Goal: Task Accomplishment & Management: Use online tool/utility

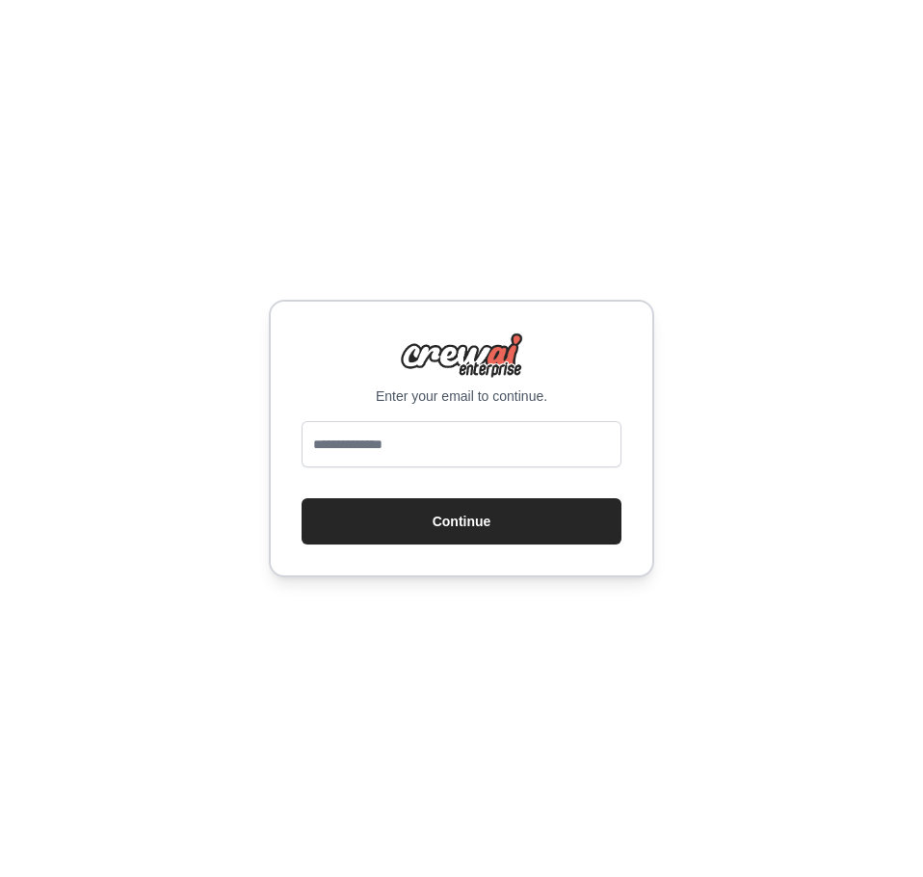
click at [393, 448] on input "email" at bounding box center [462, 444] width 320 height 46
type input "**********"
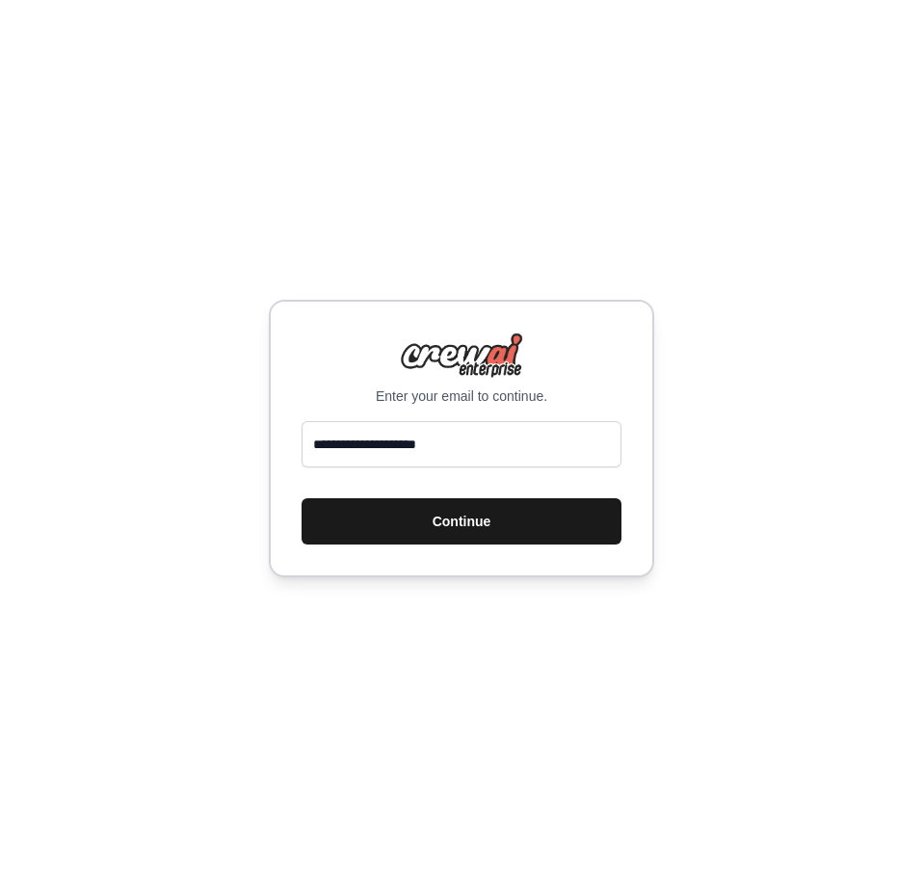
click at [455, 523] on button "Continue" at bounding box center [462, 521] width 320 height 46
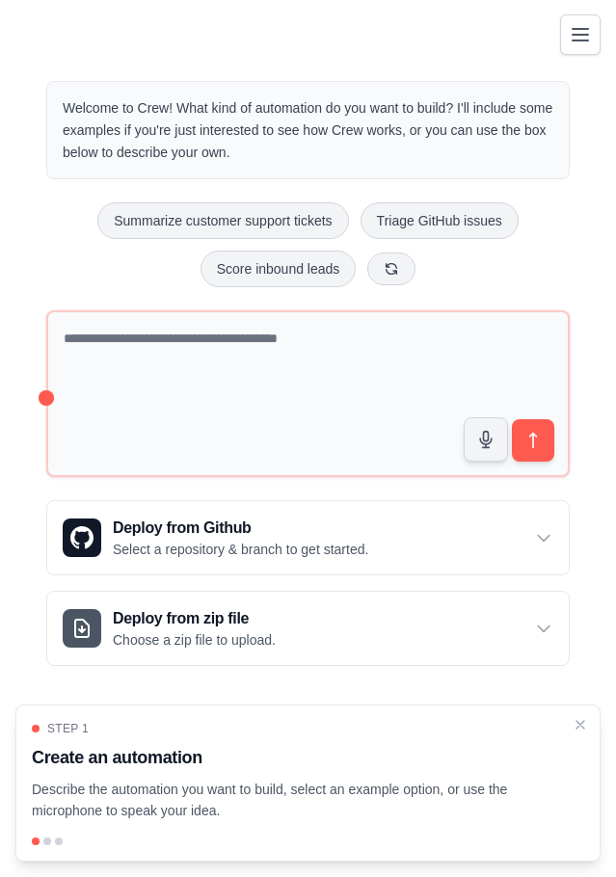
click at [582, 43] on icon "Toggle navigation" at bounding box center [580, 34] width 23 height 23
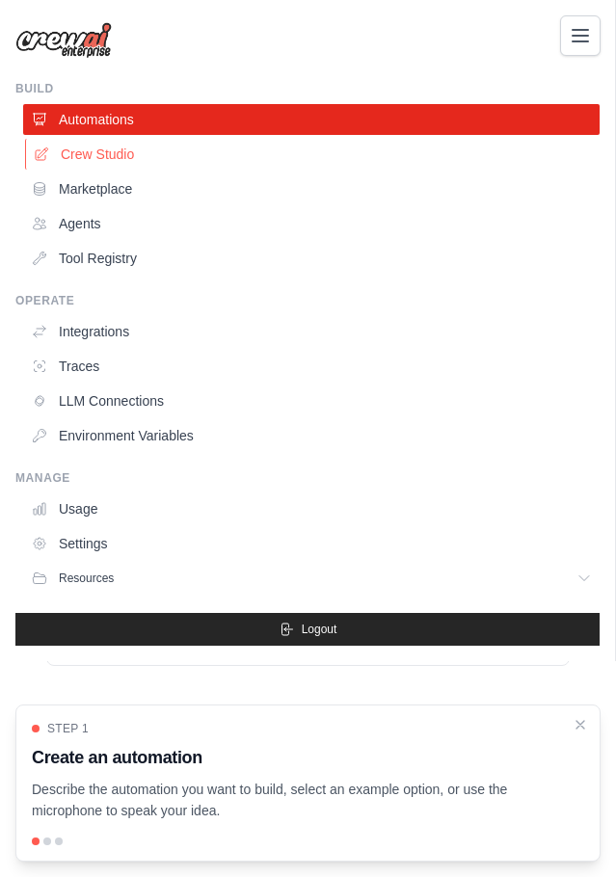
click at [114, 149] on link "Crew Studio" at bounding box center [313, 154] width 576 height 31
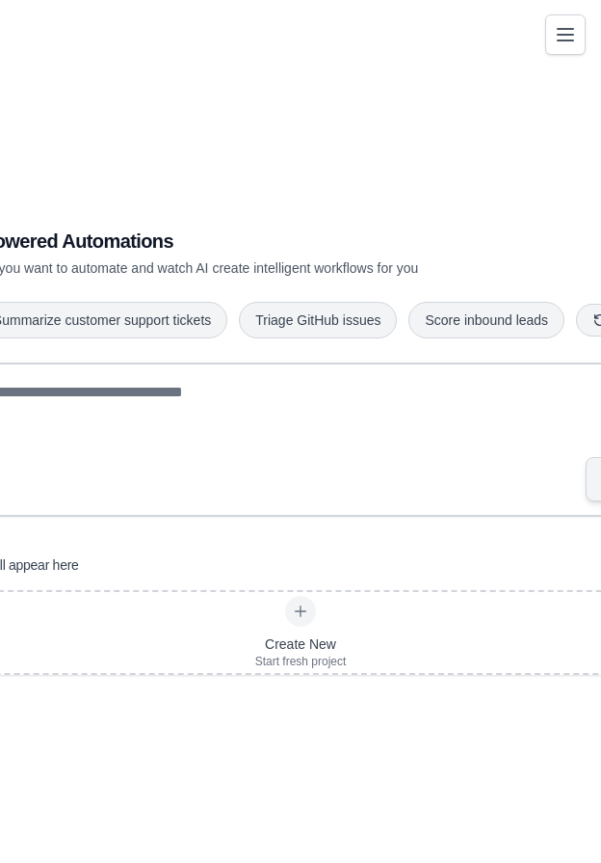
click at [562, 31] on icon "Toggle navigation" at bounding box center [565, 34] width 23 height 23
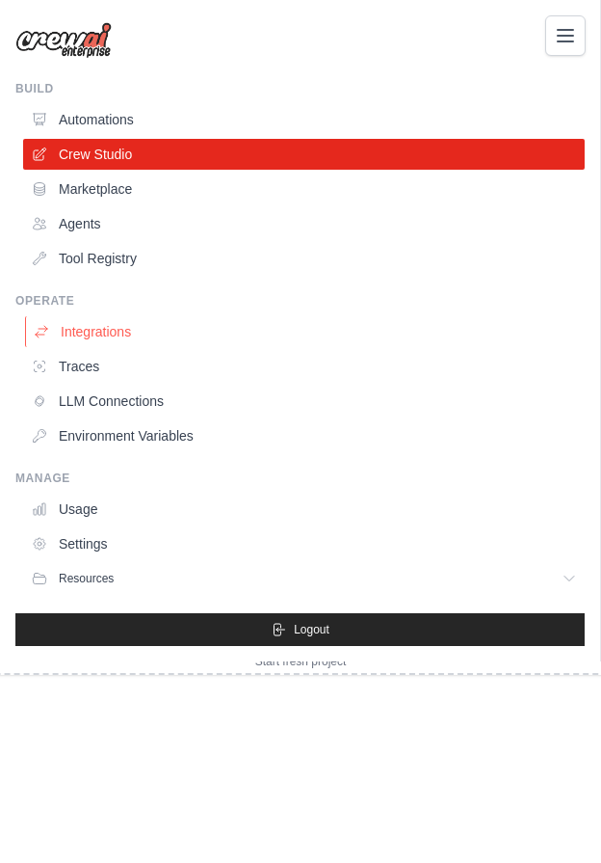
click at [152, 331] on link "Integrations" at bounding box center [306, 331] width 562 height 31
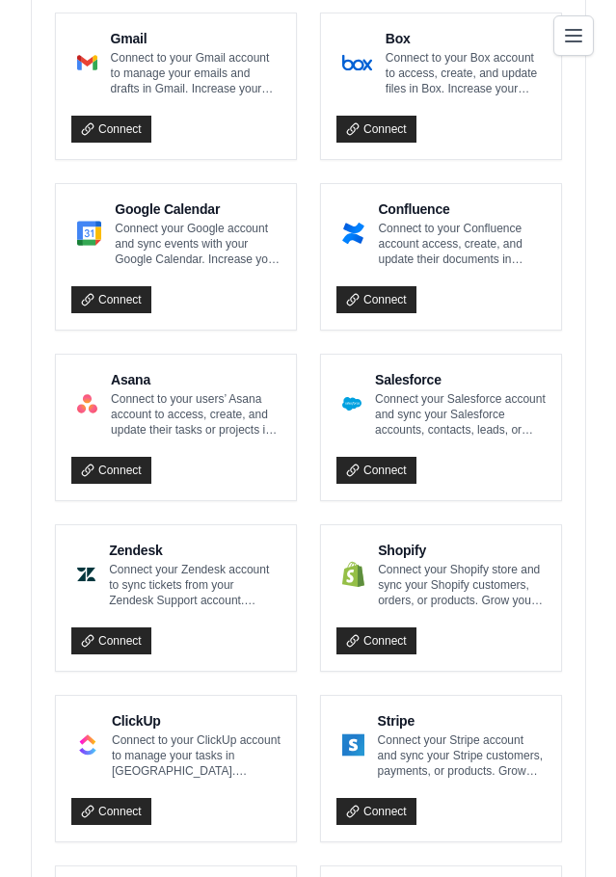
scroll to position [385, 0]
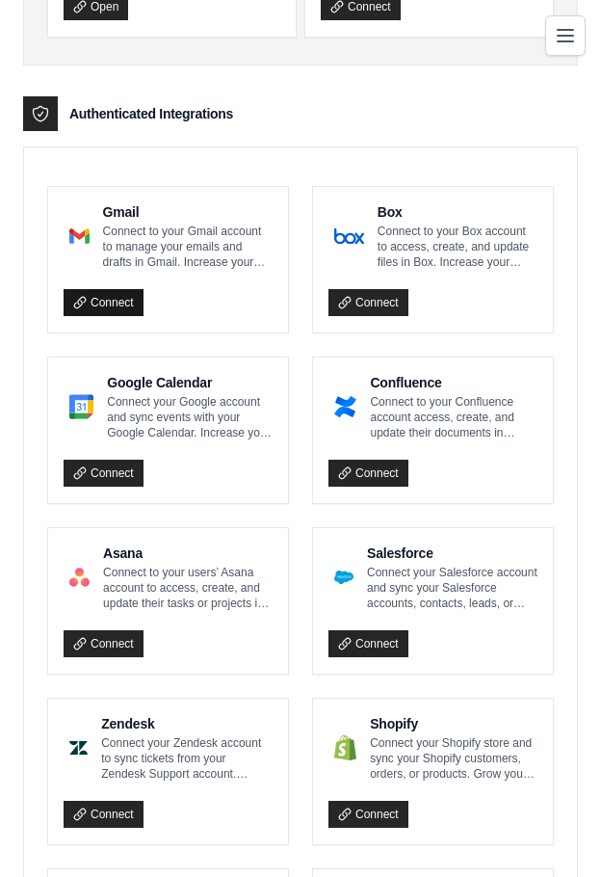
click at [136, 307] on link "Connect" at bounding box center [104, 302] width 80 height 27
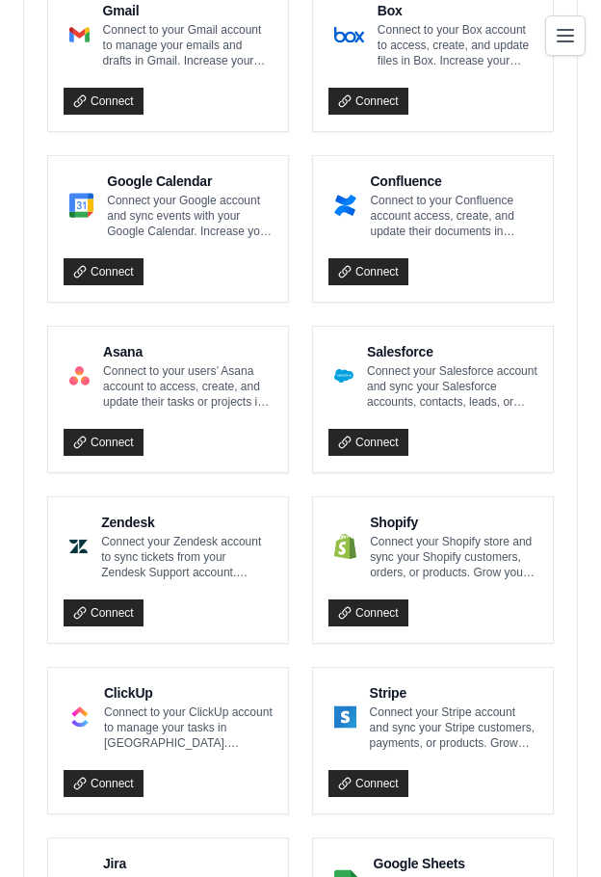
scroll to position [482, 0]
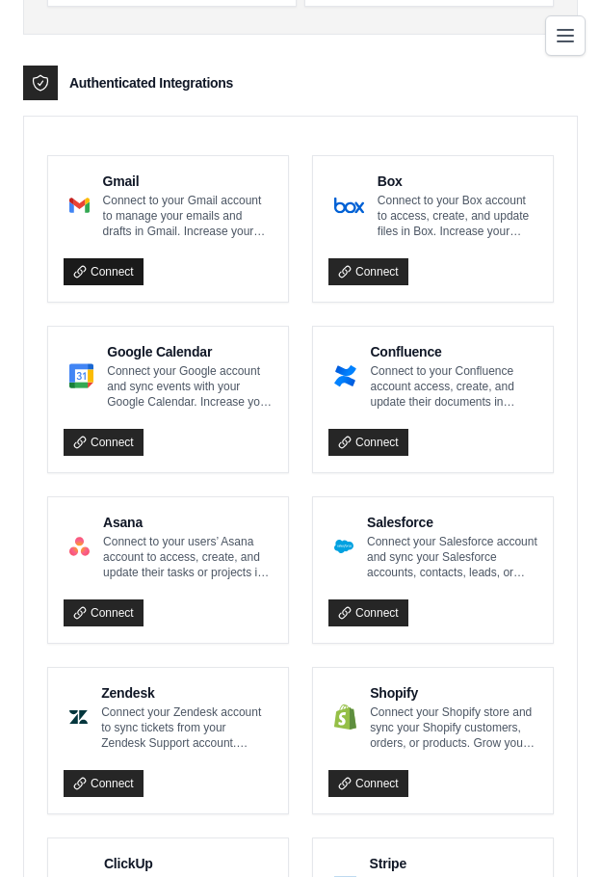
click at [113, 273] on link "Connect" at bounding box center [104, 271] width 80 height 27
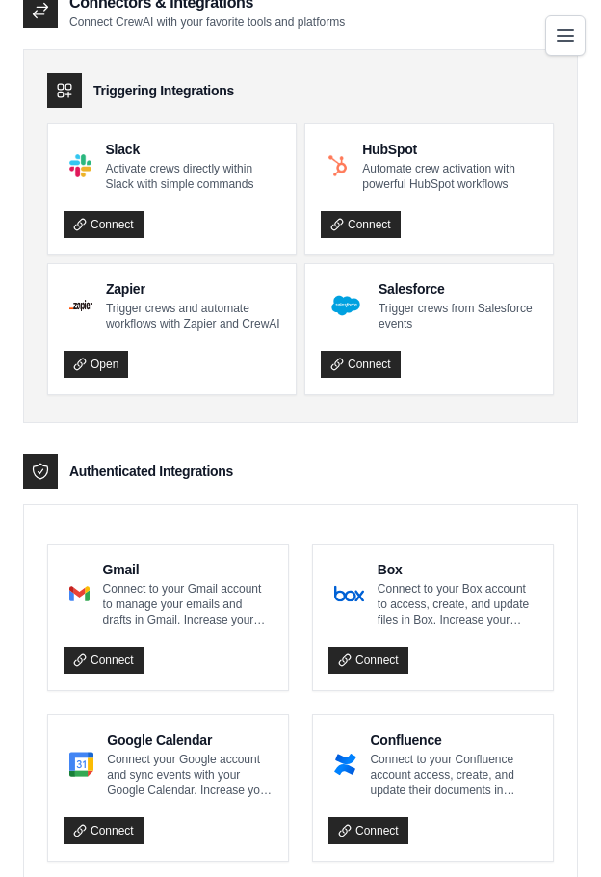
scroll to position [0, 0]
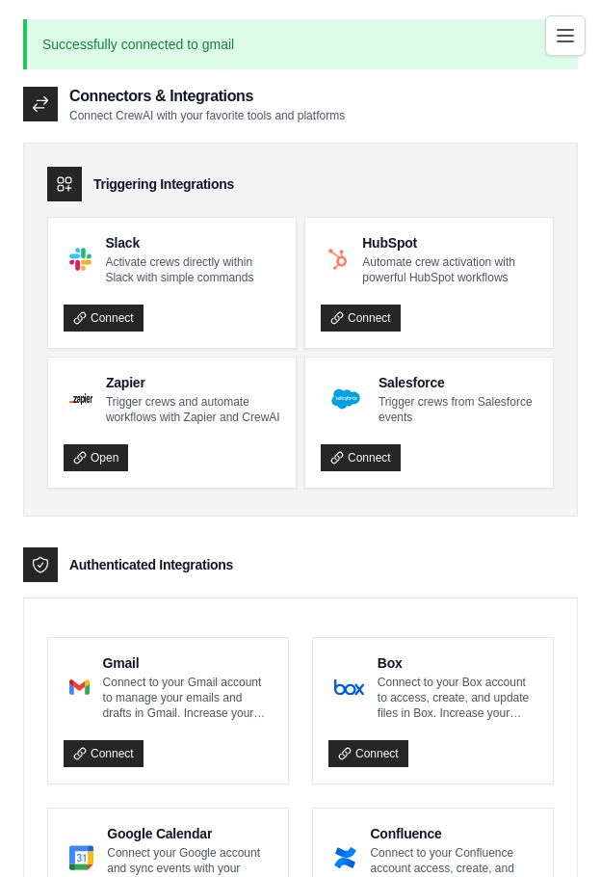
click at [542, 31] on p "Successfully connected to gmail" at bounding box center [300, 44] width 555 height 50
click at [555, 35] on icon "Toggle navigation" at bounding box center [565, 34] width 23 height 23
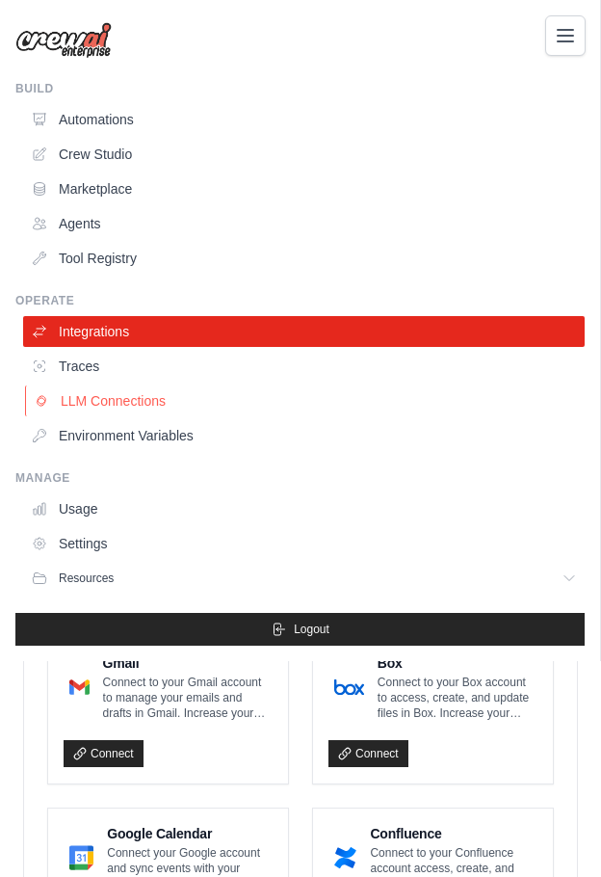
click at [126, 394] on link "LLM Connections" at bounding box center [306, 400] width 562 height 31
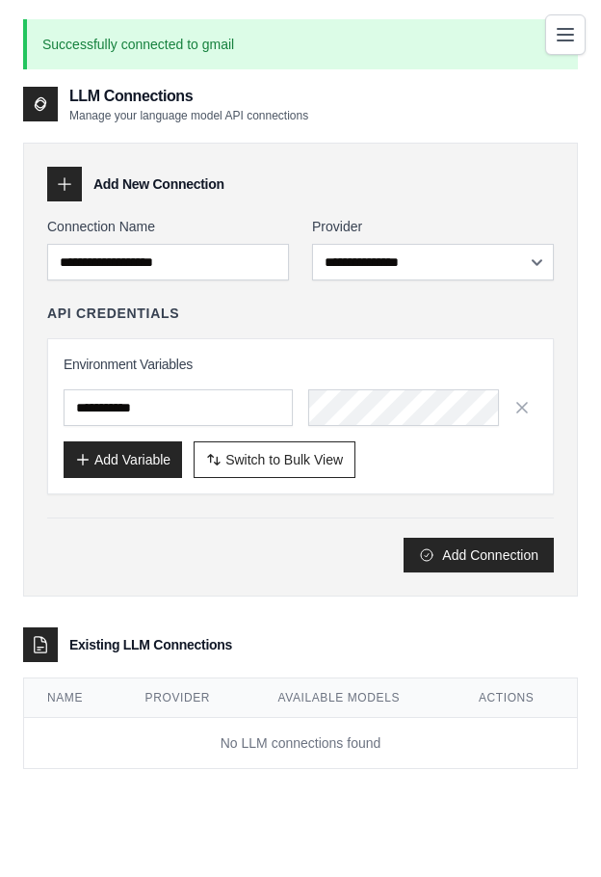
click at [557, 40] on icon "Toggle navigation" at bounding box center [565, 34] width 23 height 23
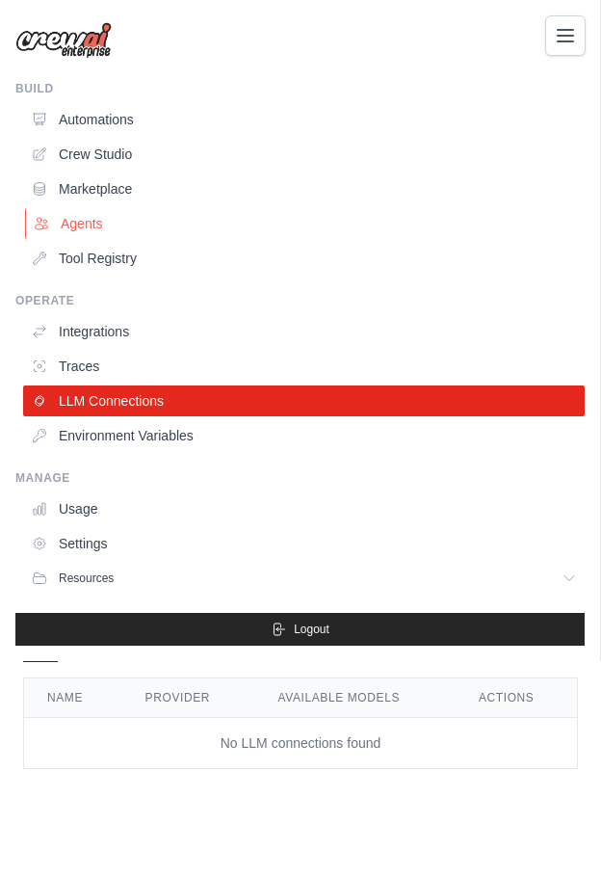
click at [93, 222] on link "Agents" at bounding box center [306, 223] width 562 height 31
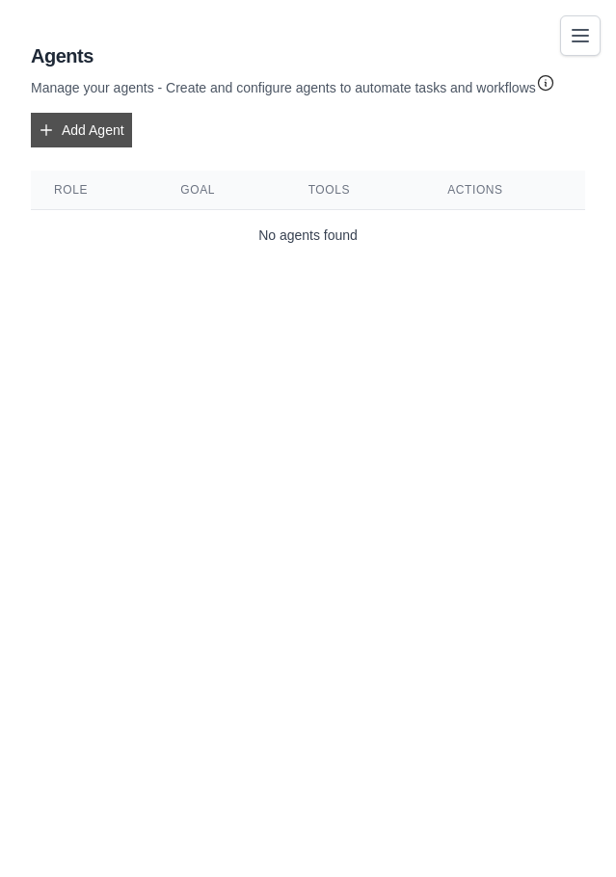
click at [61, 113] on link "Add Agent" at bounding box center [81, 130] width 101 height 35
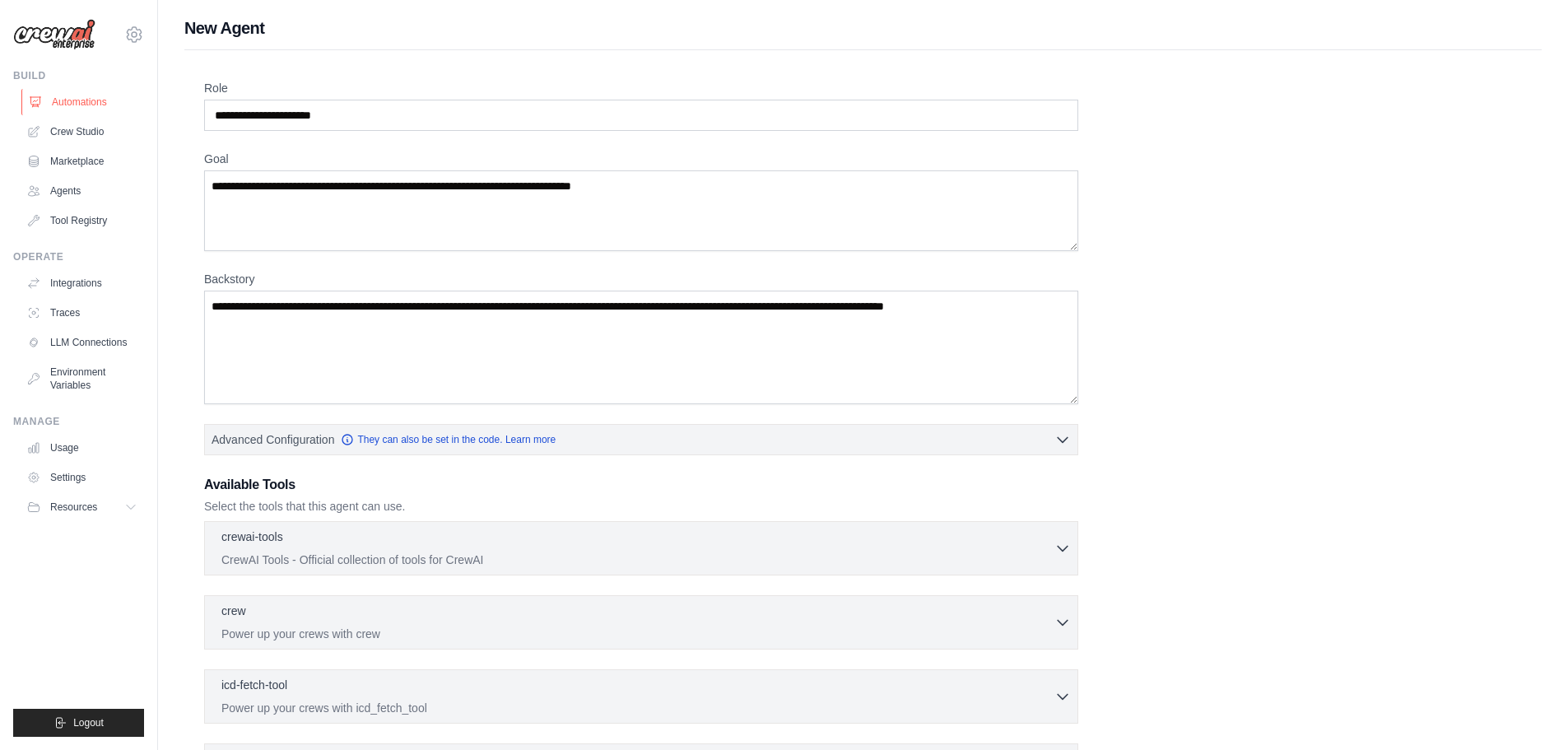
click at [82, 99] on link "Automations" at bounding box center [84, 102] width 125 height 26
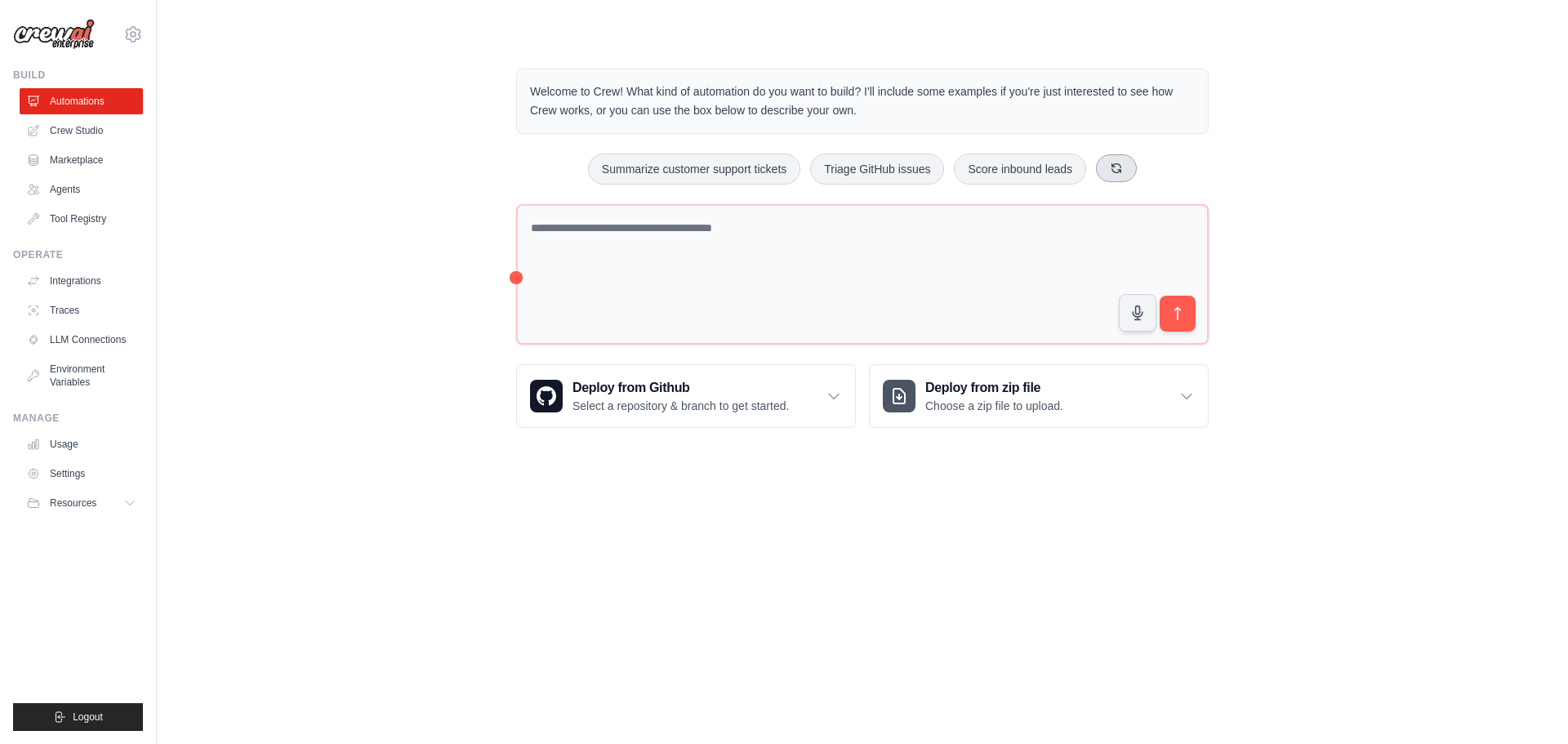
click at [509, 162] on button at bounding box center [1116, 168] width 41 height 28
click at [509, 162] on icon at bounding box center [1125, 168] width 13 height 13
click at [509, 162] on button at bounding box center [1148, 168] width 41 height 28
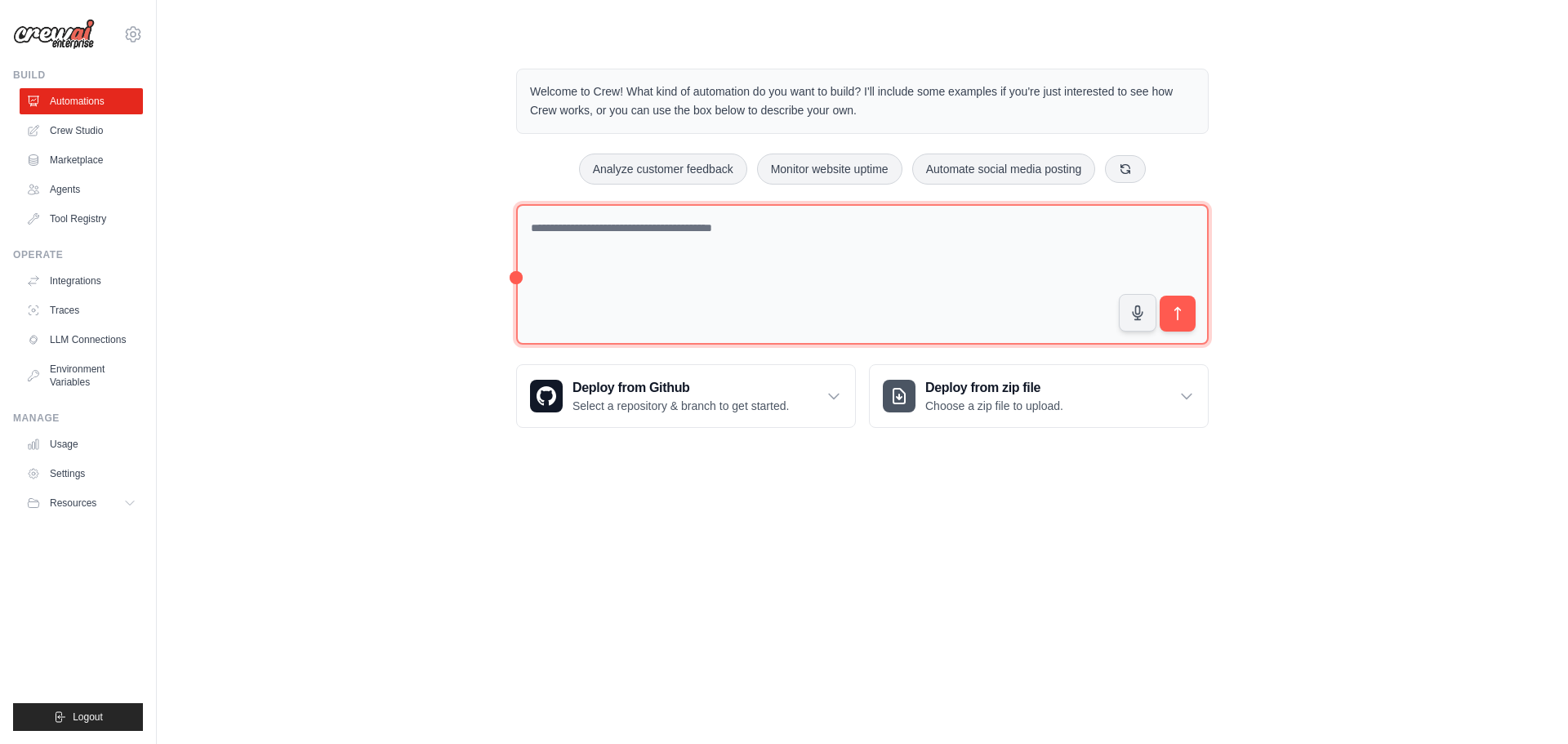
click at [509, 216] on textarea at bounding box center [862, 275] width 692 height 142
type textarea "**********"
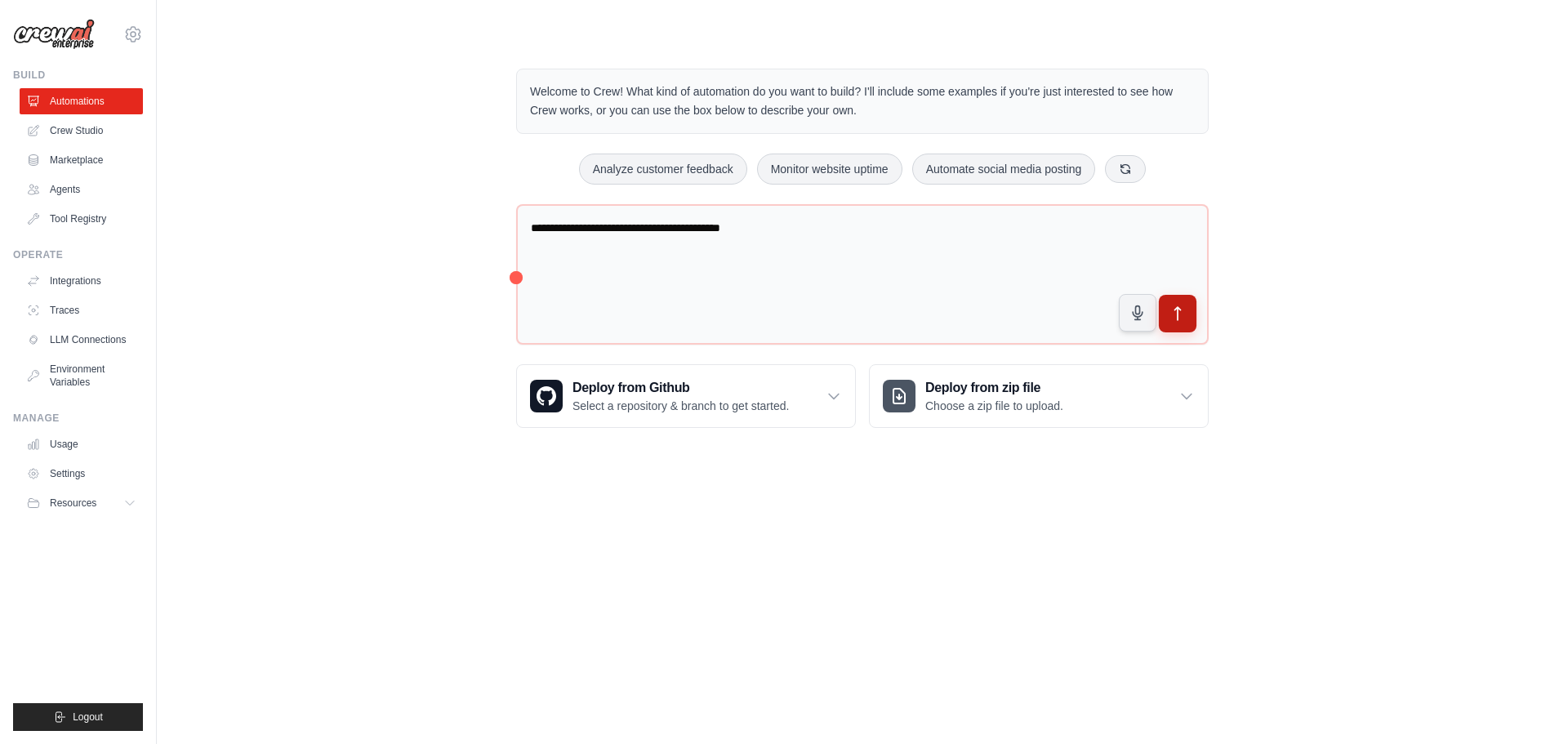
click at [509, 316] on icon "submit" at bounding box center [1178, 314] width 17 height 17
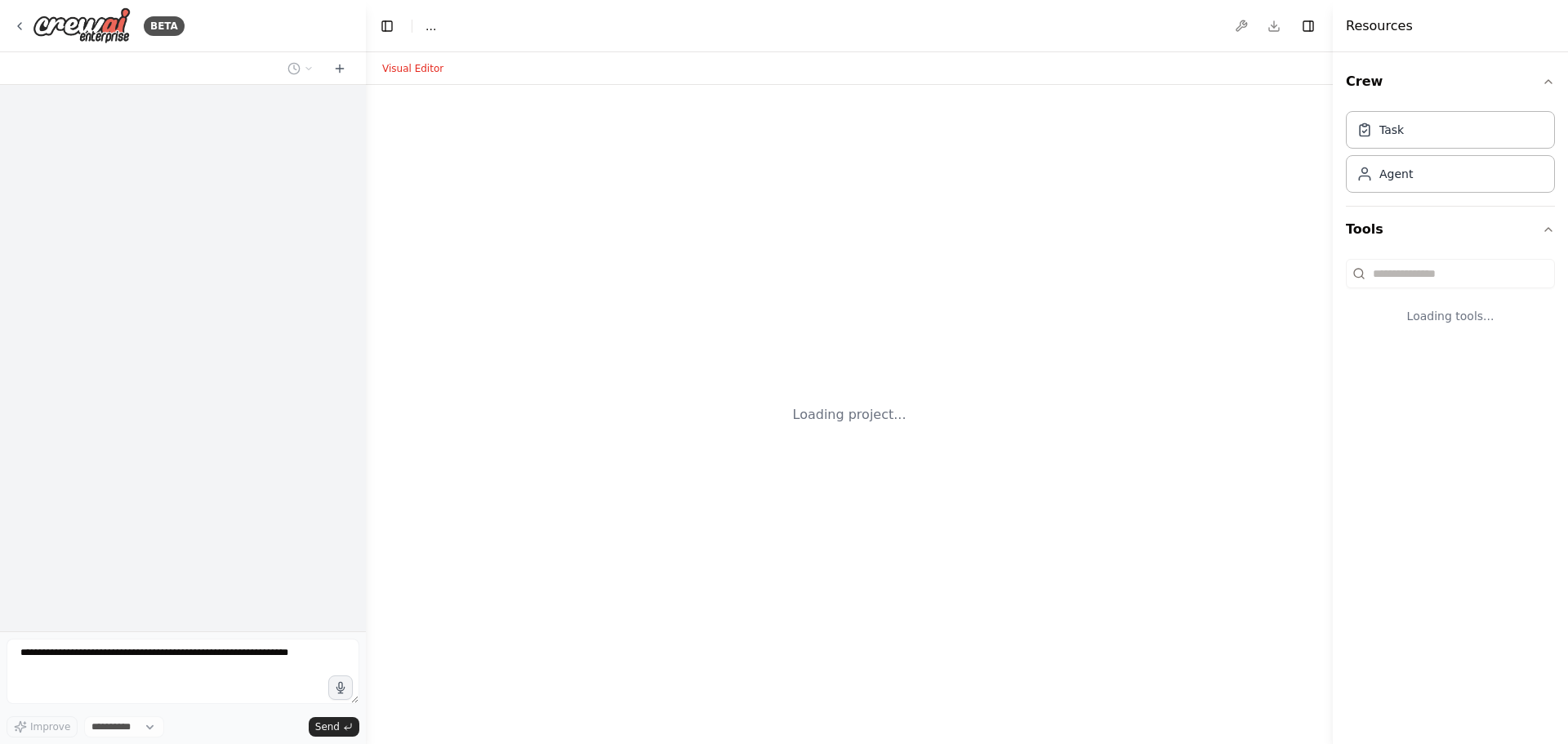
select select "****"
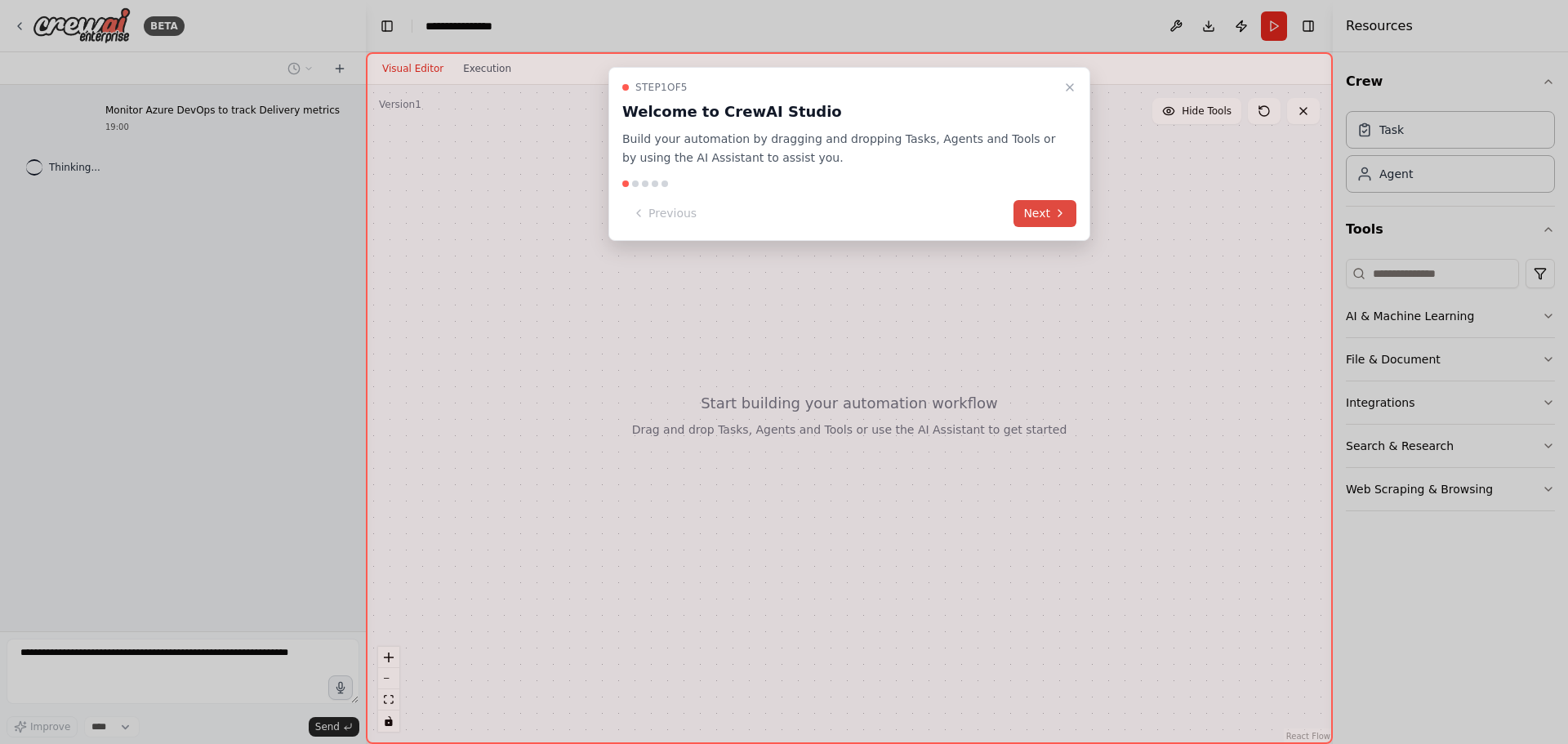
click at [1066, 214] on icon at bounding box center [1059, 213] width 13 height 13
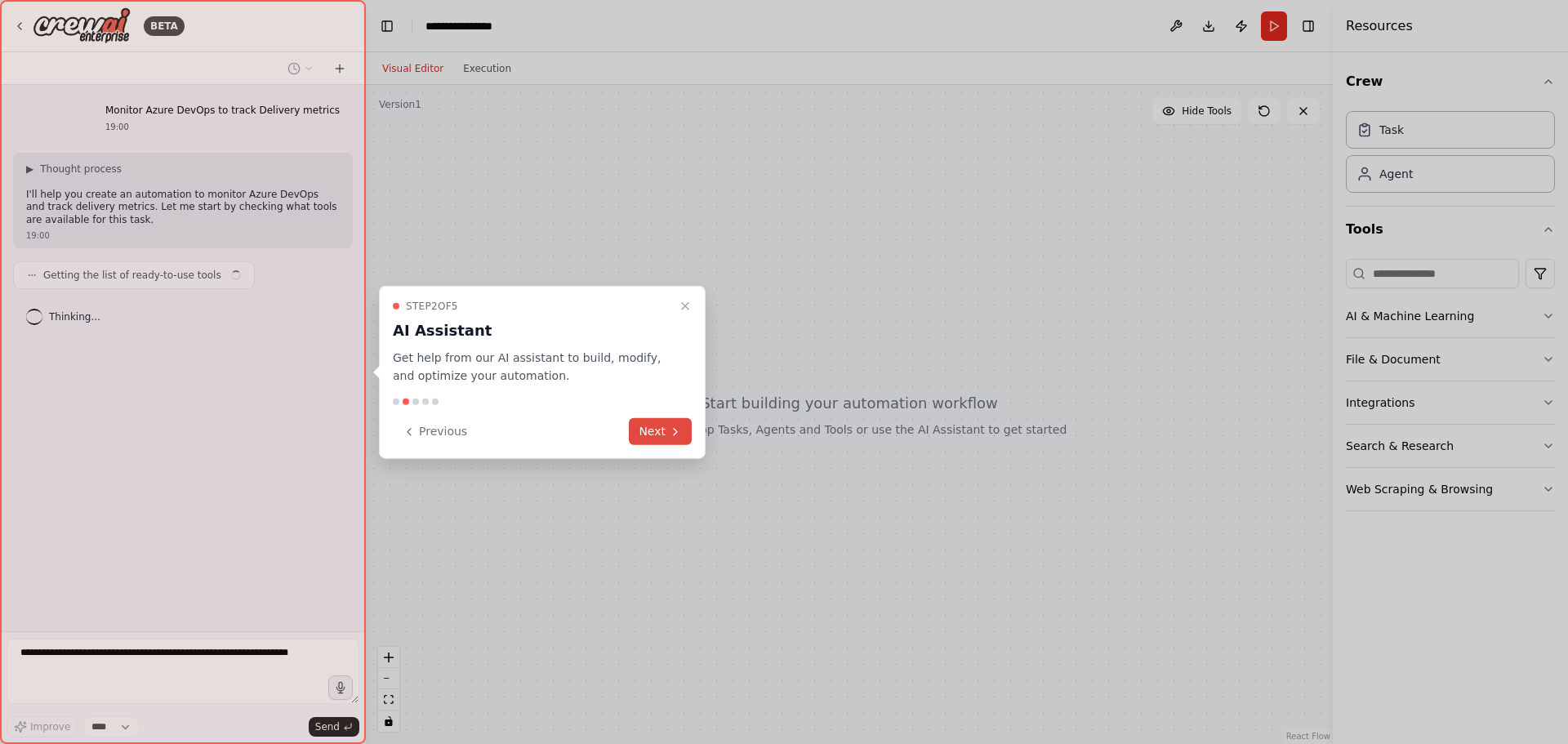
click at [677, 424] on button "Next" at bounding box center [660, 431] width 63 height 27
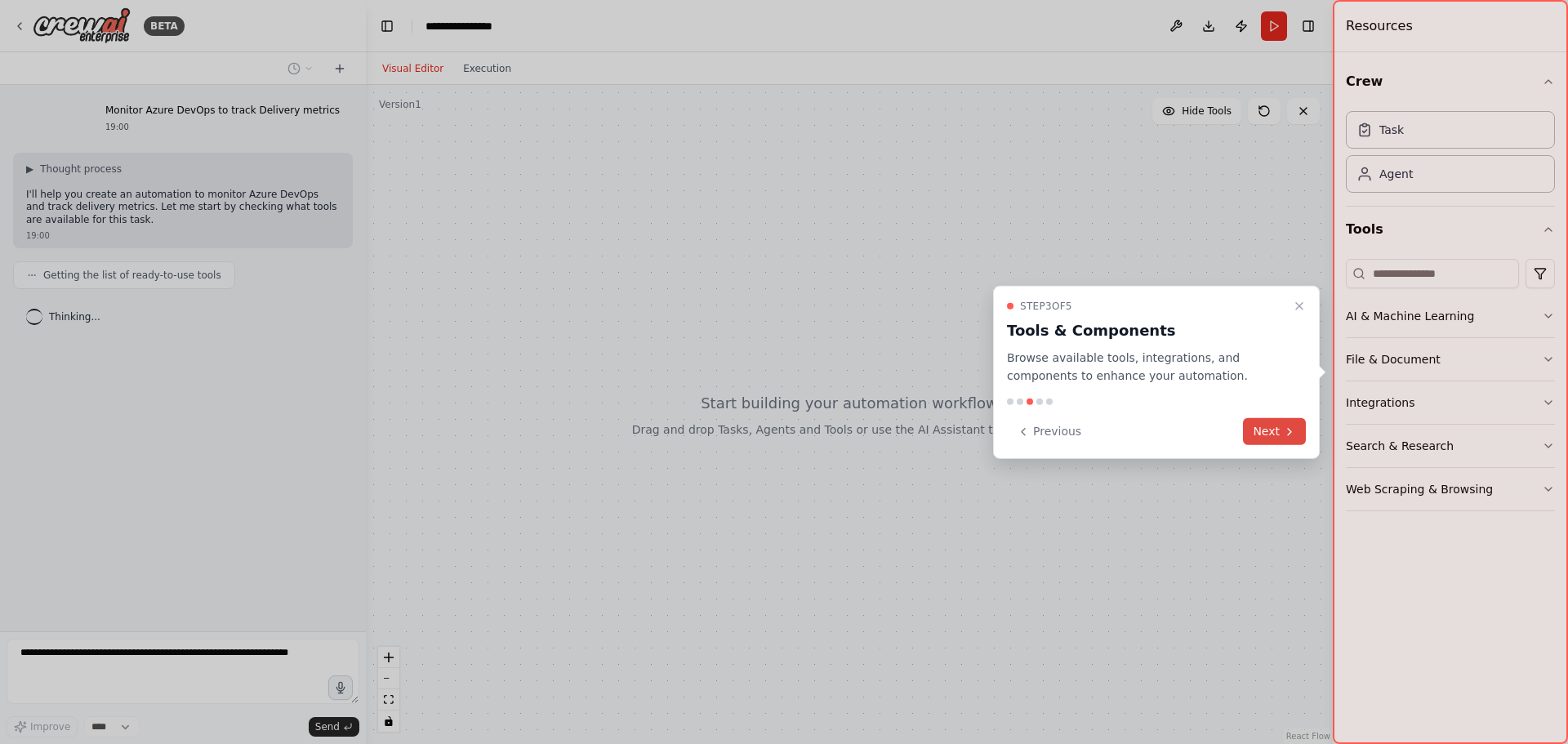
click at [1278, 426] on button "Next" at bounding box center [1275, 431] width 63 height 27
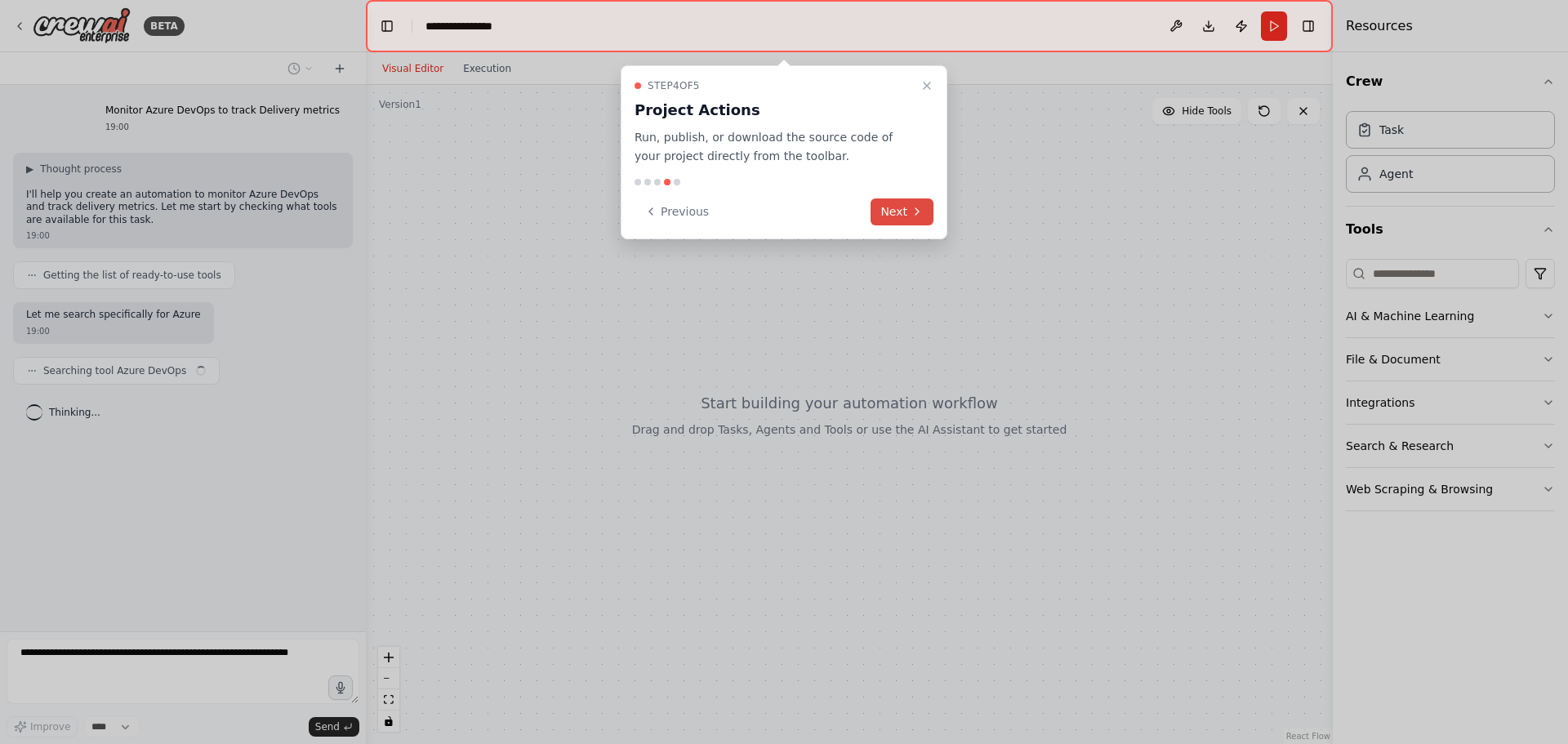
click at [905, 212] on button "Next" at bounding box center [902, 212] width 63 height 27
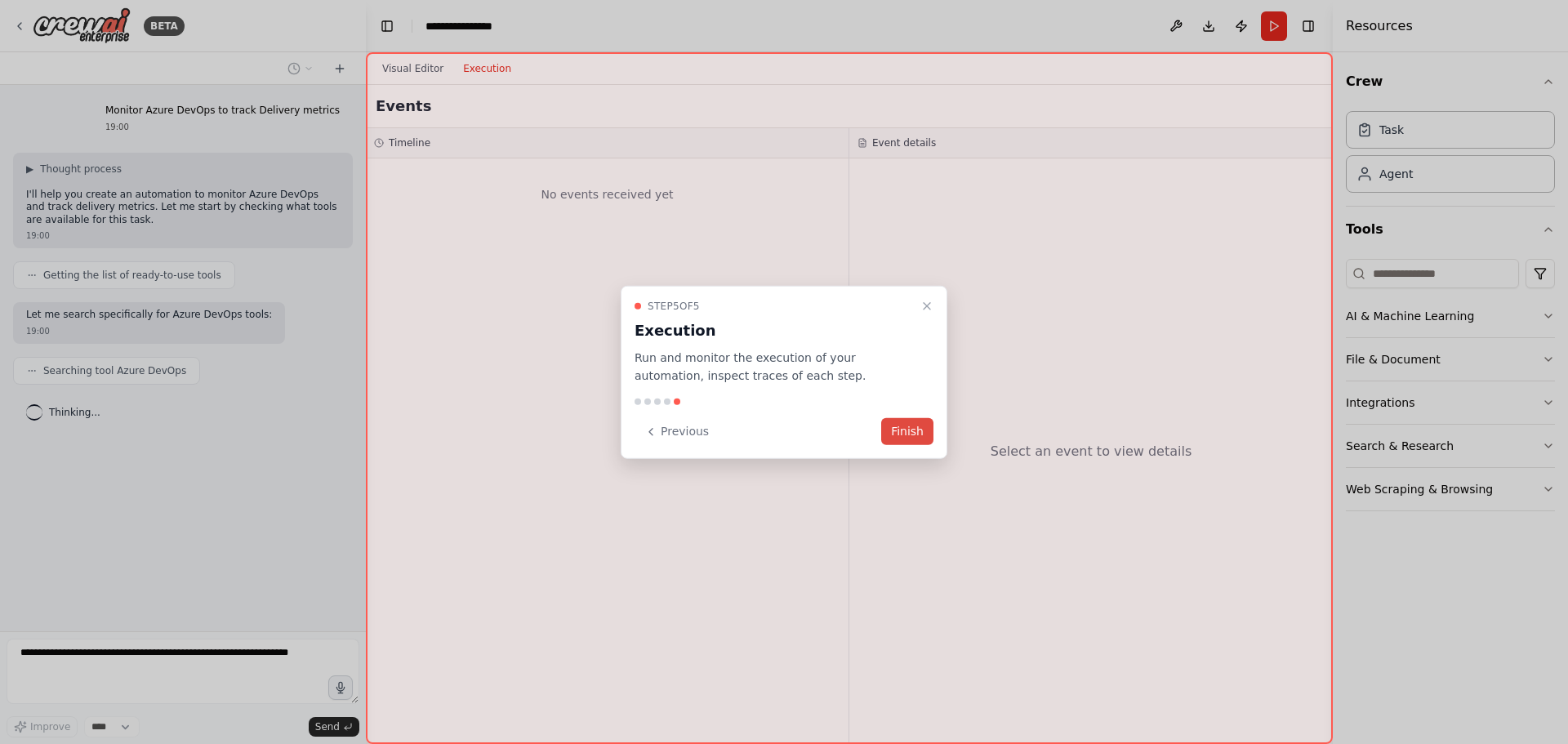
click at [914, 430] on button "Finish" at bounding box center [908, 431] width 53 height 27
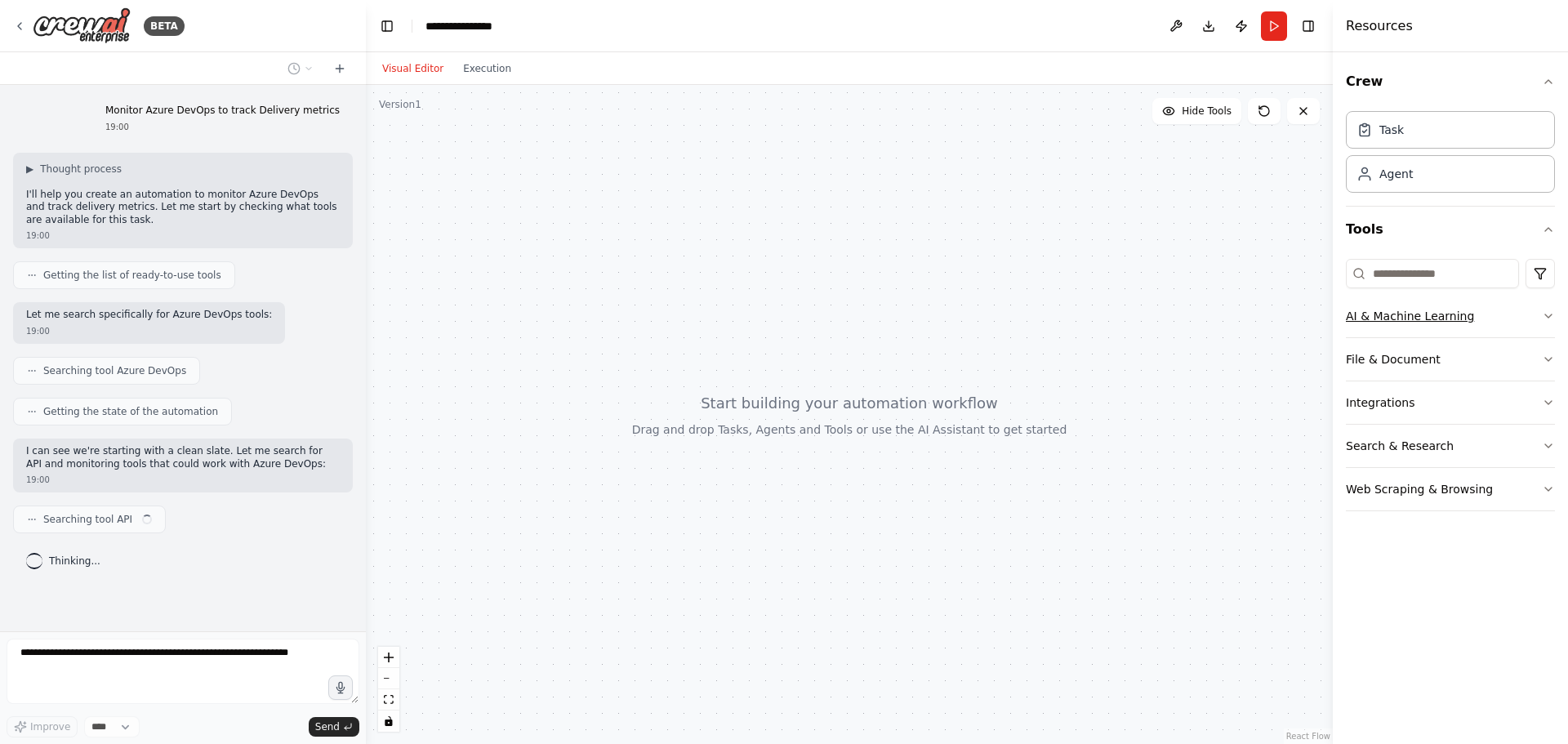
click at [1553, 317] on icon "button" at bounding box center [1548, 315] width 13 height 13
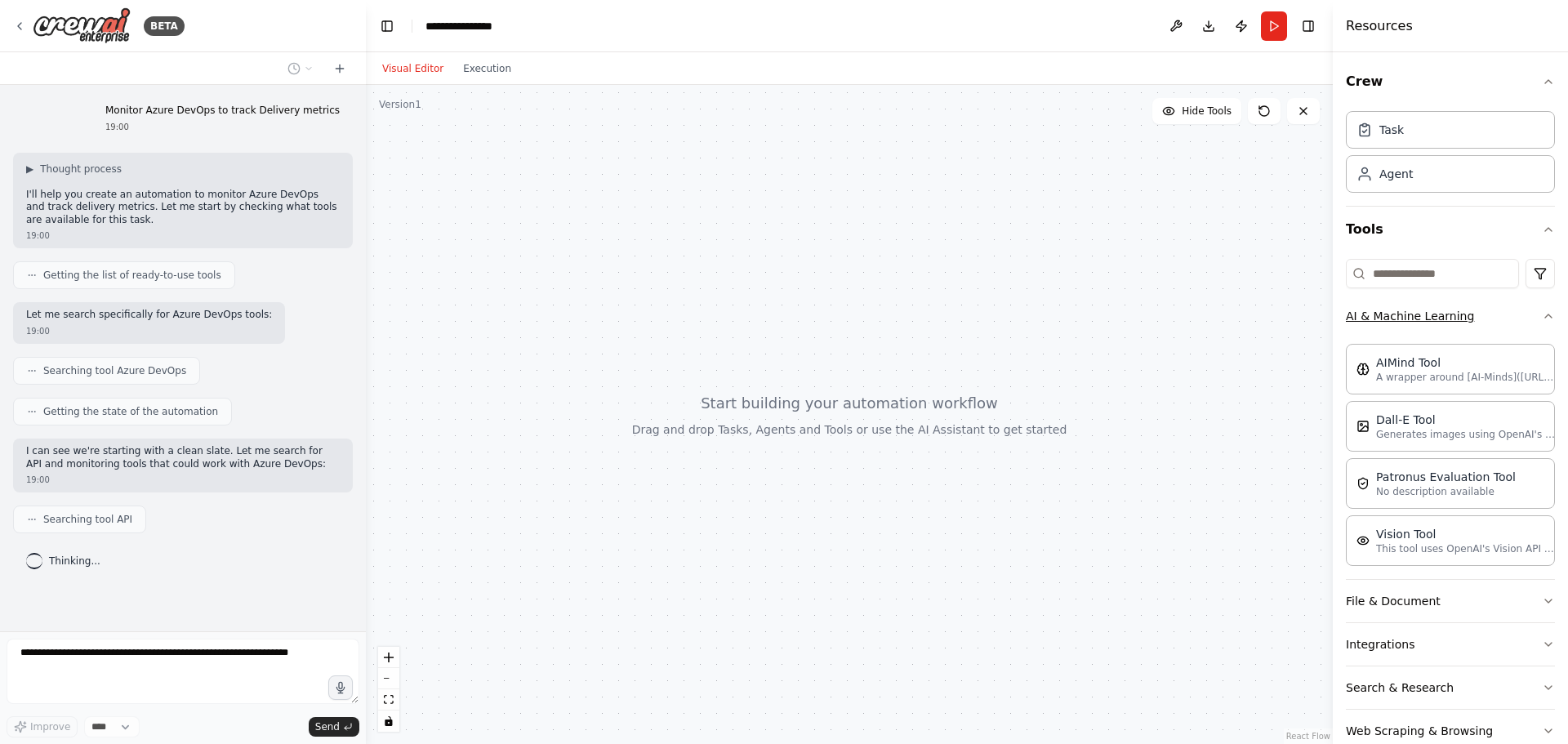
click at [1542, 317] on icon "button" at bounding box center [1548, 315] width 13 height 13
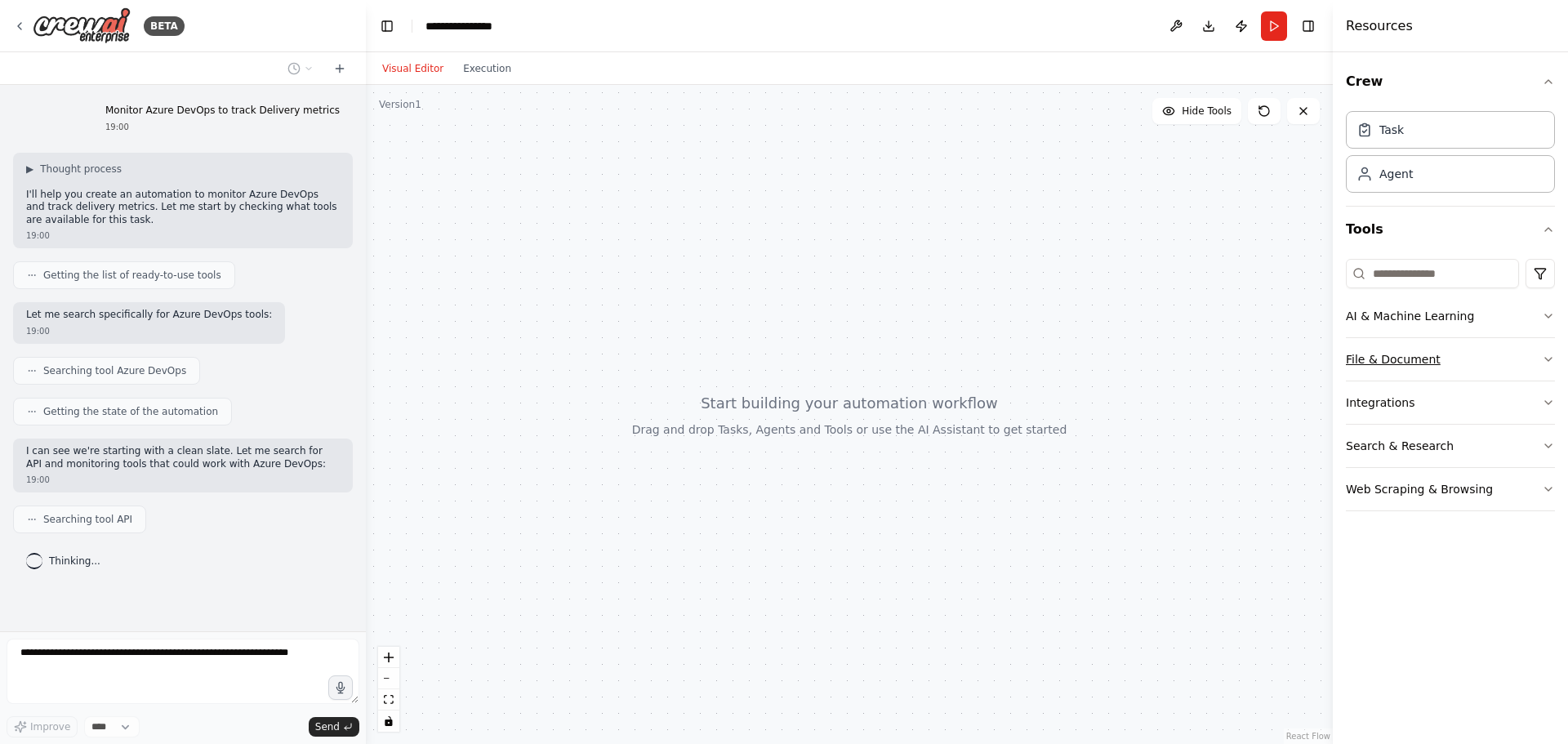
click at [1529, 360] on button "File & Document" at bounding box center [1450, 359] width 209 height 42
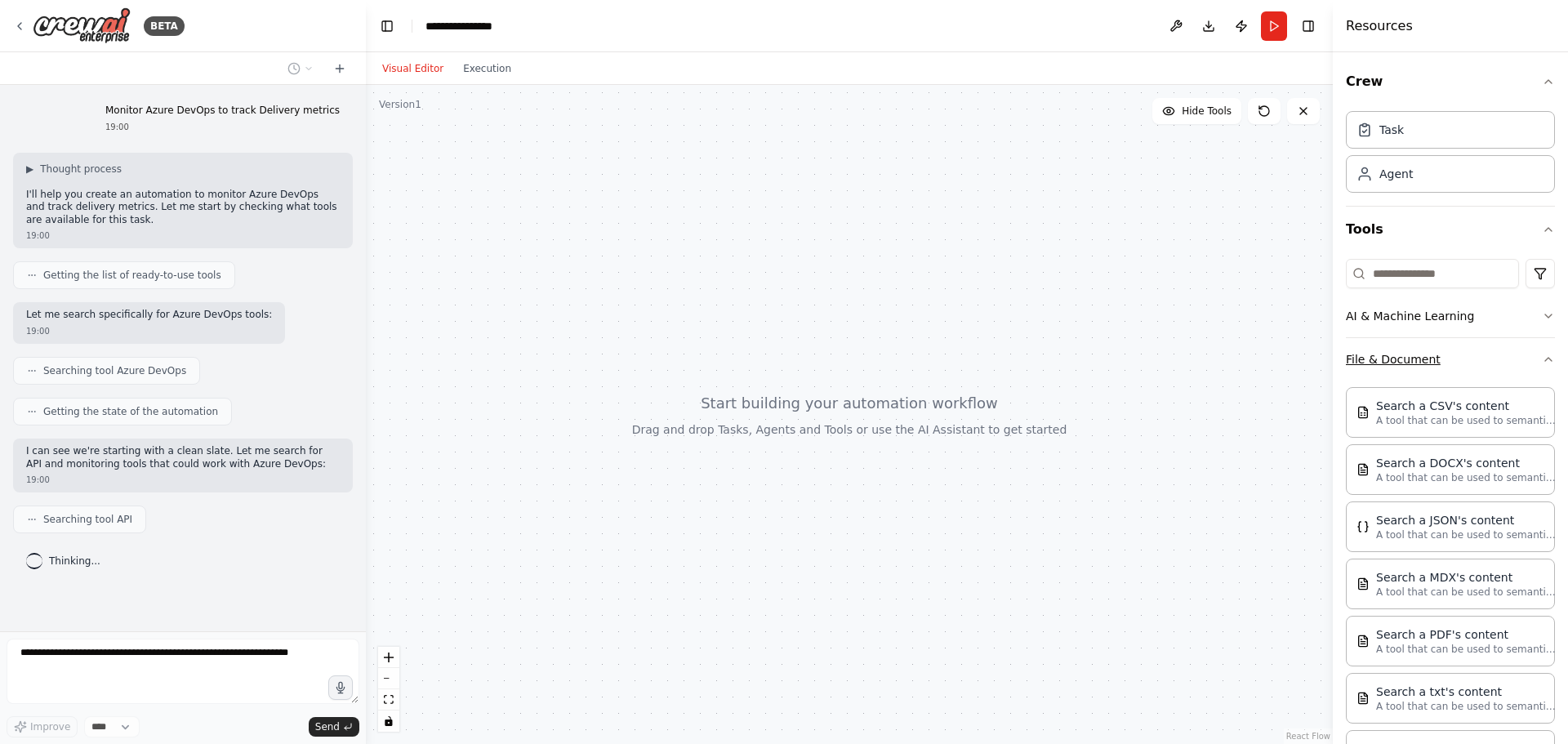
click at [1529, 360] on button "File & Document" at bounding box center [1450, 359] width 209 height 42
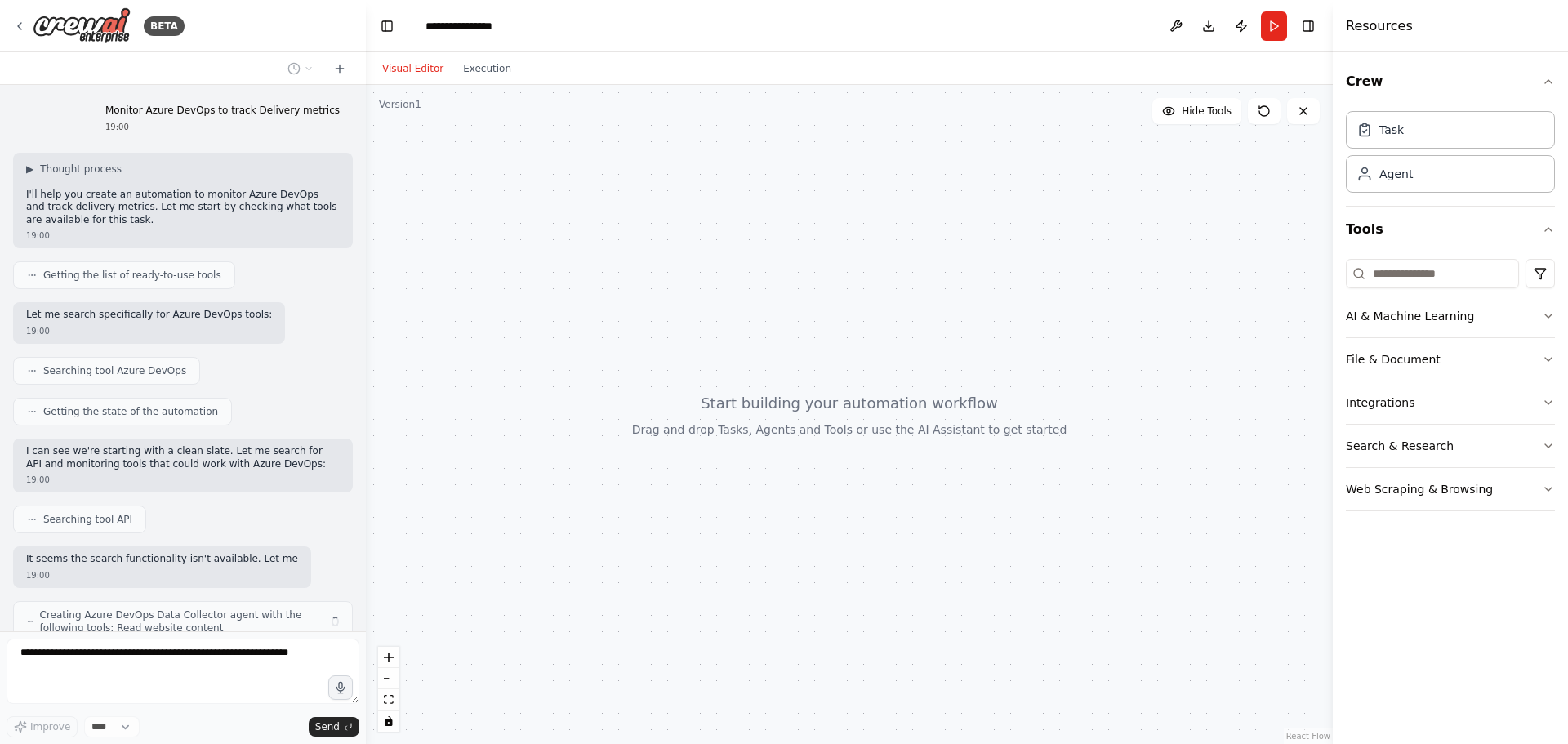
click at [1518, 401] on button "Integrations" at bounding box center [1450, 403] width 209 height 42
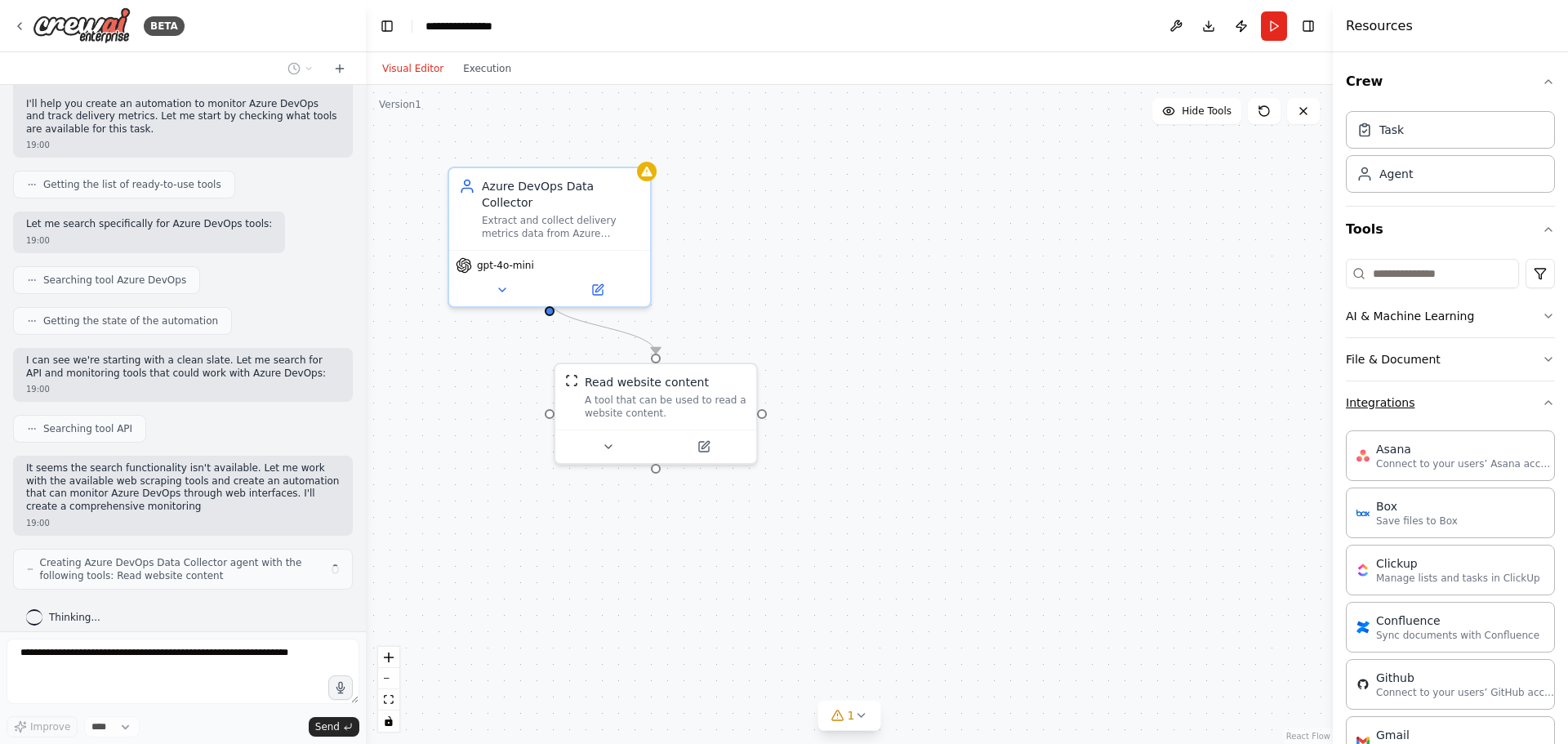
scroll to position [103, 0]
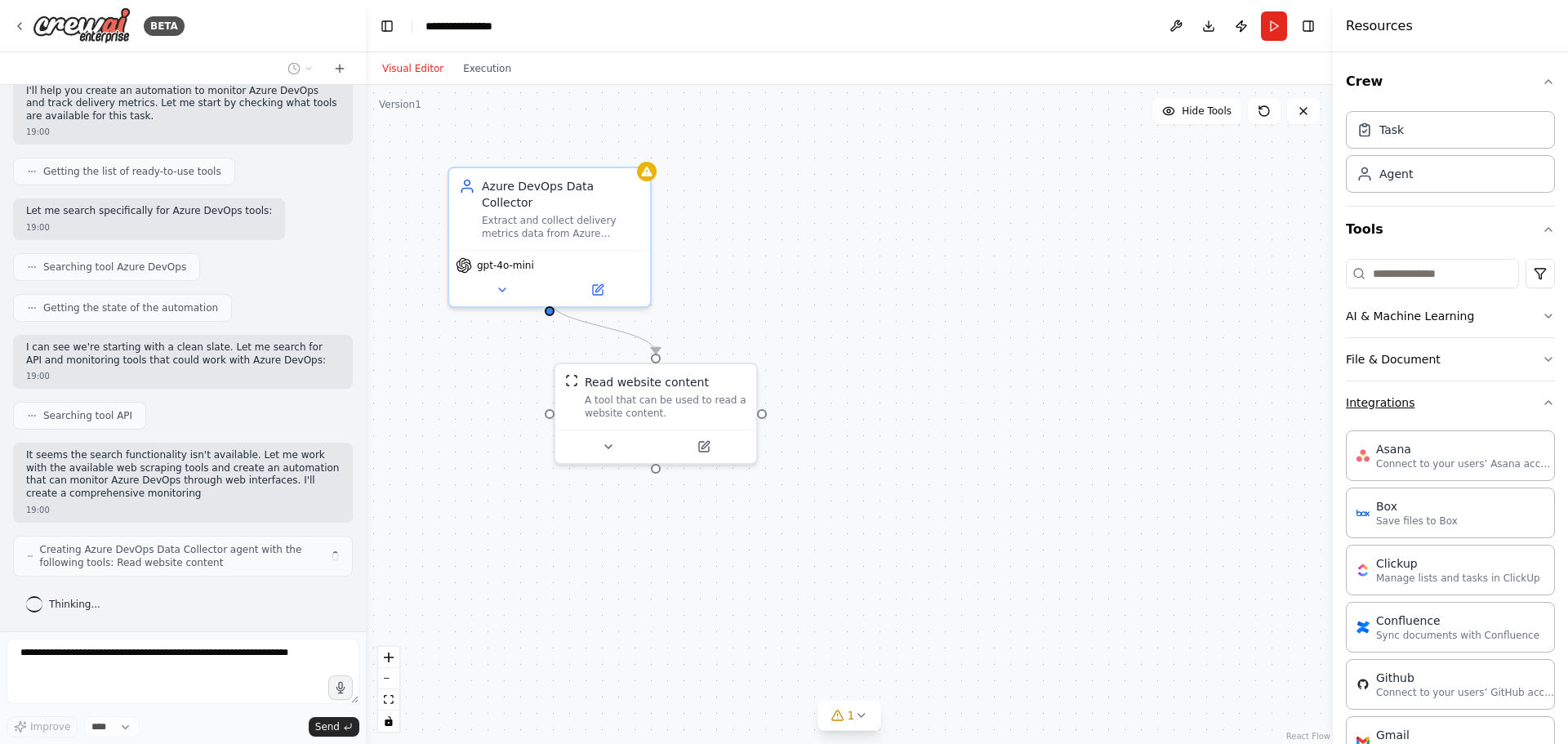
click at [1518, 401] on button "Integrations" at bounding box center [1450, 403] width 209 height 42
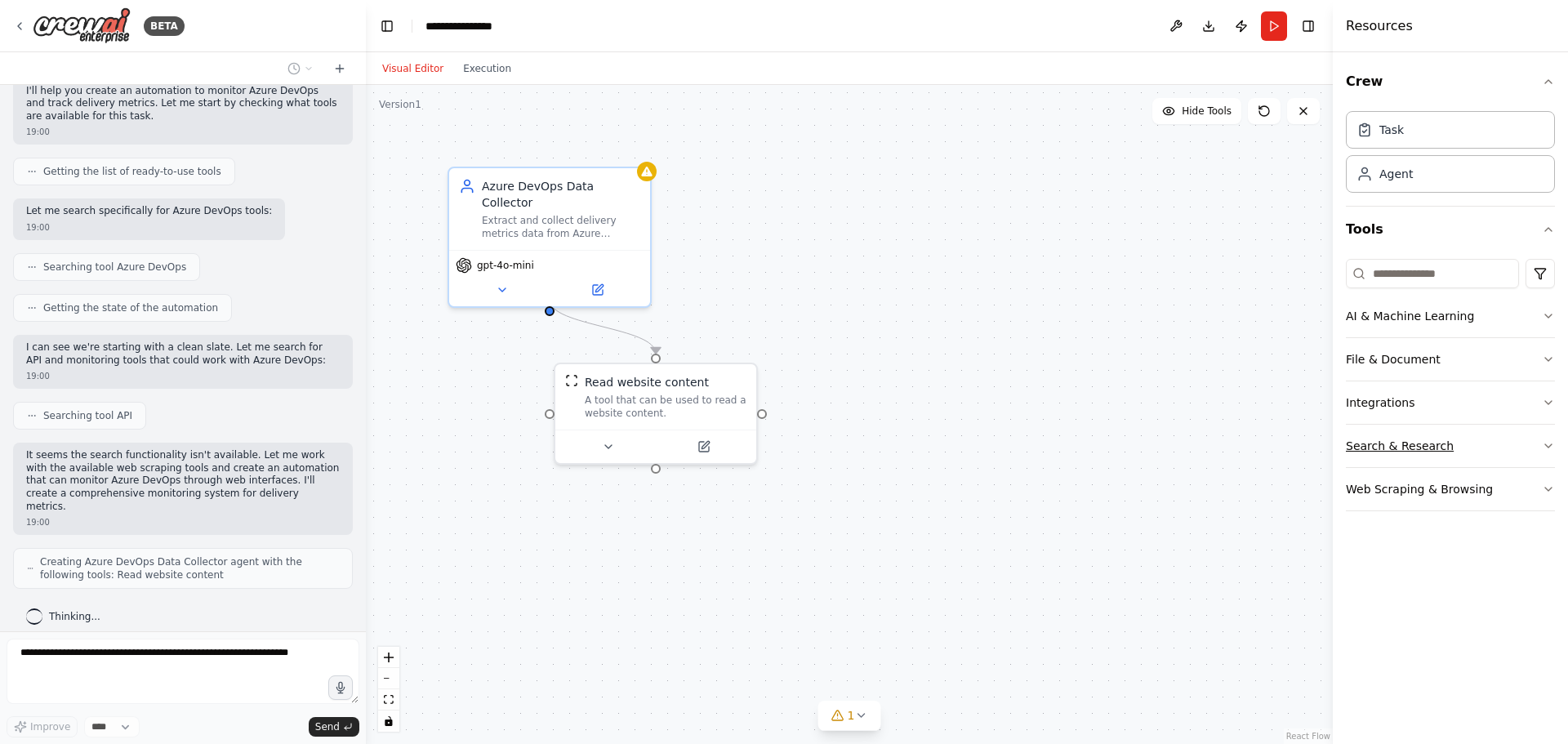
click at [1508, 450] on button "Search & Research" at bounding box center [1450, 446] width 209 height 42
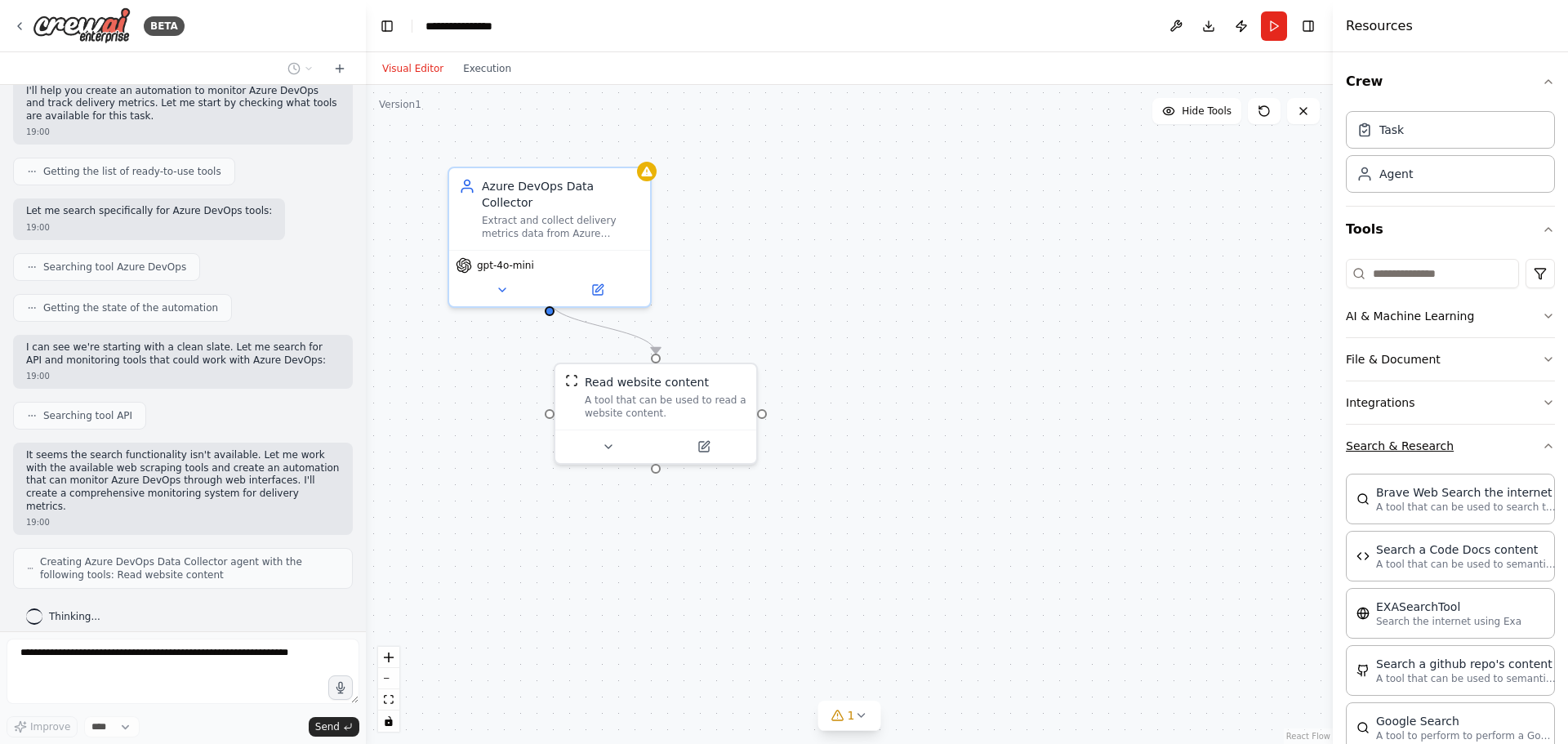
click at [1508, 450] on button "Search & Research" at bounding box center [1450, 446] width 209 height 42
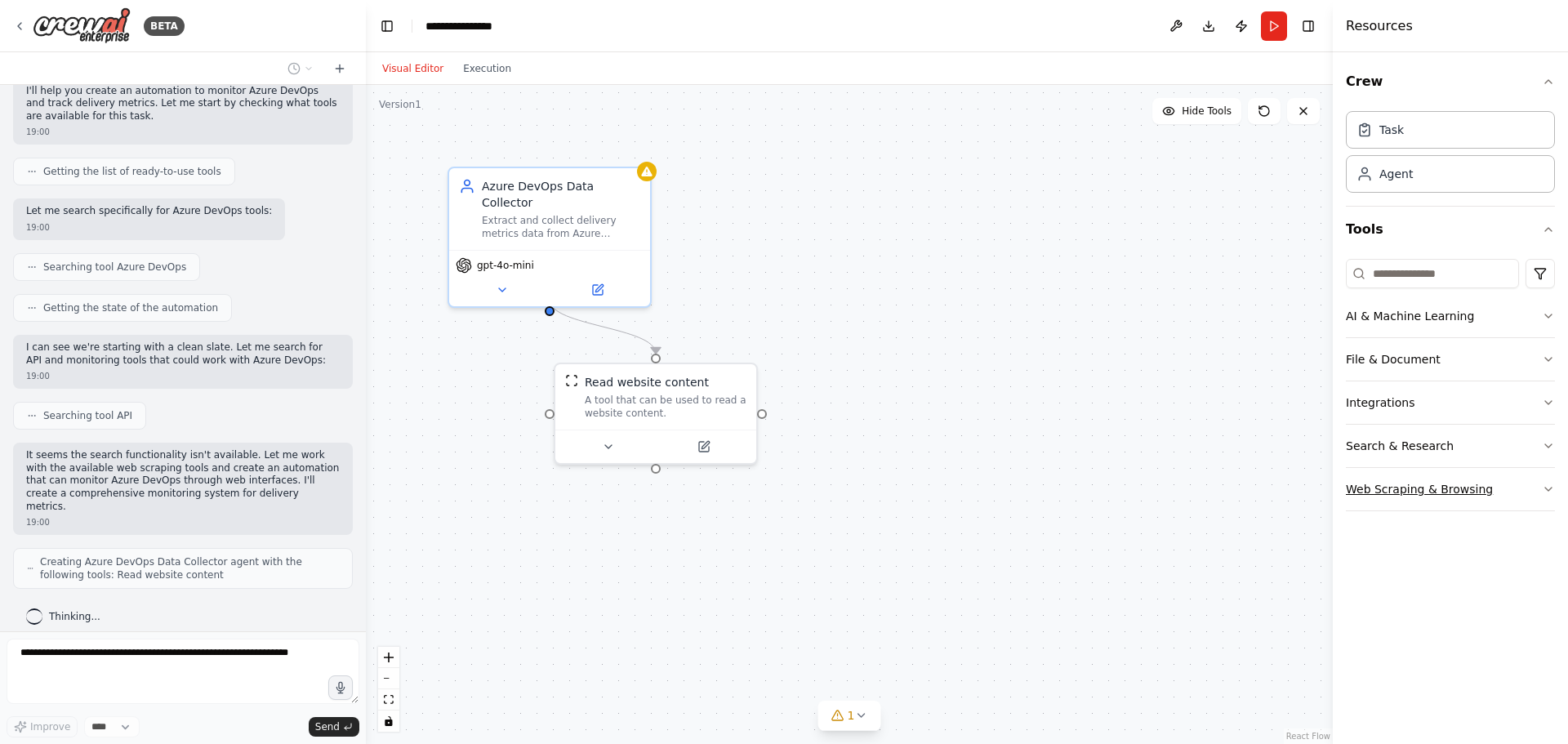
click at [1508, 484] on button "Web Scraping & Browsing" at bounding box center [1450, 489] width 209 height 42
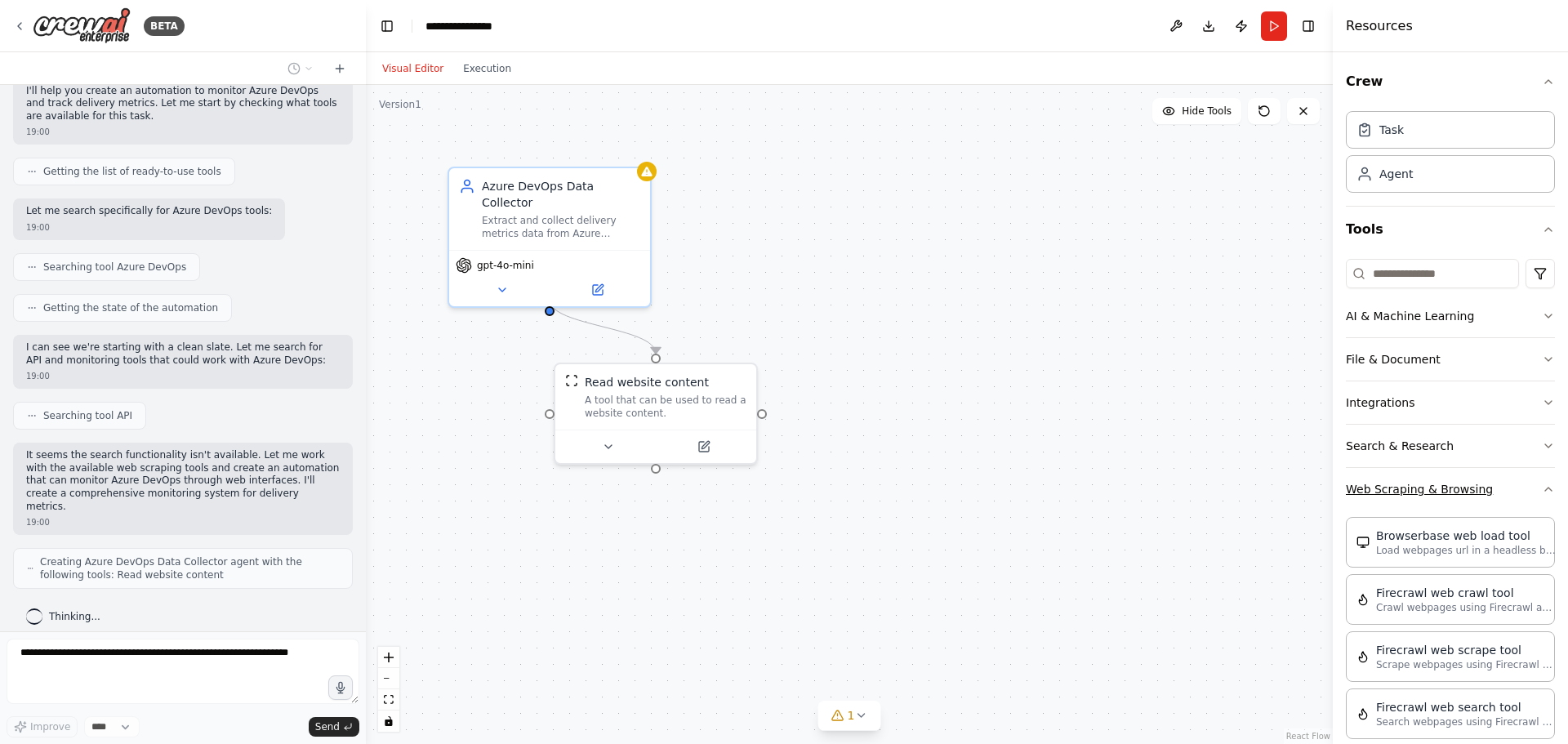
click at [1508, 484] on button "Web Scraping & Browsing" at bounding box center [1450, 489] width 209 height 42
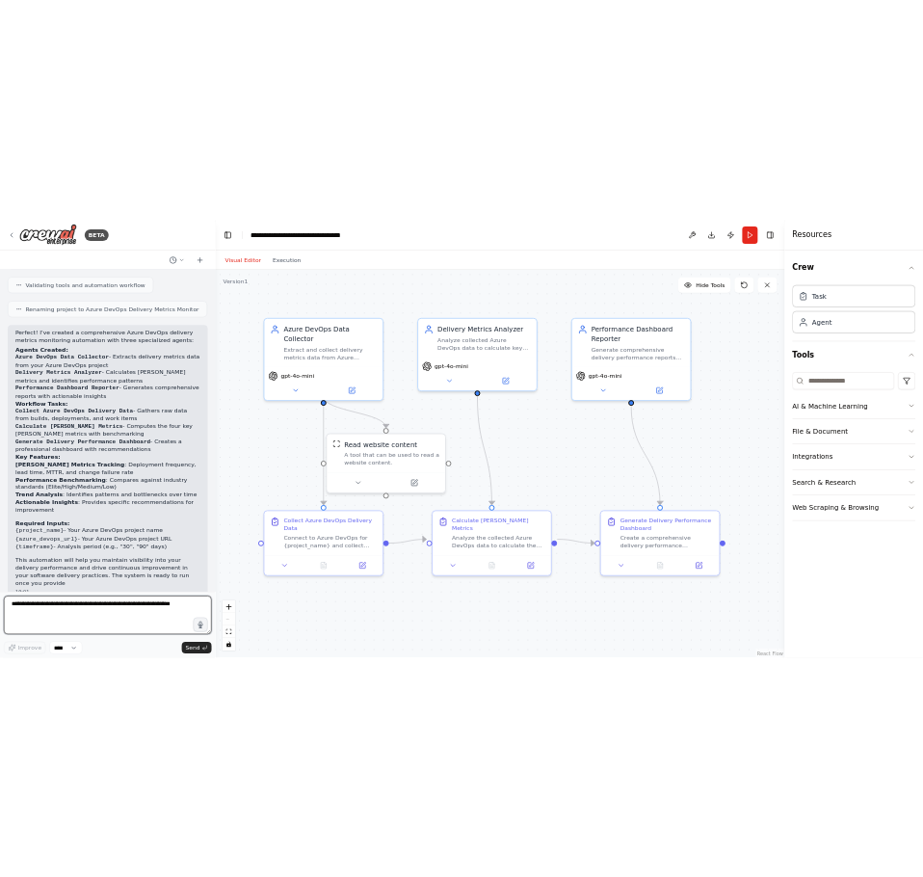
scroll to position [1103, 0]
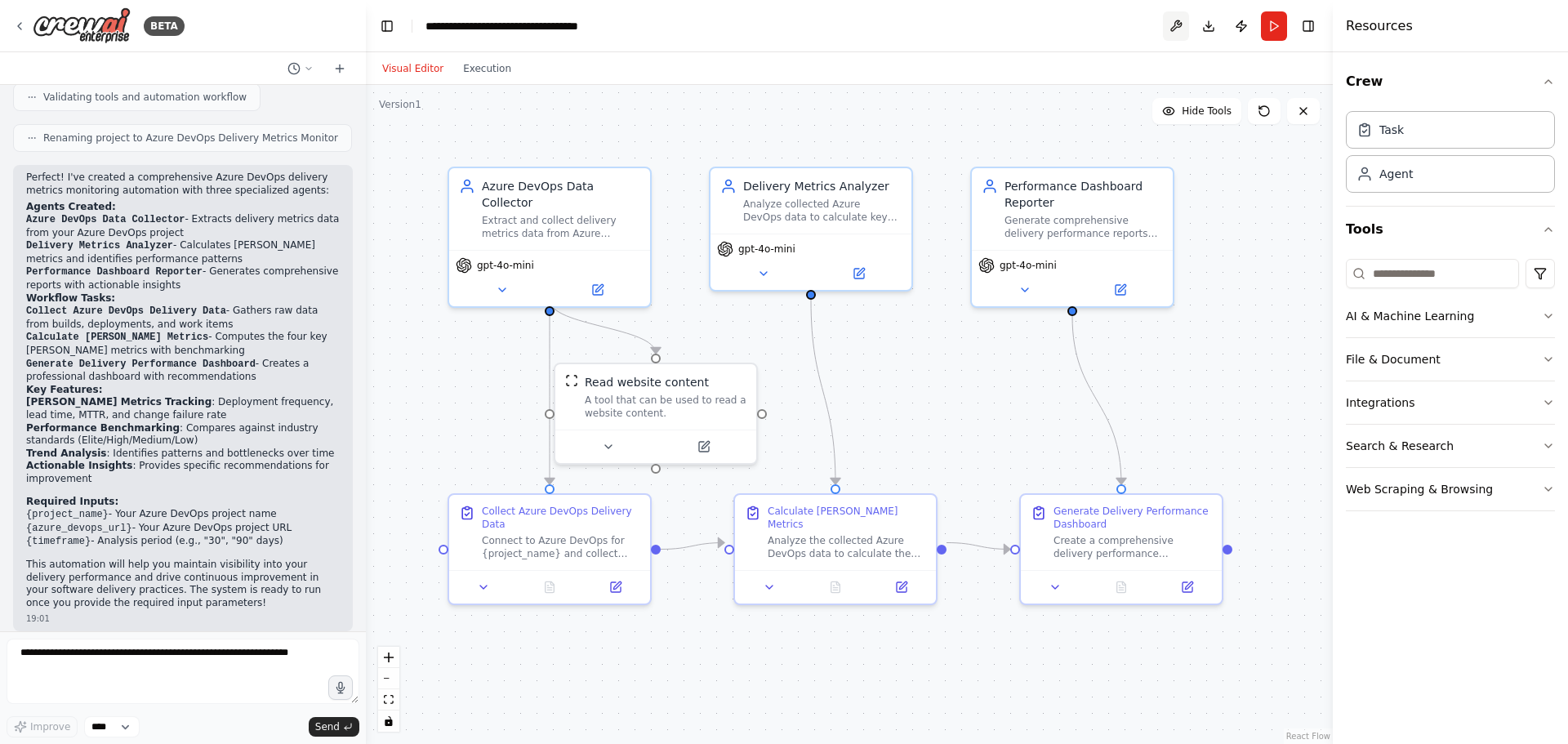
click at [1182, 21] on button at bounding box center [1176, 25] width 26 height 30
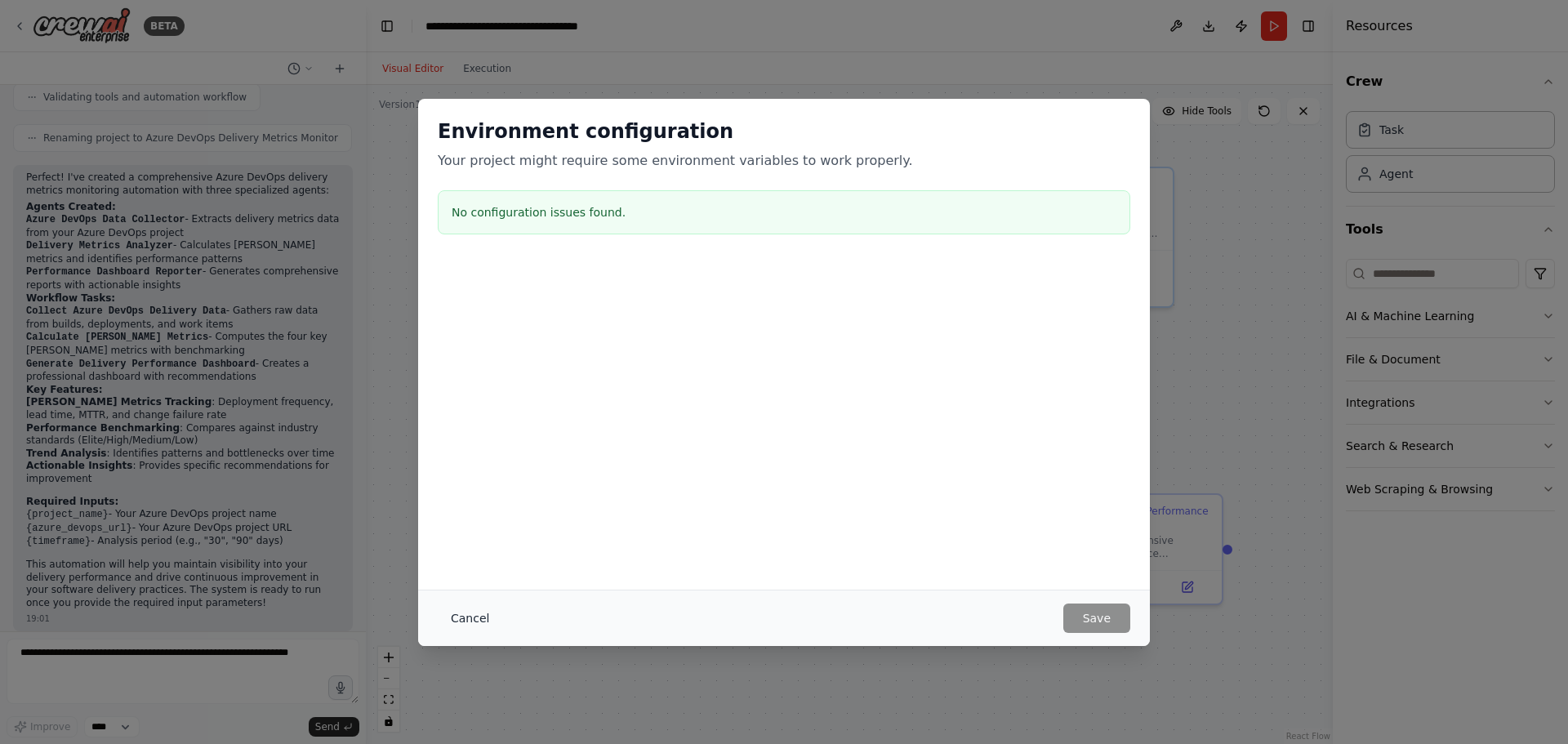
click at [453, 622] on button "Cancel" at bounding box center [470, 618] width 64 height 30
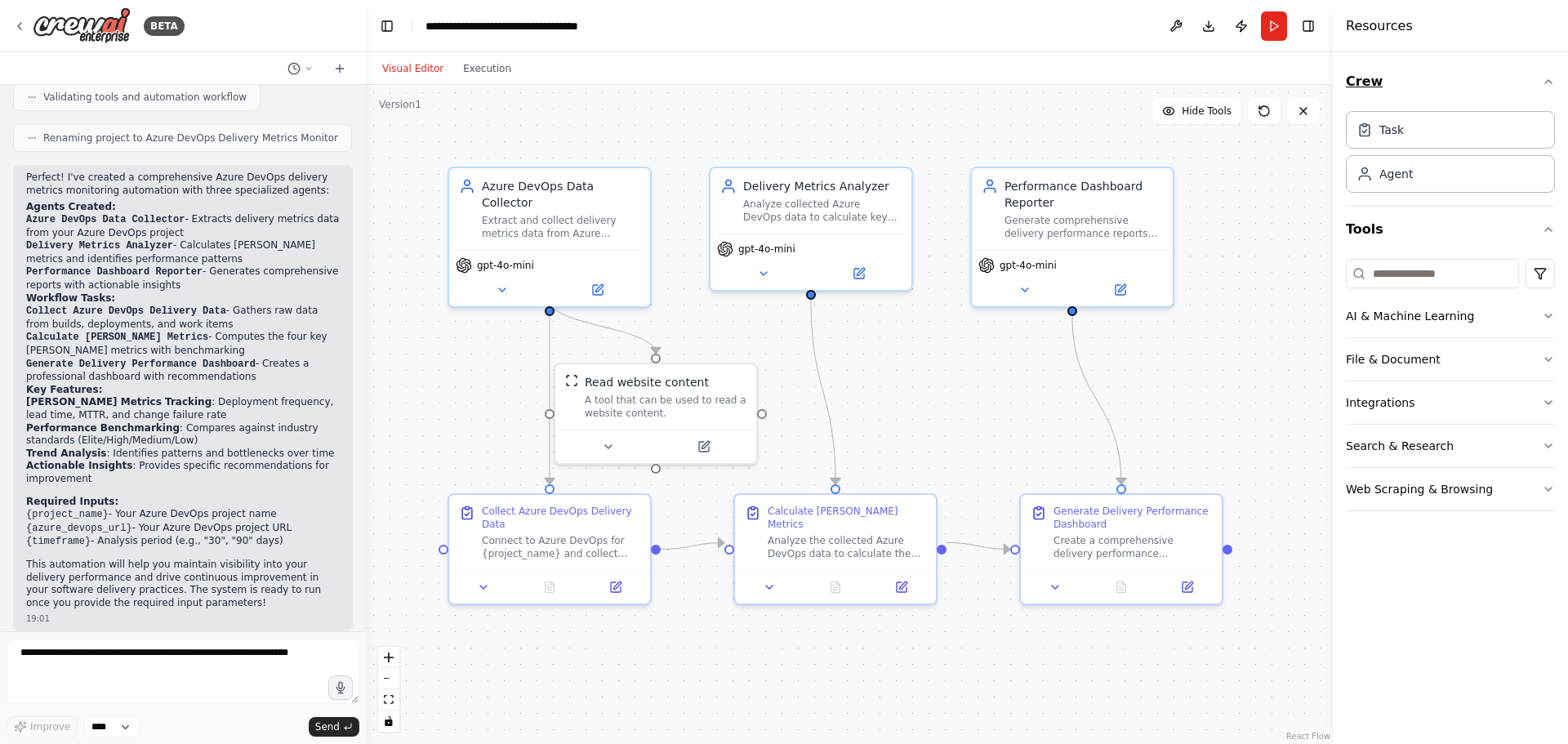
click at [1543, 86] on icon "button" at bounding box center [1548, 81] width 13 height 13
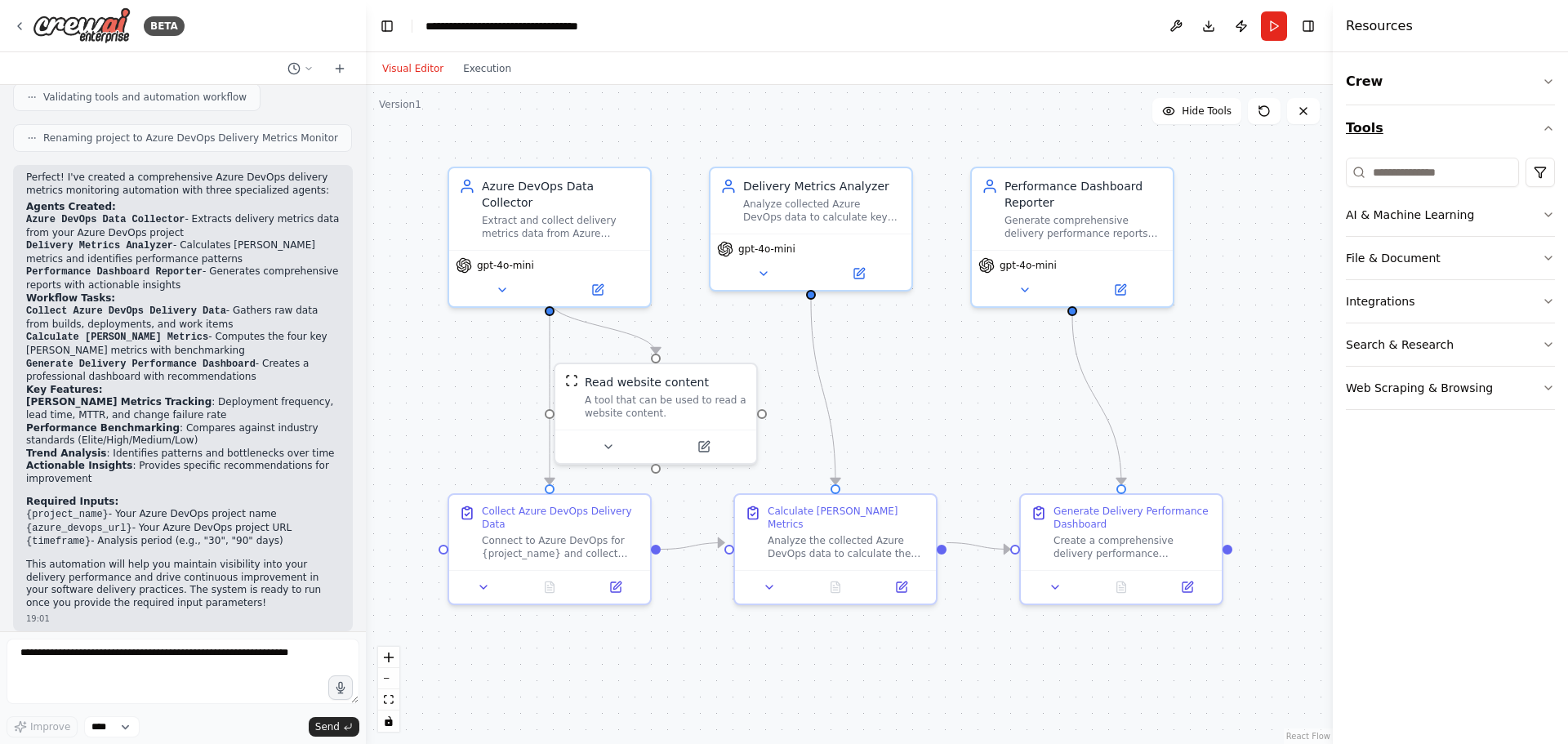
click at [1552, 122] on icon "button" at bounding box center [1548, 128] width 13 height 13
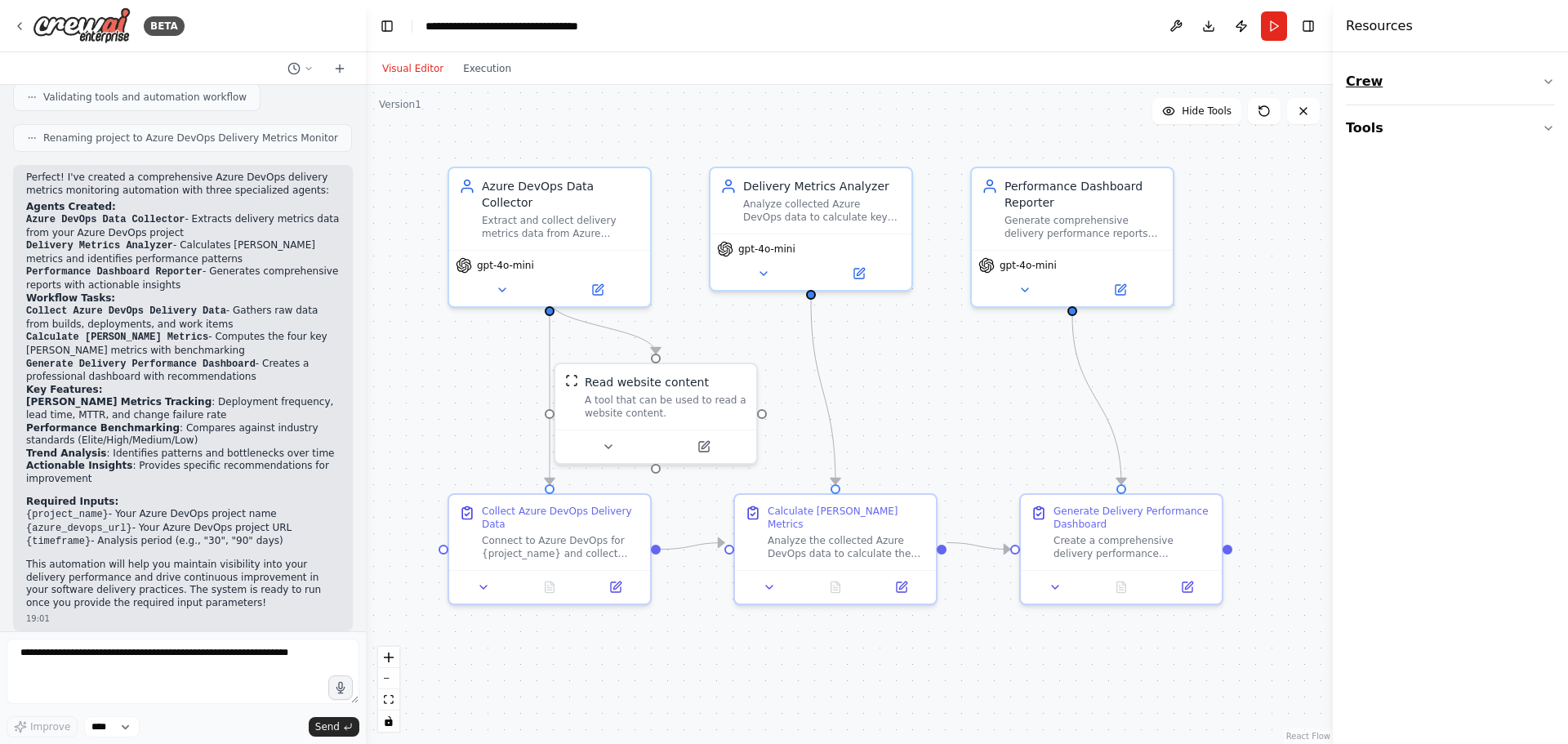
click at [1549, 86] on icon "button" at bounding box center [1548, 81] width 13 height 13
click at [507, 280] on icon at bounding box center [502, 286] width 13 height 13
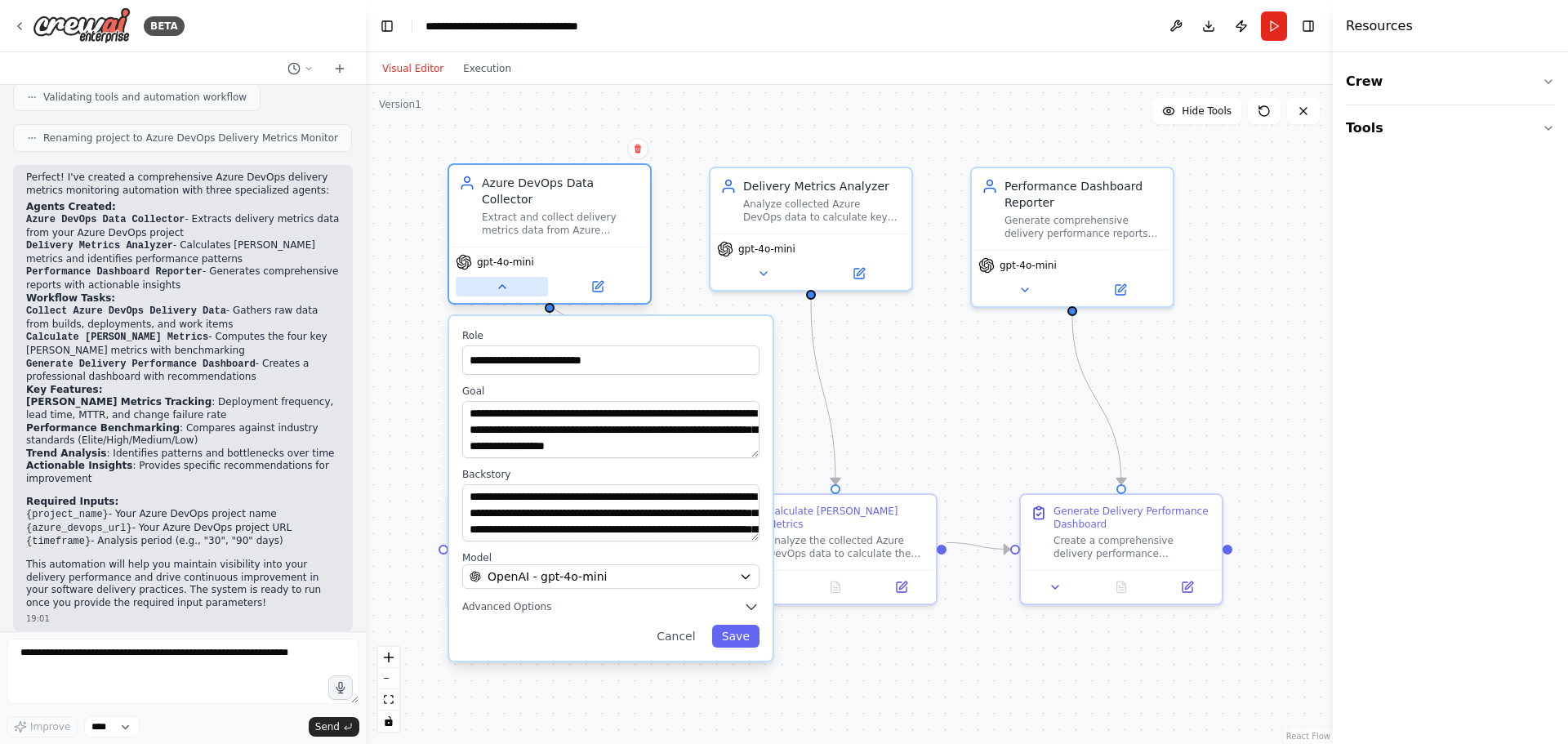
click at [507, 280] on icon at bounding box center [502, 286] width 13 height 13
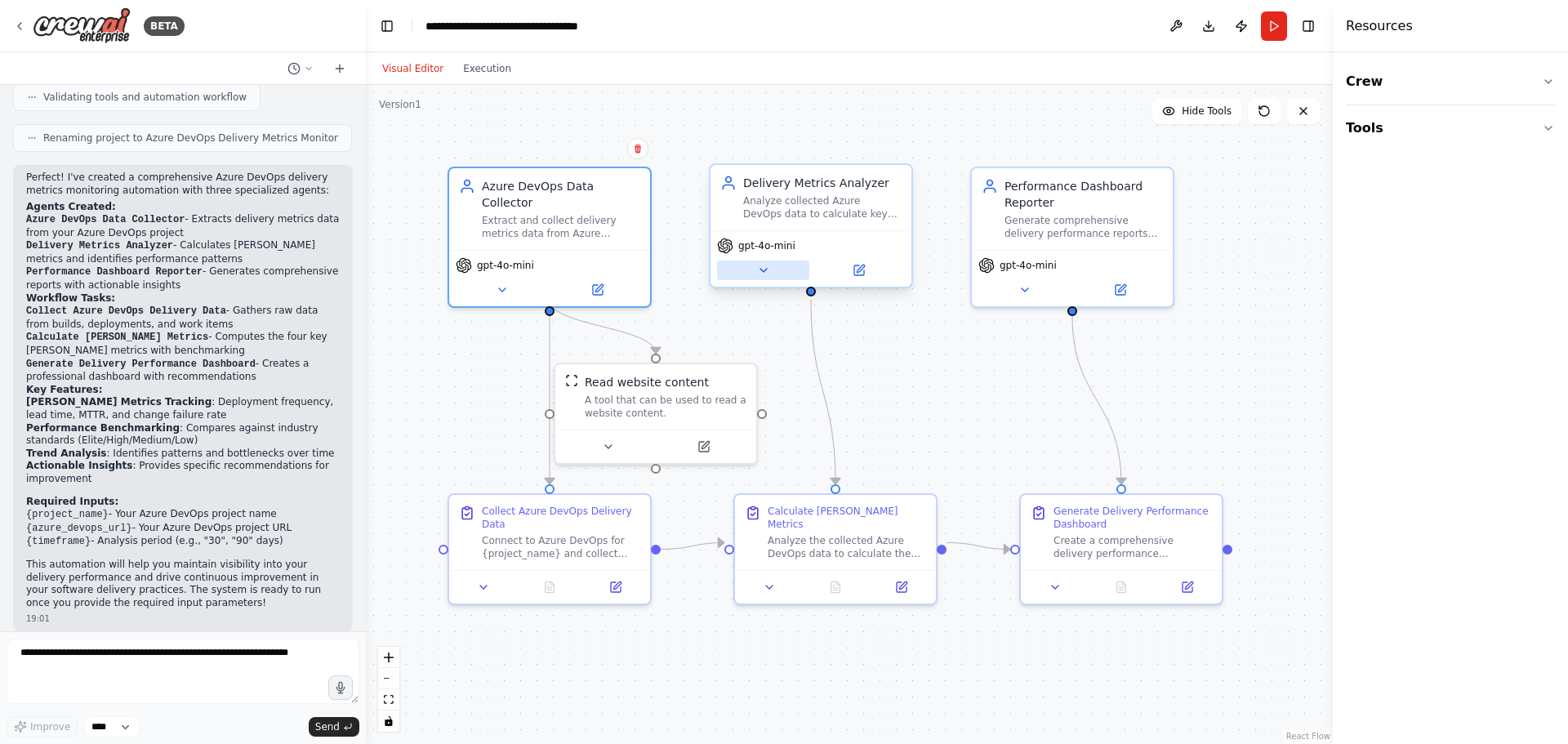
click at [769, 274] on icon at bounding box center [763, 269] width 13 height 13
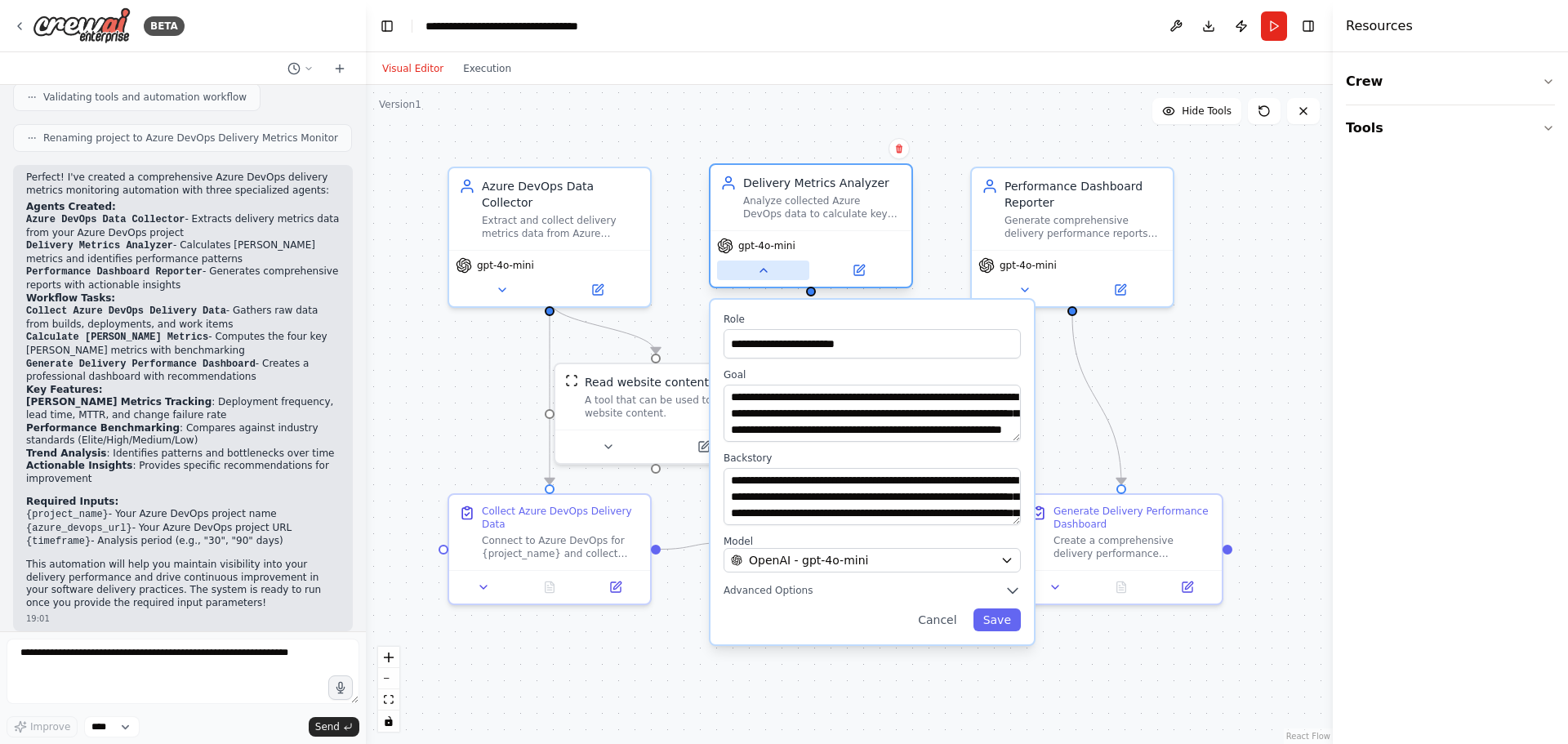
click at [769, 274] on icon at bounding box center [763, 269] width 13 height 13
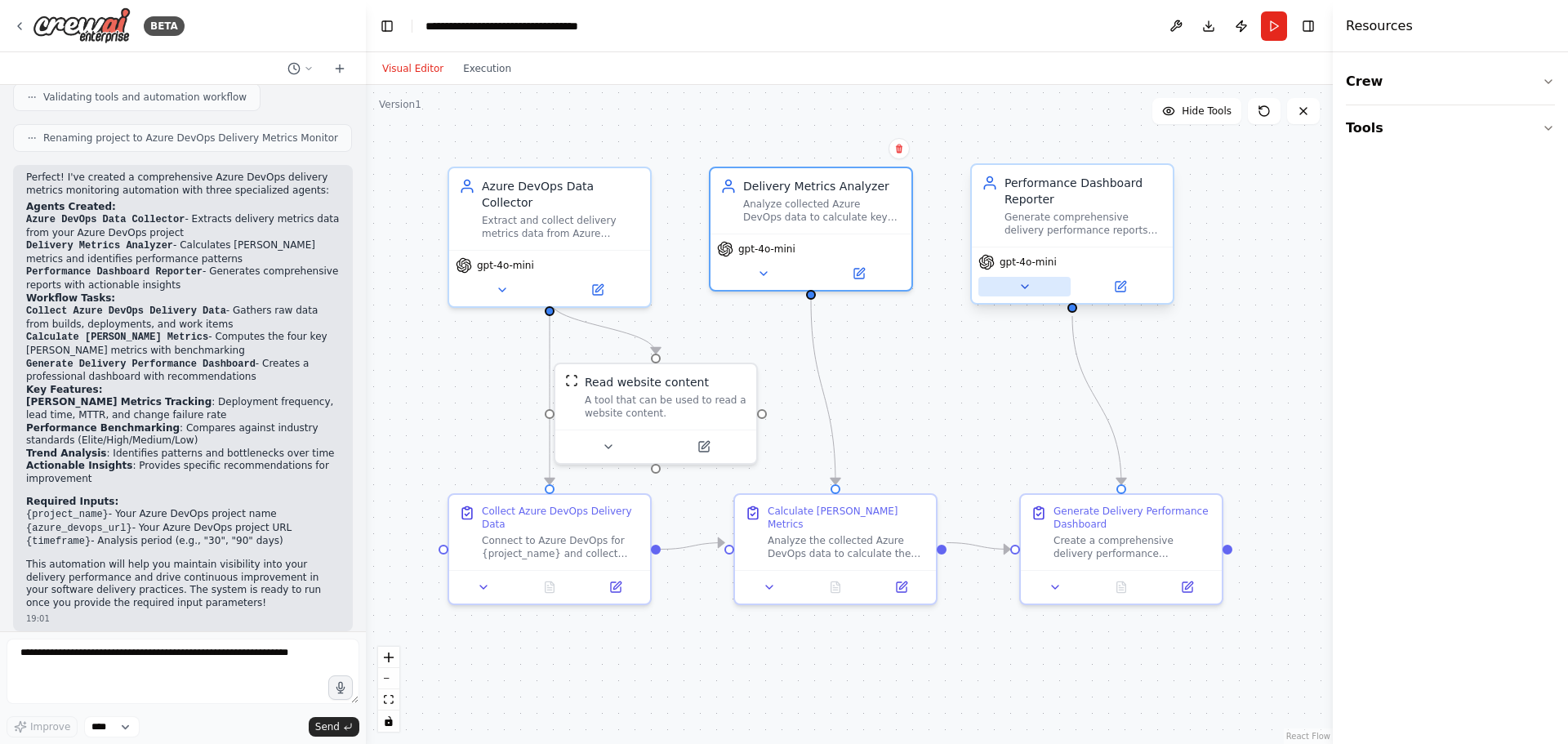
click at [1019, 289] on icon at bounding box center [1025, 286] width 13 height 13
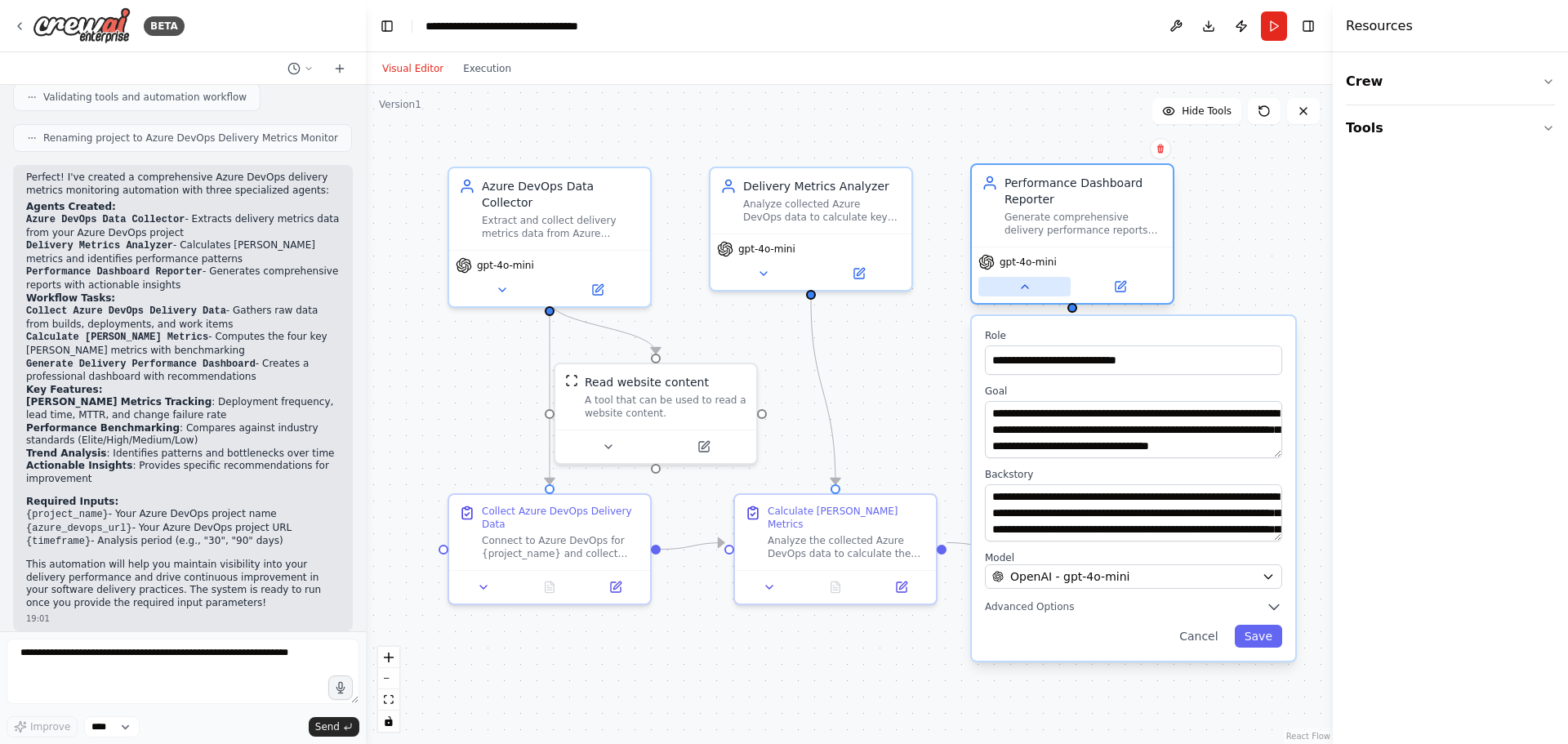
click at [1019, 289] on icon at bounding box center [1025, 286] width 13 height 13
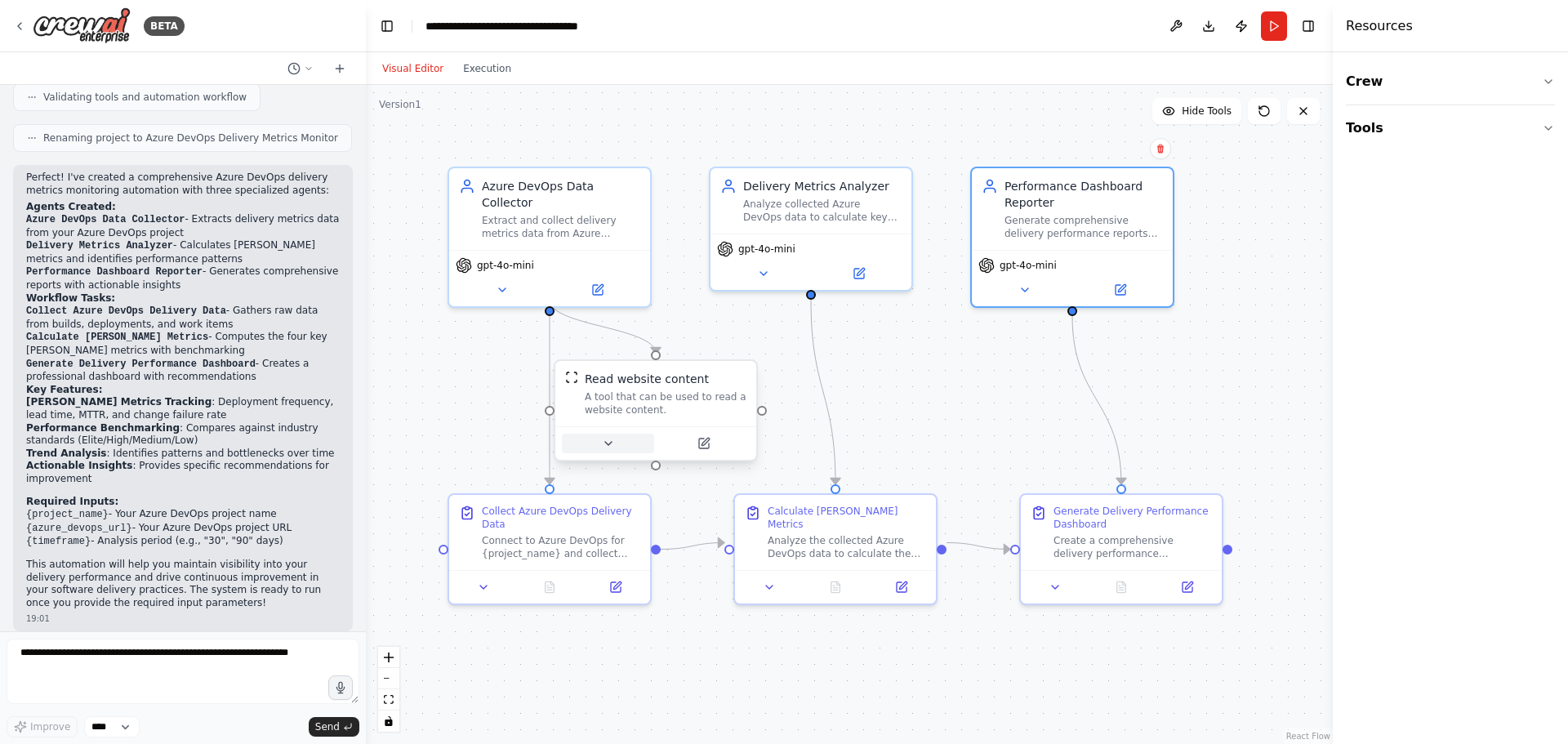
click at [602, 447] on button at bounding box center [608, 443] width 92 height 19
click at [612, 444] on icon at bounding box center [616, 443] width 13 height 13
click at [631, 444] on button at bounding box center [616, 443] width 92 height 19
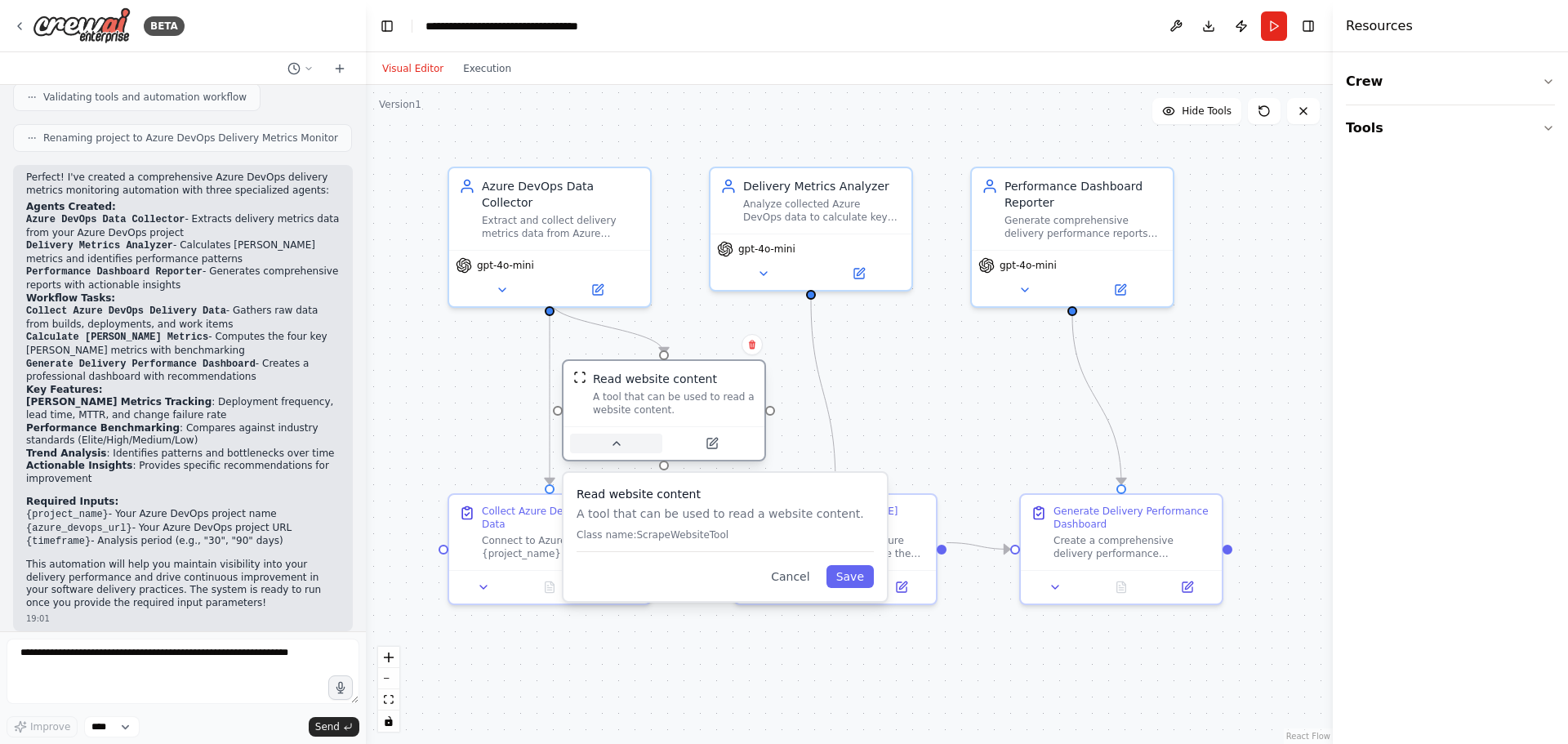
click at [631, 444] on button at bounding box center [616, 443] width 92 height 19
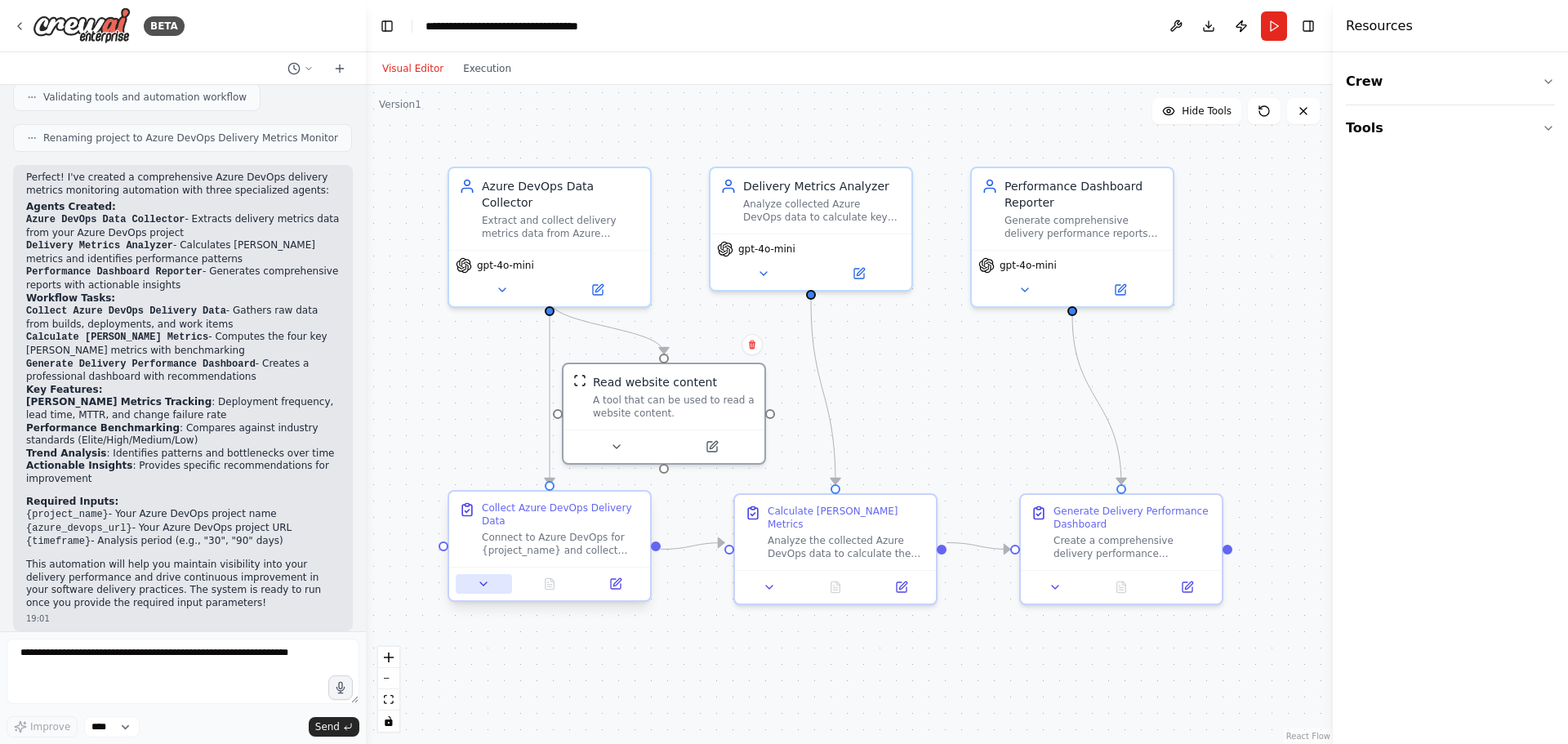
click at [484, 589] on icon at bounding box center [483, 583] width 13 height 13
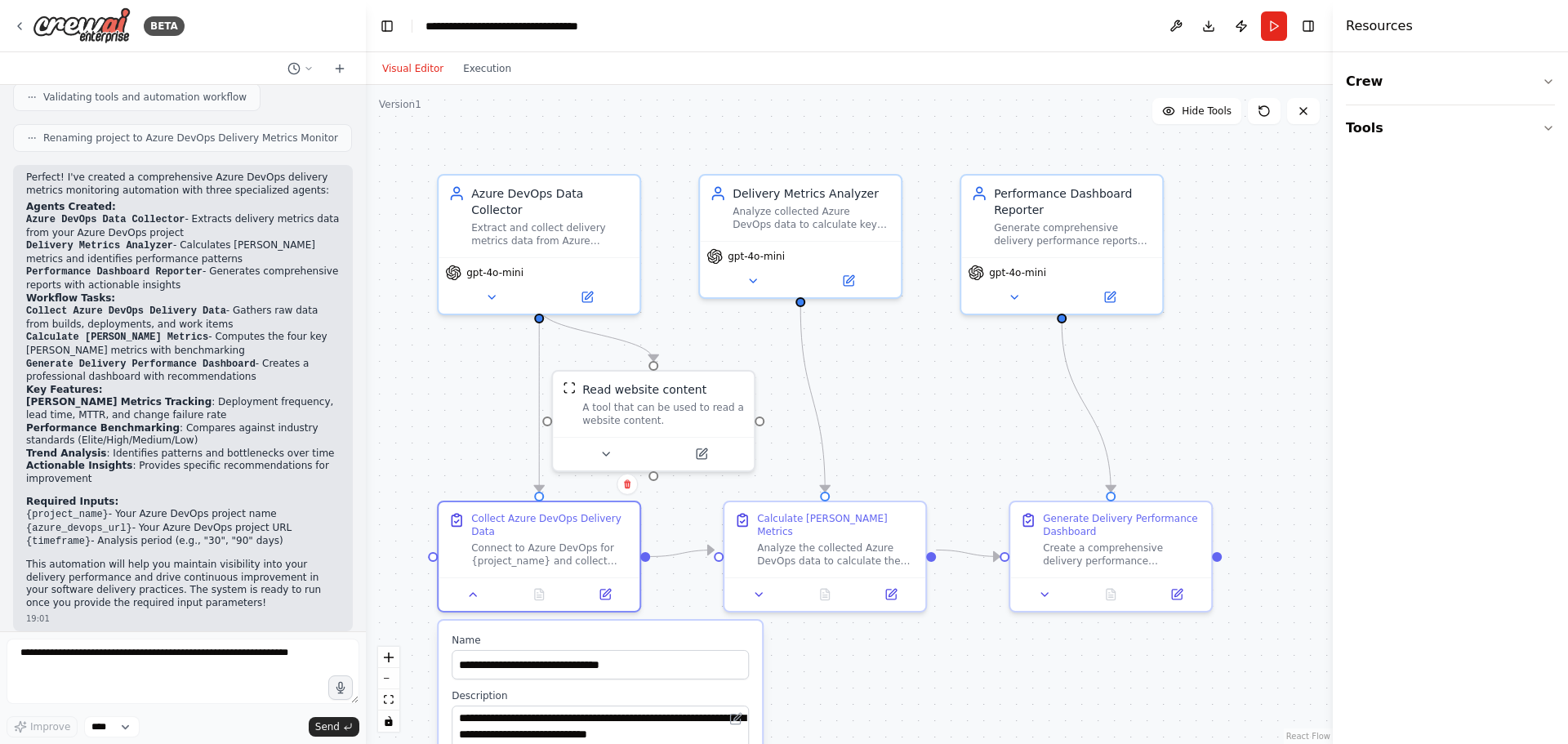
drag, startPoint x: 852, startPoint y: 686, endPoint x: 881, endPoint y: 657, distance: 41.0
drag, startPoint x: 881, startPoint y: 657, endPoint x: 871, endPoint y: 678, distance: 23.3
click at [871, 678] on div ".deletable-edge-delete-btn { width: 20px; height: 20px; border: 0px solid #ffff…" at bounding box center [849, 414] width 967 height 659
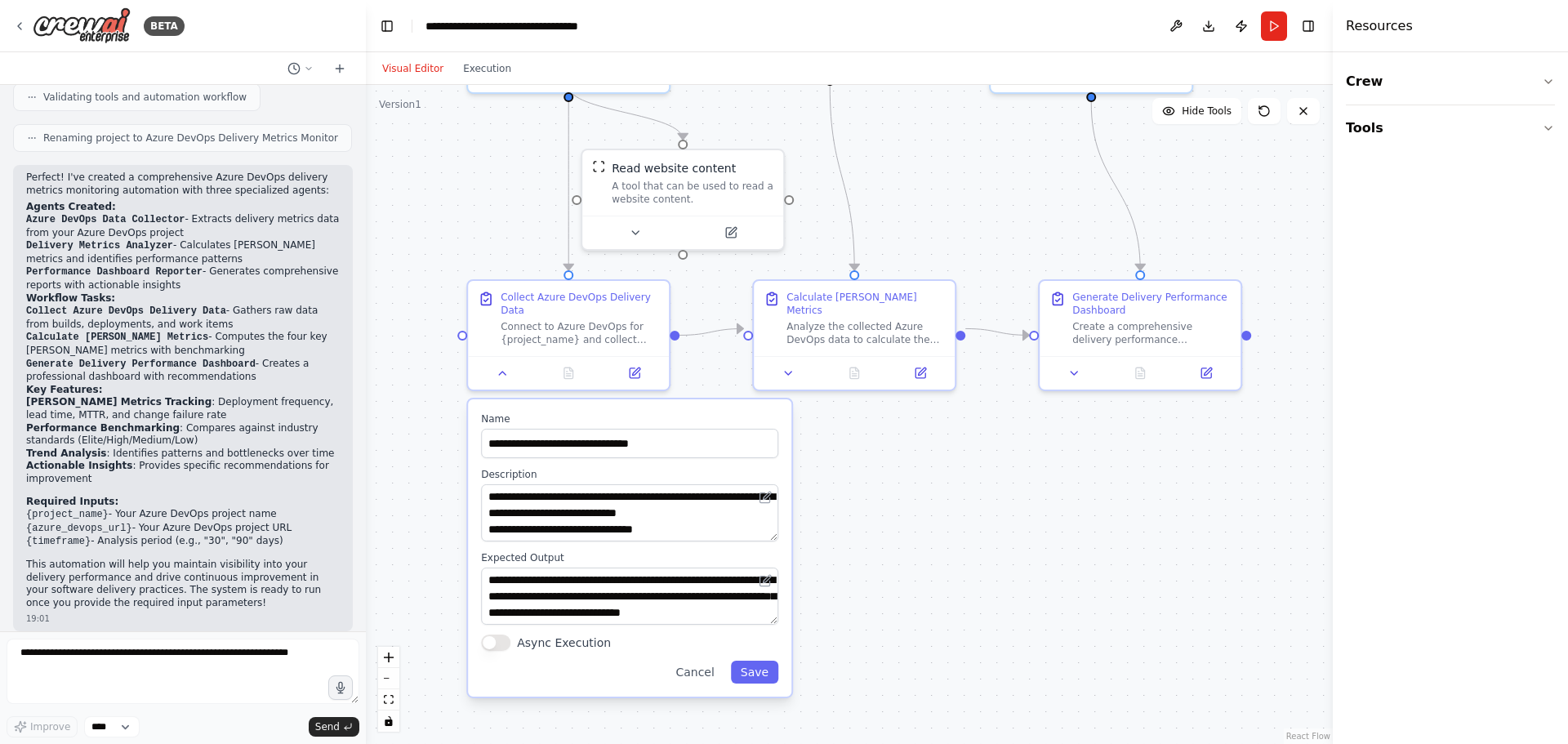
drag, startPoint x: 871, startPoint y: 678, endPoint x: 845, endPoint y: 508, distance: 172.0
click at [901, 458] on div ".deletable-edge-delete-btn { width: 20px; height: 20px; border: 0px solid #ffff…" at bounding box center [849, 414] width 967 height 659
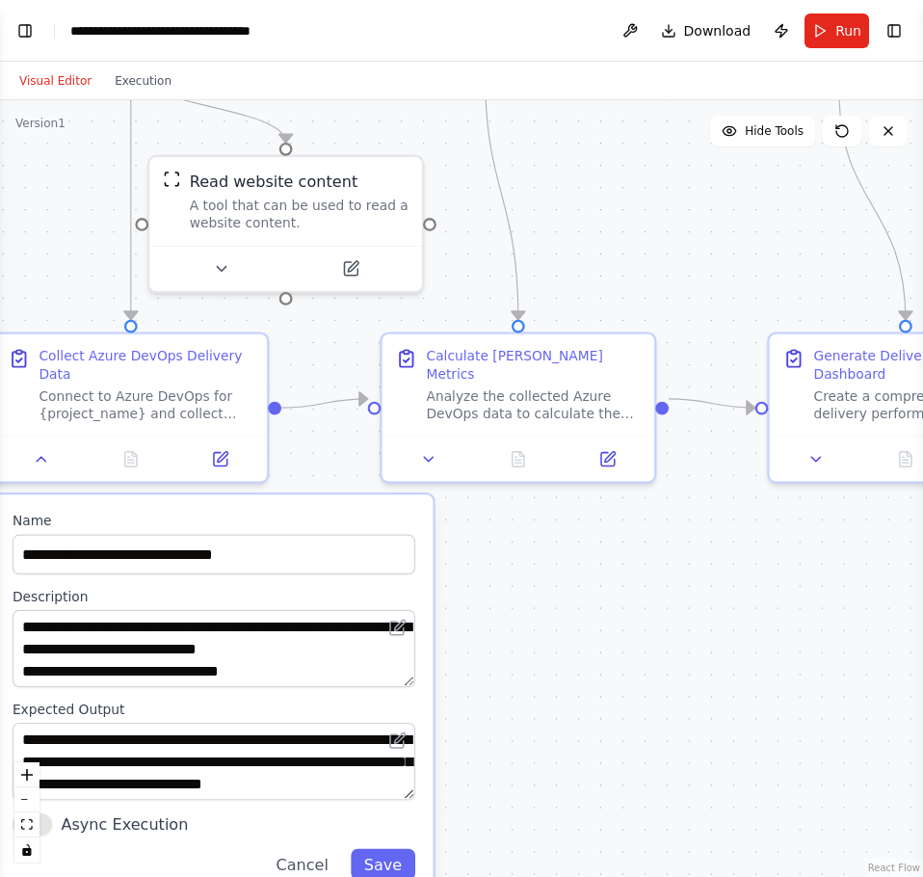
scroll to position [1118, 0]
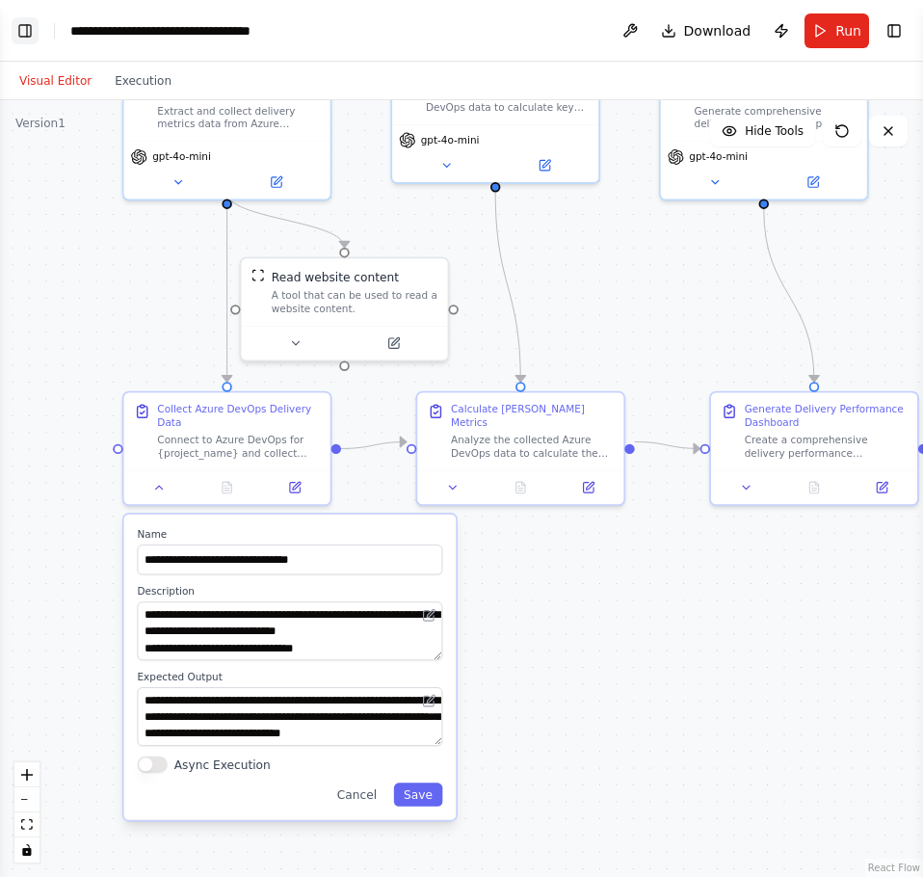
click at [23, 30] on button "Toggle Left Sidebar" at bounding box center [25, 30] width 27 height 27
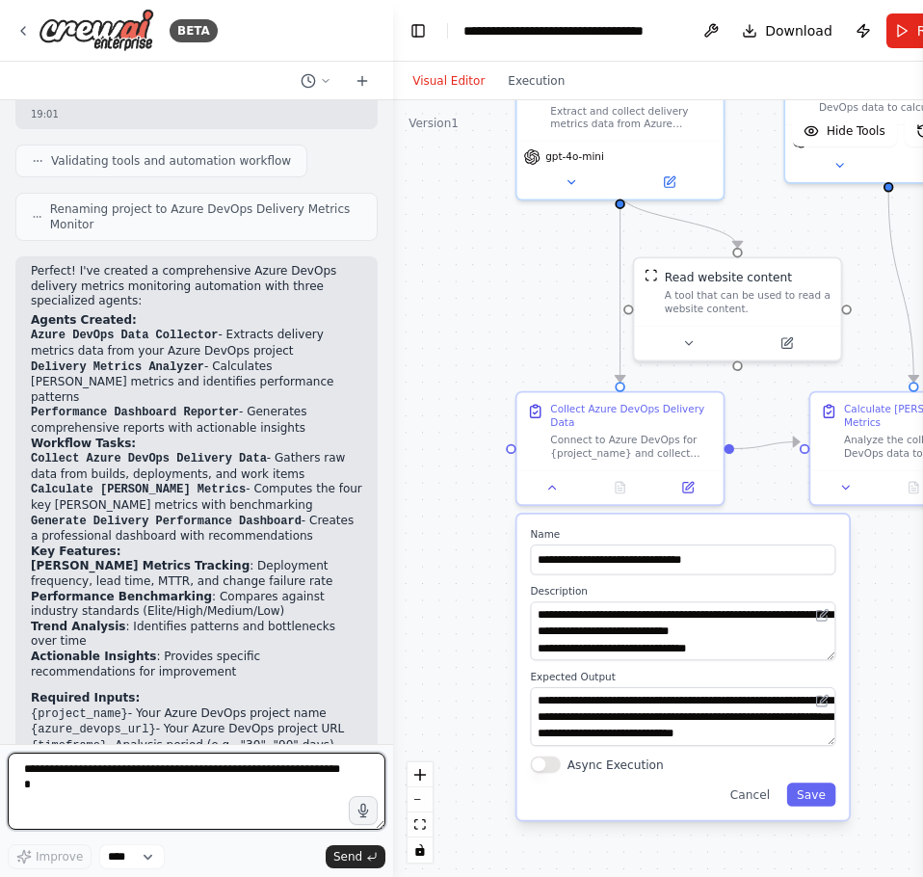
click at [145, 778] on textarea at bounding box center [197, 791] width 378 height 77
click at [229, 783] on textarea at bounding box center [197, 791] width 378 height 77
paste textarea "**********"
type textarea "**********"
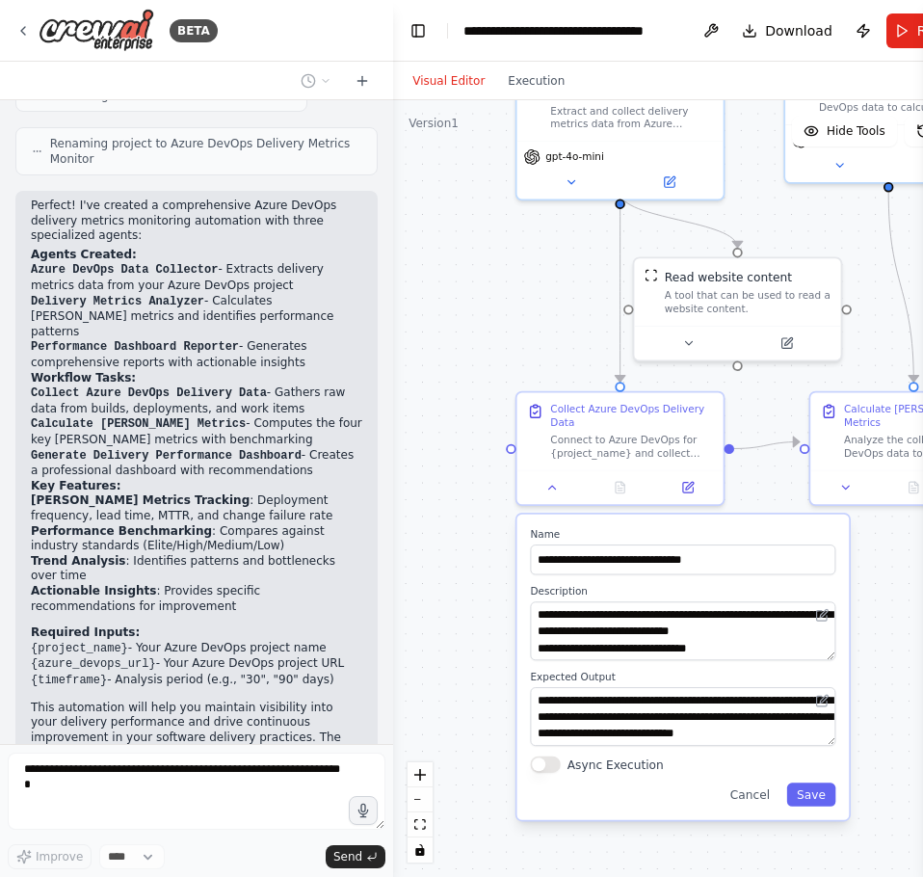
scroll to position [1264, 0]
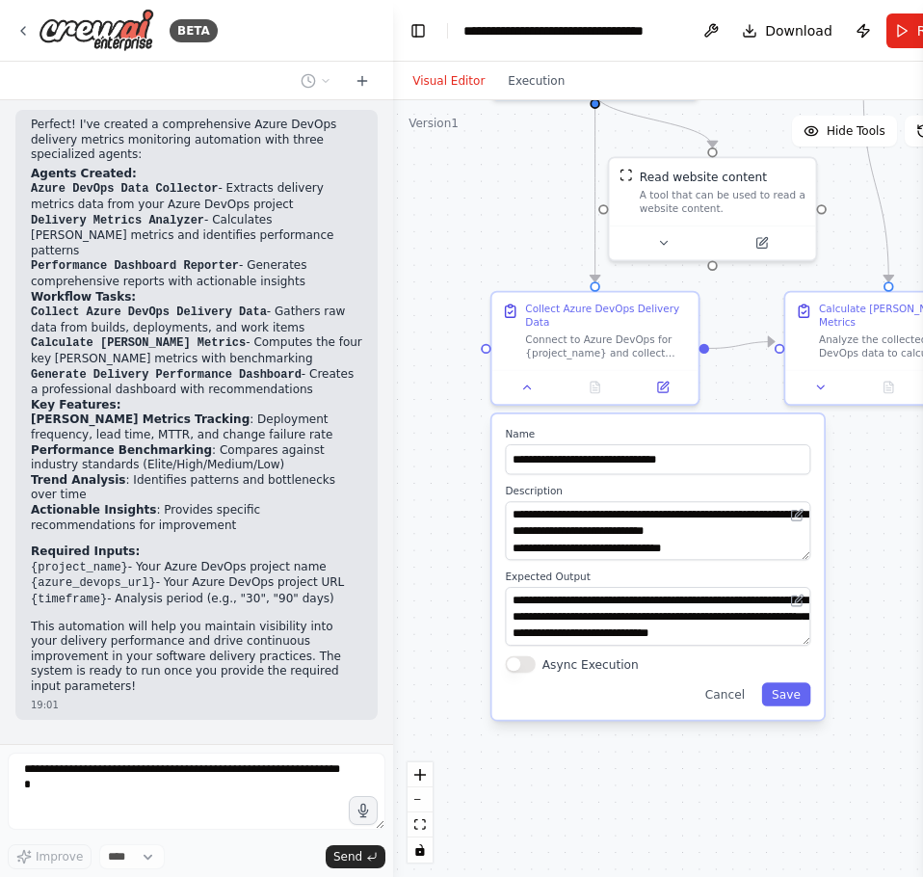
drag, startPoint x: 394, startPoint y: 650, endPoint x: 369, endPoint y: 549, distance: 103.3
click at [369, 549] on div "BETA Monitor Azure DevOps to track Delivery metrics 19:00 ▶ Thought process I'l…" at bounding box center [461, 438] width 923 height 877
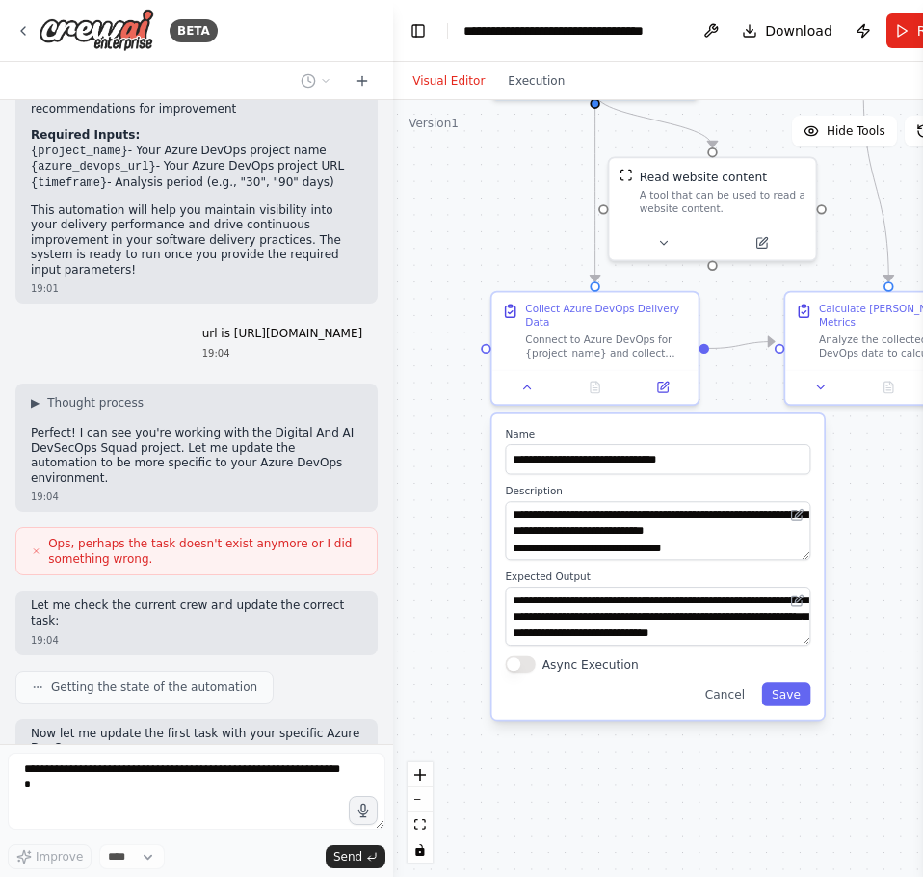
scroll to position [1696, 0]
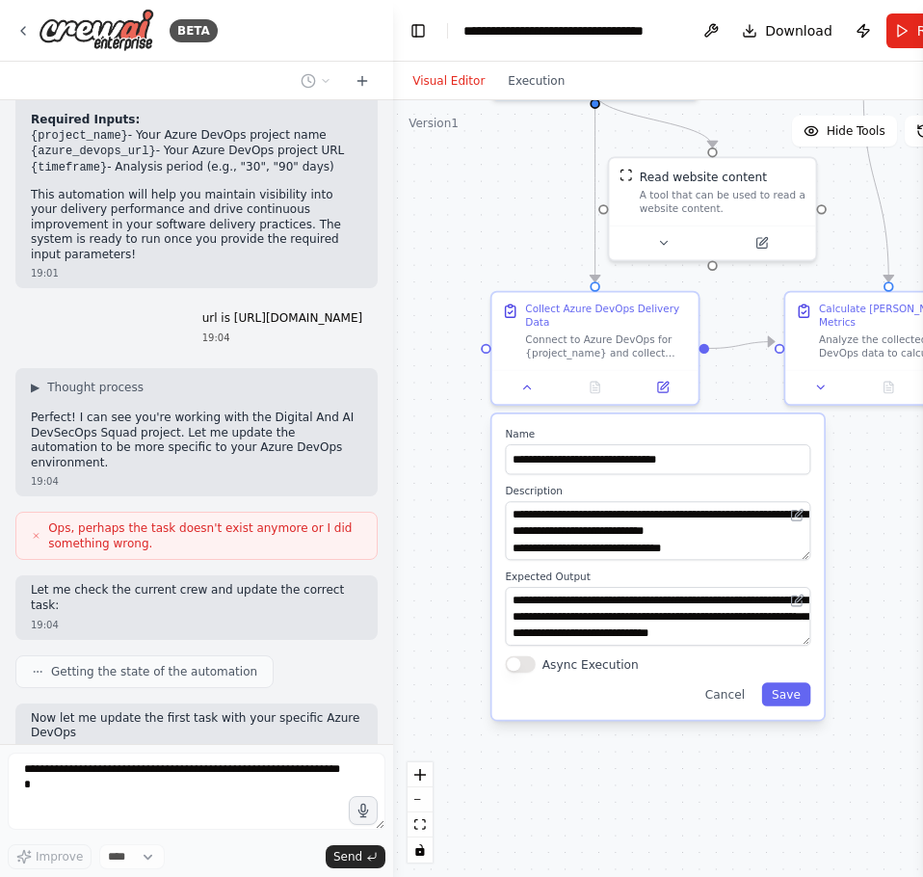
type textarea "**********"
click at [808, 612] on div "**********" at bounding box center [658, 616] width 305 height 59
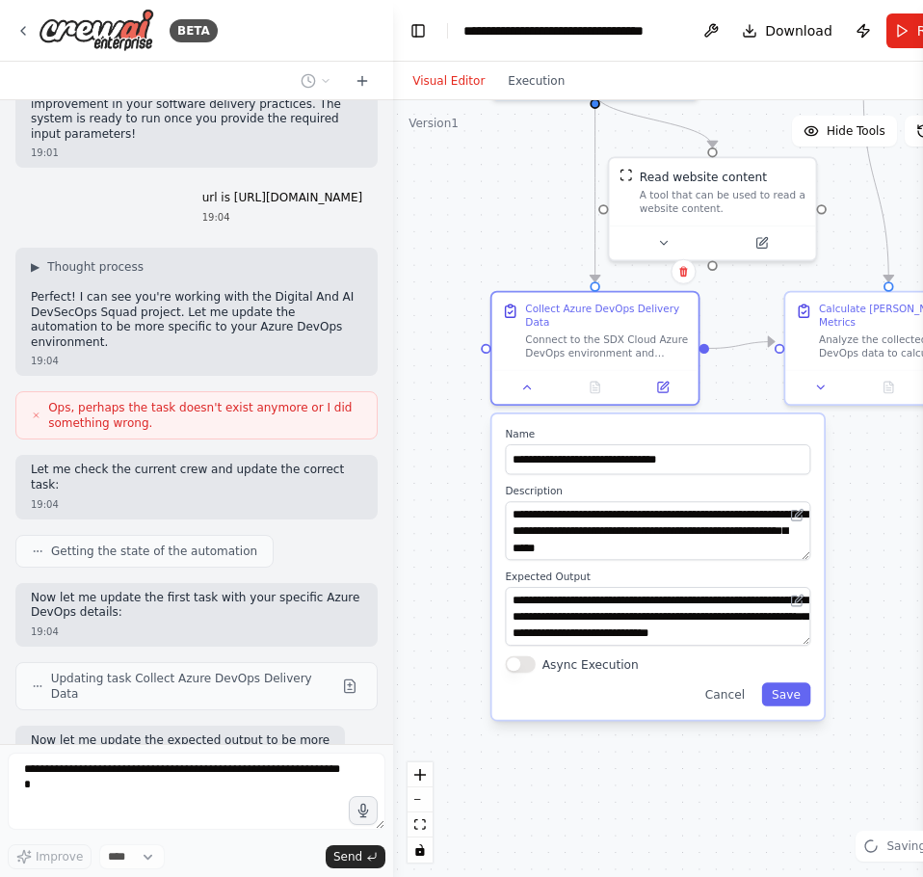
type textarea "**********"
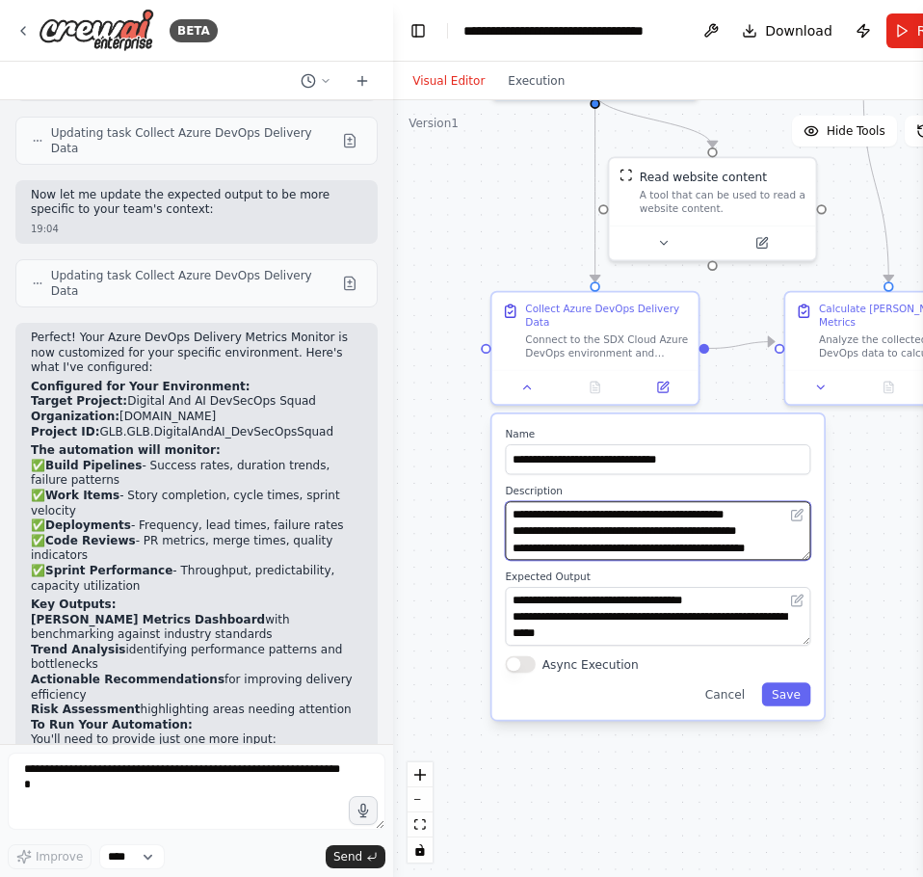
scroll to position [308, 0]
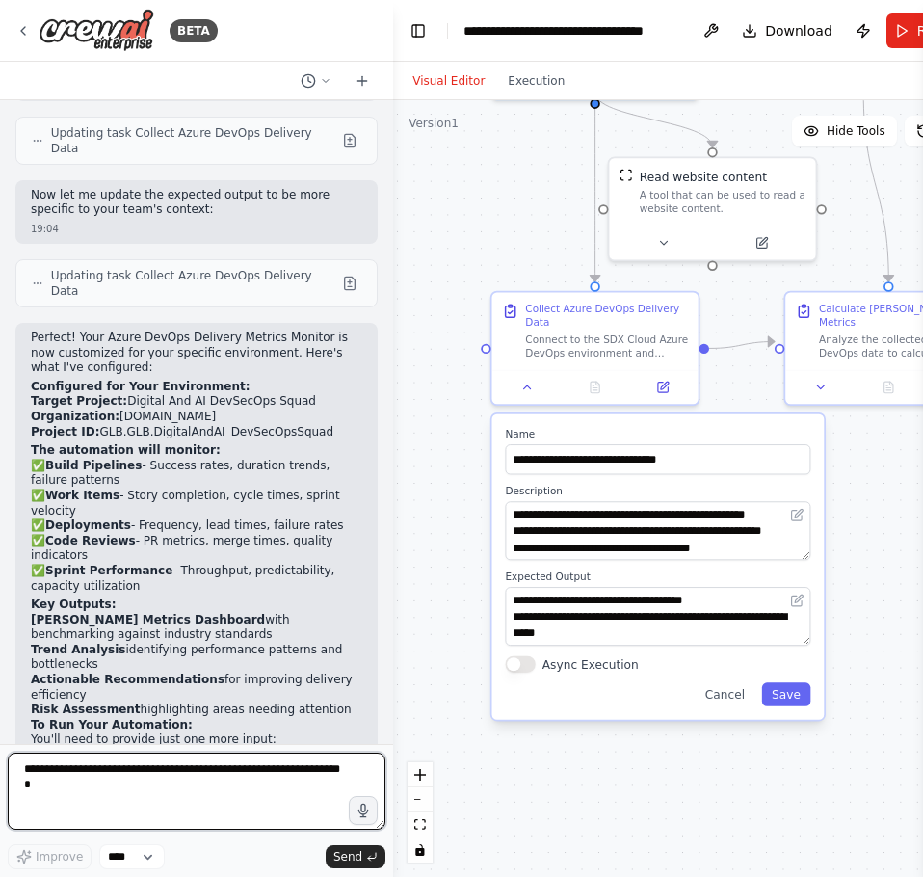
click at [127, 767] on textarea at bounding box center [197, 791] width 378 height 77
type textarea "**********"
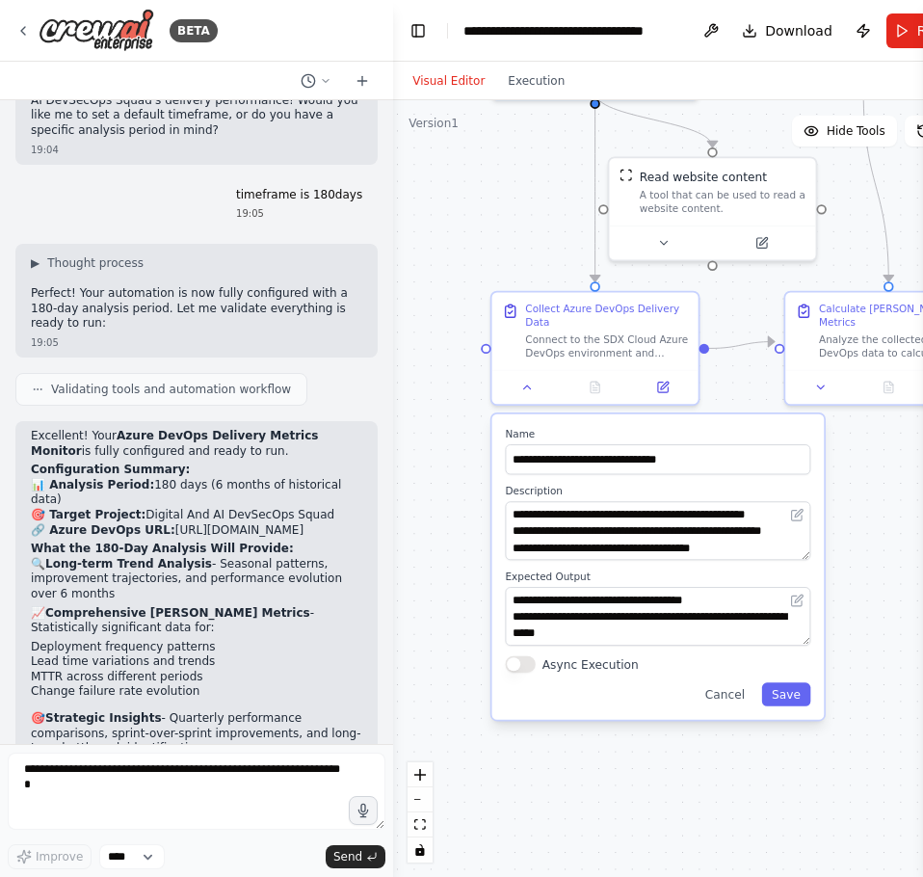
scroll to position [3093, 0]
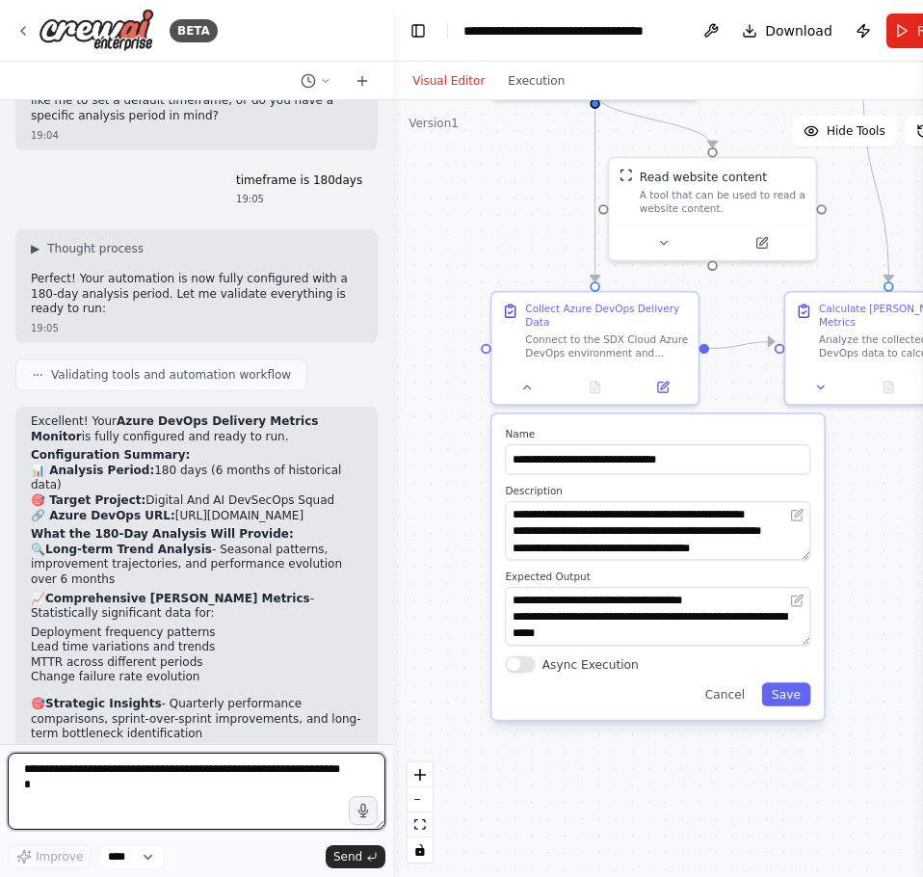
click at [40, 774] on textarea at bounding box center [197, 791] width 378 height 77
type textarea "**********"
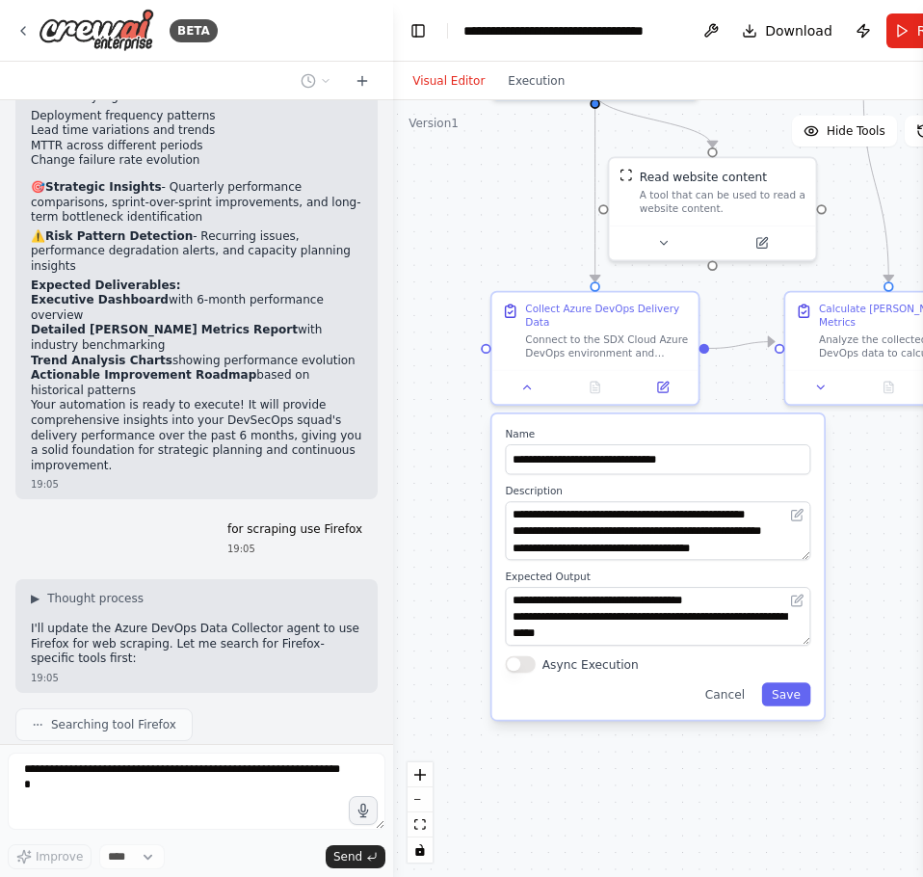
scroll to position [3624, 0]
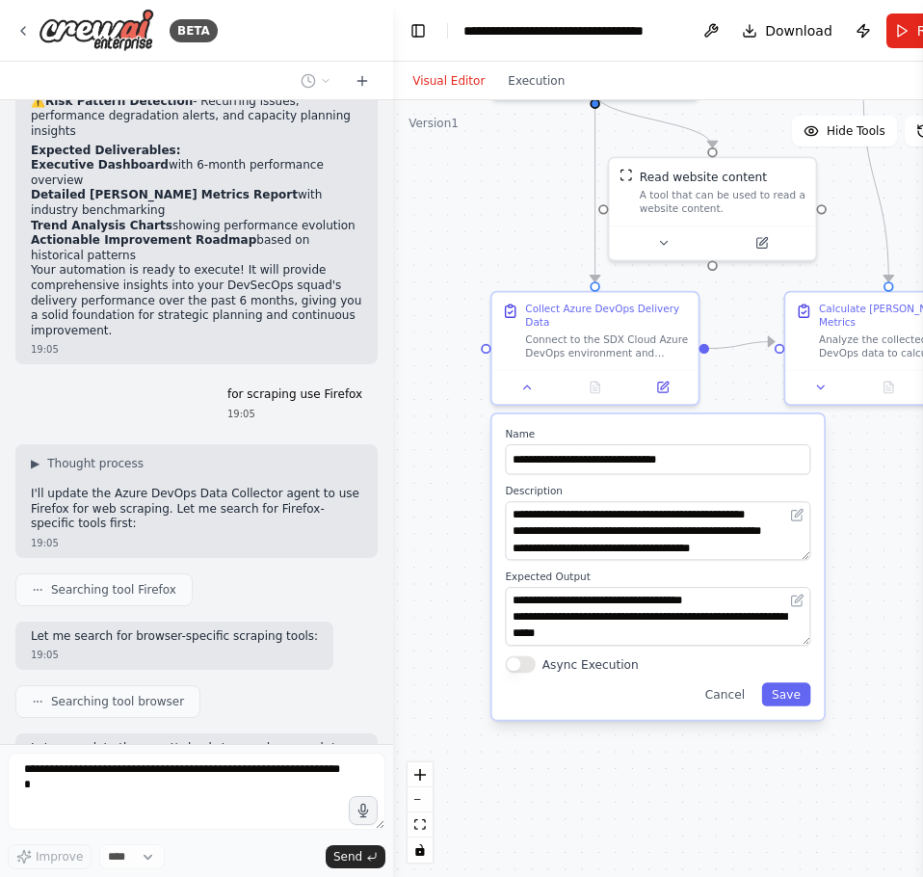
type textarea "**********"
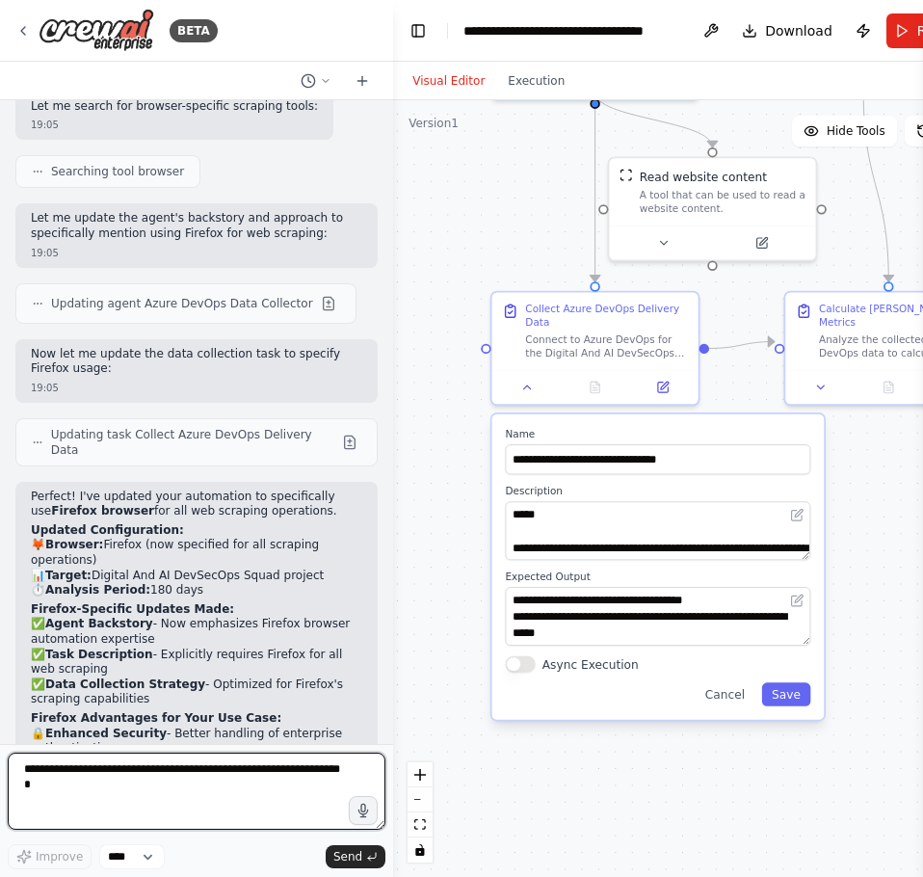
scroll to position [4288, 0]
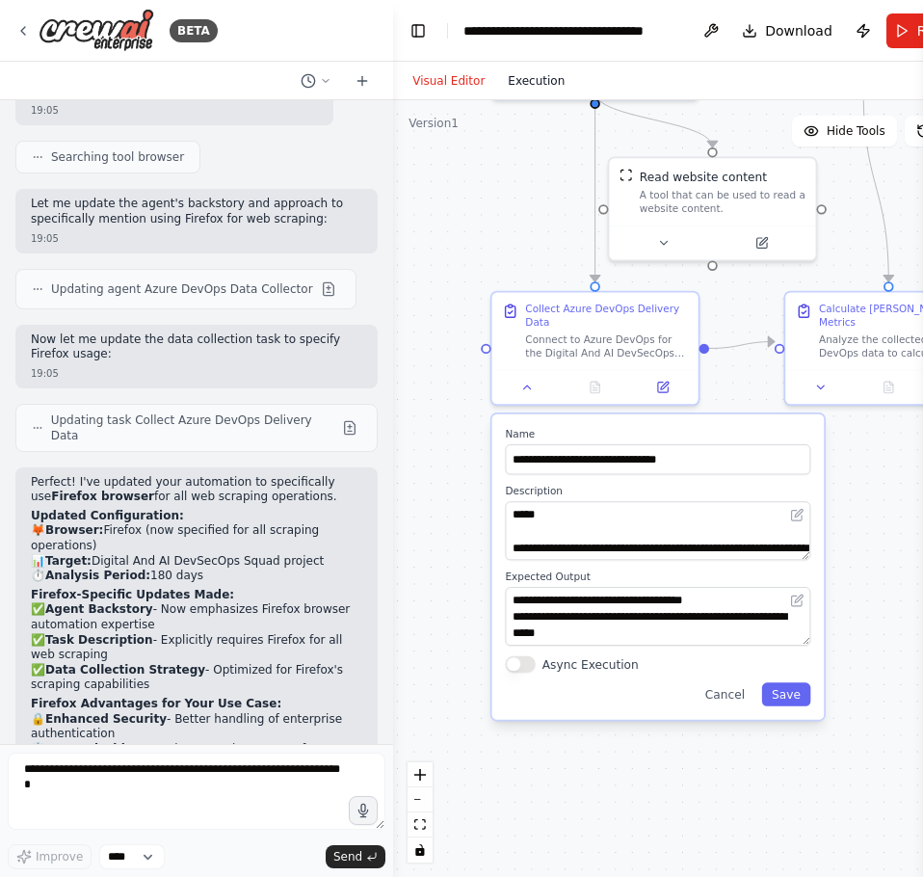
click at [532, 88] on button "Execution" at bounding box center [536, 80] width 80 height 23
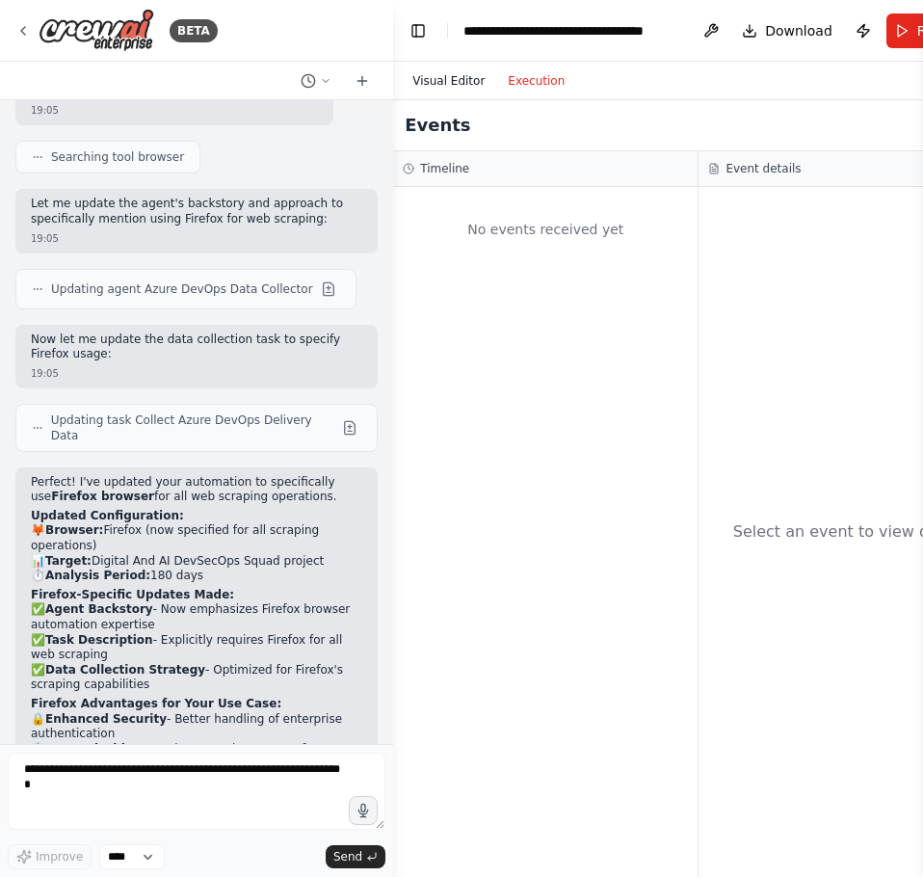
click at [456, 83] on button "Visual Editor" at bounding box center [448, 80] width 95 height 23
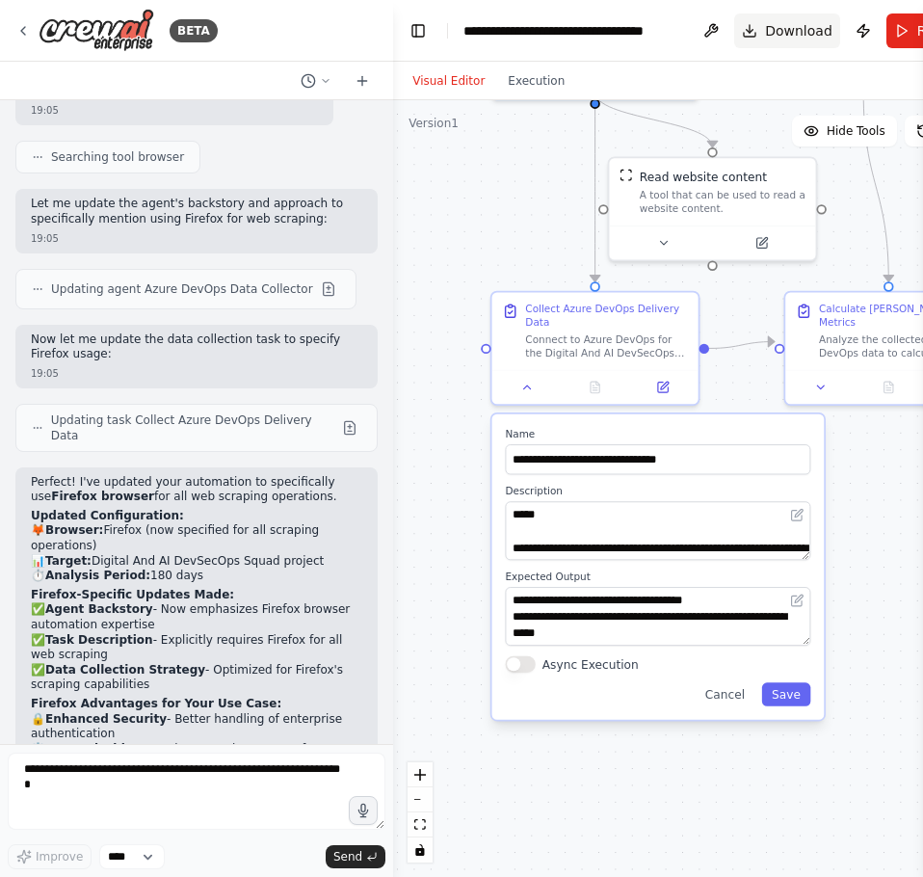
click at [793, 27] on span "Download" at bounding box center [798, 30] width 67 height 19
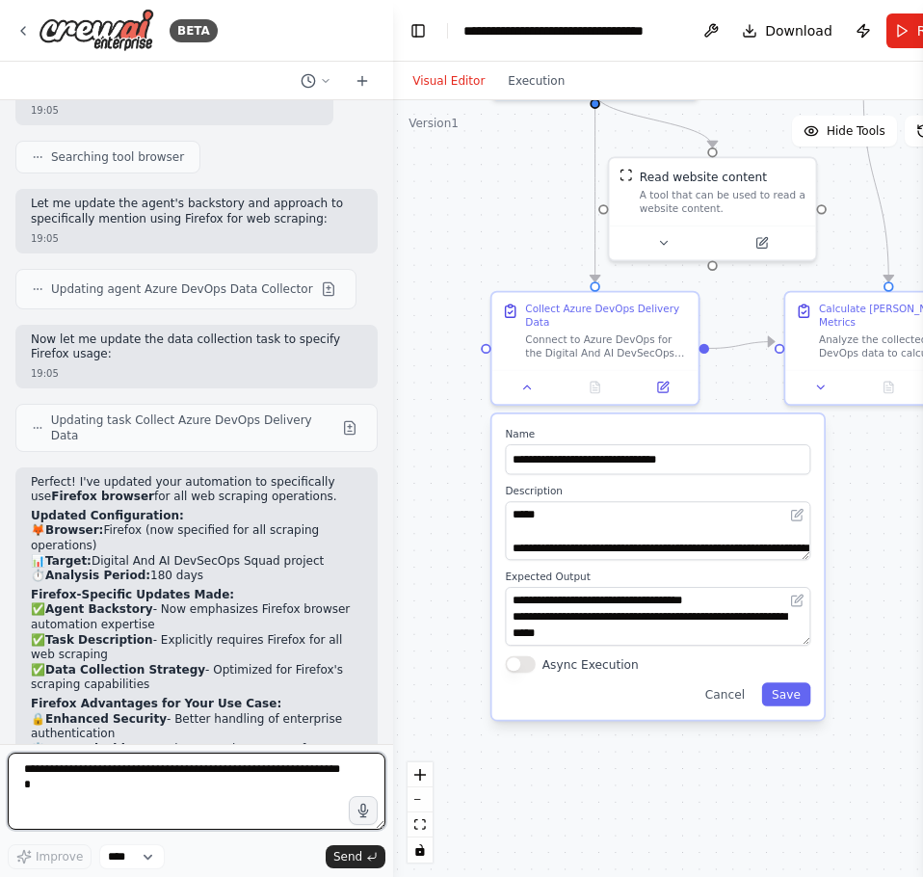
click at [184, 773] on textarea at bounding box center [197, 791] width 378 height 77
type textarea "**********"
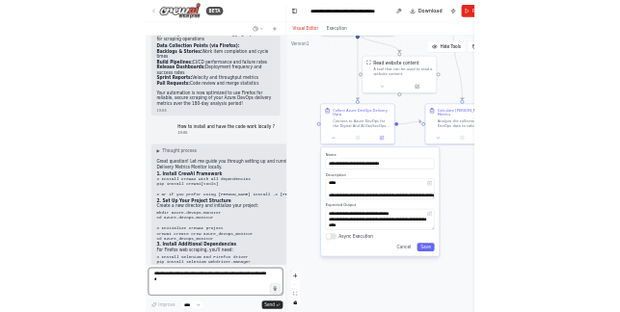
scroll to position [5003, 0]
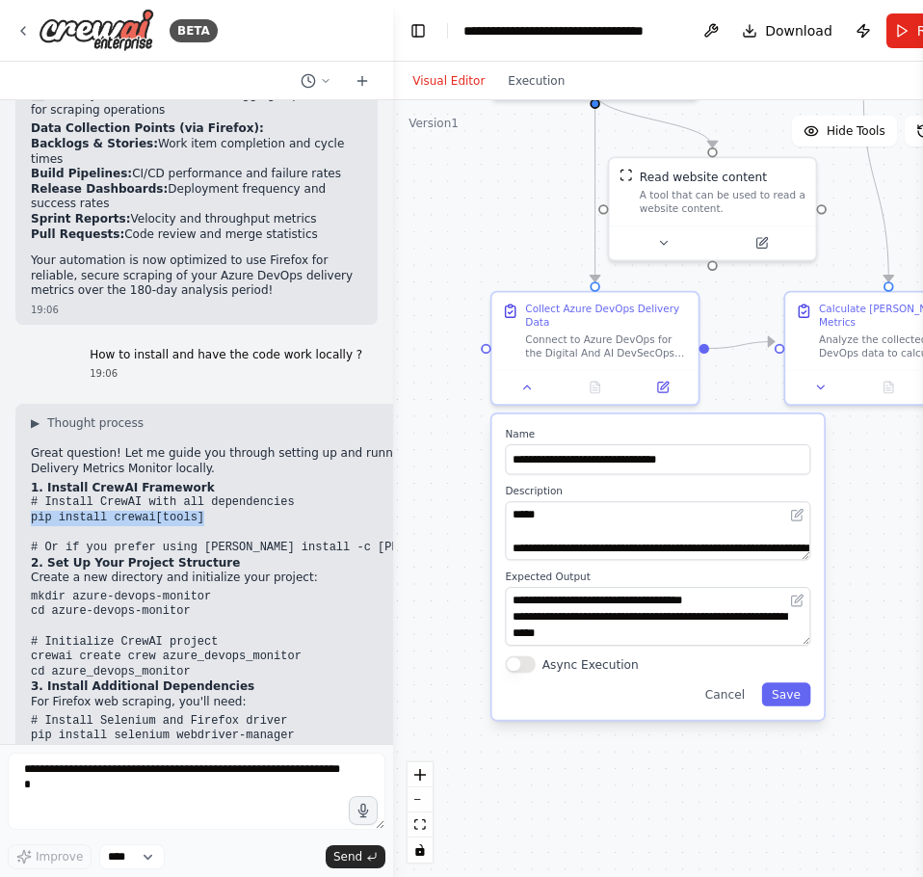
drag, startPoint x: 200, startPoint y: 196, endPoint x: 30, endPoint y: 193, distance: 170.6
copy code "pip install crewai[tools]"
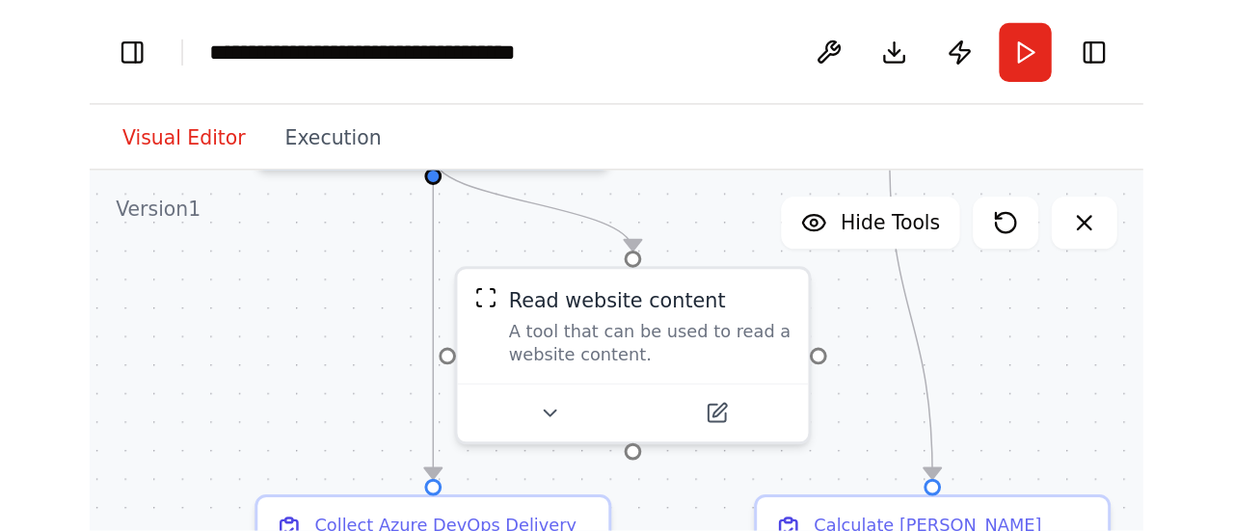
scroll to position [173, 0]
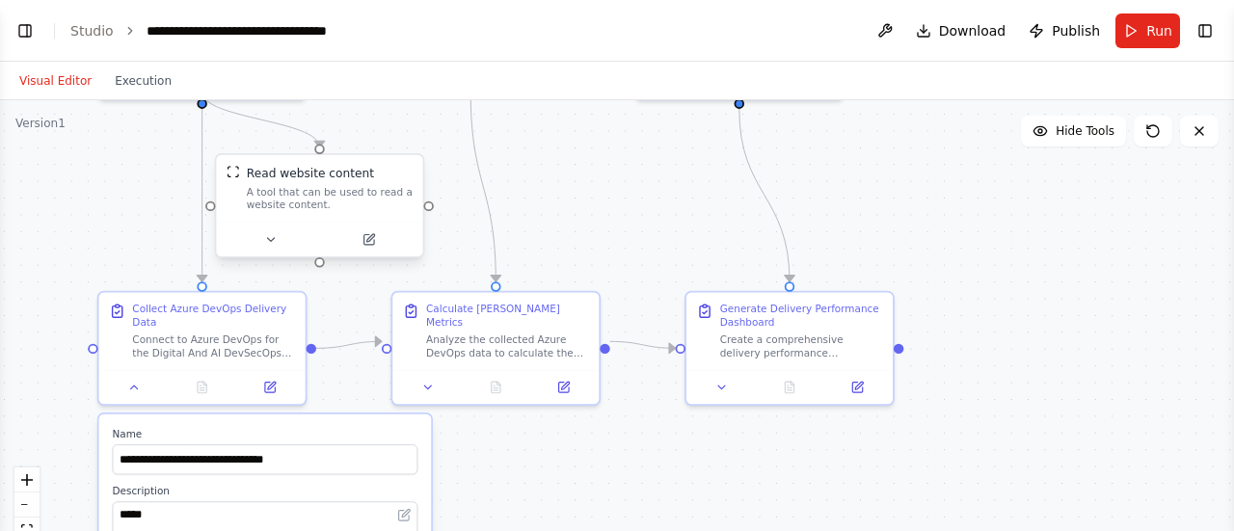
select select "****"
click at [23, 25] on button "Toggle Left Sidebar" at bounding box center [25, 30] width 27 height 27
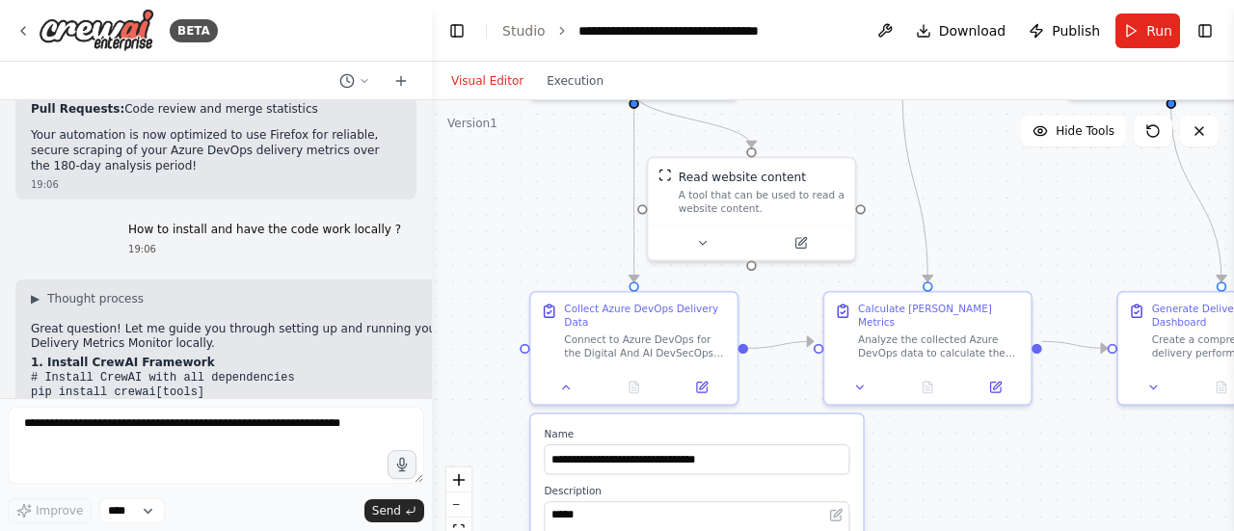
scroll to position [4829, 0]
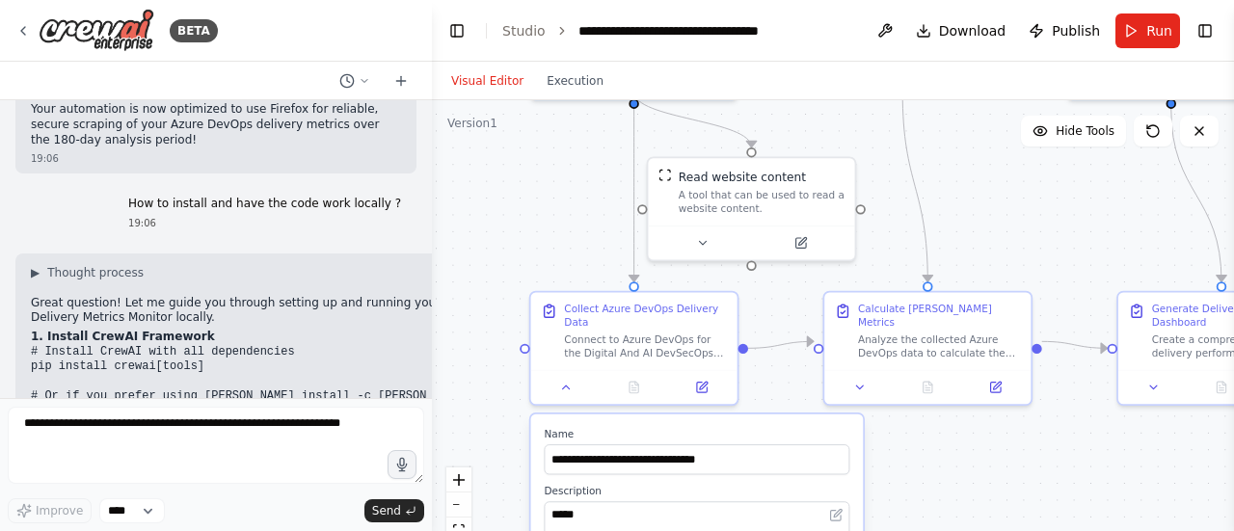
click at [121, 438] on code "mkdir azure-devops-monitor cd azure-devops-monitor # Initialize CrewAI project …" at bounding box center [166, 482] width 271 height 89
copy code "crewai create crew azure_devops_monitor"
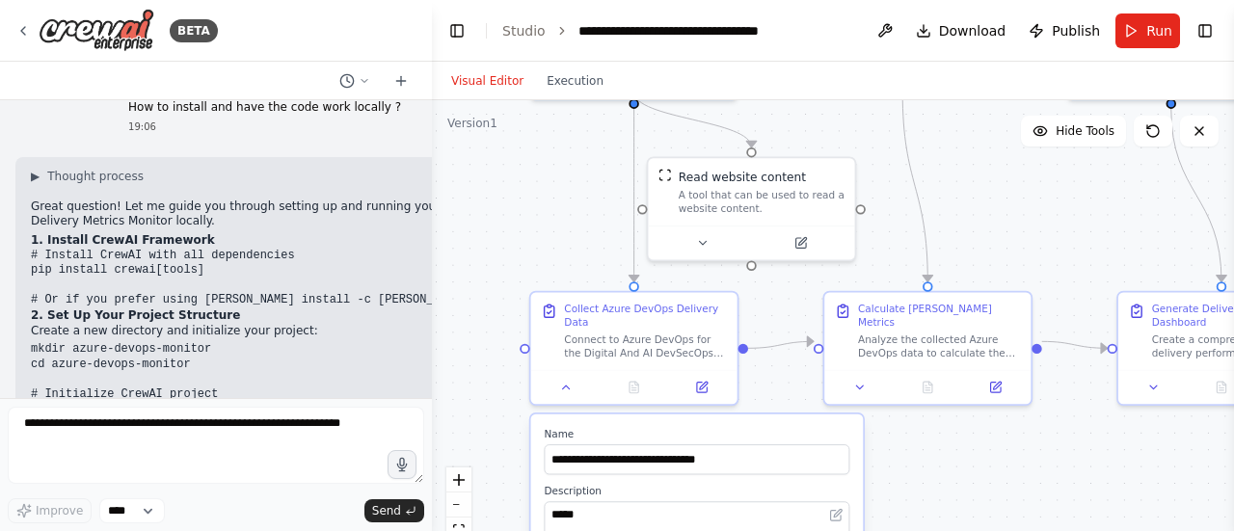
click at [110, 466] on code "# Install Selenium and Firefox driver pip install selenium webdriver-manager # …" at bounding box center [201, 525] width 340 height 119
copy code "pip install selenium webdriver-manager"
click at [113, 466] on code "# Install Selenium and Firefox driver pip install selenium webdriver-manager # …" at bounding box center [201, 525] width 340 height 119
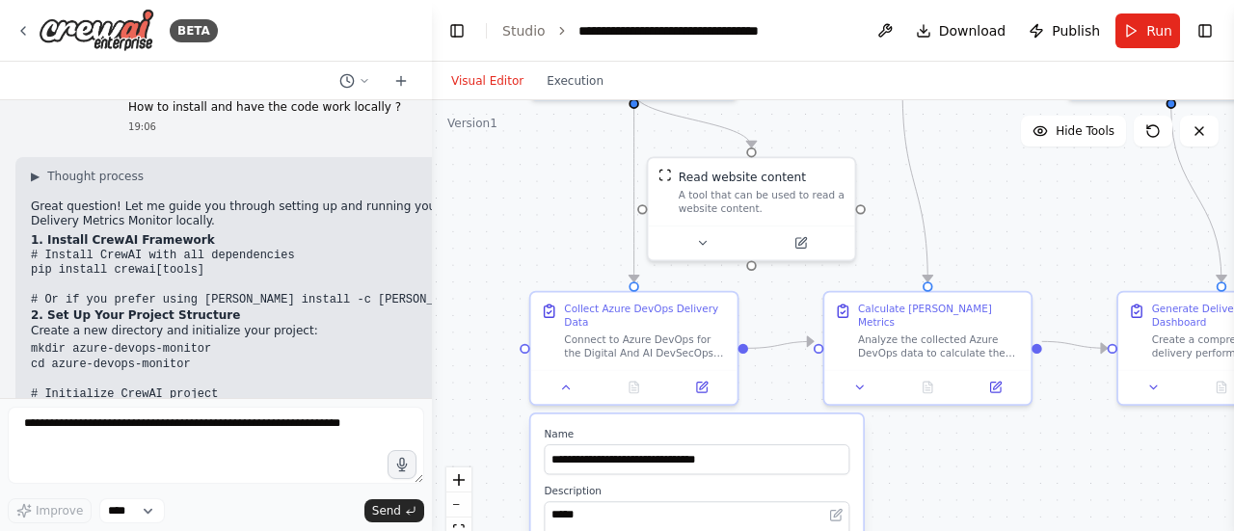
click at [113, 466] on code "# Install Selenium and Firefox driver pip install selenium webdriver-manager # …" at bounding box center [201, 525] width 340 height 119
copy code "pip install beautifulsoup4 requests lxml"
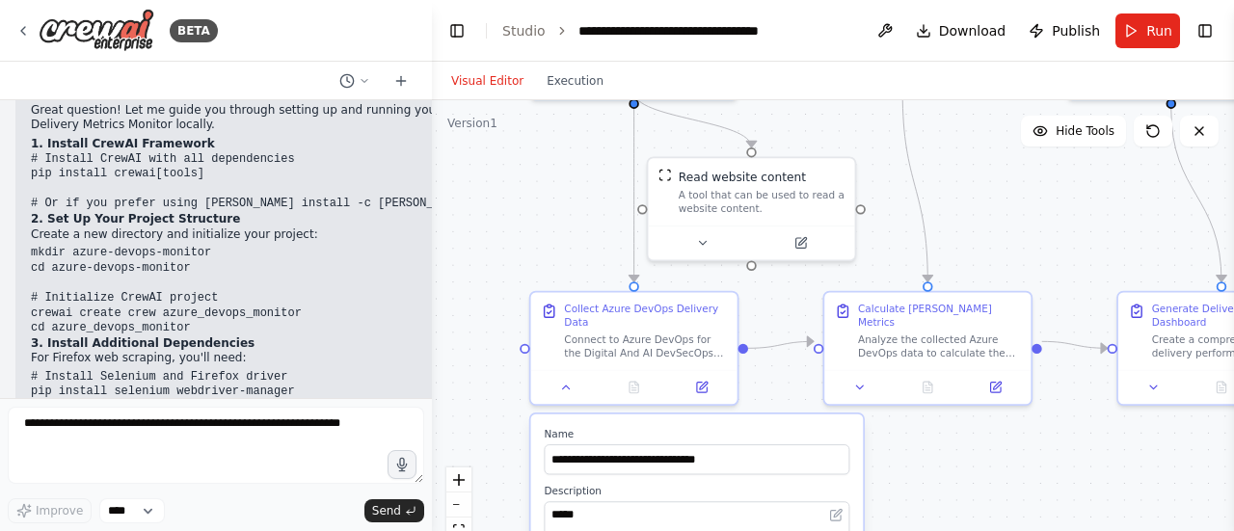
click at [166, 370] on code "# Install Selenium and Firefox driver pip install selenium webdriver-manager # …" at bounding box center [201, 429] width 340 height 119
copy div "pip install pandas numpy matplotlib seaborn"
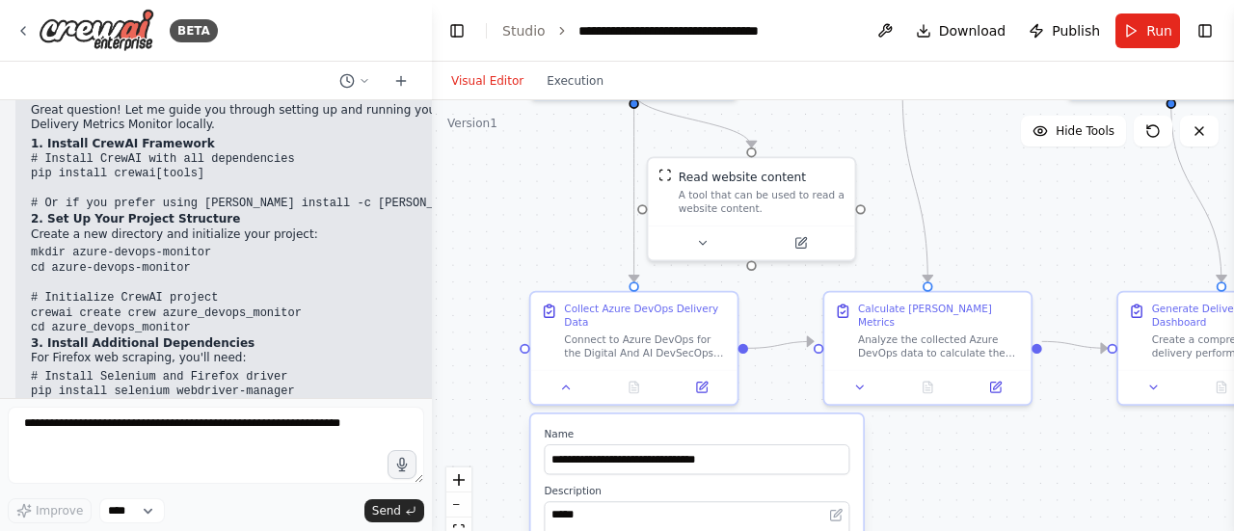
copy code "pip install webdriver-manager"
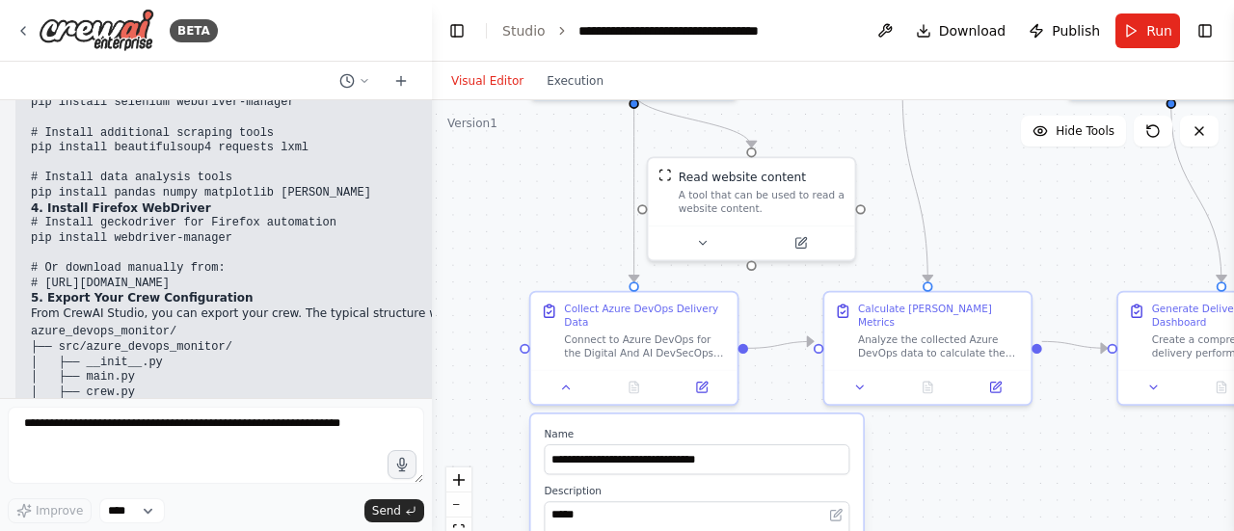
scroll to position [5407, 0]
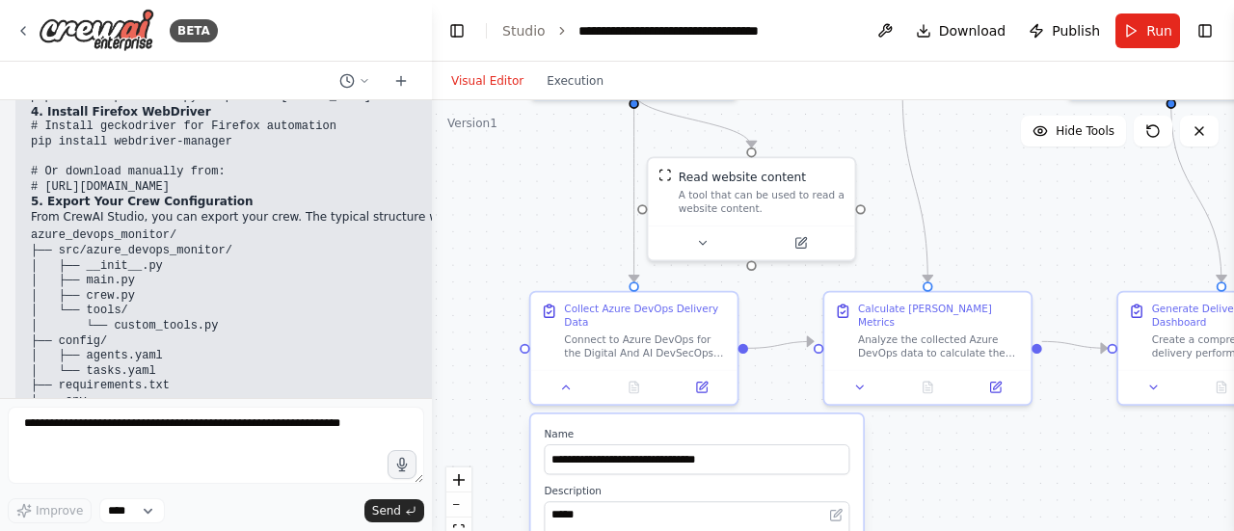
drag, startPoint x: 141, startPoint y: 280, endPoint x: 27, endPoint y: 257, distance: 116.0
click at [27, 257] on div "▶ Thought process Great question! Let me guide you through setting up and runni…" at bounding box center [294, 530] width 558 height 1710
copy code "PROJECT_NAME="Digital And AI DevSecOps Squad" AZURE_DEVOPS_URL="https://sdxclou…"
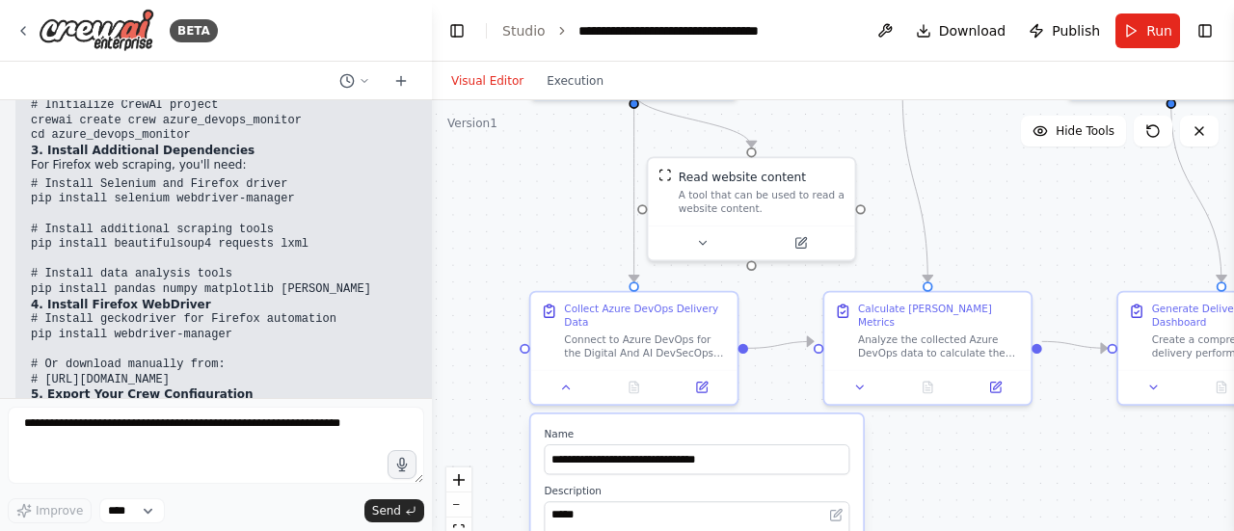
scroll to position [5311, 0]
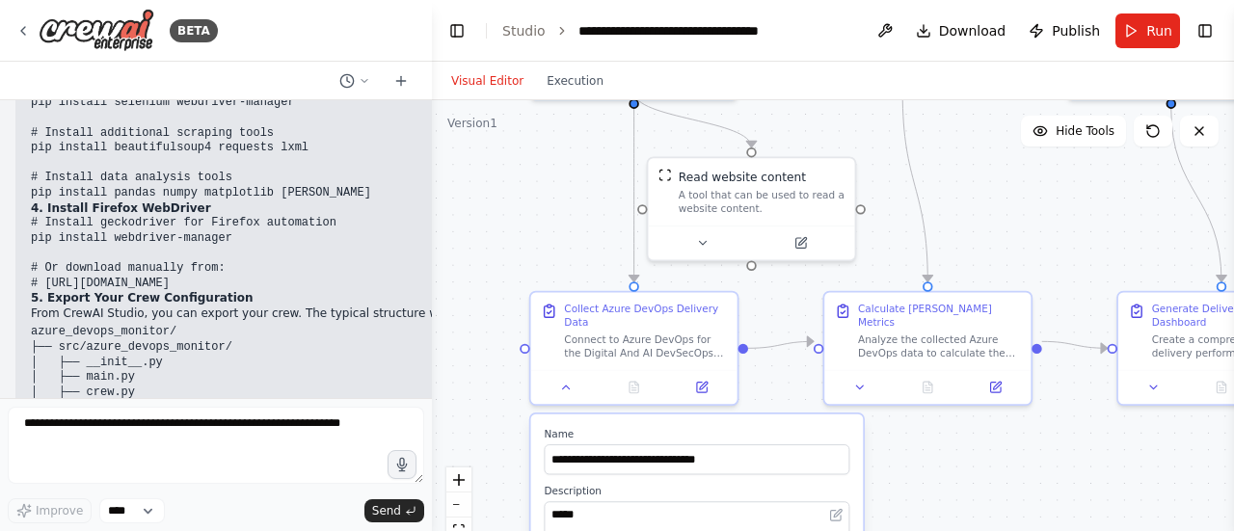
drag, startPoint x: 134, startPoint y: 380, endPoint x: 28, endPoint y: 352, distance: 109.6
copy code "PROJECT_NAME="Digital And AI DevSecOps Squad" AZURE_DEVOPS_URL="https://sdxclou…"
click at [251, 520] on p "Create a .env file:" at bounding box center [294, 528] width 527 height 16
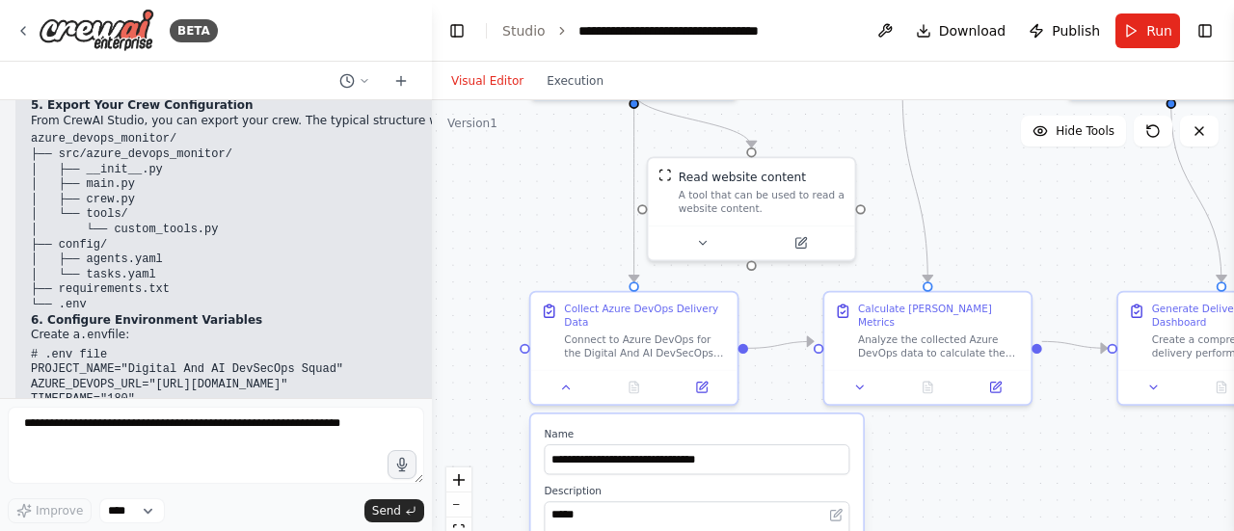
scroll to position [5600, 0]
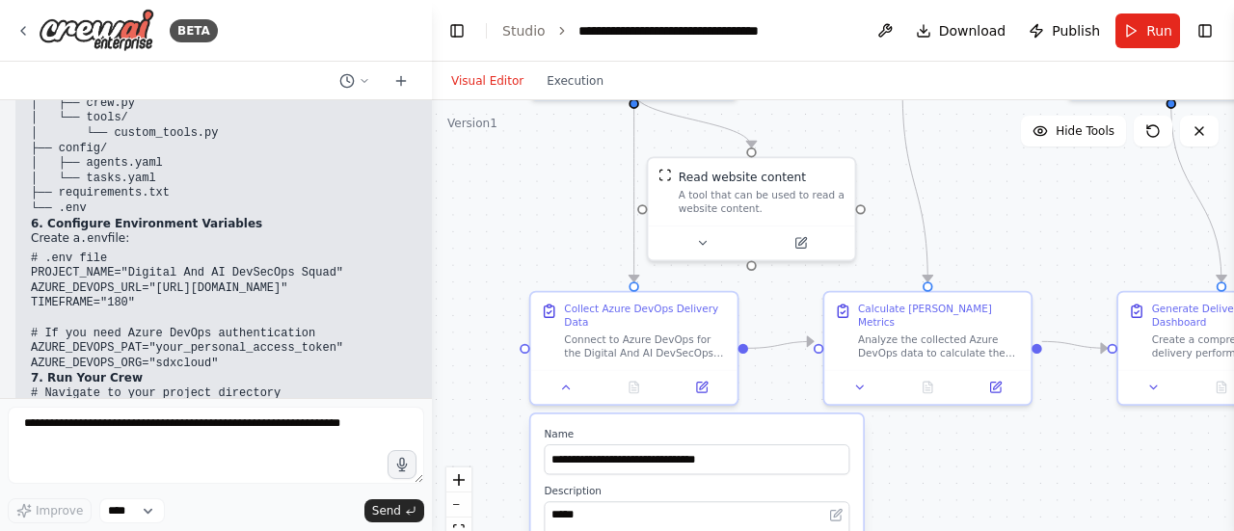
drag, startPoint x: 291, startPoint y: 242, endPoint x: 30, endPoint y: 246, distance: 261.2
click at [30, 246] on div "▶ Thought process Great question! Let me guide you through setting up and runni…" at bounding box center [294, 337] width 558 height 1710
copy code "python src/azure_devops_monitor/main.py"
click at [214, 386] on pre "# Navigate to your project directory cd azure_devops_monitor # Run the crew pyt…" at bounding box center [294, 423] width 527 height 75
click at [200, 386] on pre "# Navigate to your project directory cd azure_devops_monitor # Run the crew pyt…" at bounding box center [294, 423] width 527 height 75
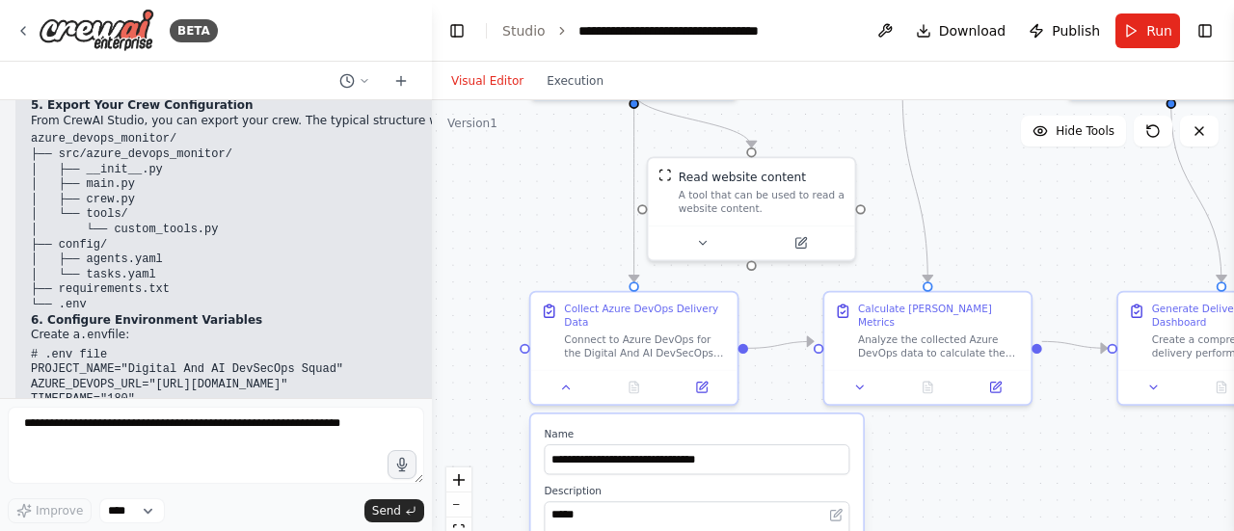
scroll to position [5407, 0]
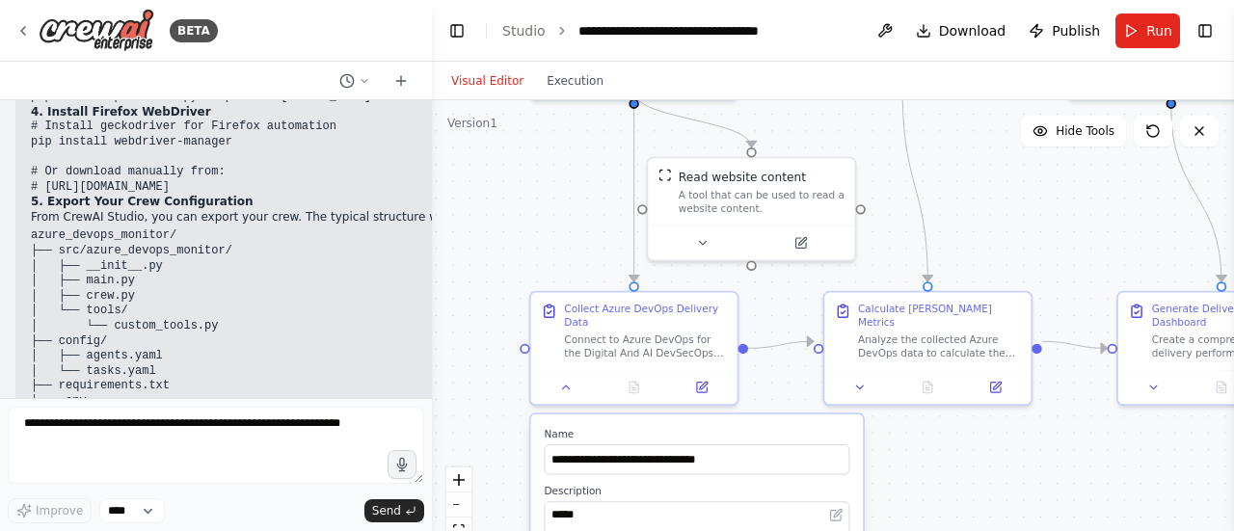
drag, startPoint x: 216, startPoint y: 347, endPoint x: 25, endPoint y: 311, distance: 194.1
click at [25, 311] on div "▶ Thought process Great question! Let me guide you through setting up and runni…" at bounding box center [294, 530] width 558 height 1710
copy code "# If you need Azure DevOps authentication AZURE_DEVOPS_PAT="your_personal_acces…"
click at [225, 444] on code "# .env file PROJECT_NAME="Digital And AI DevSecOps Squad" AZURE_DEVOPS_URL="htt…" at bounding box center [187, 503] width 312 height 119
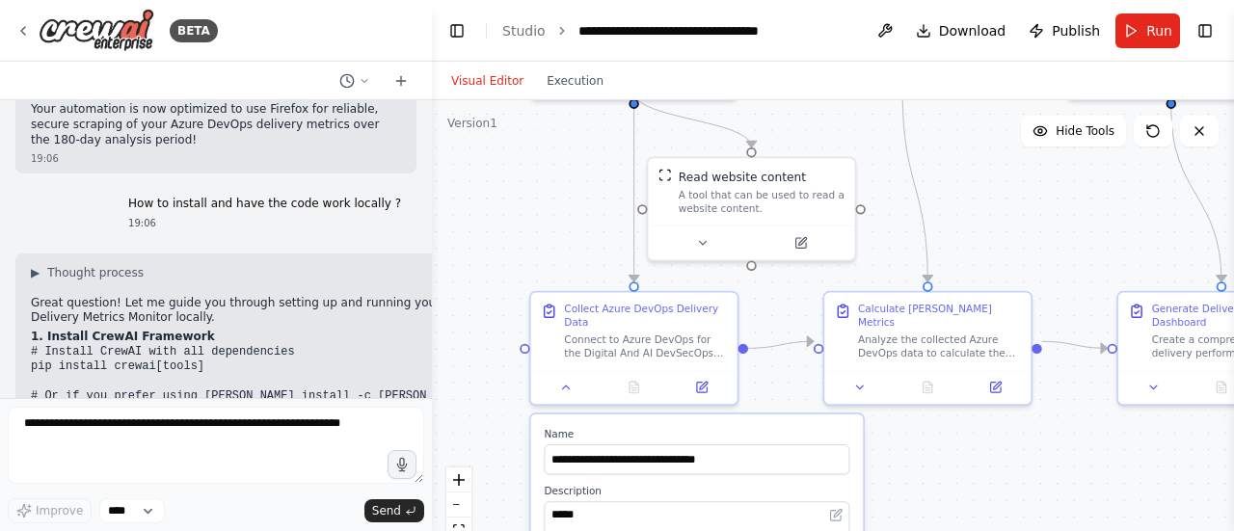
scroll to position [4925, 0]
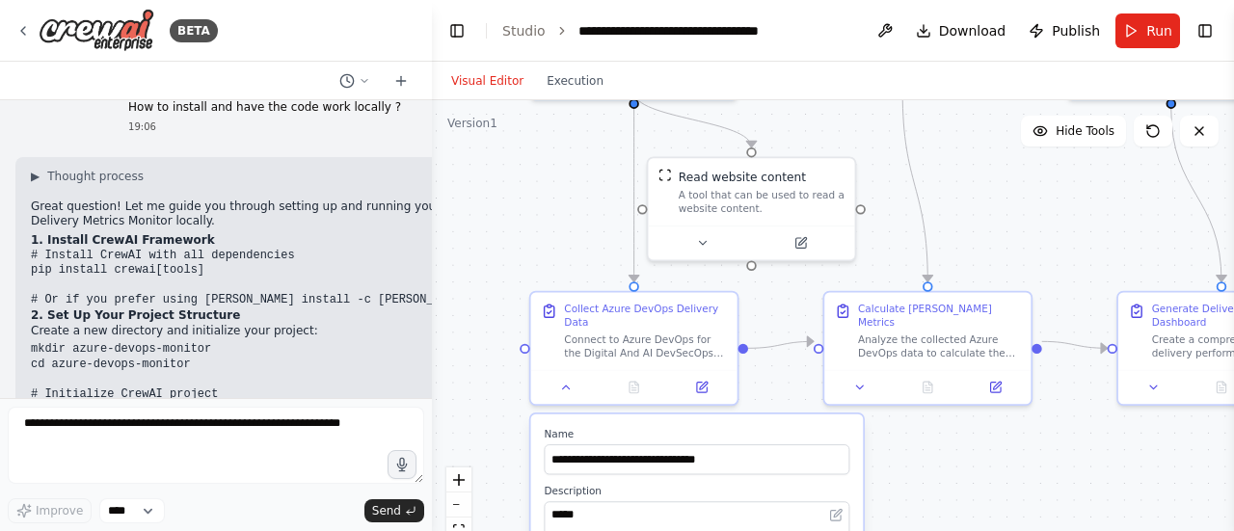
drag, startPoint x: 285, startPoint y: 193, endPoint x: 28, endPoint y: 199, distance: 257.4
click at [193, 342] on pre "mkdir azure-devops-monitor cd azure-devops-monitor # Initialize CrewAI project …" at bounding box center [294, 387] width 527 height 91
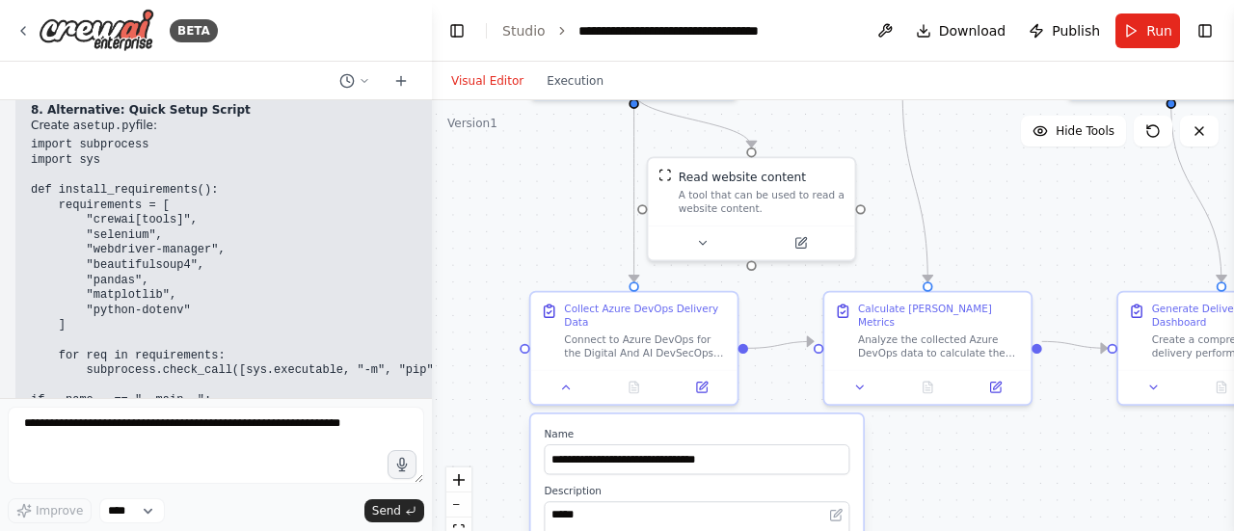
scroll to position [5986, 0]
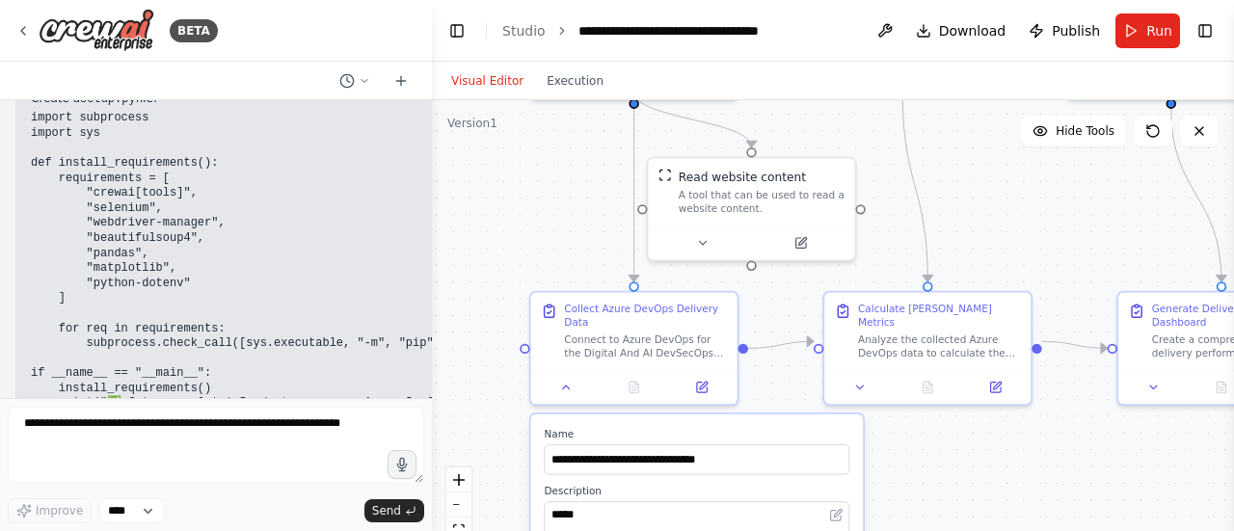
drag, startPoint x: 358, startPoint y: 330, endPoint x: 27, endPoint y: 253, distance: 339.2
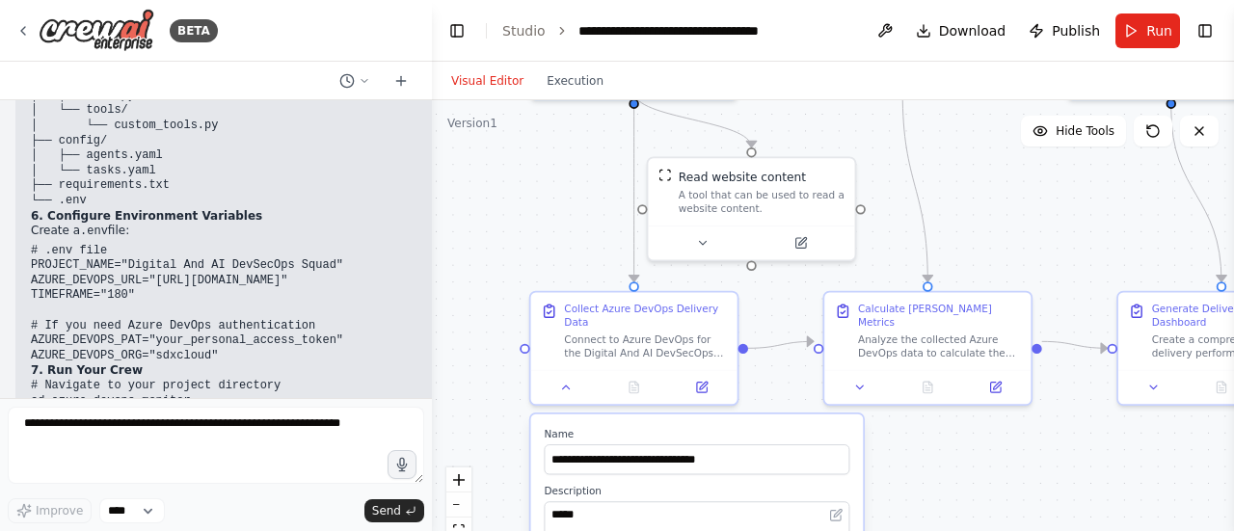
scroll to position [5600, 0]
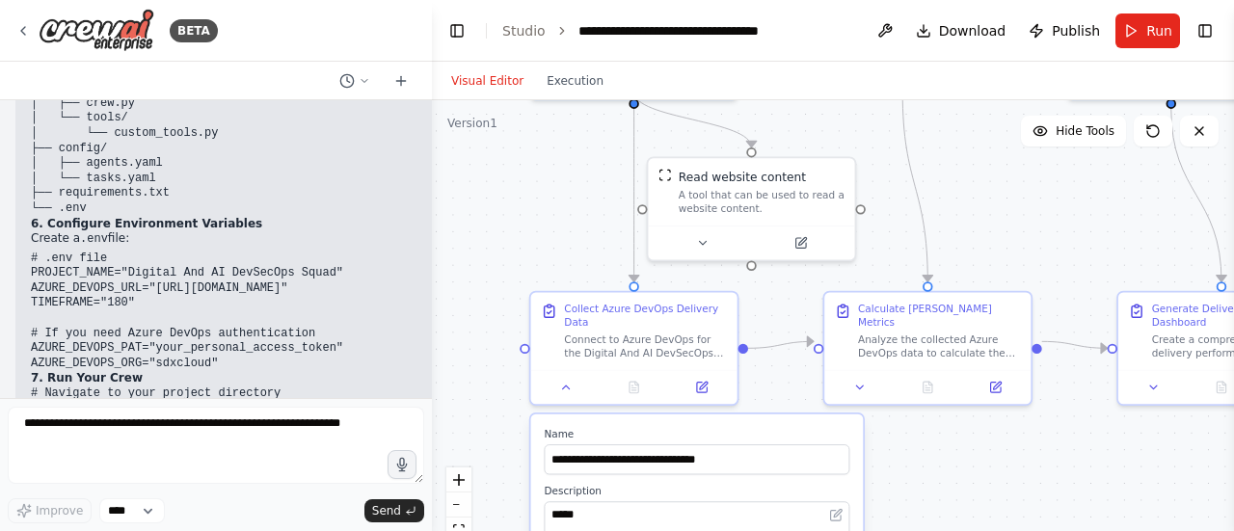
drag, startPoint x: 78, startPoint y: 271, endPoint x: 126, endPoint y: 274, distance: 48.3
click at [126, 478] on code "setup.py" at bounding box center [108, 484] width 56 height 13
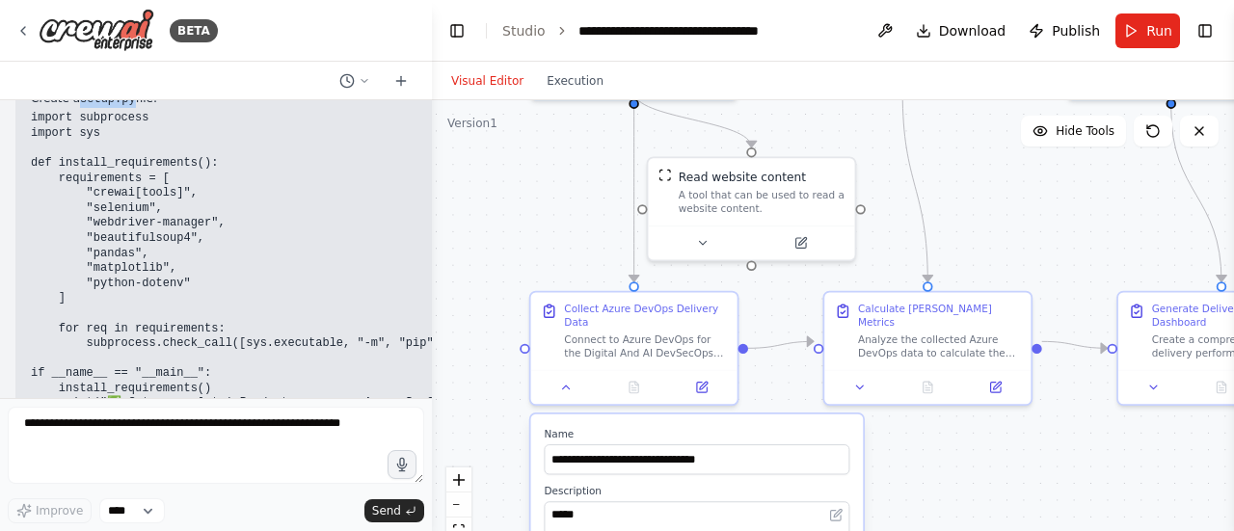
scroll to position [6082, 0]
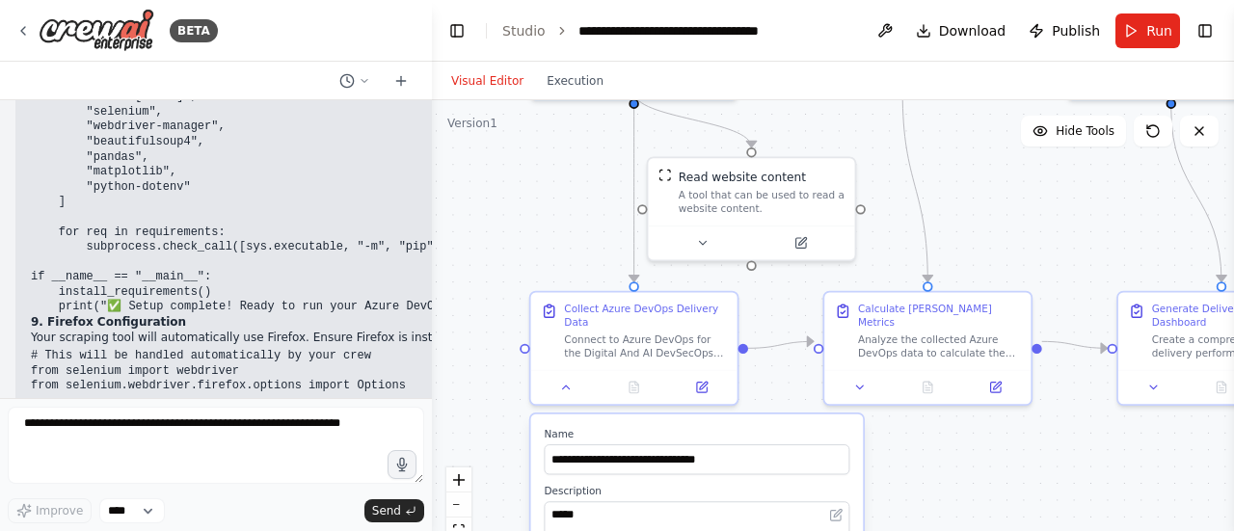
click at [119, 489] on code "# Test if everything is working python -c "import crewai; print('✅ CrewAI insta…" at bounding box center [274, 510] width 487 height 43
click at [249, 533] on h2 "Quick Start Commands:" at bounding box center [294, 540] width 527 height 15
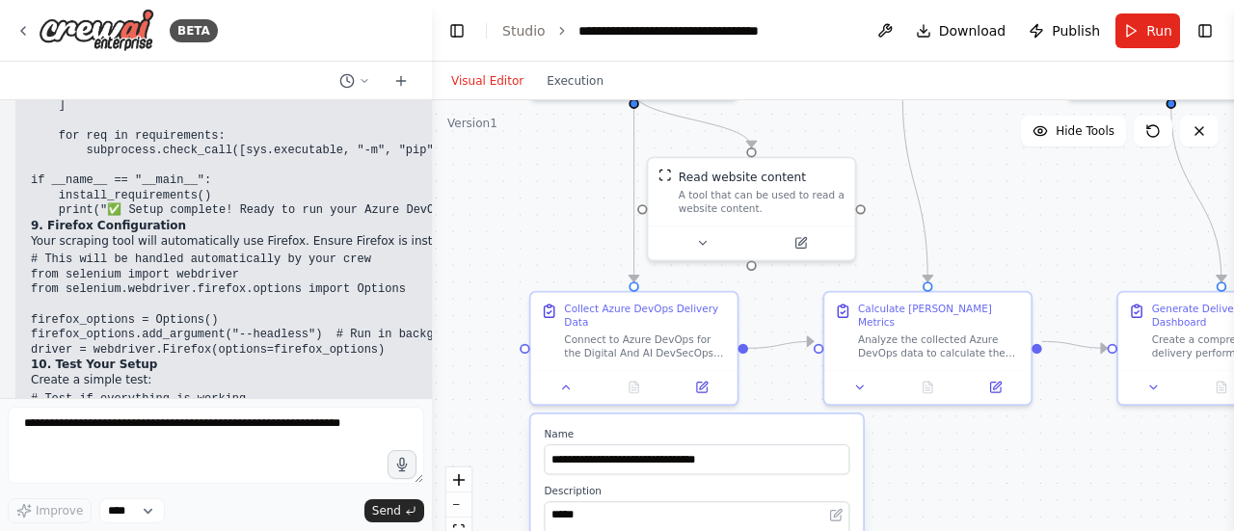
click at [147, 392] on code "# Test if everything is working python -c "import crewai; print('✅ CrewAI insta…" at bounding box center [274, 413] width 487 height 43
click at [142, 452] on pre "# One-time setup git clone <your-crew-repo> # or create from CrewAI Studio expo…" at bounding box center [294, 504] width 527 height 105
click at [131, 452] on code "# One-time setup git clone <your-crew-repo> # or create from CrewAI Studio expo…" at bounding box center [256, 504] width 451 height 104
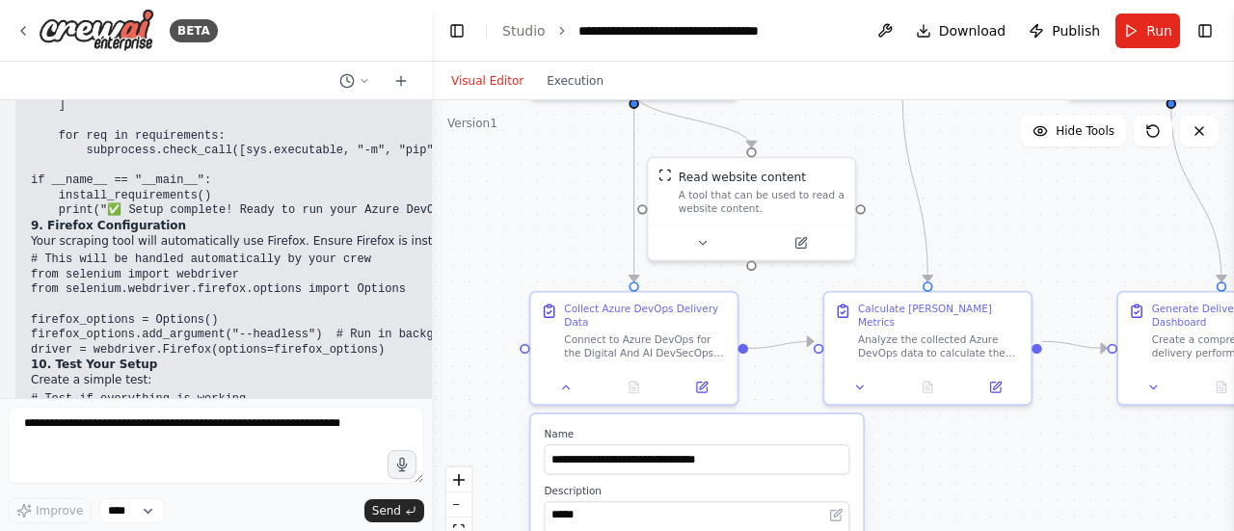
click at [131, 452] on code "# One-time setup git clone <your-crew-repo> # or create from CrewAI Studio expo…" at bounding box center [256, 504] width 451 height 104
click at [93, 452] on code "# One-time setup git clone <your-crew-repo> # or create from CrewAI Studio expo…" at bounding box center [256, 504] width 451 height 104
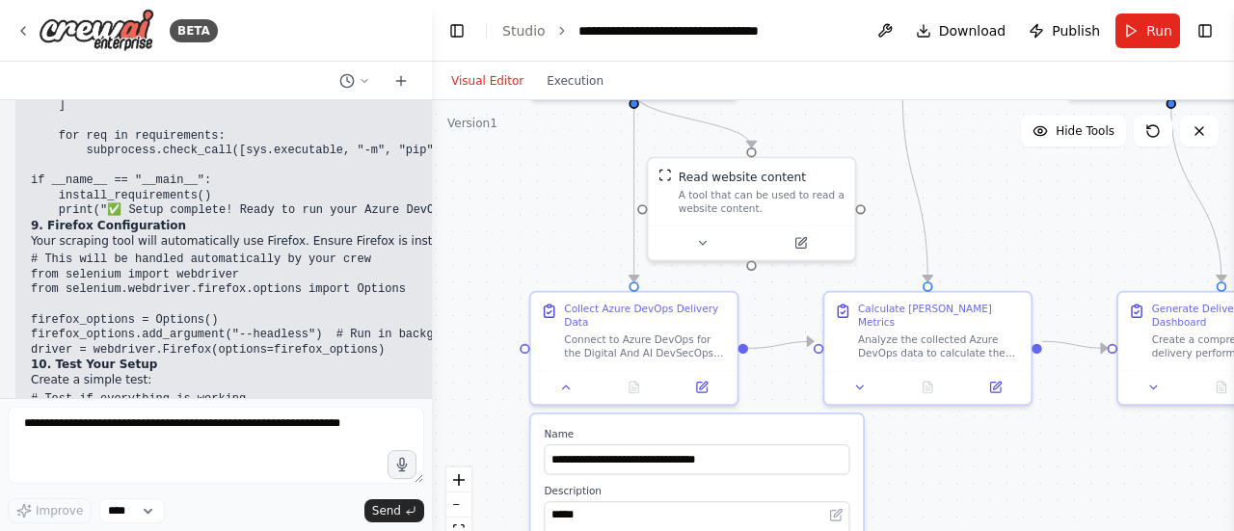
click at [93, 452] on code "# One-time setup git clone <your-crew-repo> # or create from CrewAI Studio expo…" at bounding box center [256, 504] width 451 height 104
click at [153, 452] on pre "# One-time setup git clone <your-crew-repo> # or create from CrewAI Studio expo…" at bounding box center [294, 504] width 527 height 105
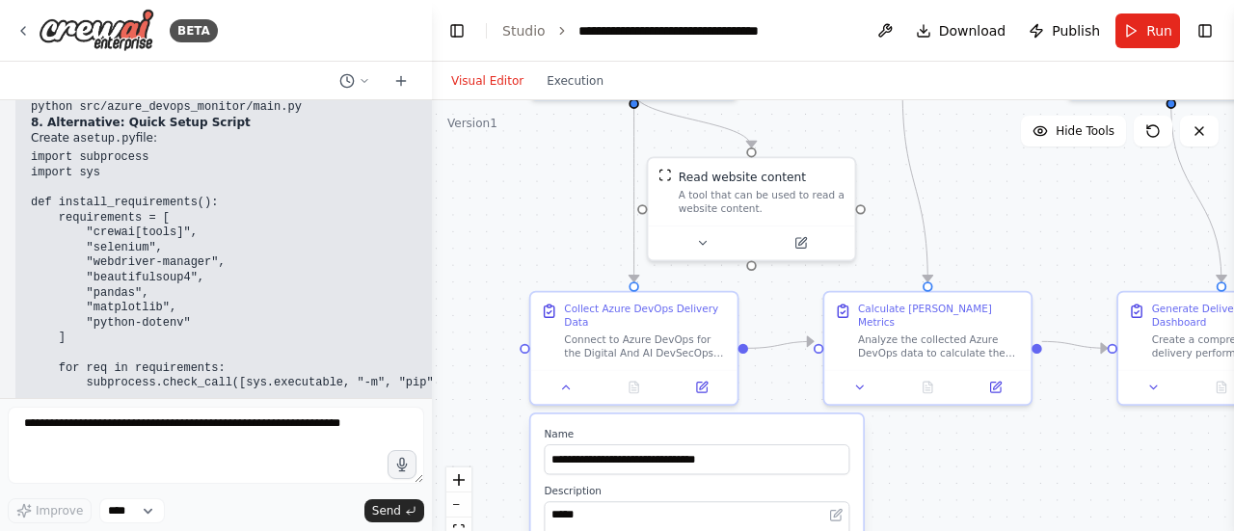
scroll to position [5600, 0]
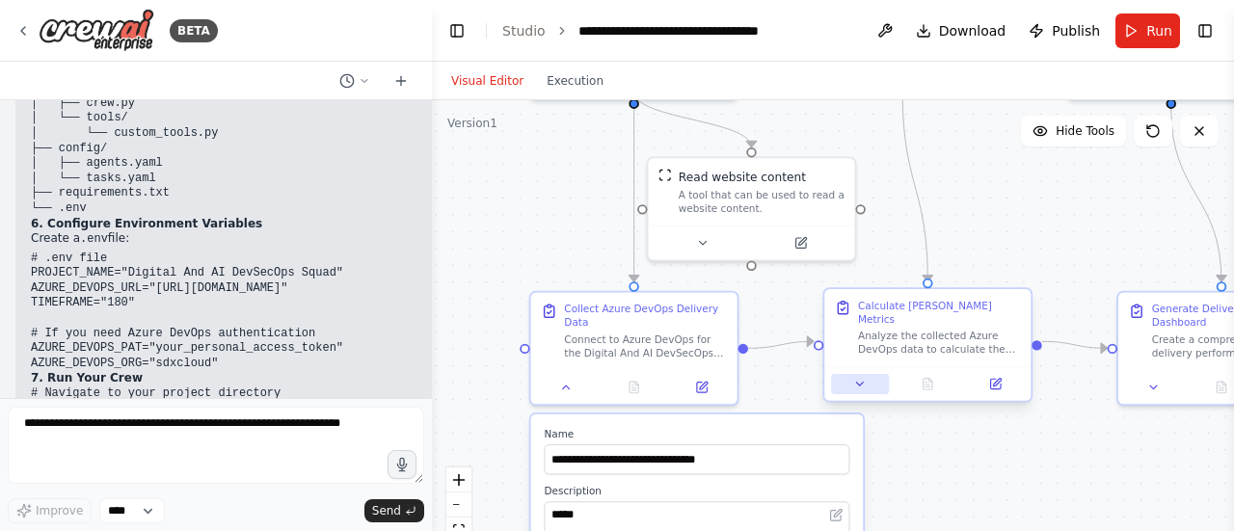
click at [869, 378] on button at bounding box center [860, 384] width 58 height 20
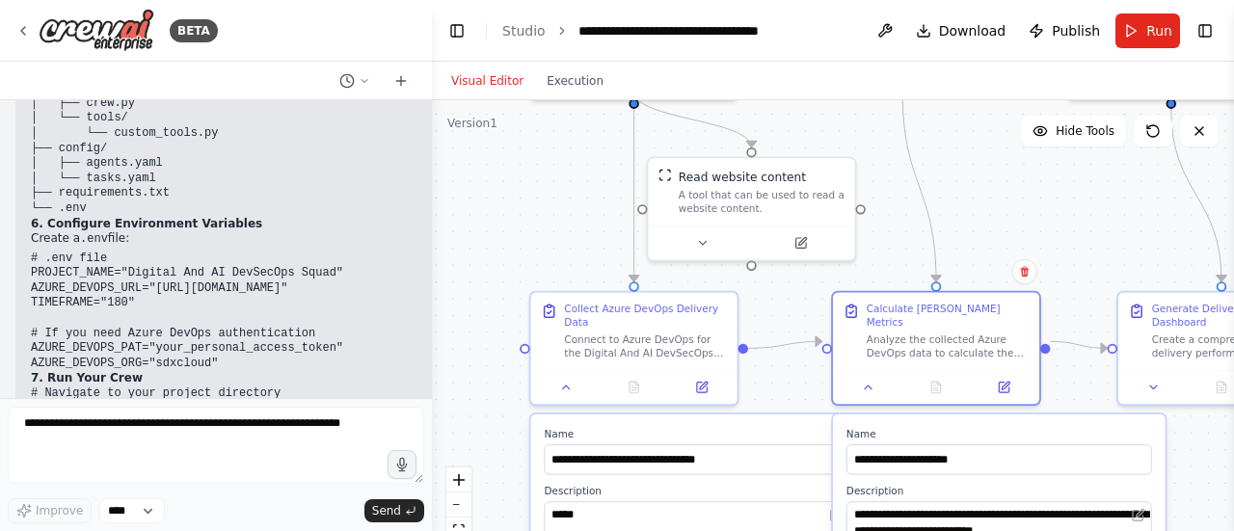
click at [1138, 516] on div "**********" at bounding box center [998, 530] width 305 height 58
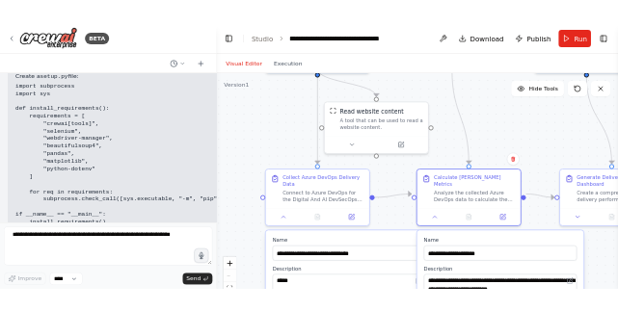
scroll to position [5986, 0]
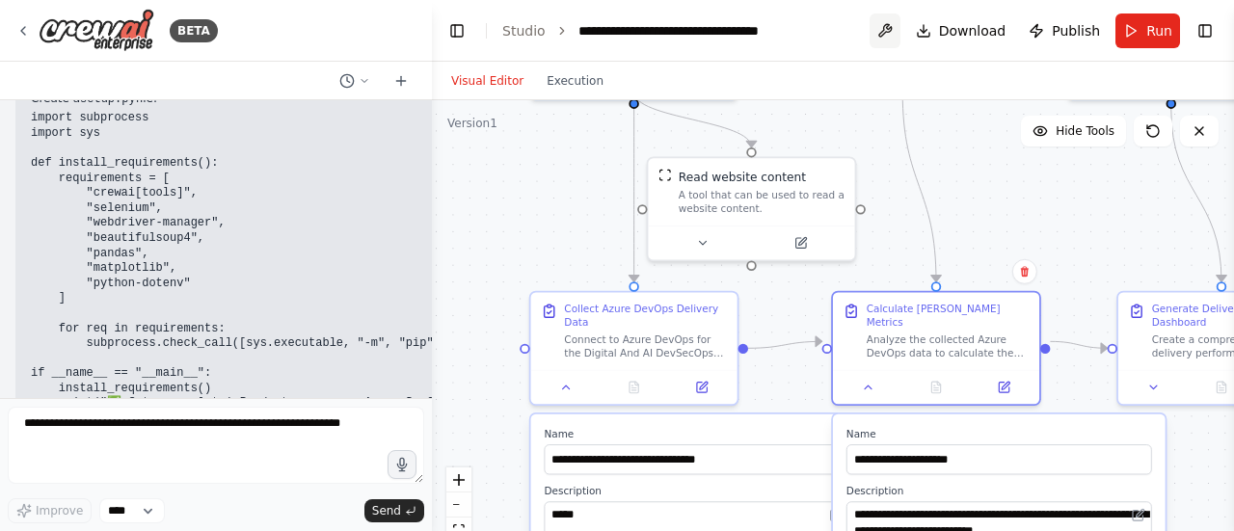
click at [900, 32] on button at bounding box center [884, 30] width 31 height 35
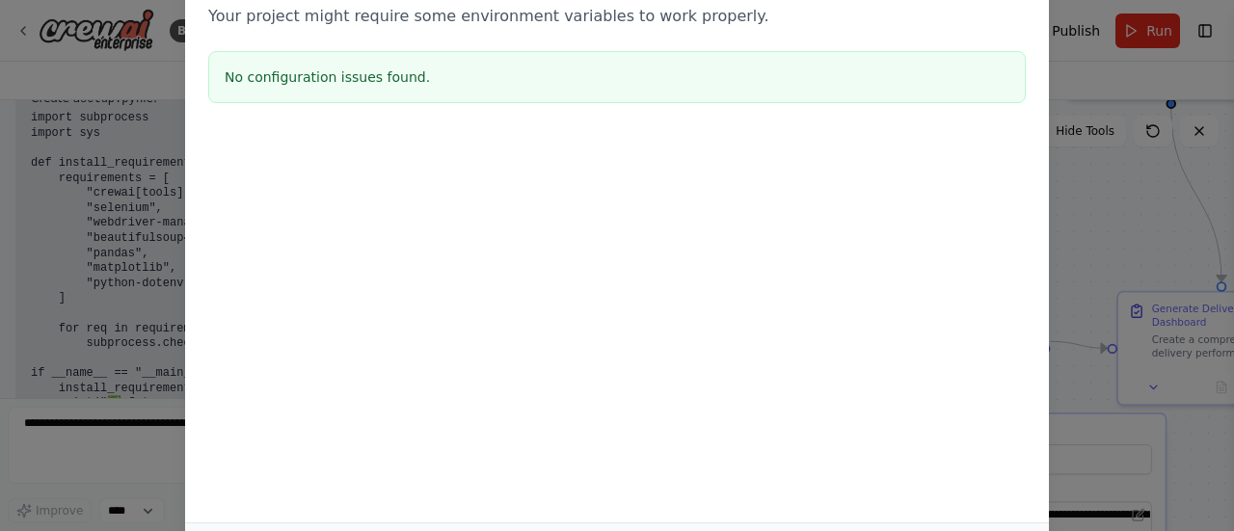
click at [1068, 21] on div "Environment configuration Your project might require some environment variables…" at bounding box center [617, 265] width 1234 height 531
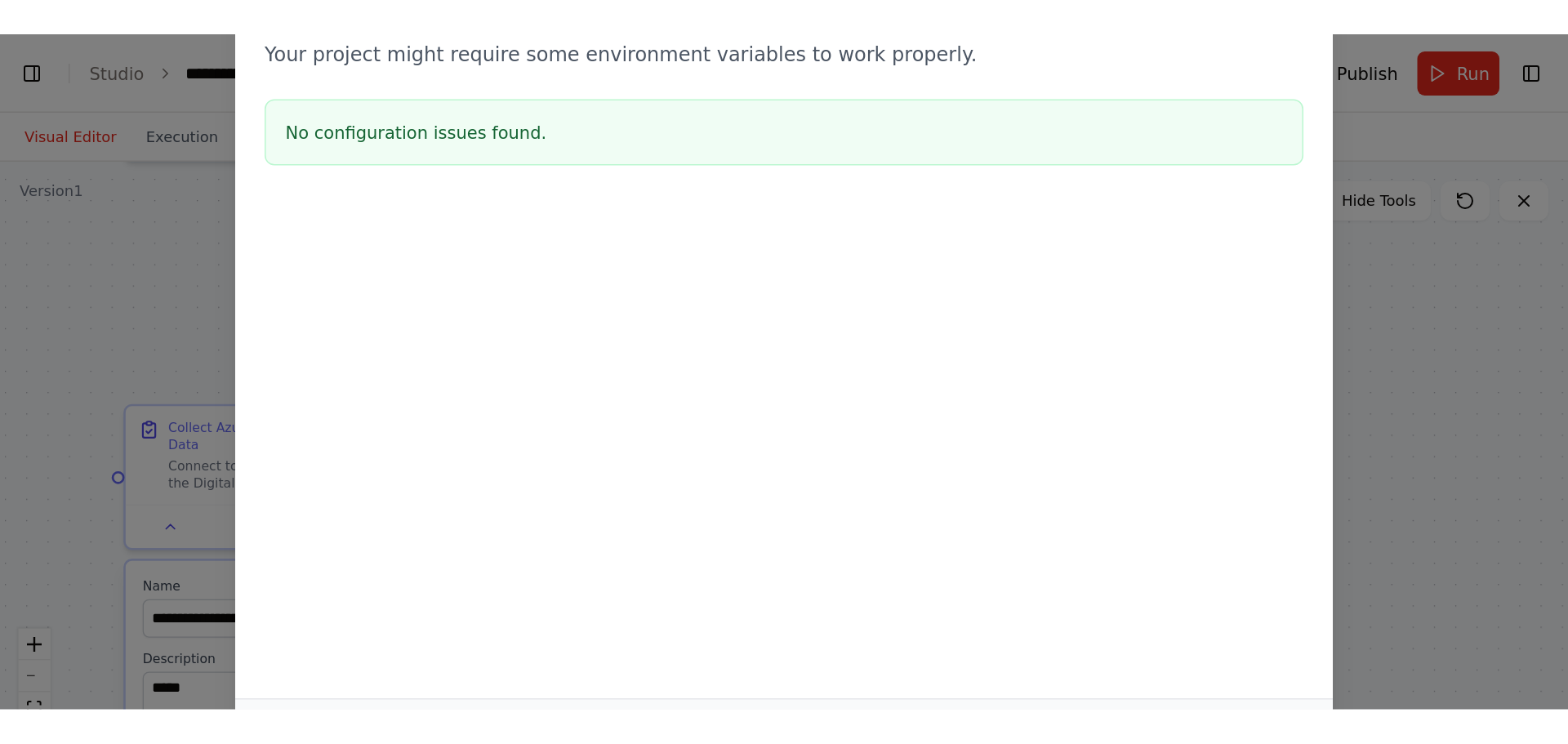
scroll to position [147, 0]
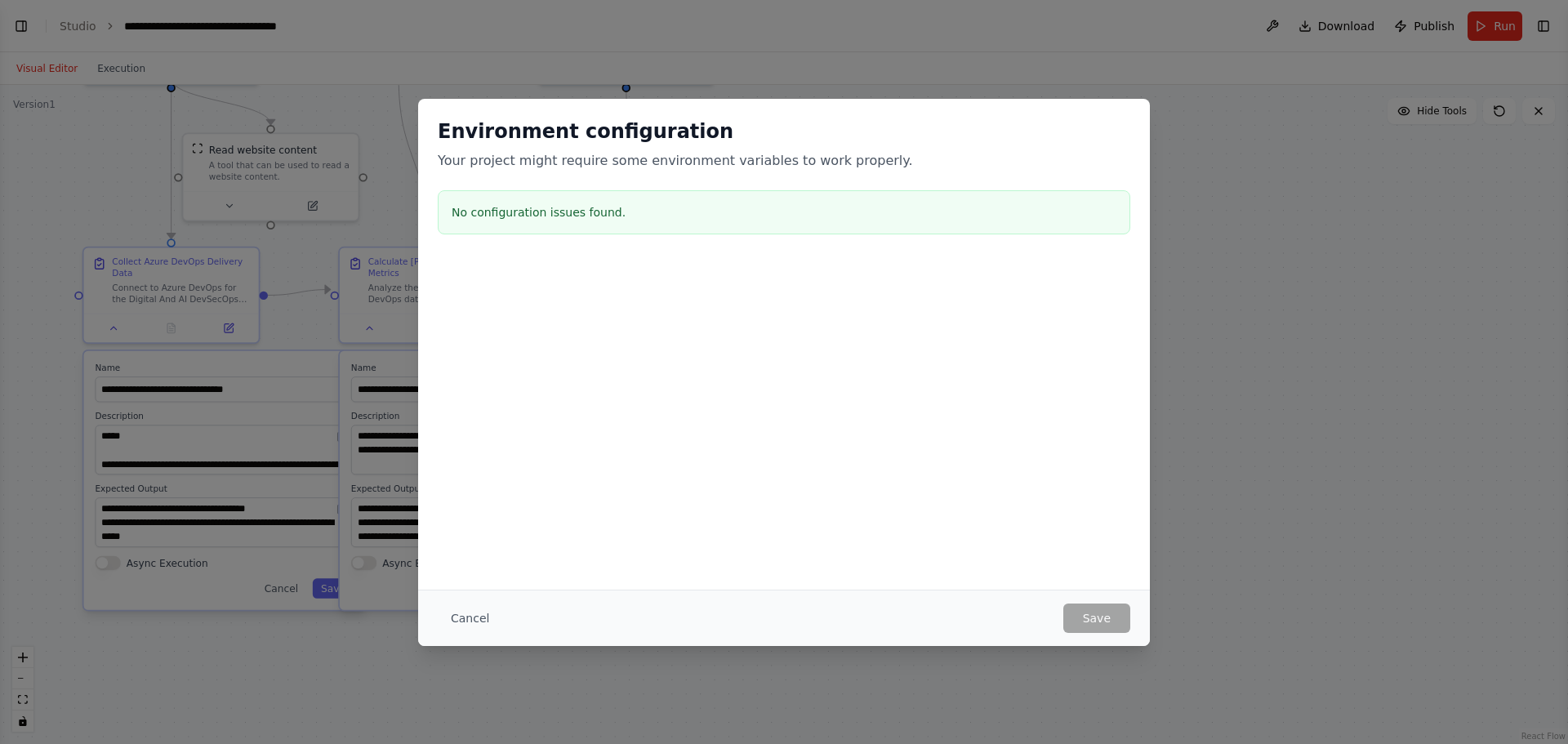
select select "****"
click at [470, 625] on button "Cancel" at bounding box center [470, 618] width 64 height 30
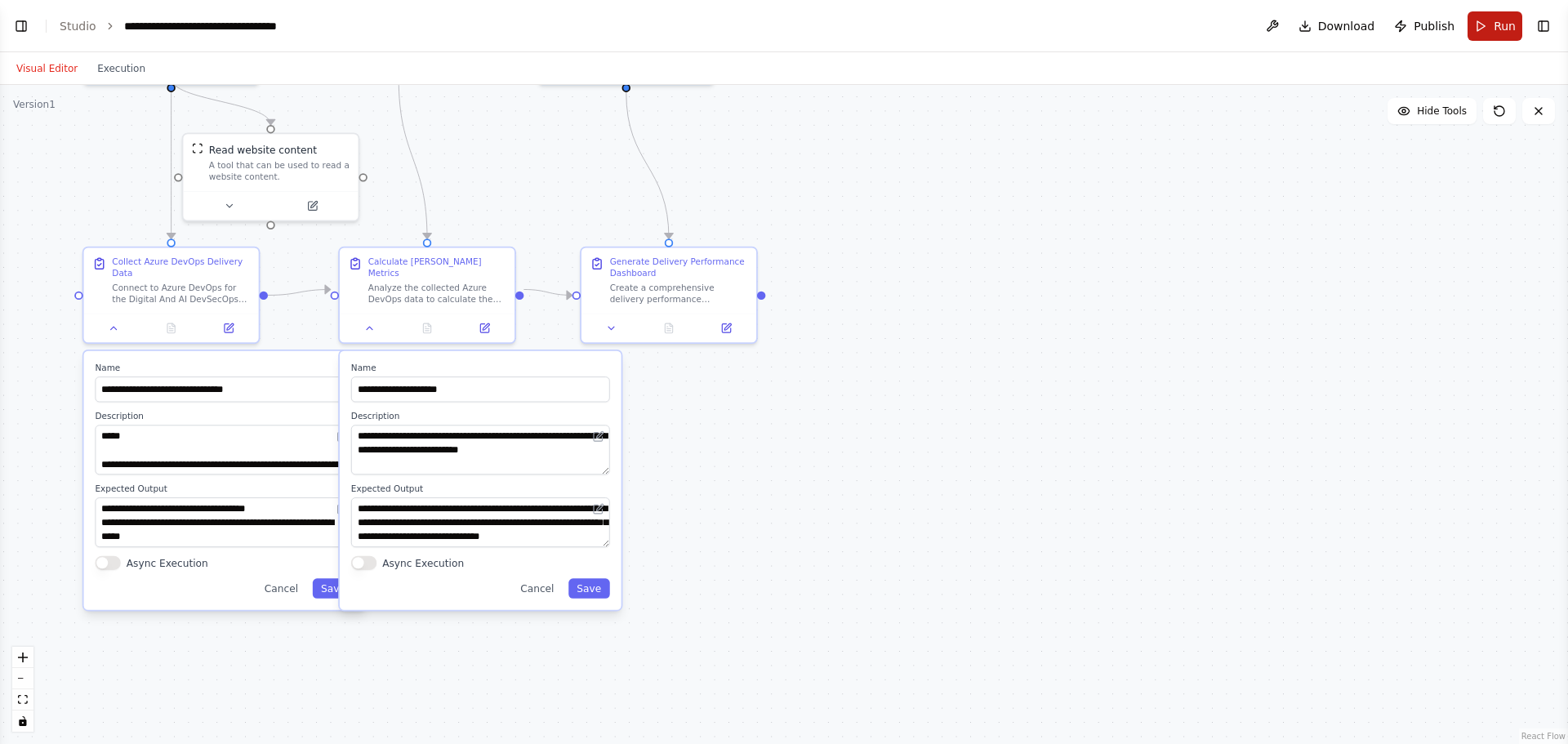
click at [1489, 21] on button "Run" at bounding box center [1495, 25] width 55 height 30
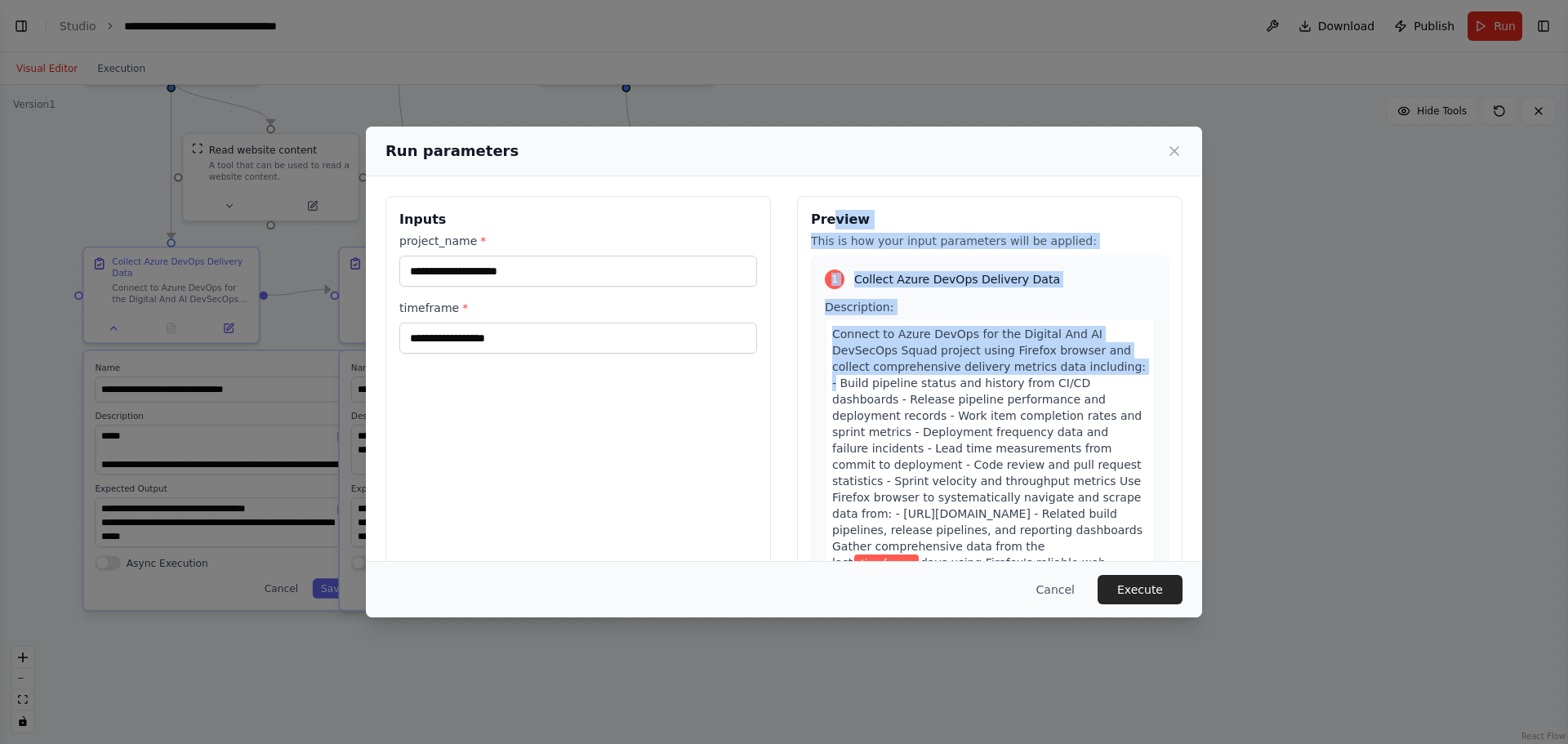
drag, startPoint x: 821, startPoint y: 197, endPoint x: 1161, endPoint y: 363, distance: 378.4
click at [1169, 363] on div "Preview This is how your input parameters will be applied: 1 Collect Azure DevO…" at bounding box center [990, 389] width 386 height 387
click at [993, 371] on span "Connect to Azure DevOps for the Digital And AI DevSecOps Squad project using Fi…" at bounding box center [989, 447] width 314 height 242
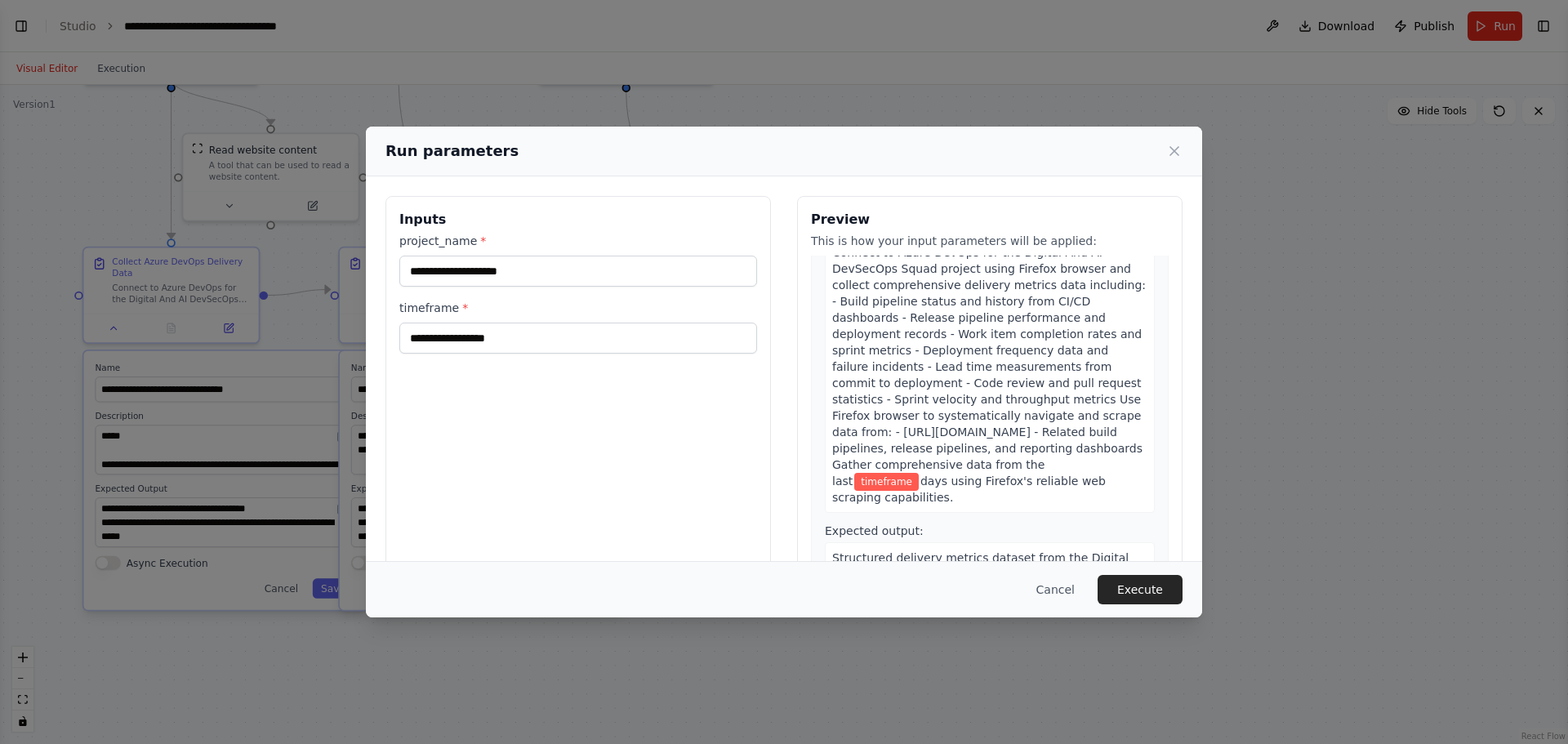
scroll to position [0, 0]
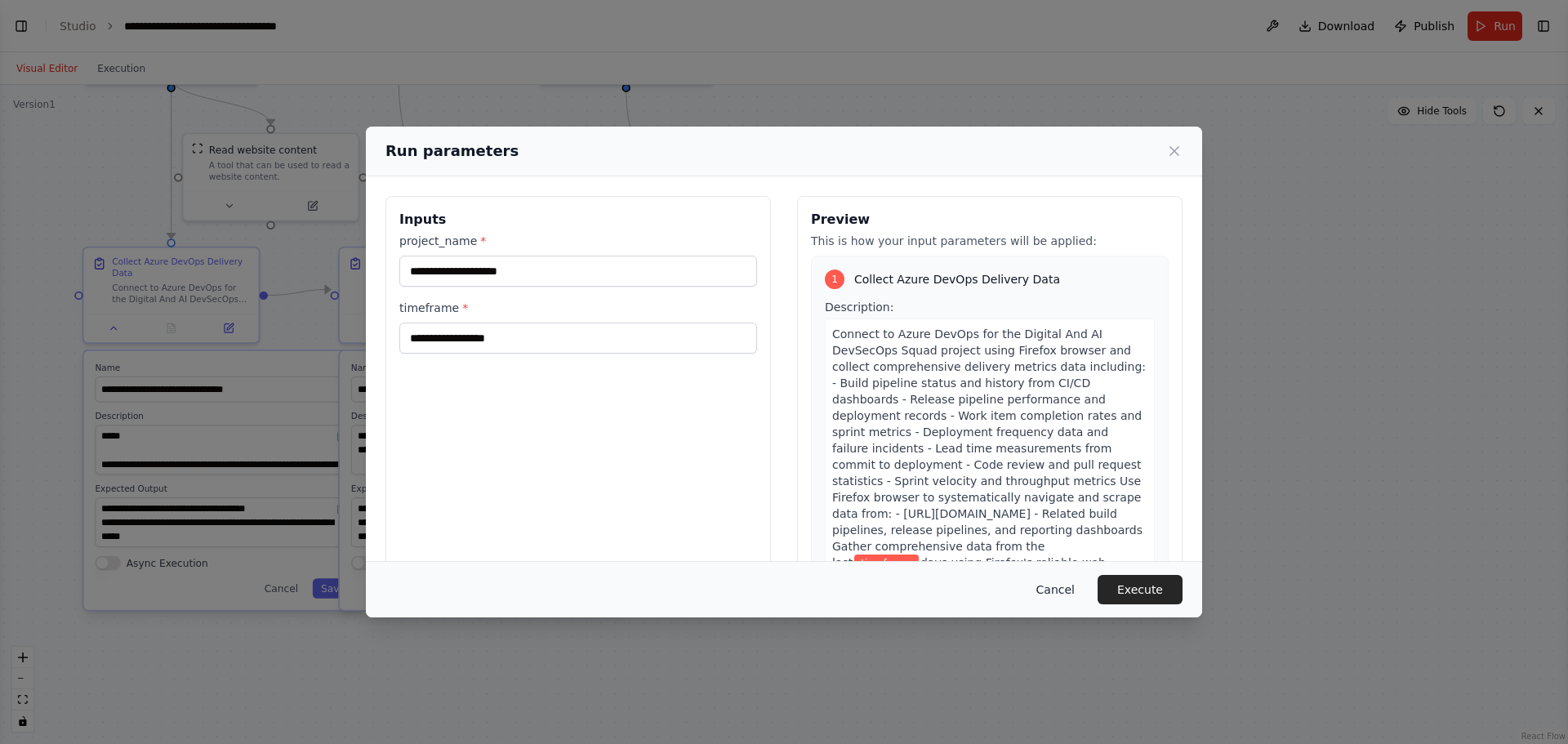
click at [1066, 590] on button "Cancel" at bounding box center [1056, 589] width 64 height 30
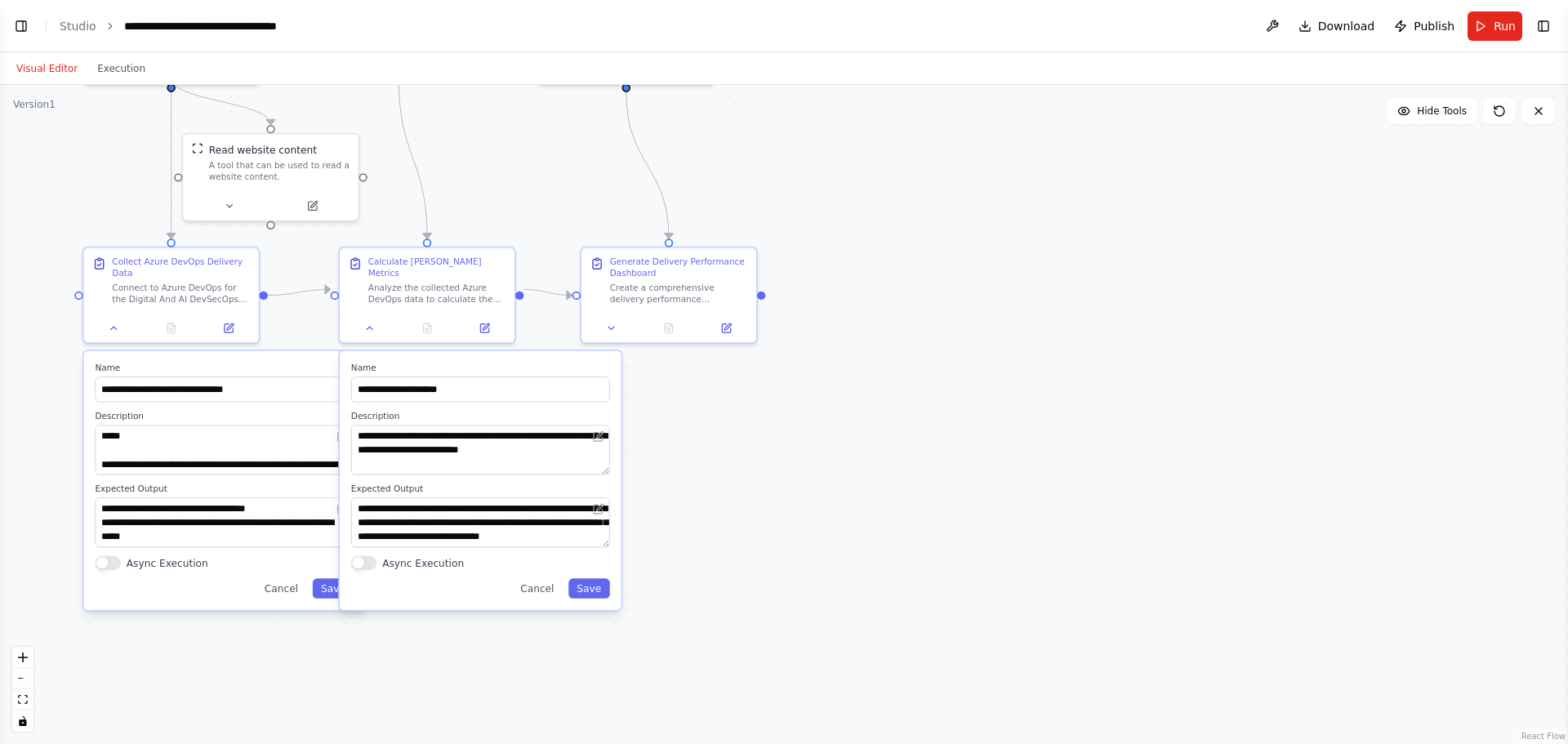
click at [48, 75] on button "Visual Editor" at bounding box center [47, 68] width 81 height 19
click at [124, 71] on button "Execution" at bounding box center [121, 68] width 68 height 19
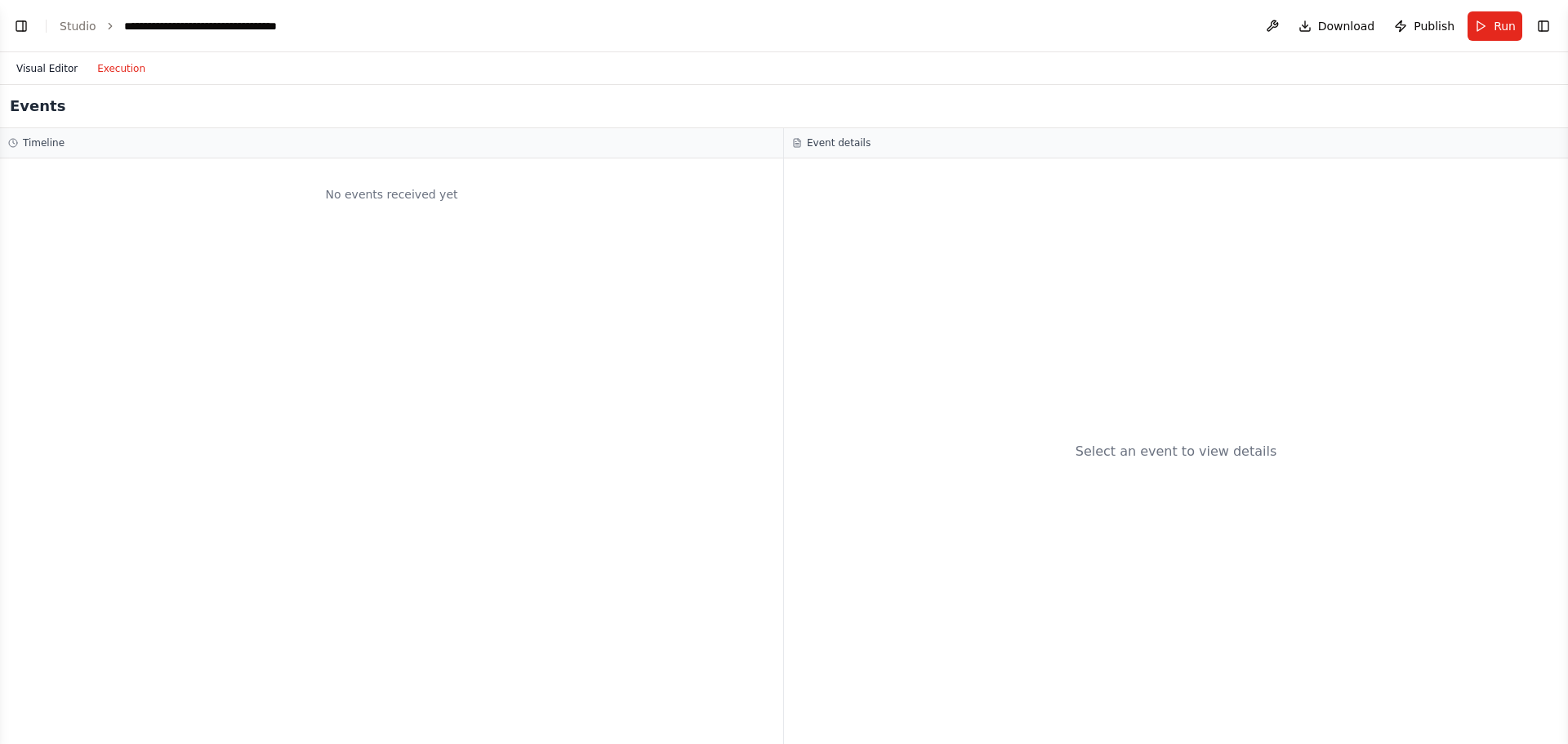
click at [44, 73] on button "Visual Editor" at bounding box center [47, 68] width 81 height 19
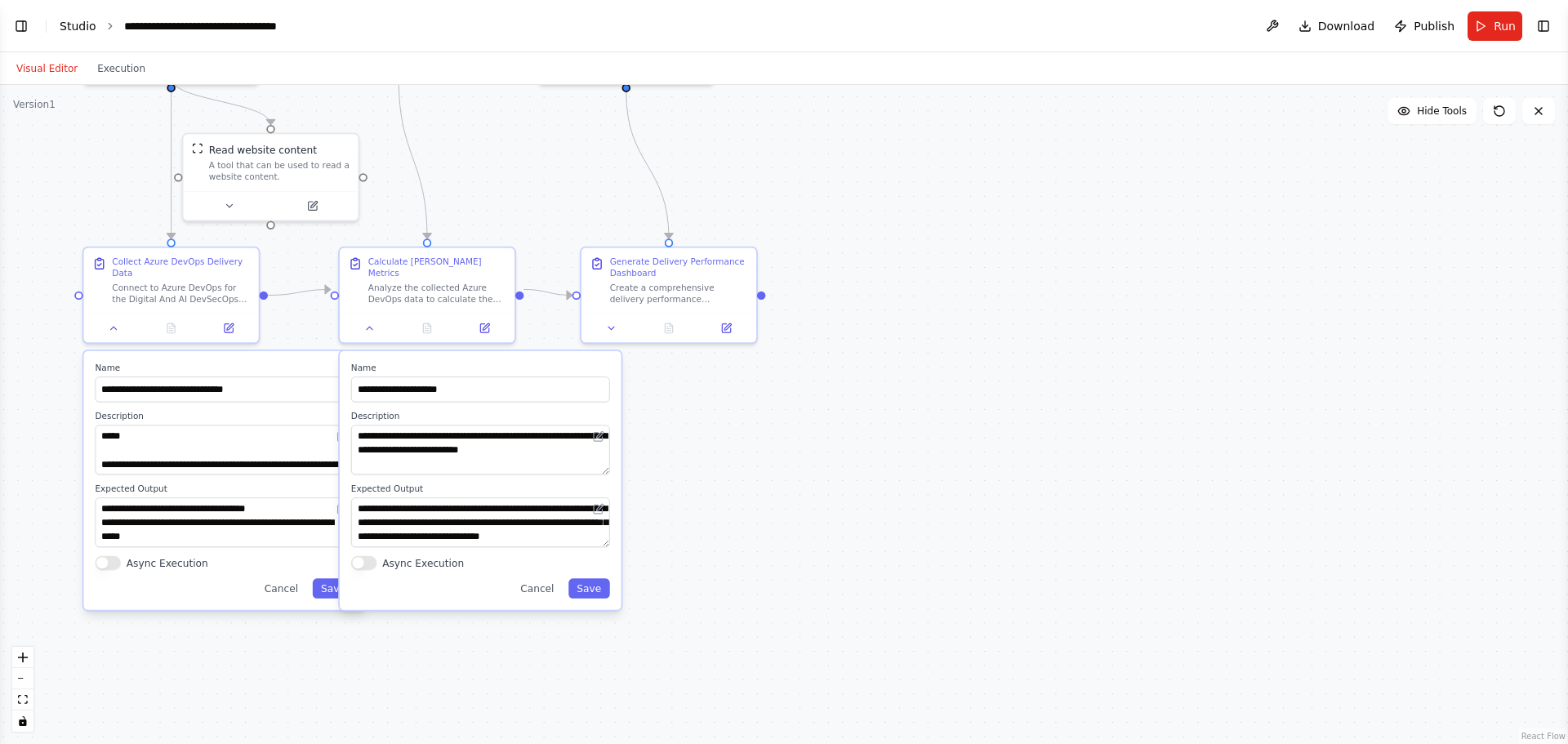
click at [67, 25] on link "Studio" at bounding box center [77, 25] width 36 height 13
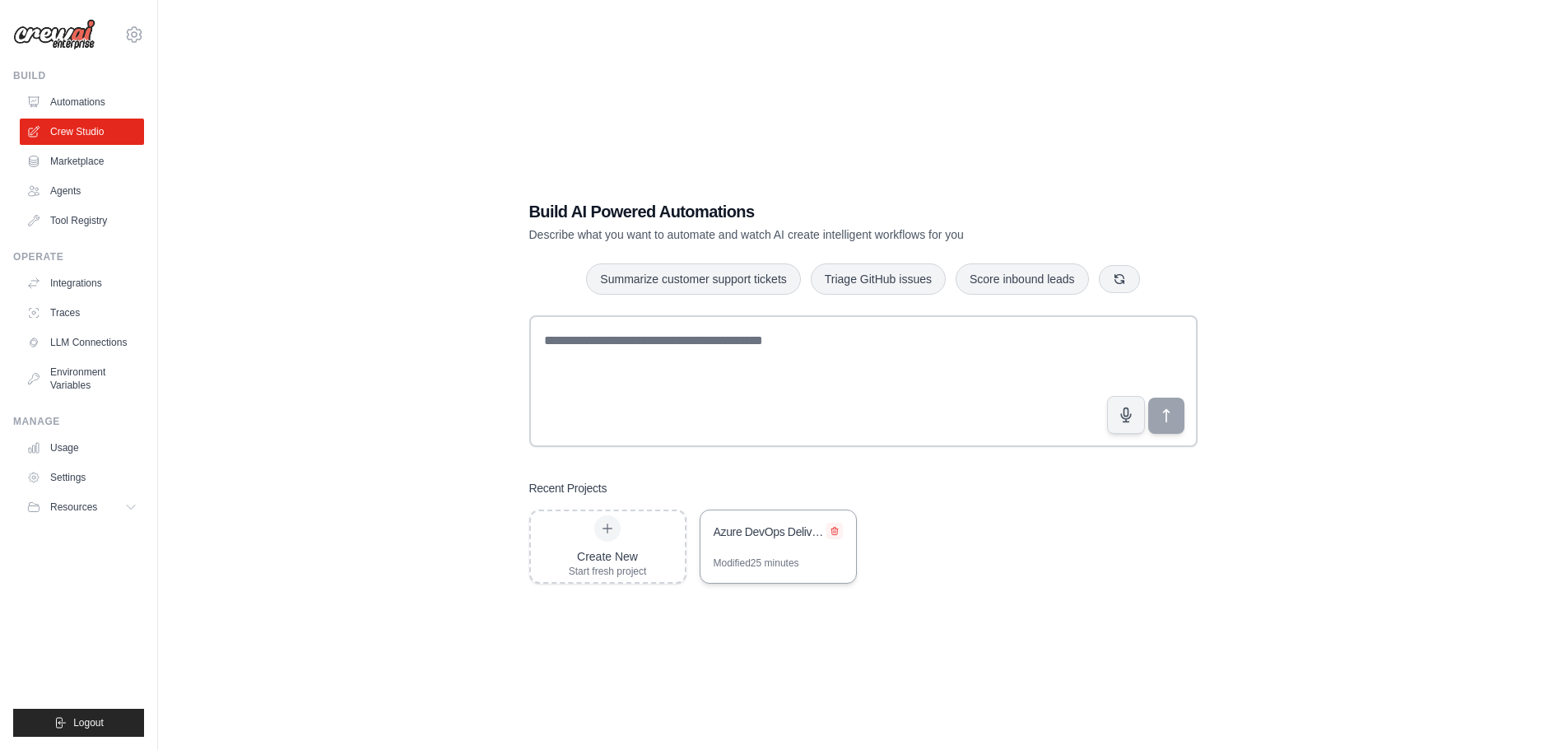
click at [834, 534] on icon at bounding box center [834, 530] width 7 height 8
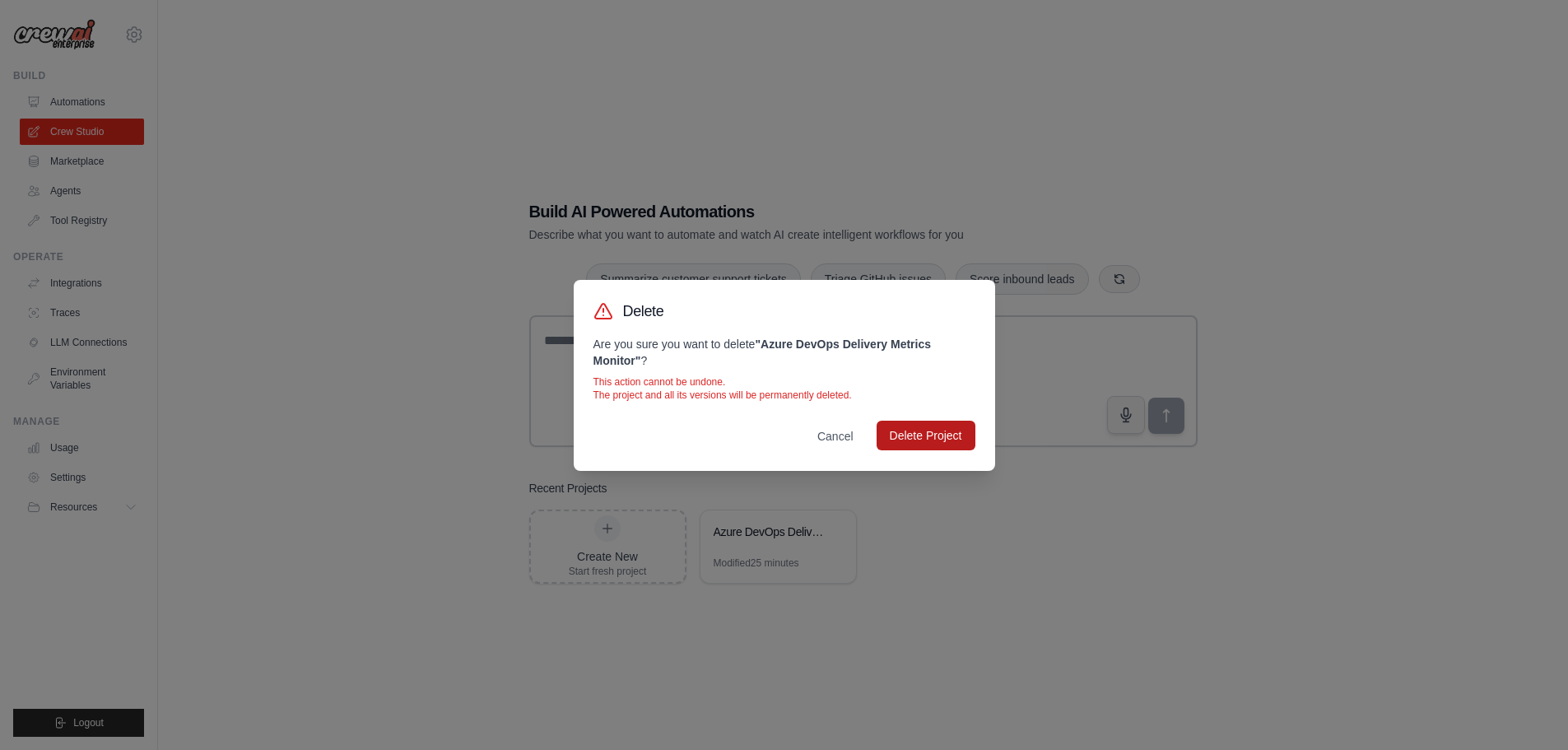
click at [916, 445] on button "Delete Project" at bounding box center [926, 435] width 99 height 30
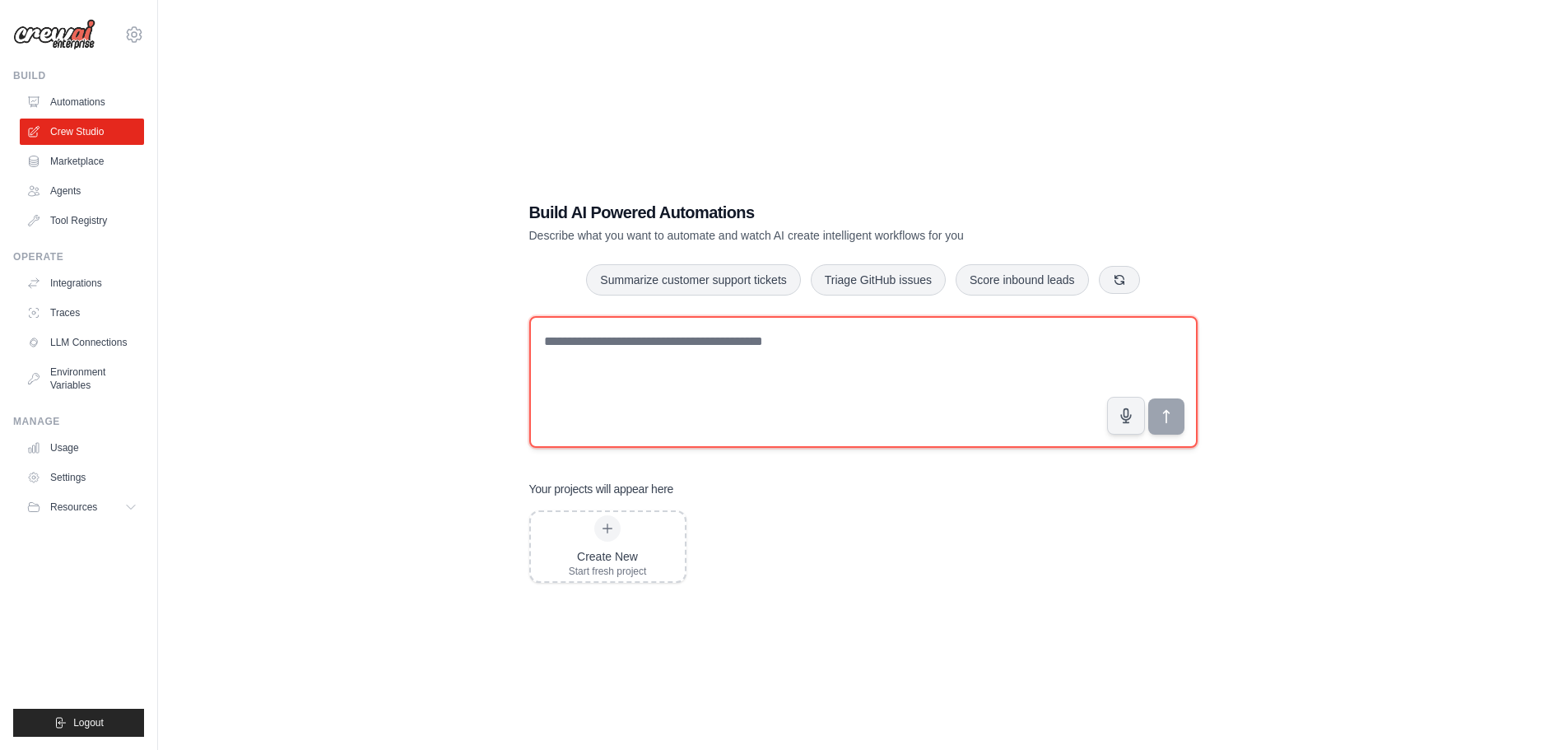
click at [658, 354] on textarea at bounding box center [863, 382] width 669 height 132
click at [680, 348] on textarea at bounding box center [863, 382] width 669 height 132
click at [667, 354] on textarea at bounding box center [863, 382] width 669 height 132
paste textarea "**********"
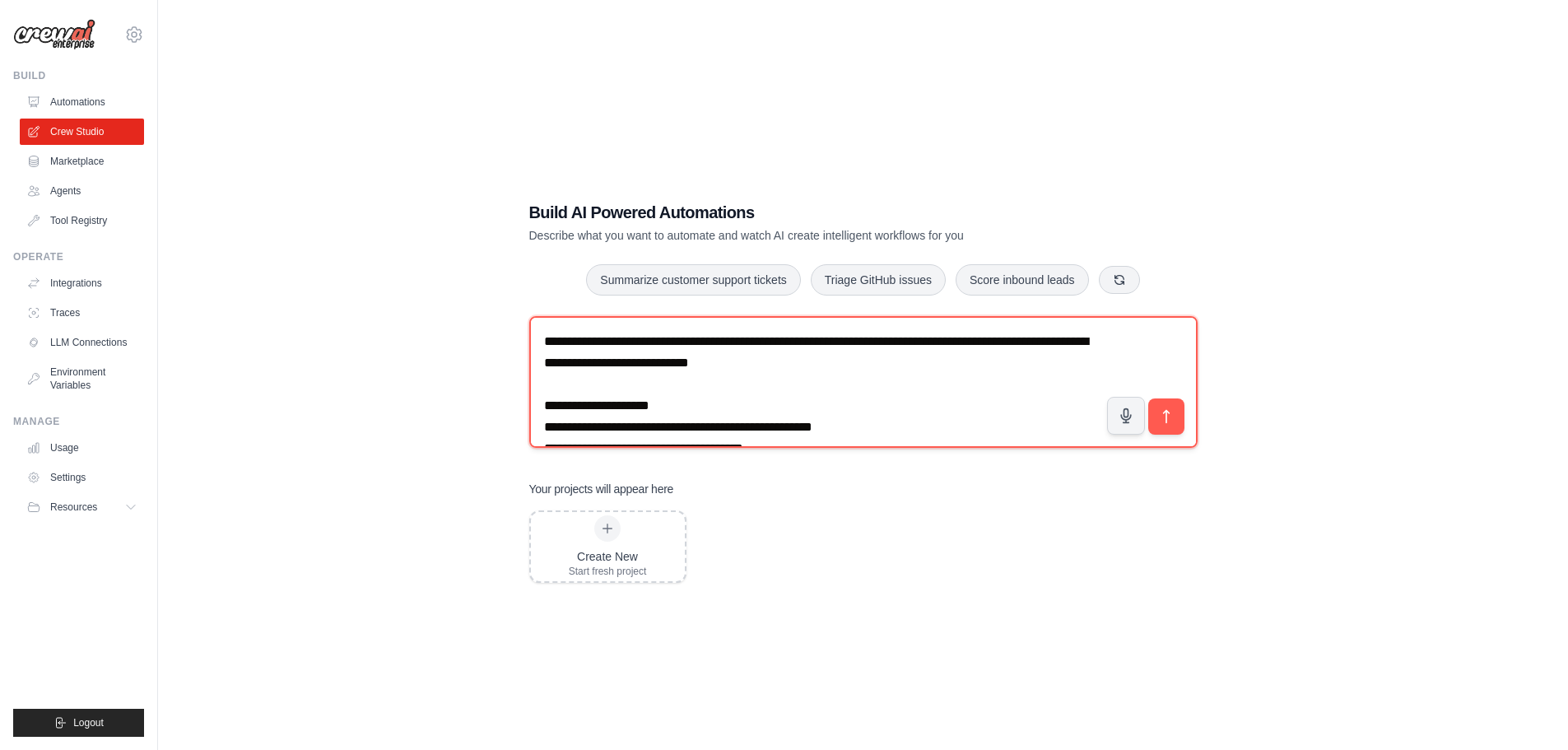
drag, startPoint x: 822, startPoint y: 343, endPoint x: 896, endPoint y: 342, distance: 74.0
click at [896, 342] on textarea "**********" at bounding box center [863, 382] width 669 height 132
click at [825, 394] on textarea "**********" at bounding box center [863, 382] width 669 height 132
type textarea "**********"
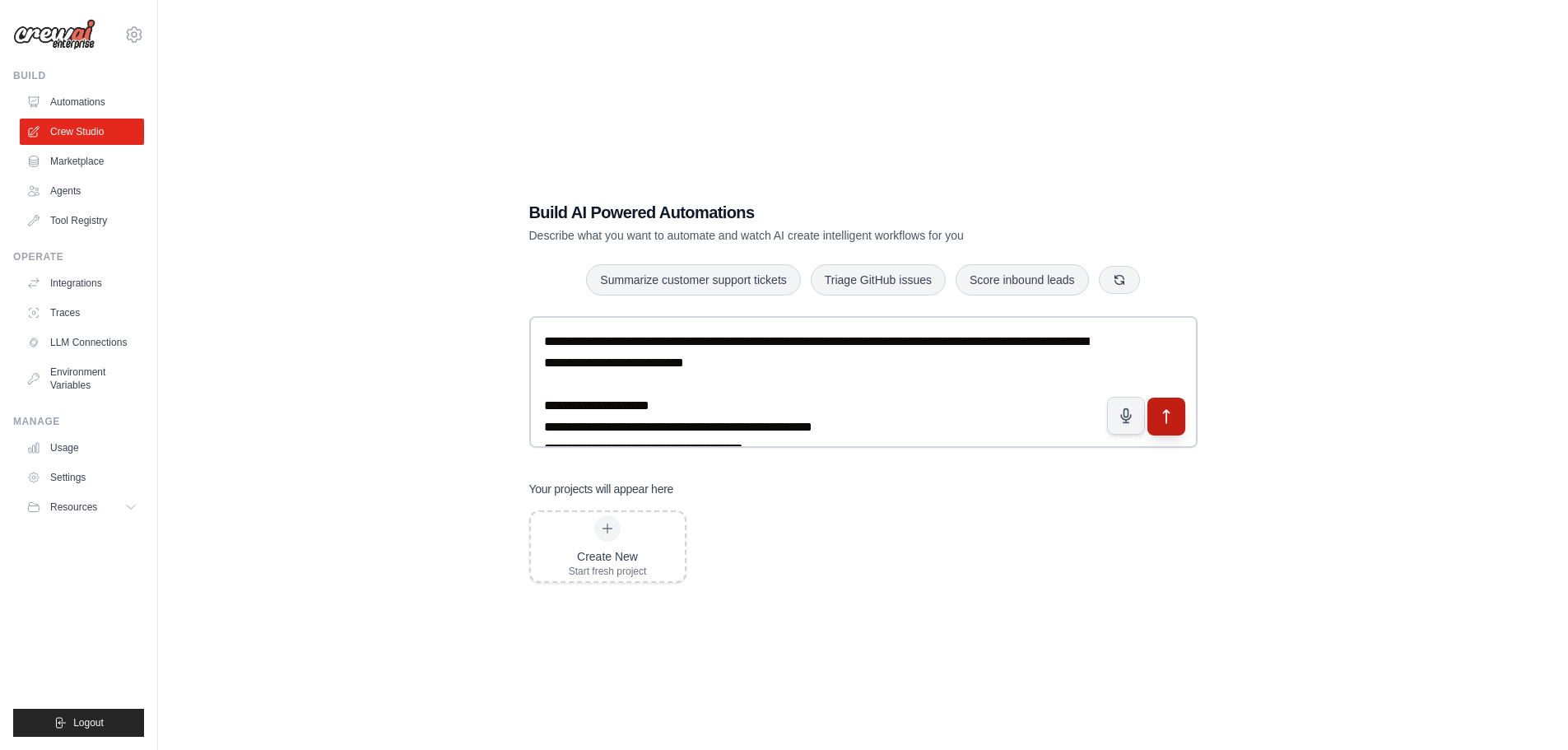
click at [1149, 417] on button "submit" at bounding box center [1165, 416] width 38 height 38
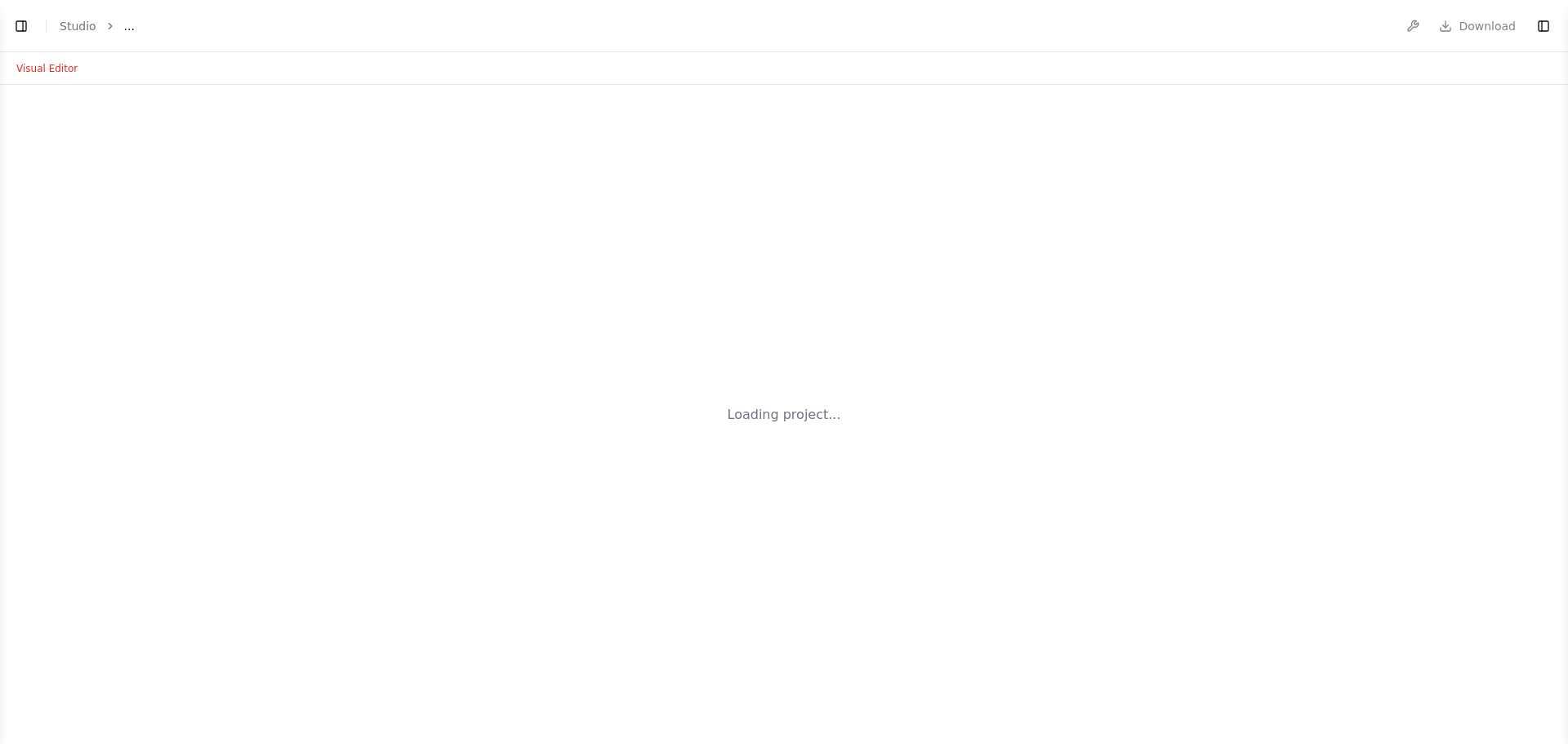
select select "****"
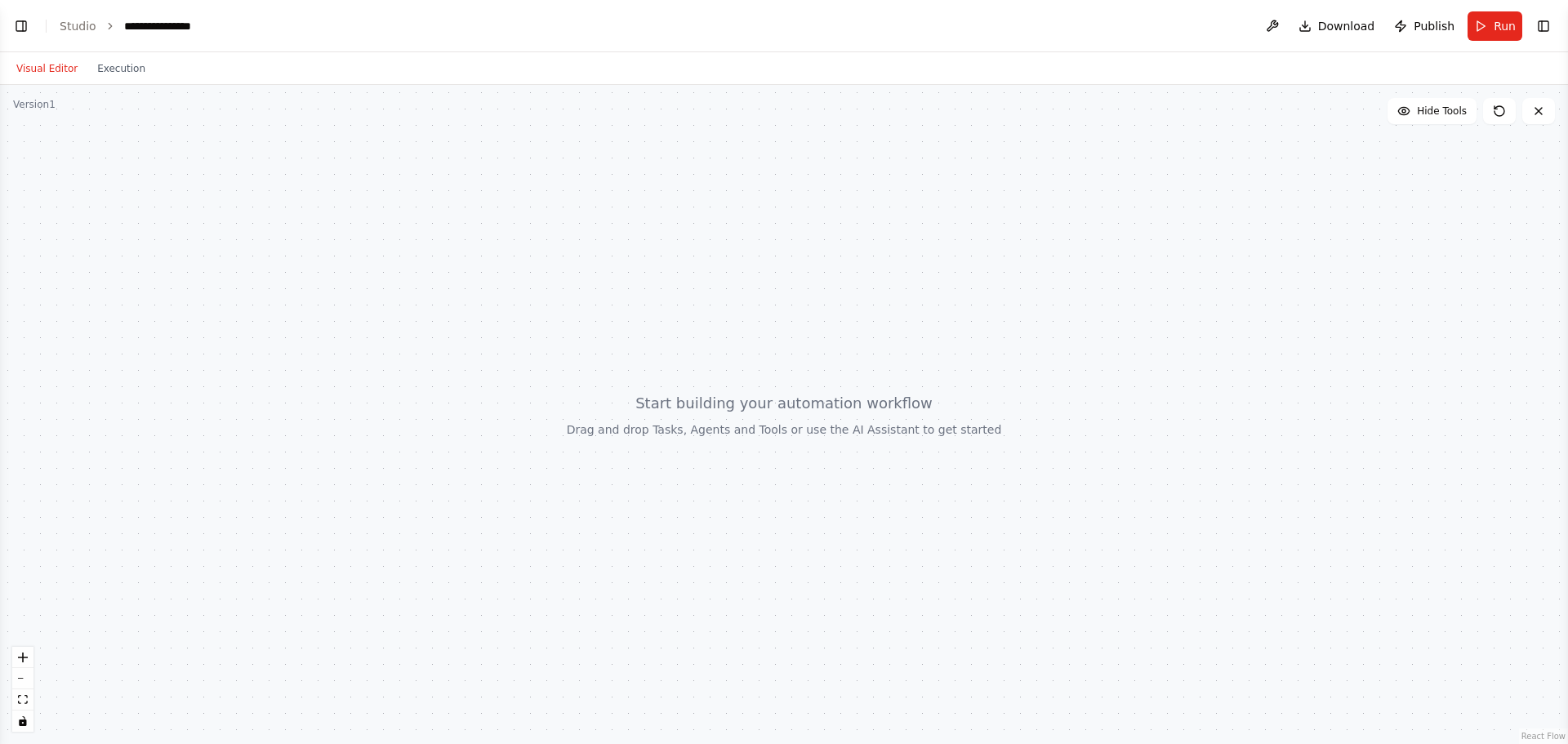
scroll to position [336, 0]
click at [25, 24] on button "Toggle Left Sidebar" at bounding box center [21, 25] width 23 height 23
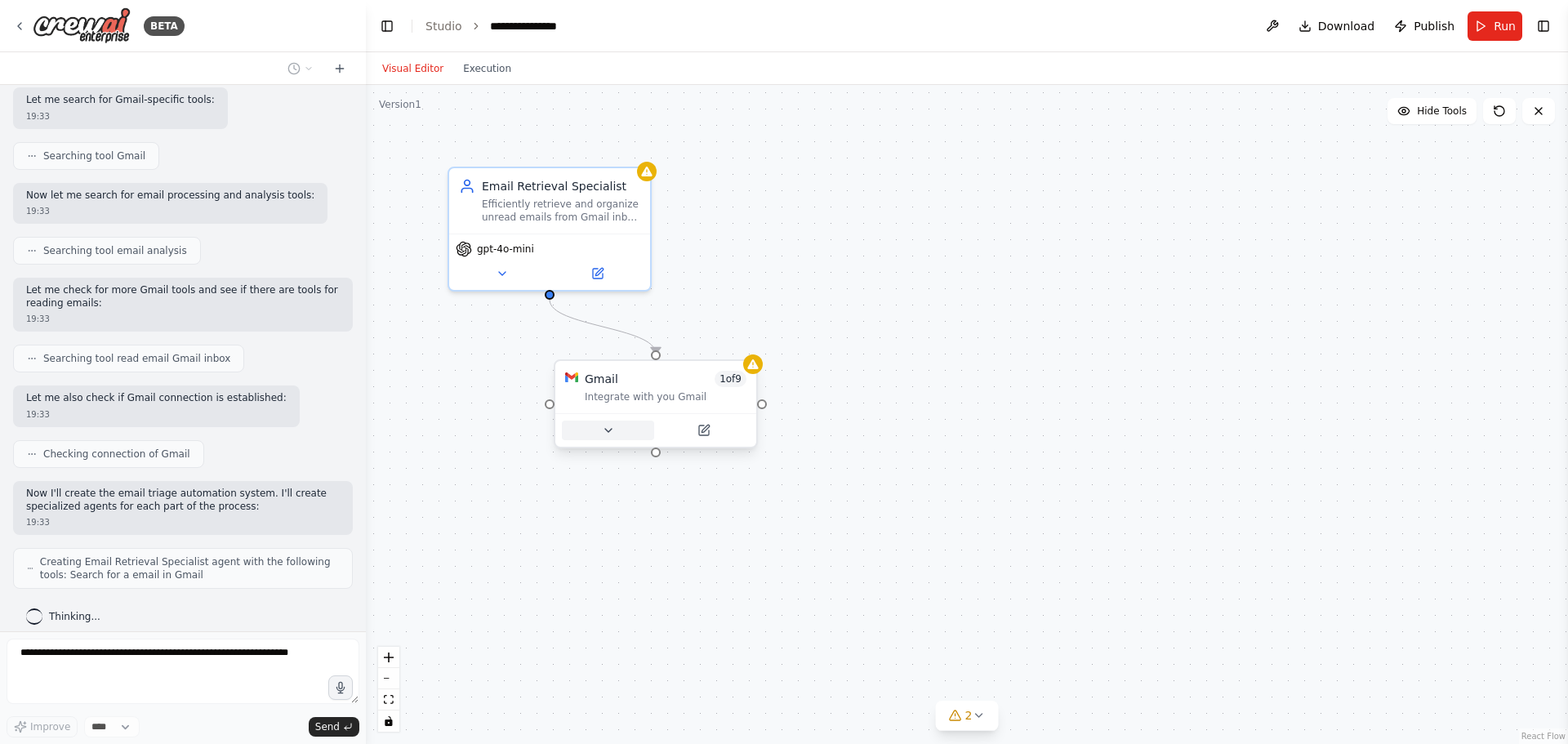
scroll to position [511, 0]
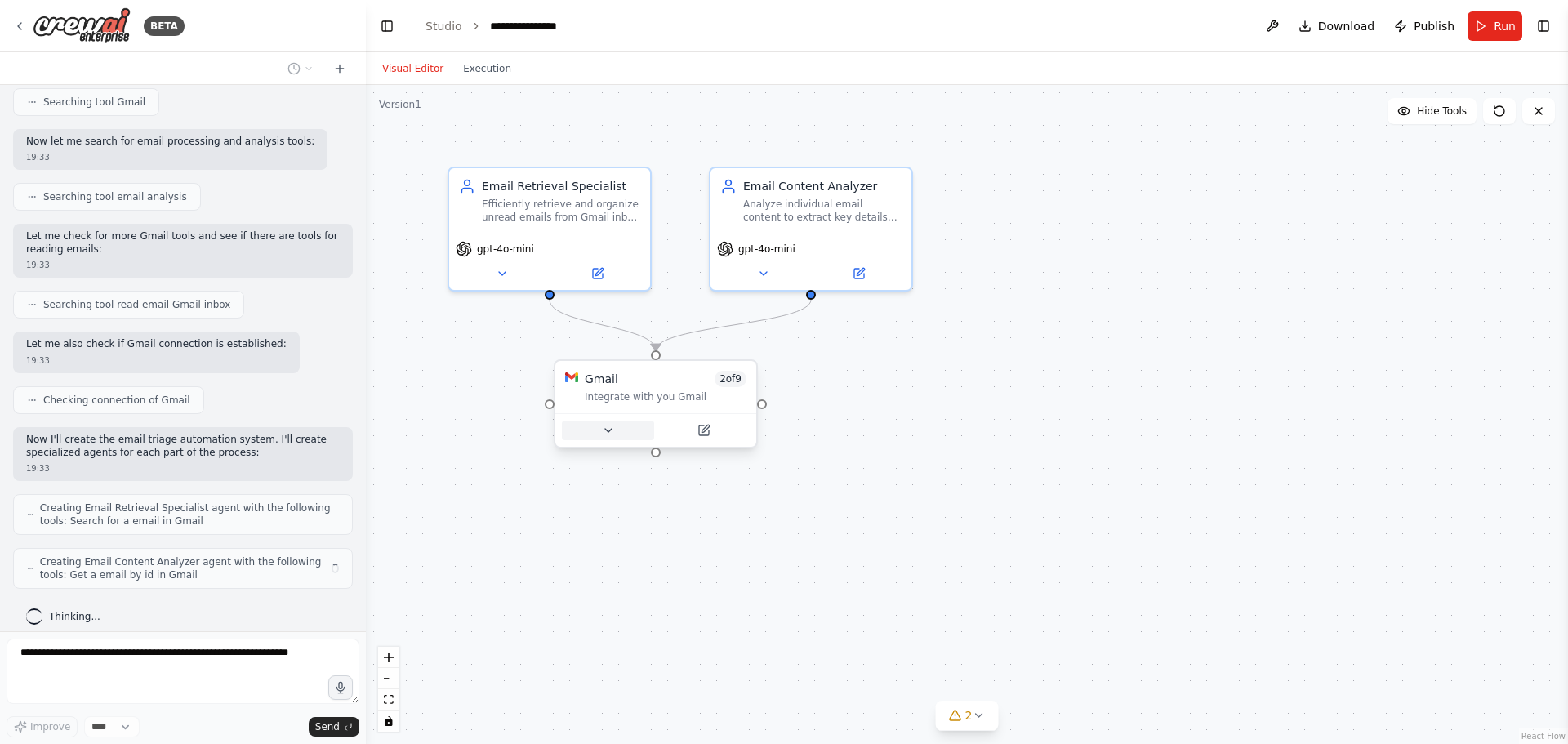
click at [612, 433] on icon at bounding box center [608, 430] width 13 height 13
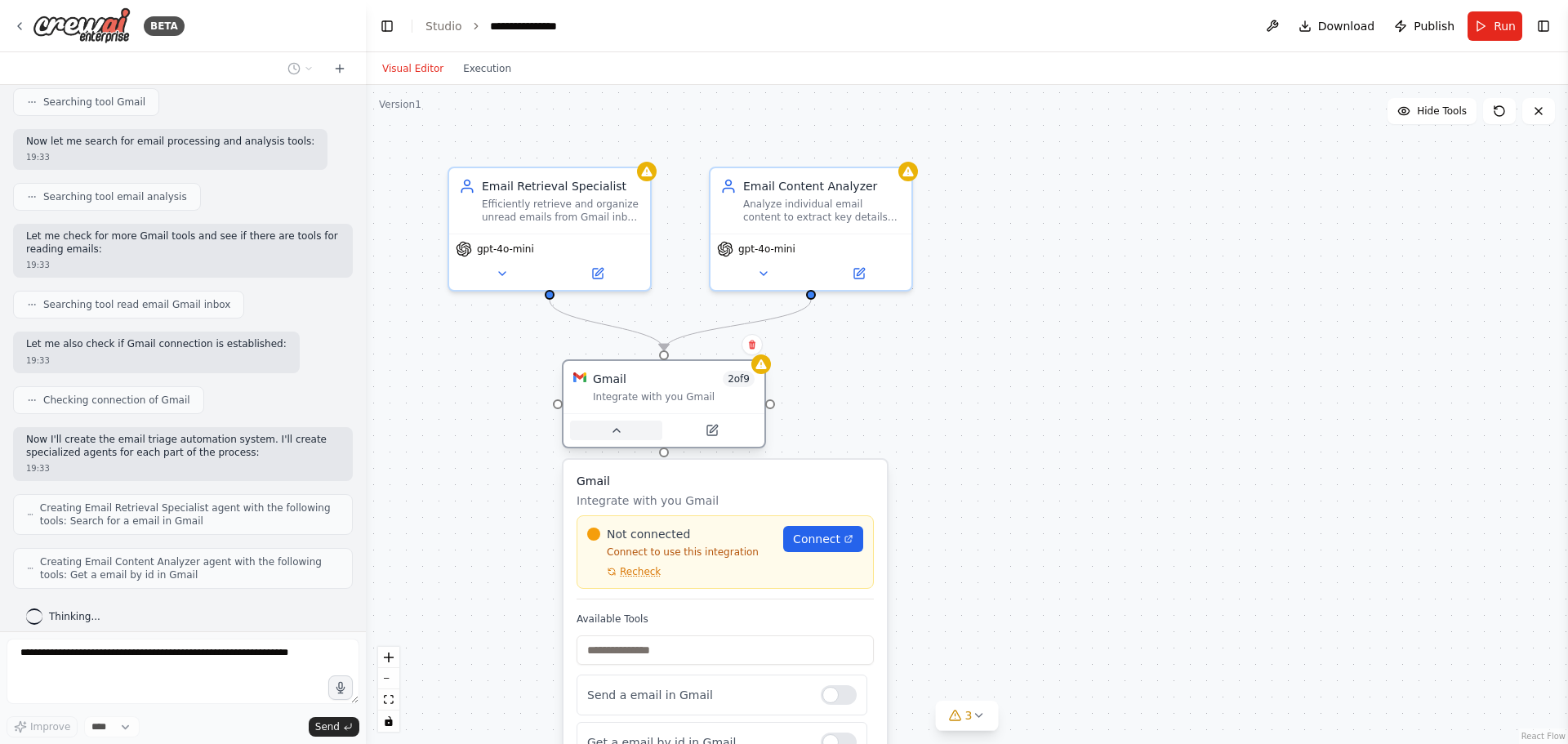
click at [607, 435] on button at bounding box center [616, 430] width 92 height 19
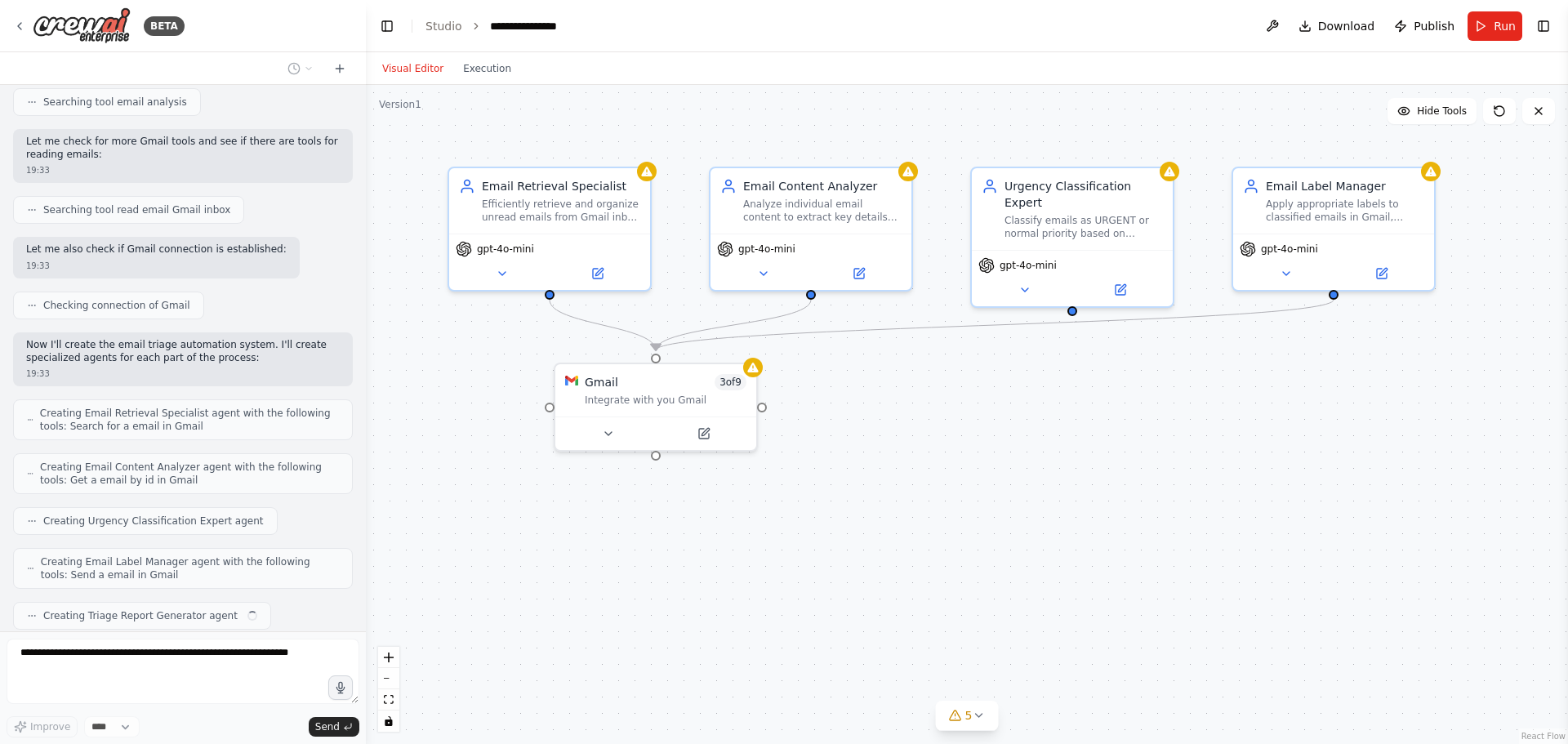
scroll to position [647, 0]
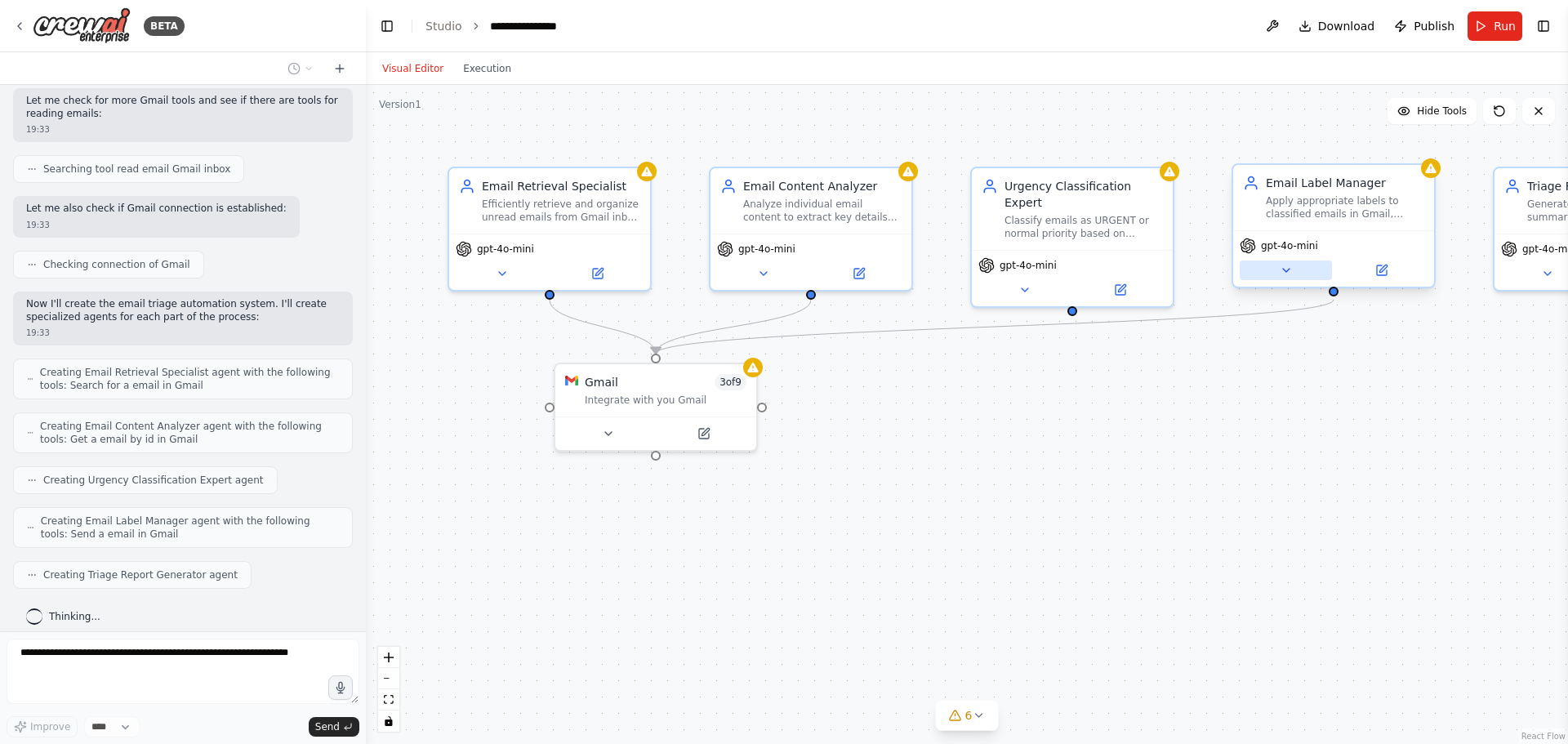
click at [1275, 278] on button at bounding box center [1286, 269] width 92 height 19
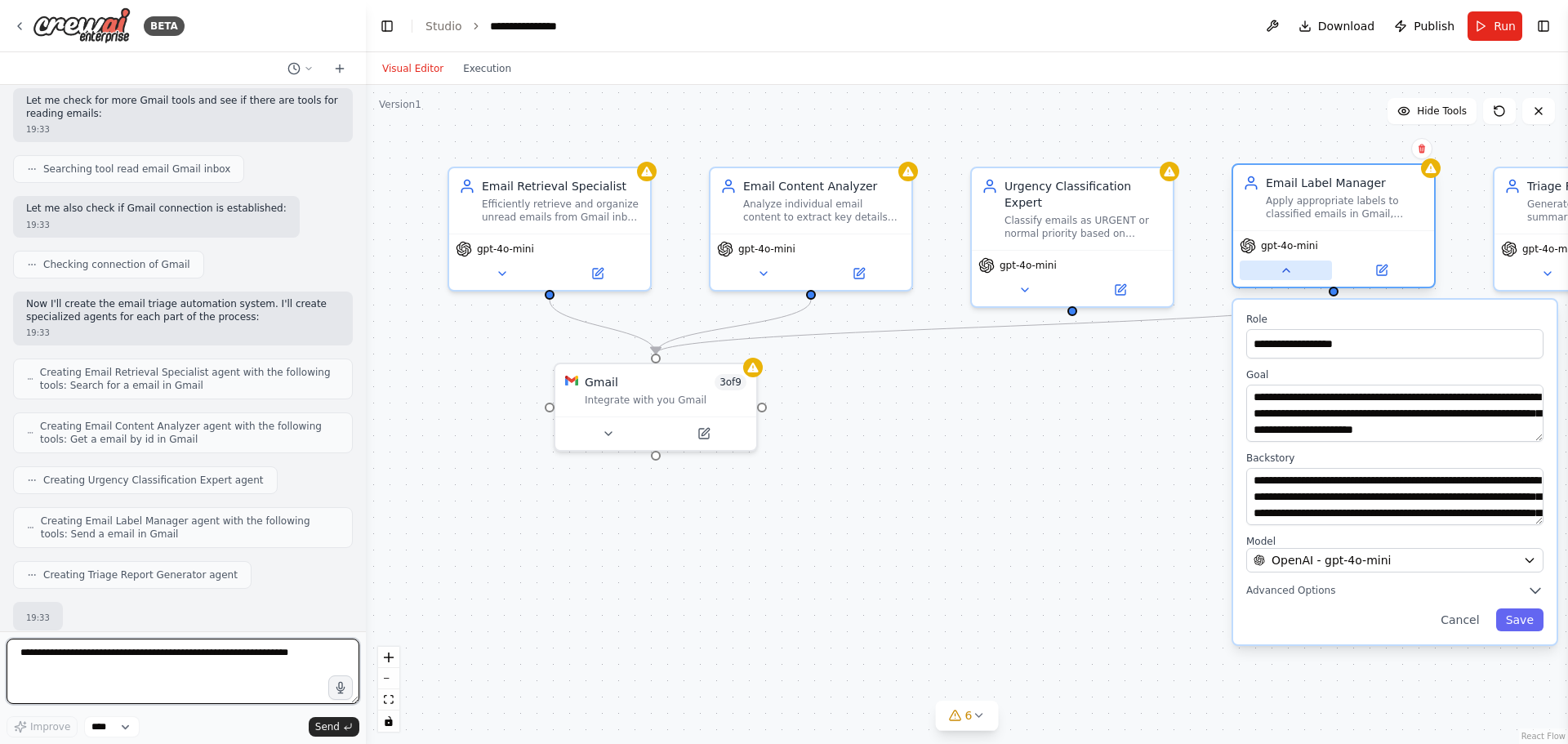
click at [1275, 278] on button at bounding box center [1286, 269] width 92 height 19
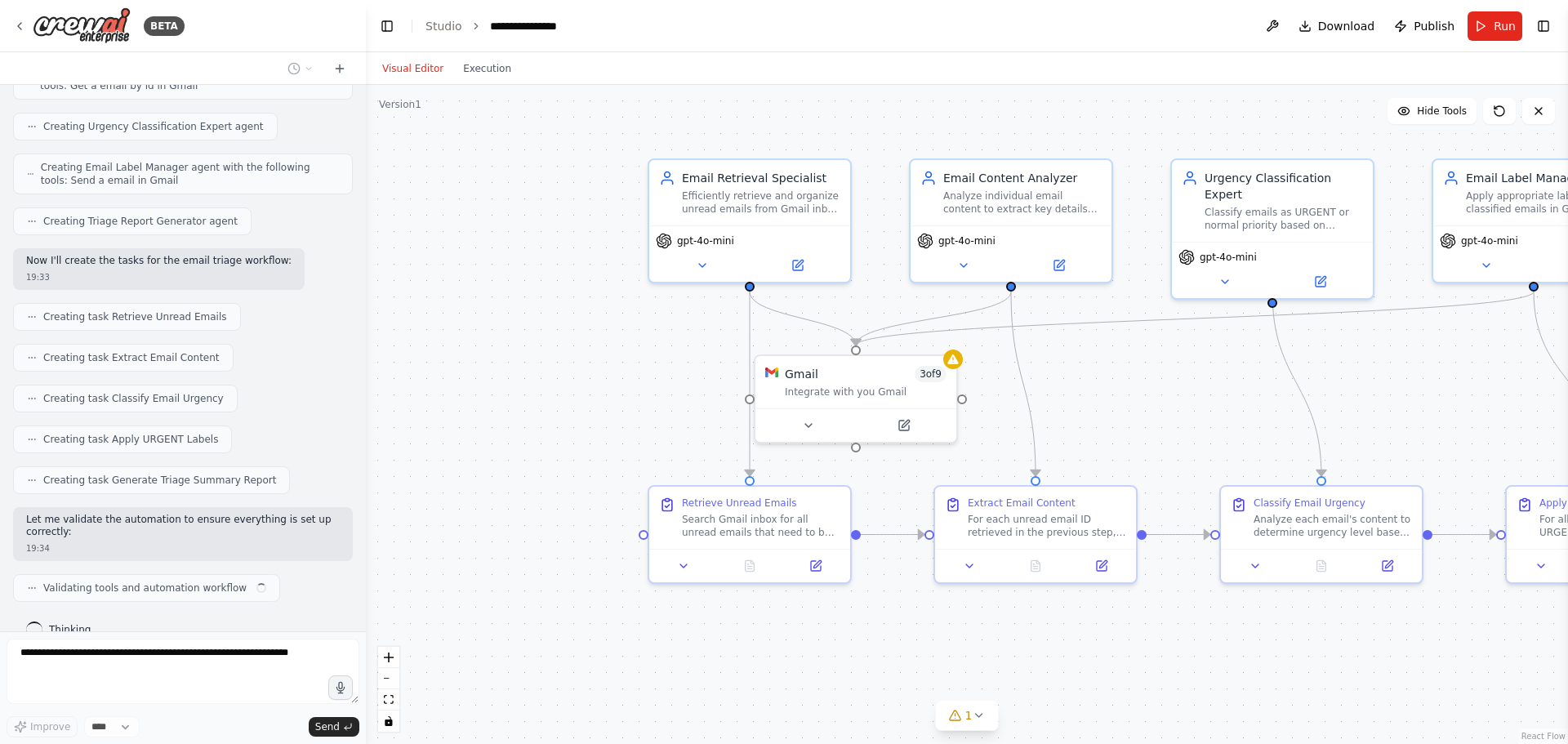
scroll to position [1013, 0]
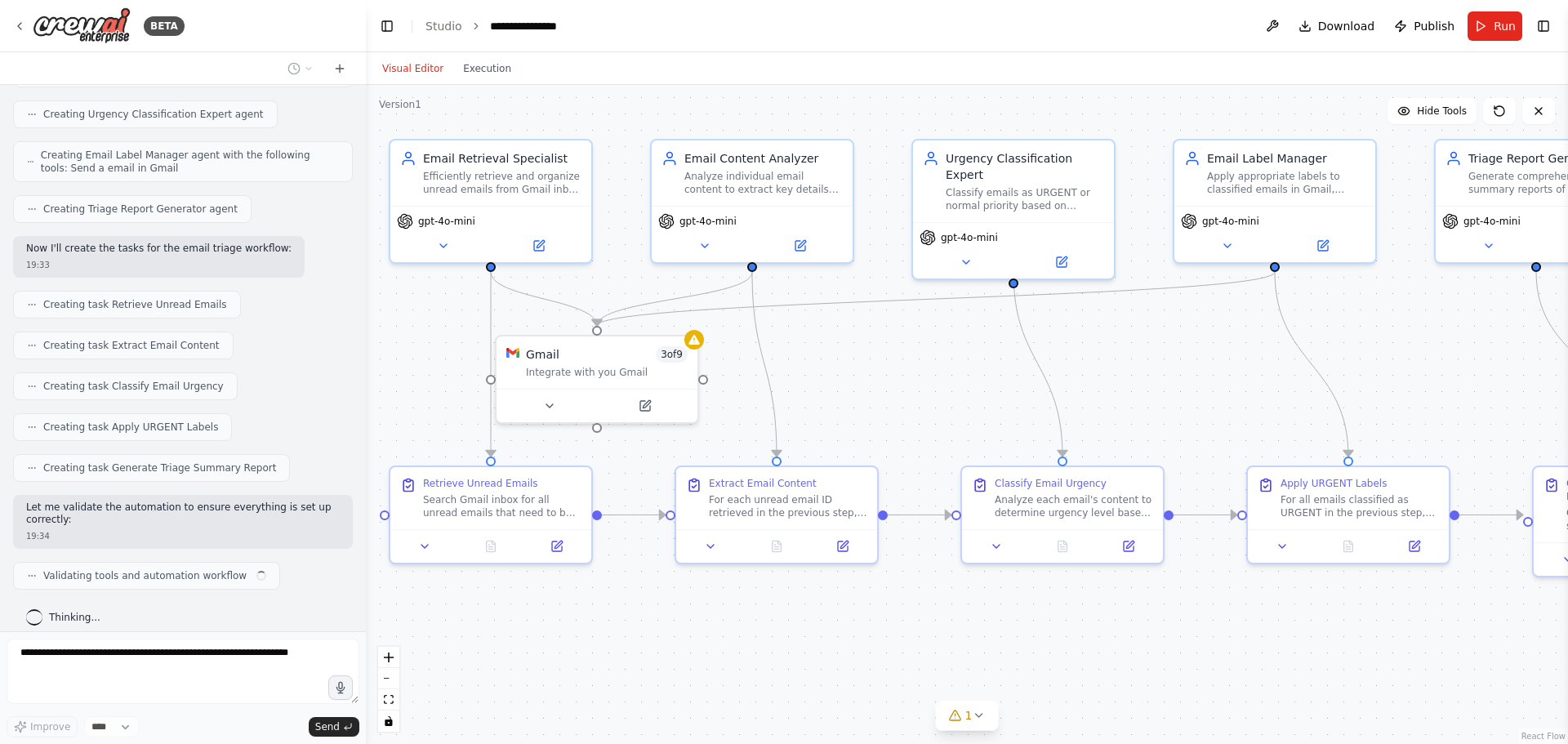
drag, startPoint x: 1309, startPoint y: 433, endPoint x: 1260, endPoint y: 397, distance: 60.8
click at [1250, 406] on div ".deletable-edge-delete-btn { width: 20px; height: 20px; border: 0px solid #ffff…" at bounding box center [967, 414] width 1203 height 659
click at [1451, 119] on button "Hide Tools" at bounding box center [1432, 111] width 89 height 26
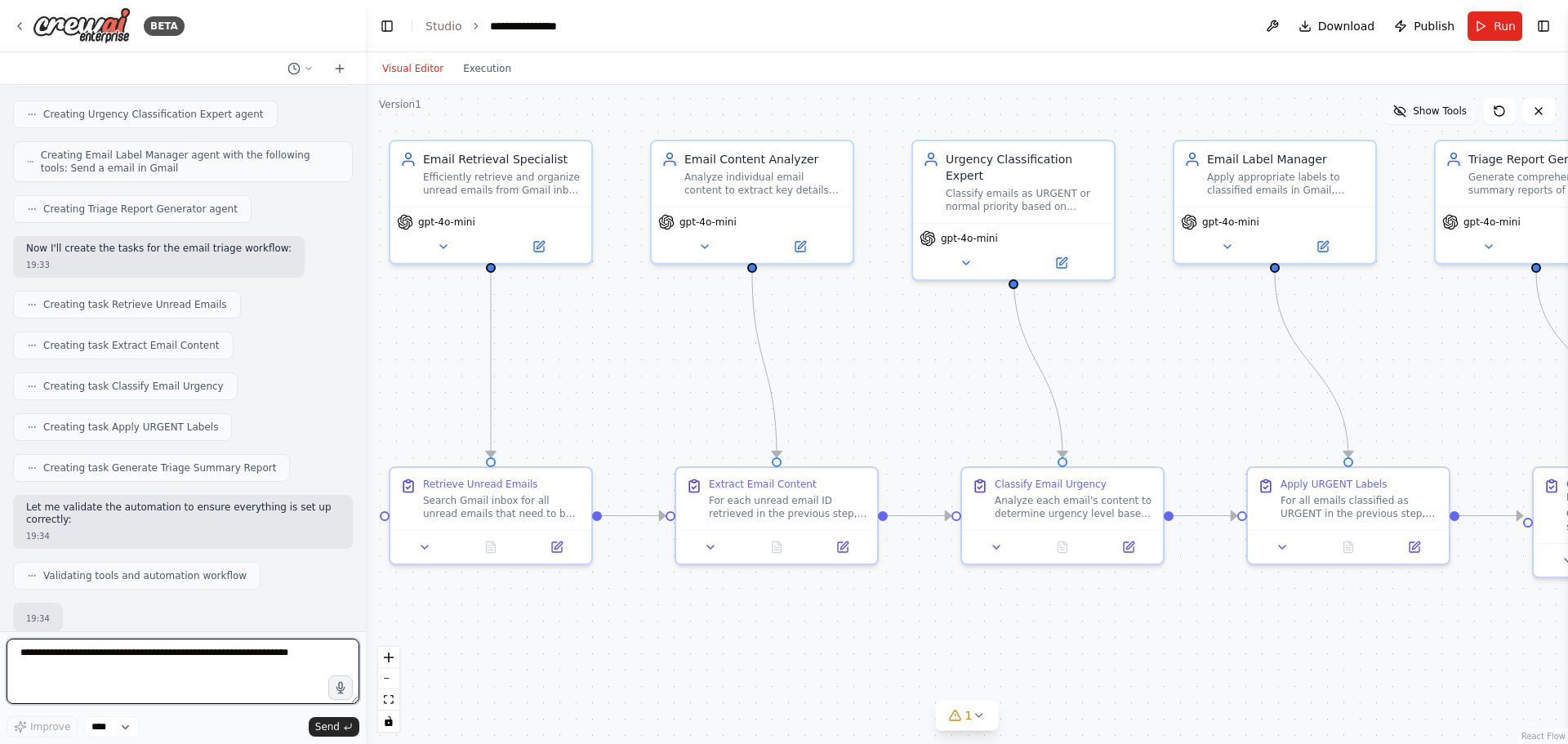
scroll to position [1108, 0]
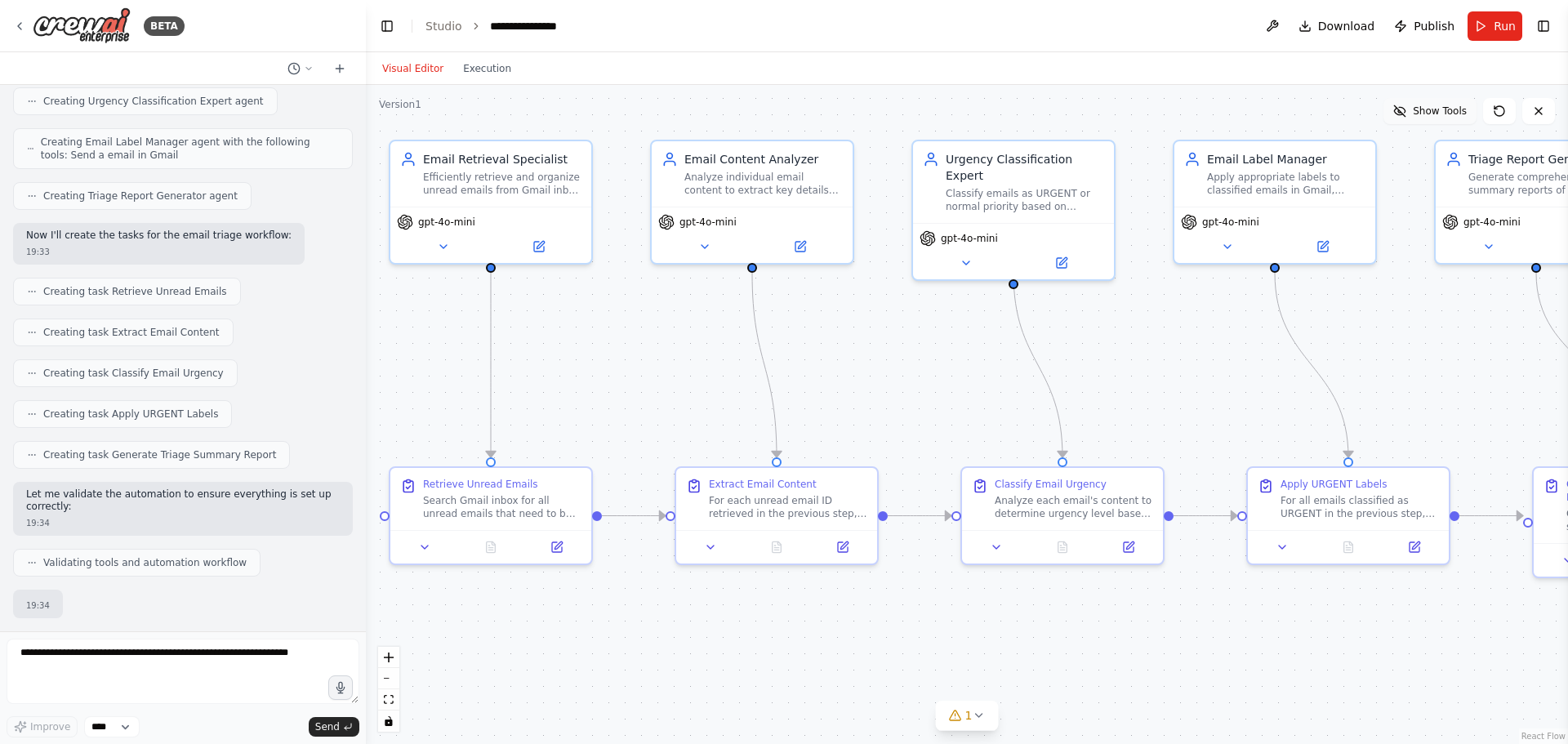
click at [1451, 119] on button "Show Tools" at bounding box center [1431, 111] width 93 height 26
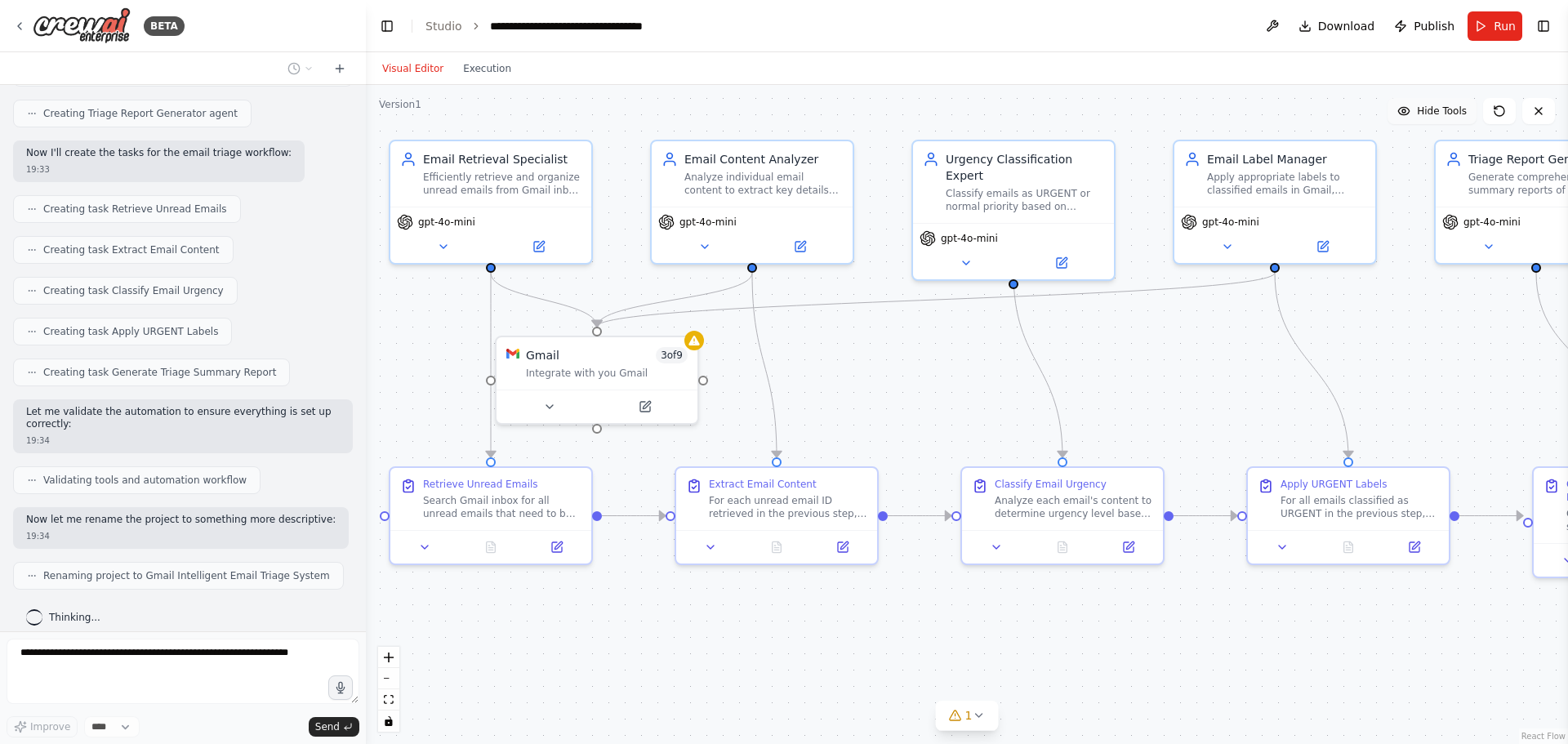
click at [1451, 119] on button "Hide Tools" at bounding box center [1432, 111] width 89 height 26
click at [1451, 119] on button "Show Tools" at bounding box center [1431, 111] width 93 height 26
click at [1451, 119] on button "Hide Tools" at bounding box center [1432, 111] width 89 height 26
click at [359, 565] on div at bounding box center [363, 372] width 7 height 744
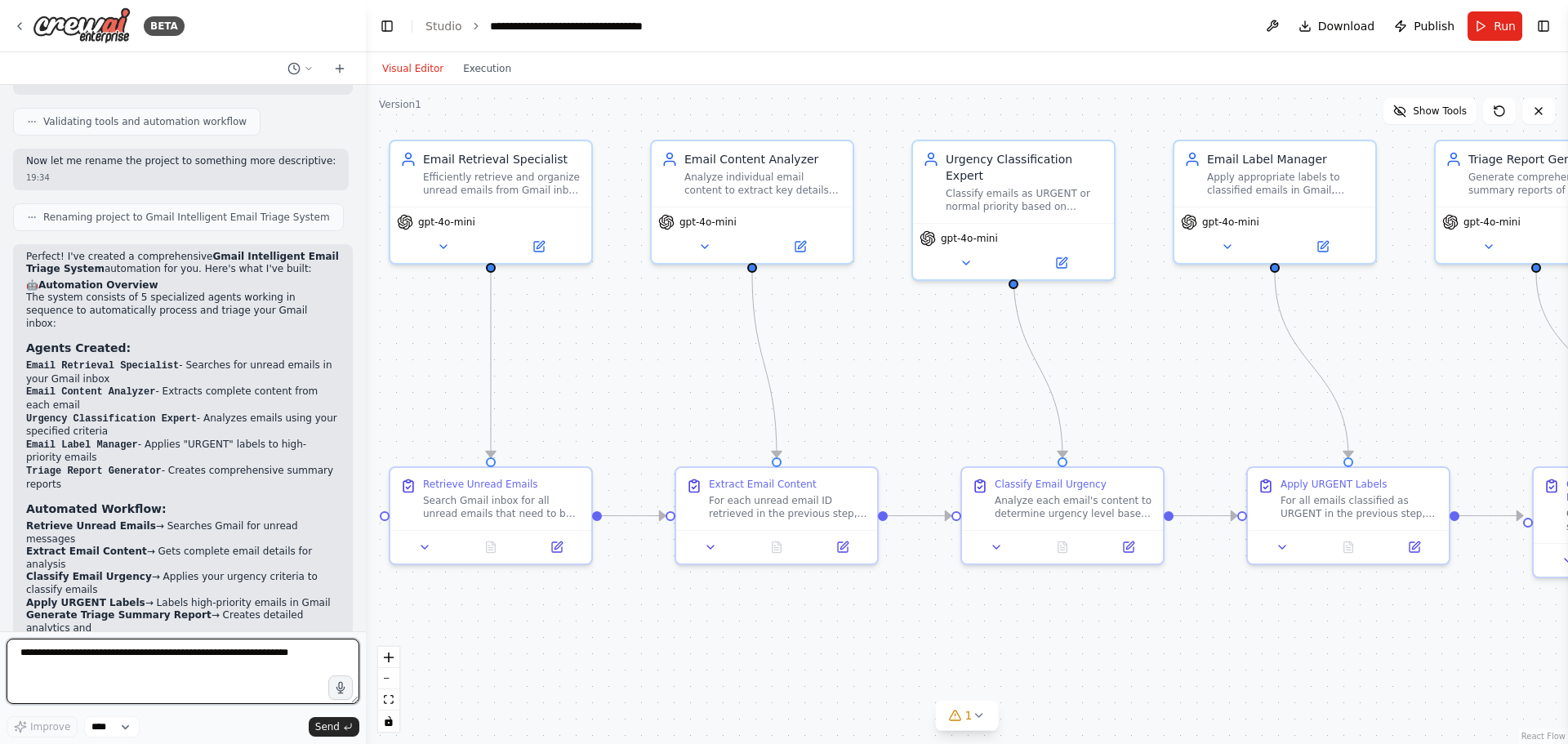
click at [153, 652] on textarea at bounding box center [183, 671] width 353 height 65
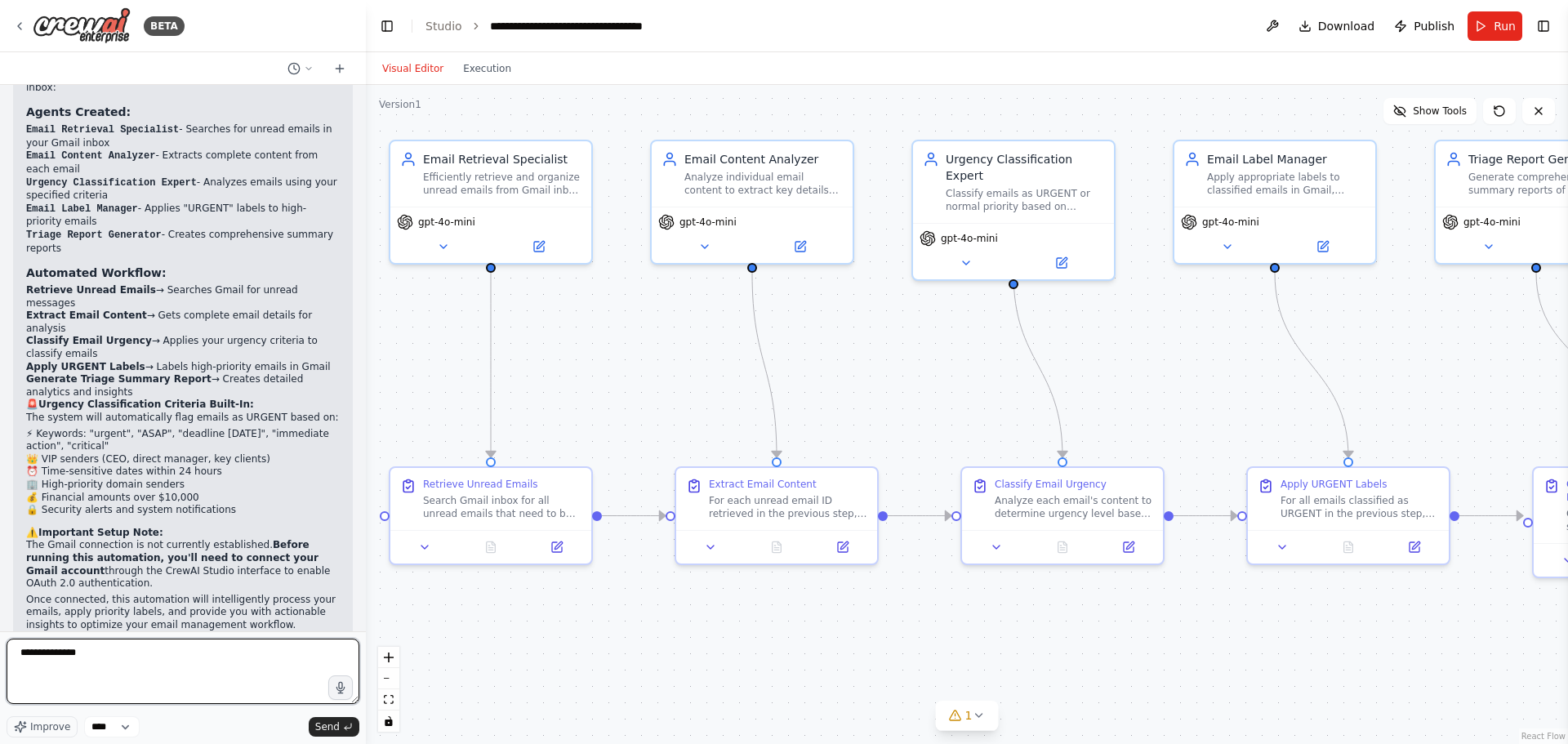
scroll to position [1715, 0]
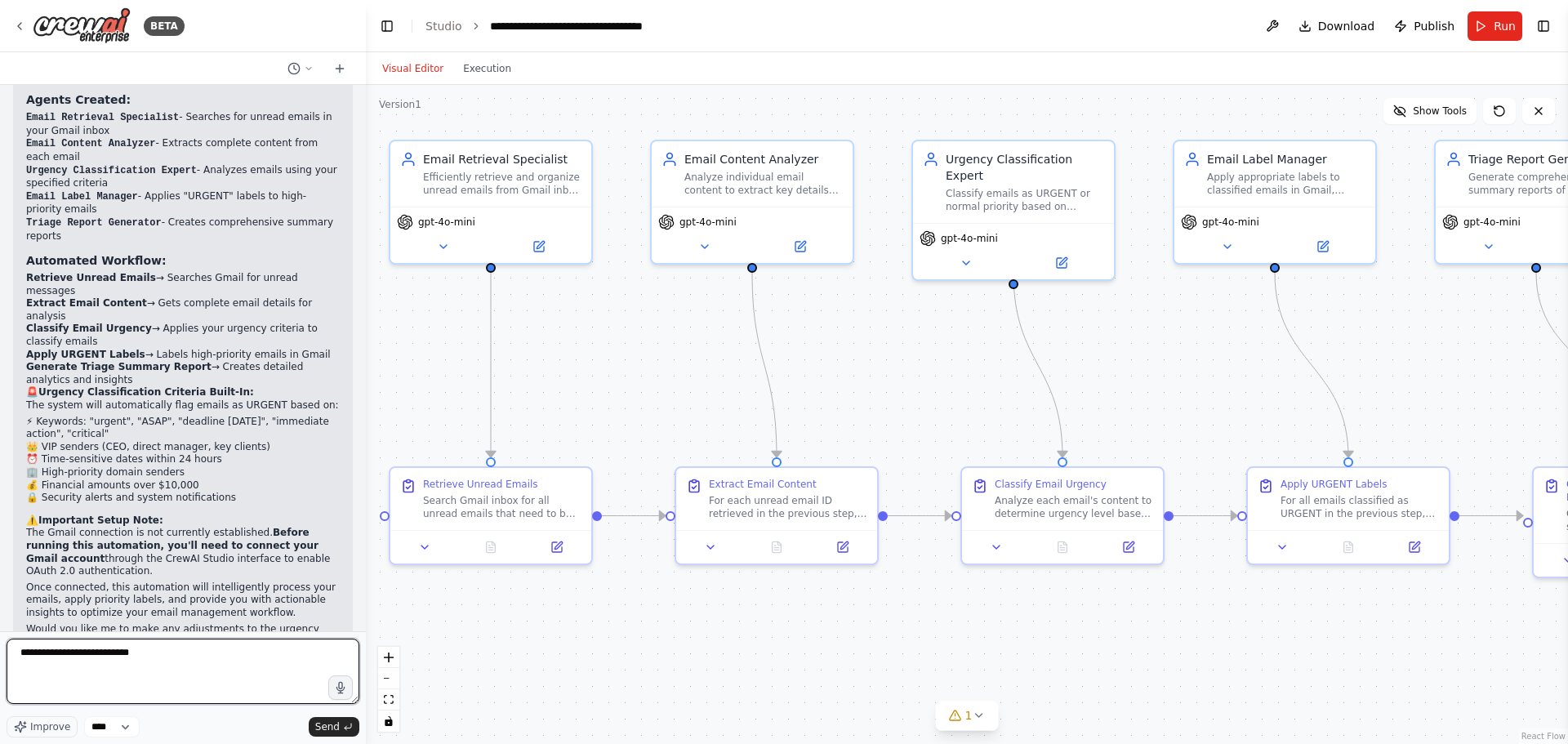
type textarea "**********"
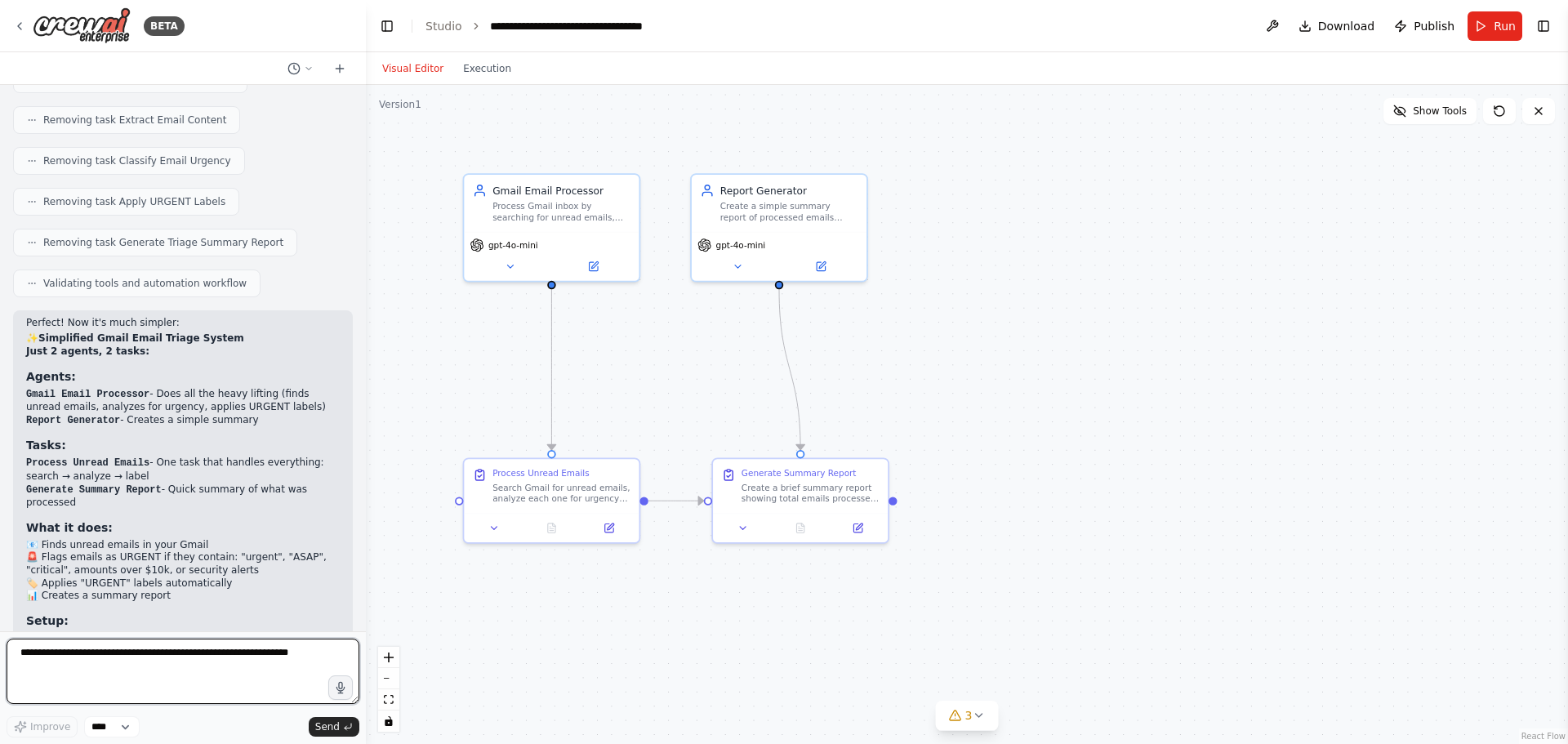
scroll to position [3177, 0]
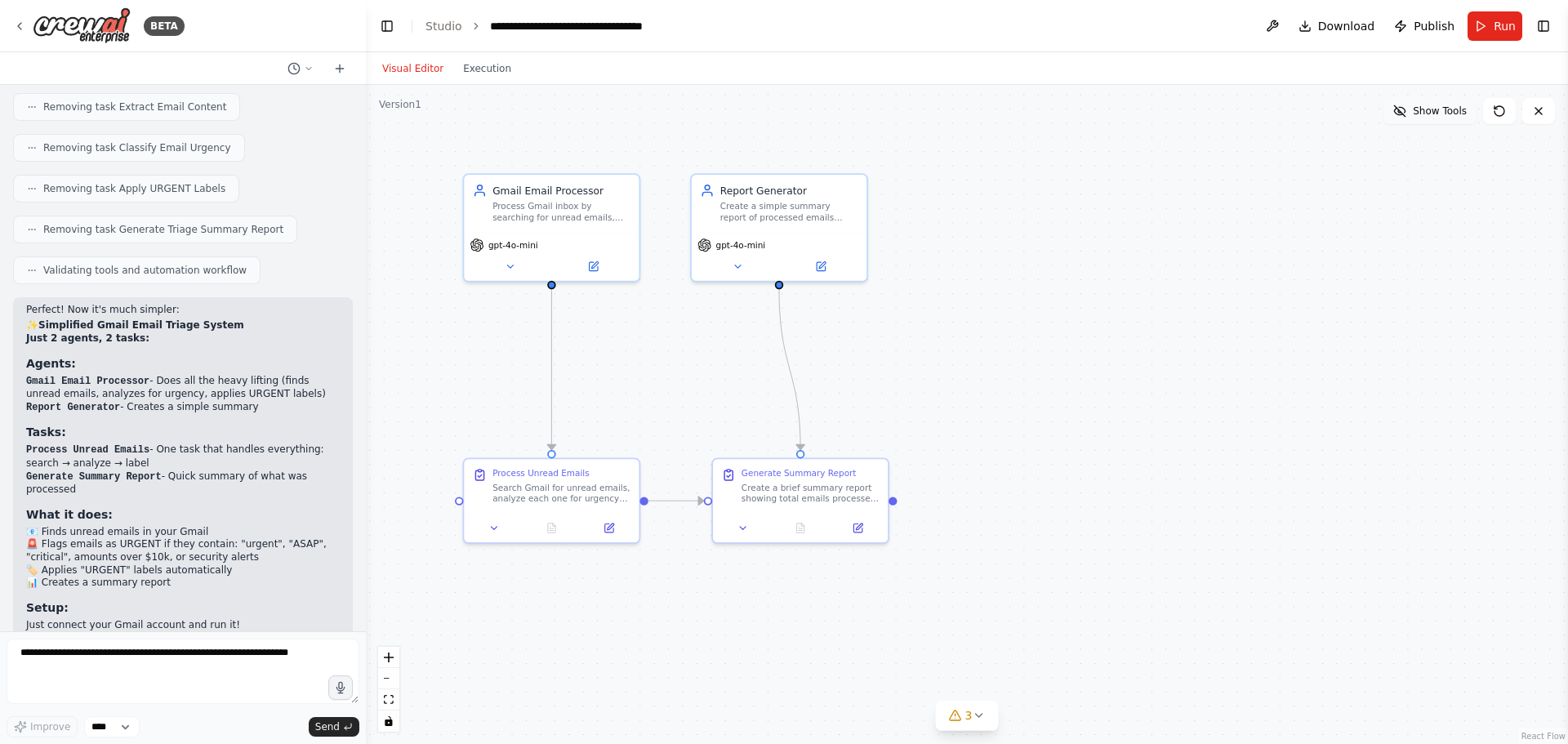
click at [1406, 111] on icon at bounding box center [1399, 110] width 13 height 13
click at [1410, 111] on icon at bounding box center [1404, 110] width 13 height 13
click at [1406, 111] on icon at bounding box center [1399, 110] width 13 height 13
click at [1410, 111] on icon at bounding box center [1404, 110] width 13 height 13
click at [509, 264] on icon at bounding box center [510, 264] width 11 height 11
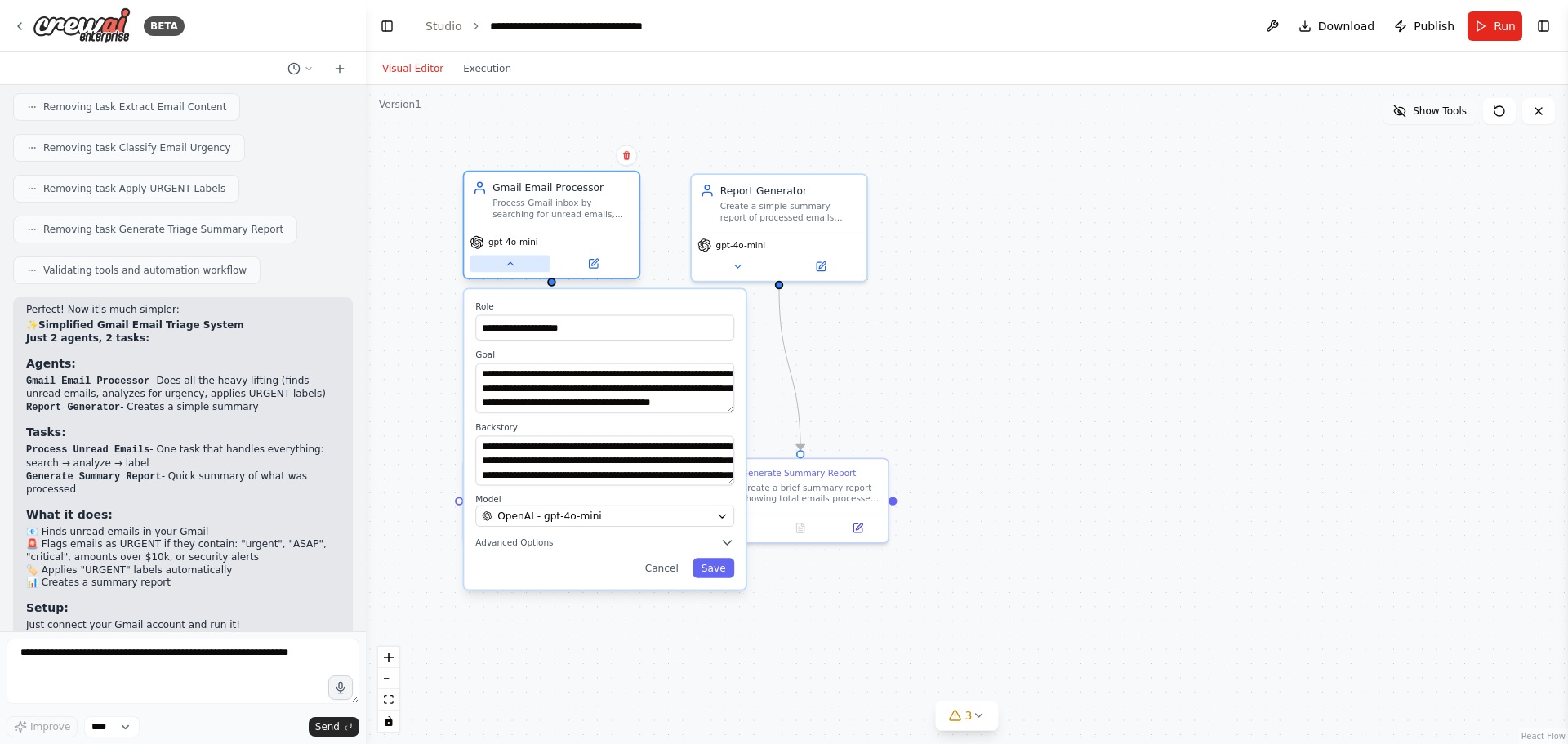
click at [524, 265] on button at bounding box center [509, 264] width 80 height 17
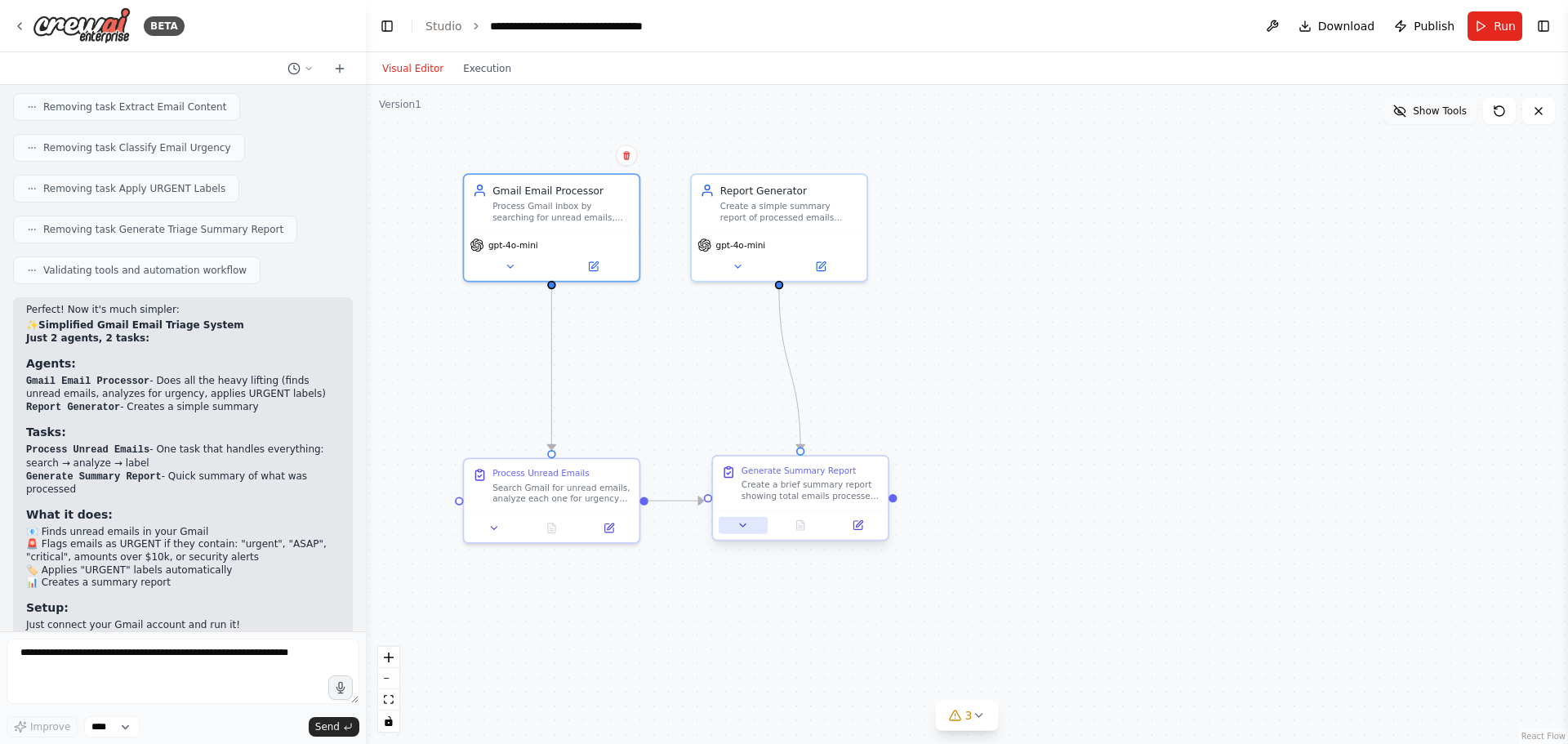
click at [738, 529] on icon at bounding box center [742, 525] width 11 height 11
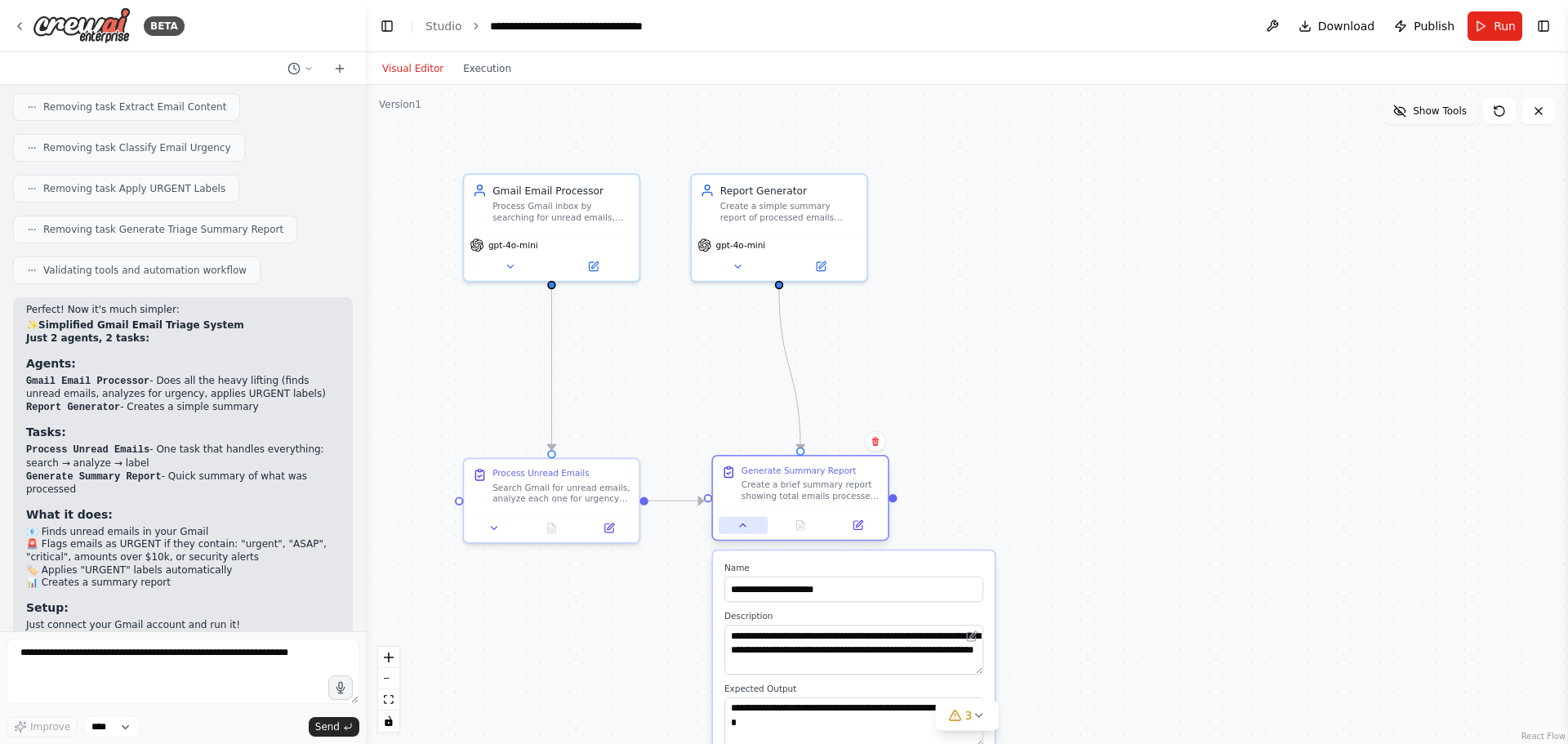
click at [738, 532] on button at bounding box center [743, 525] width 49 height 17
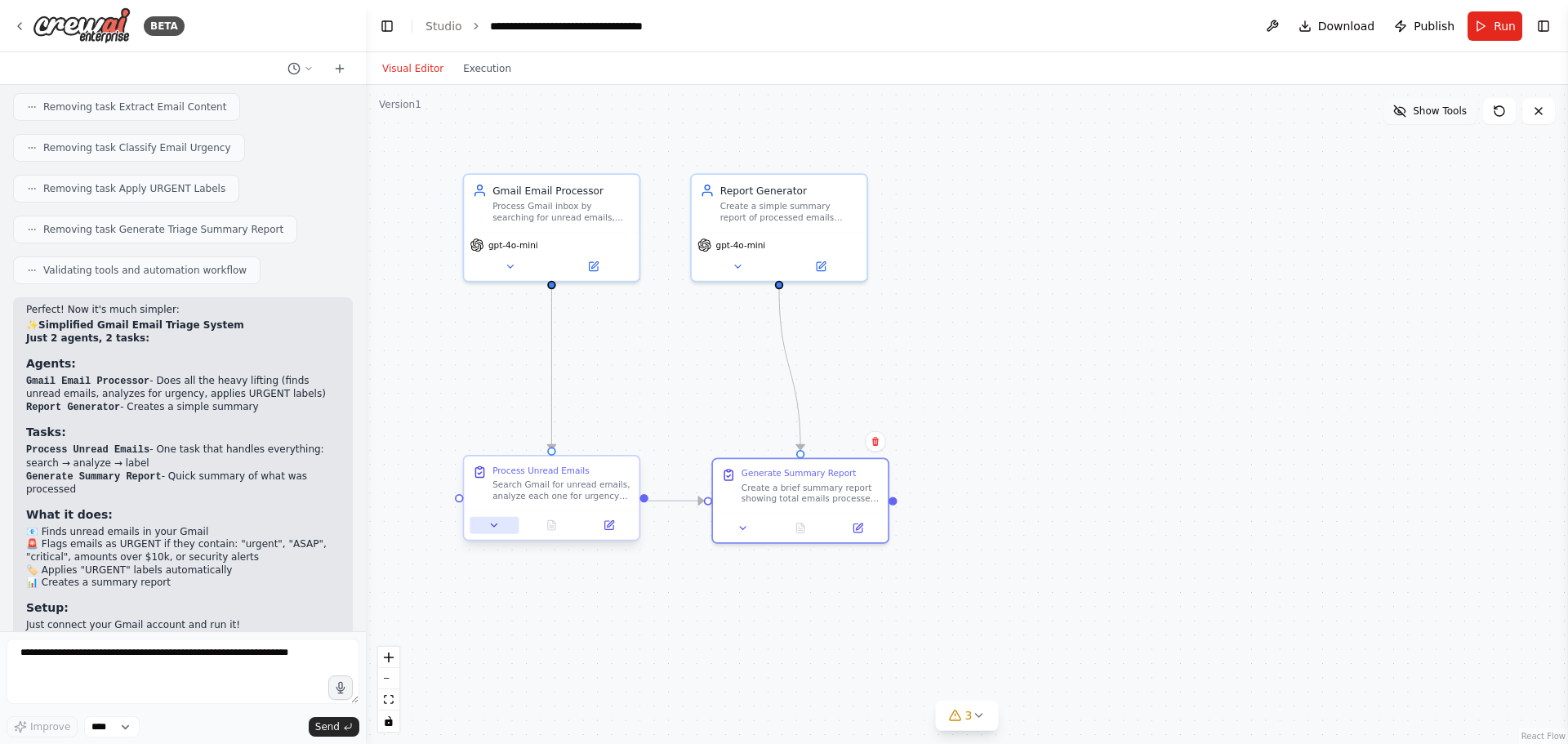
click at [491, 530] on icon at bounding box center [493, 525] width 11 height 11
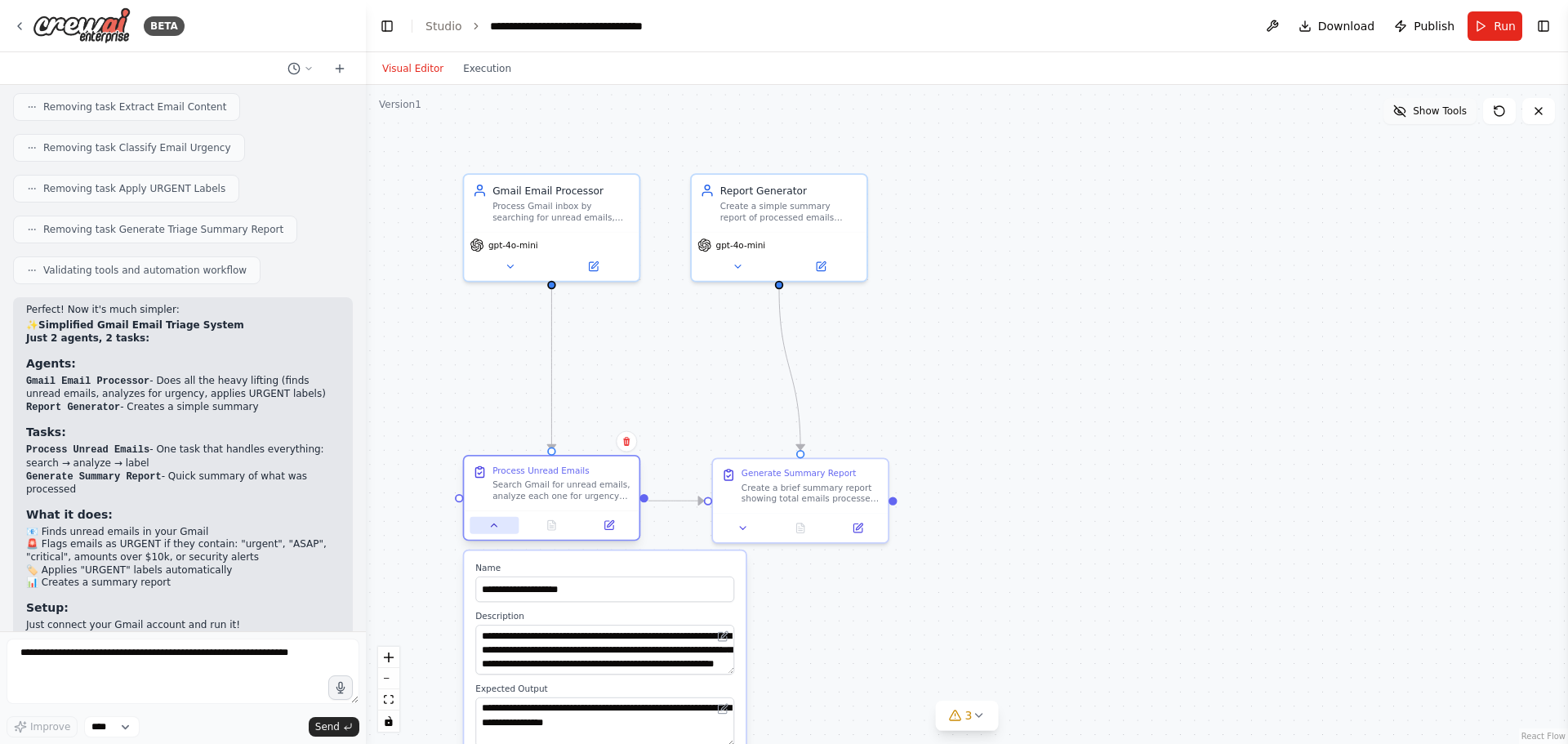
click at [491, 530] on icon at bounding box center [493, 525] width 11 height 11
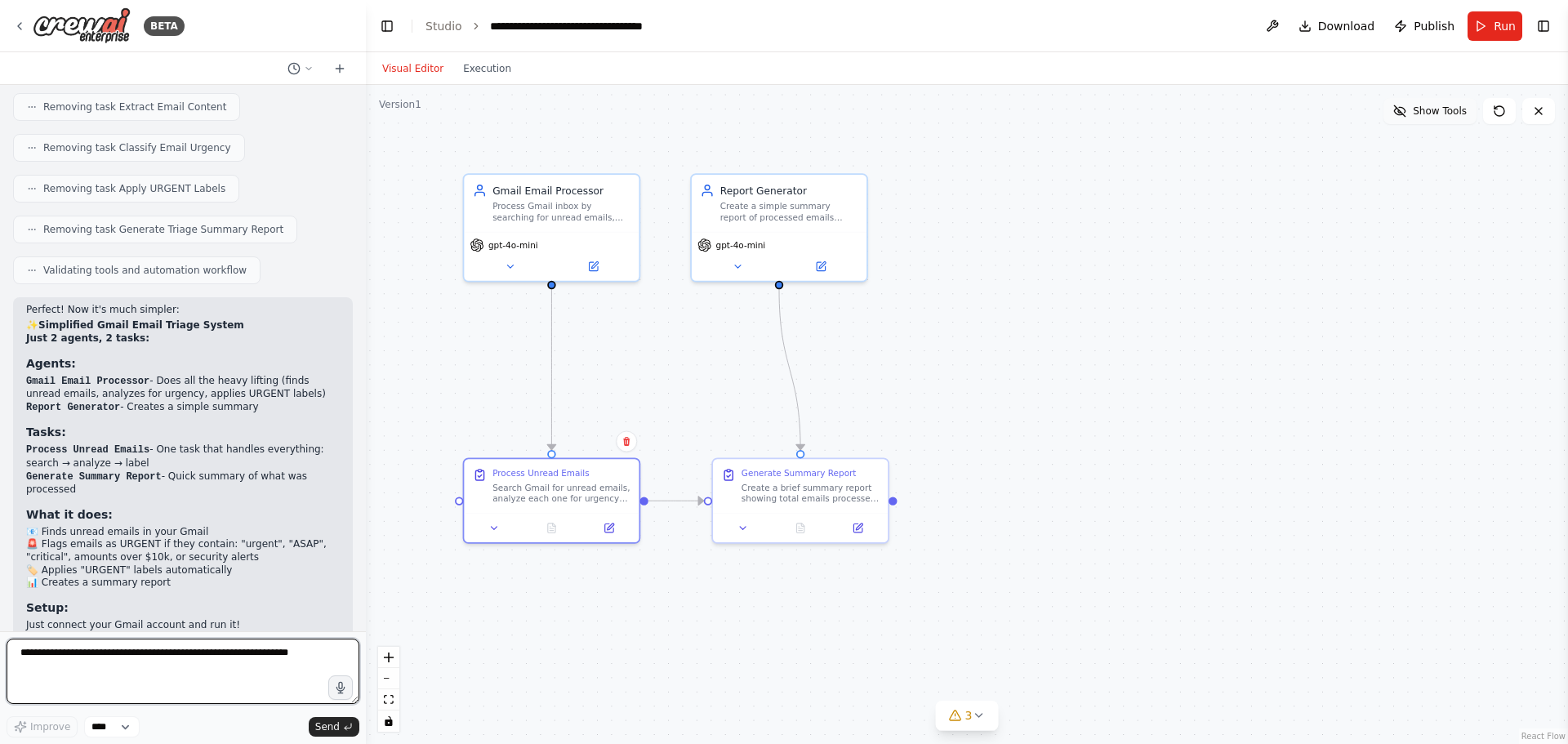
click at [189, 658] on textarea at bounding box center [183, 671] width 353 height 65
click at [142, 663] on textarea at bounding box center [183, 671] width 353 height 65
type textarea "**********"
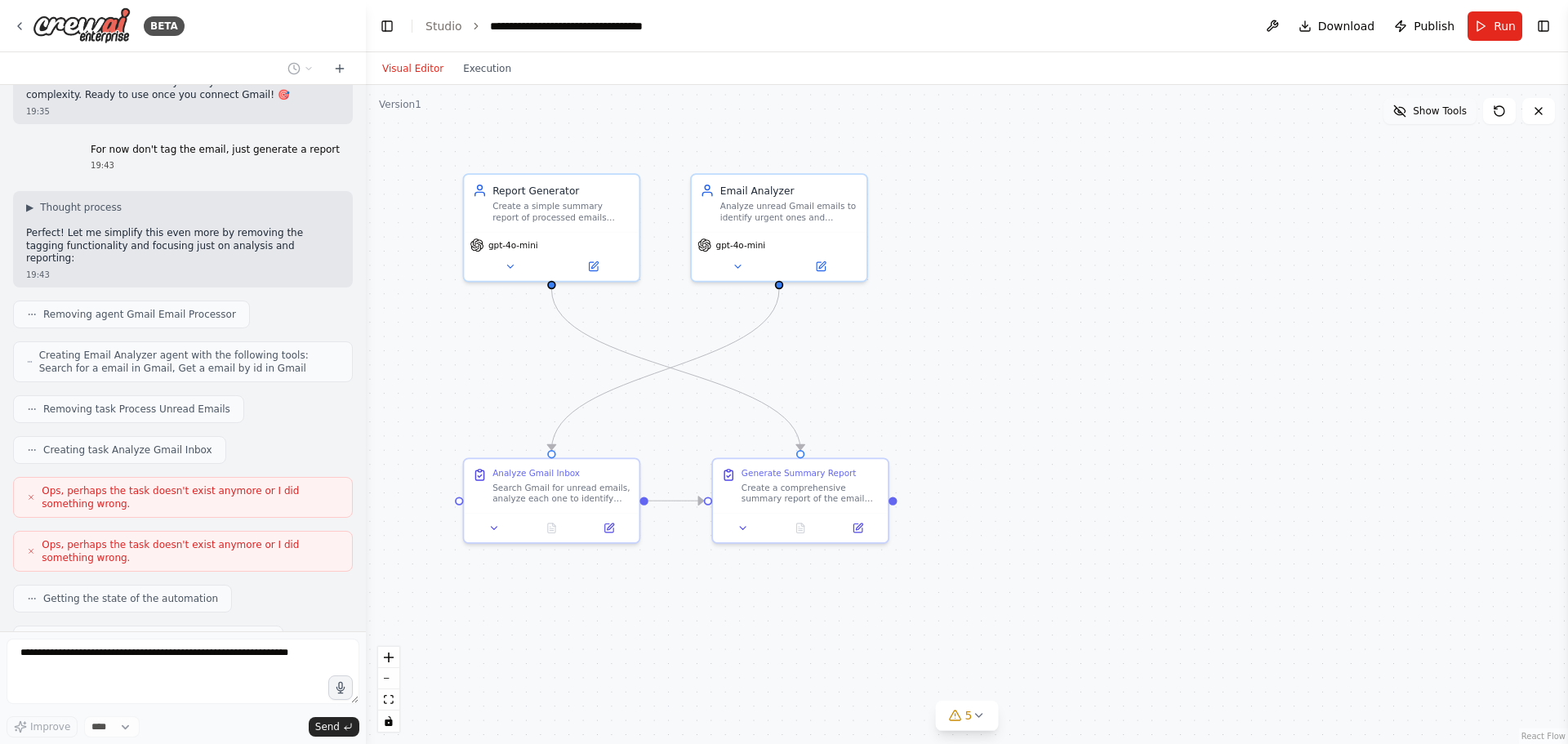
scroll to position [3783, 0]
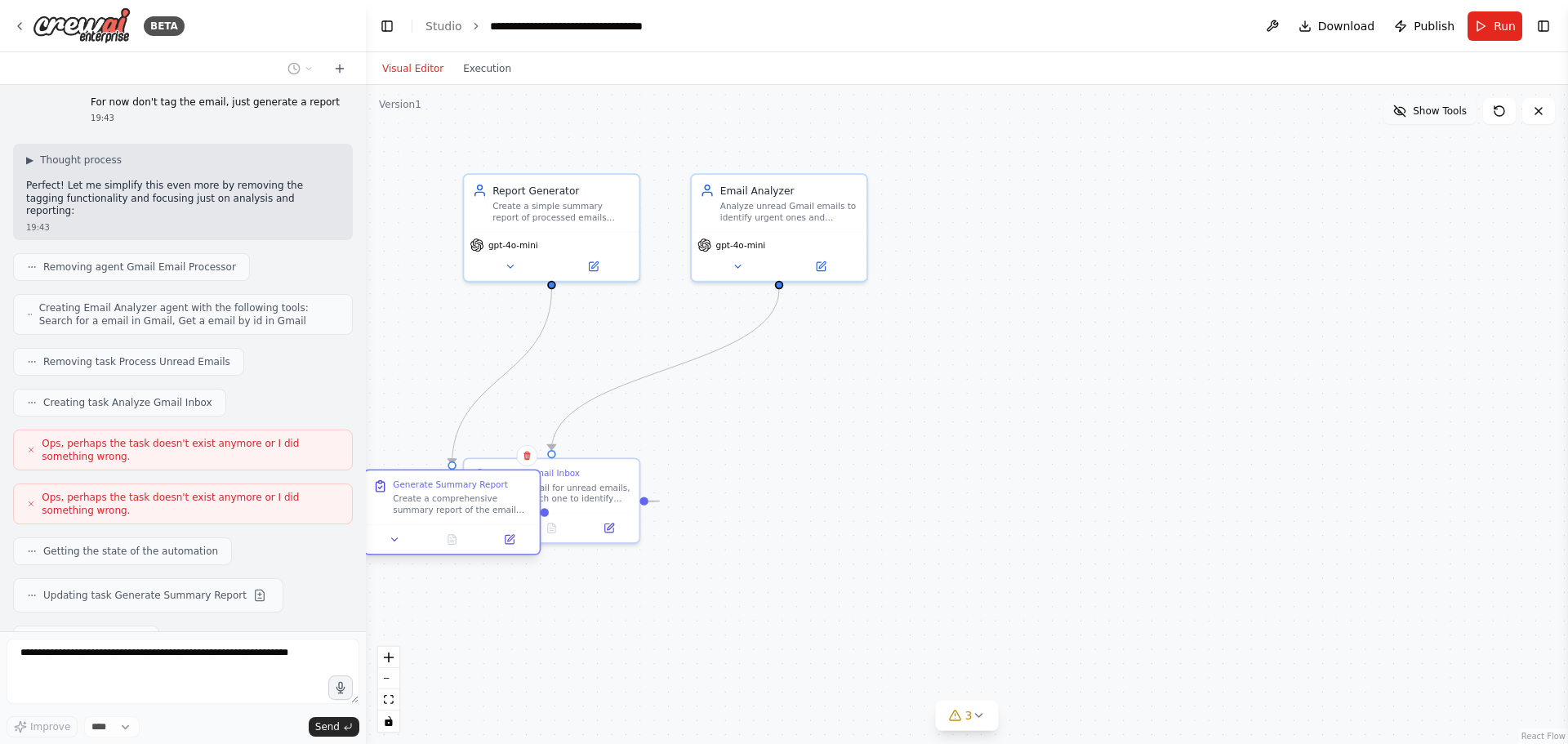
drag, startPoint x: 809, startPoint y: 497, endPoint x: 460, endPoint y: 508, distance: 349.2
click at [460, 508] on div "Create a comprehensive summary report of the email analysis including: total un…" at bounding box center [462, 504] width 138 height 23
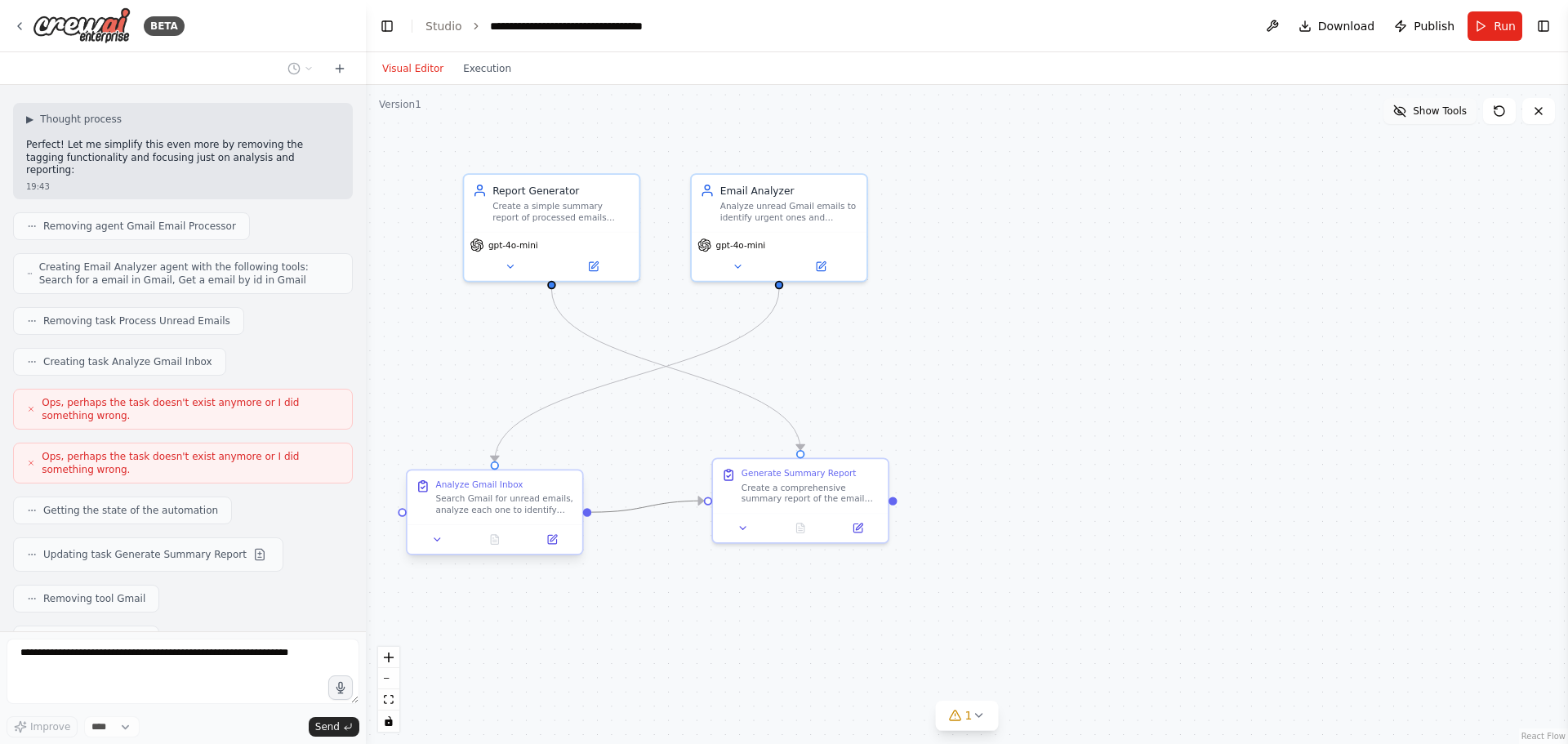
scroll to position [3864, 0]
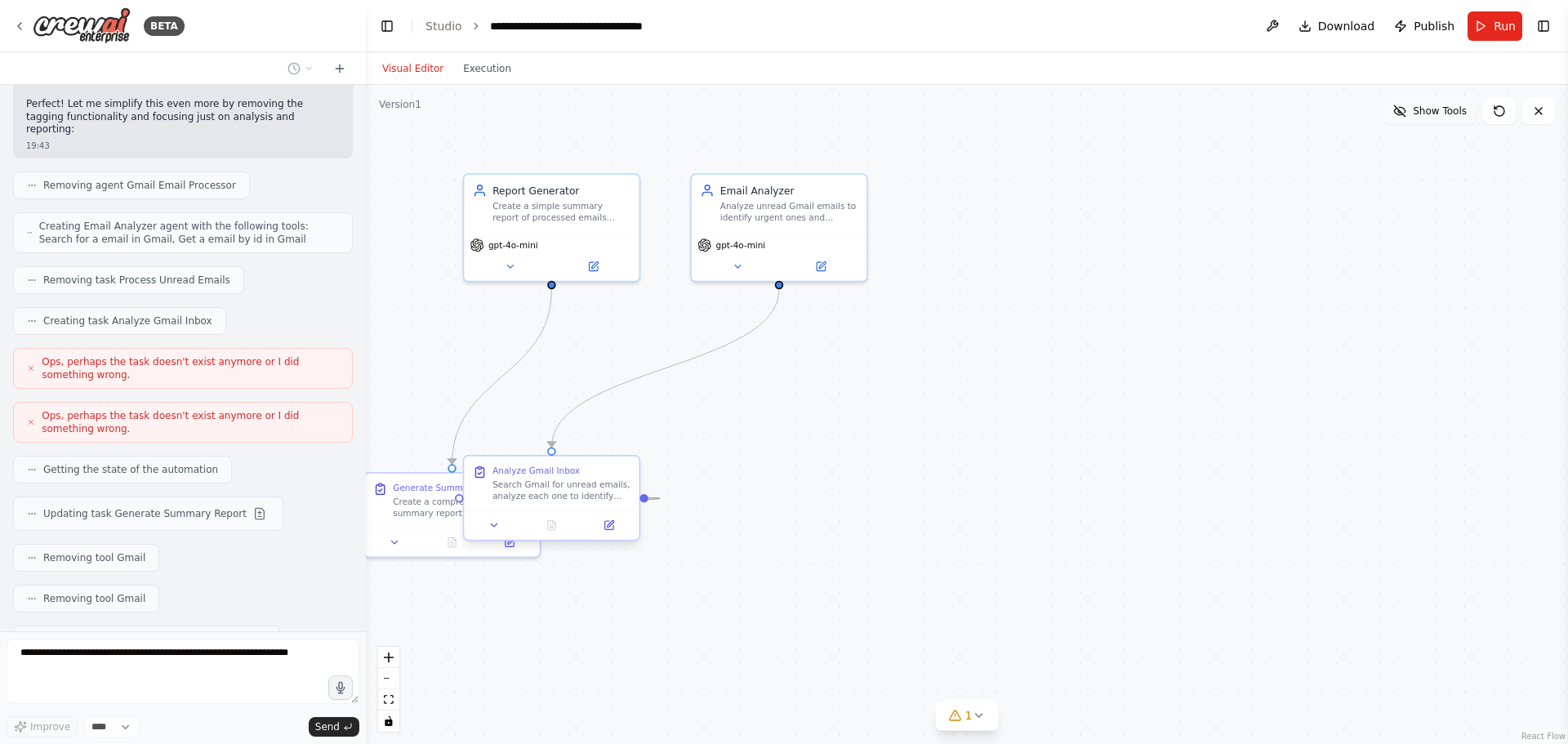
drag, startPoint x: 619, startPoint y: 489, endPoint x: 573, endPoint y: 497, distance: 46.7
click at [573, 497] on div "Search Gmail for unread emails, analyze each one to identify urgent messages ba…" at bounding box center [561, 491] width 138 height 23
drag, startPoint x: 559, startPoint y: 502, endPoint x: 848, endPoint y: 491, distance: 289.2
click at [848, 491] on div "Search Gmail for unread emails, analyze each one to identify urgent messages ba…" at bounding box center [789, 491] width 138 height 23
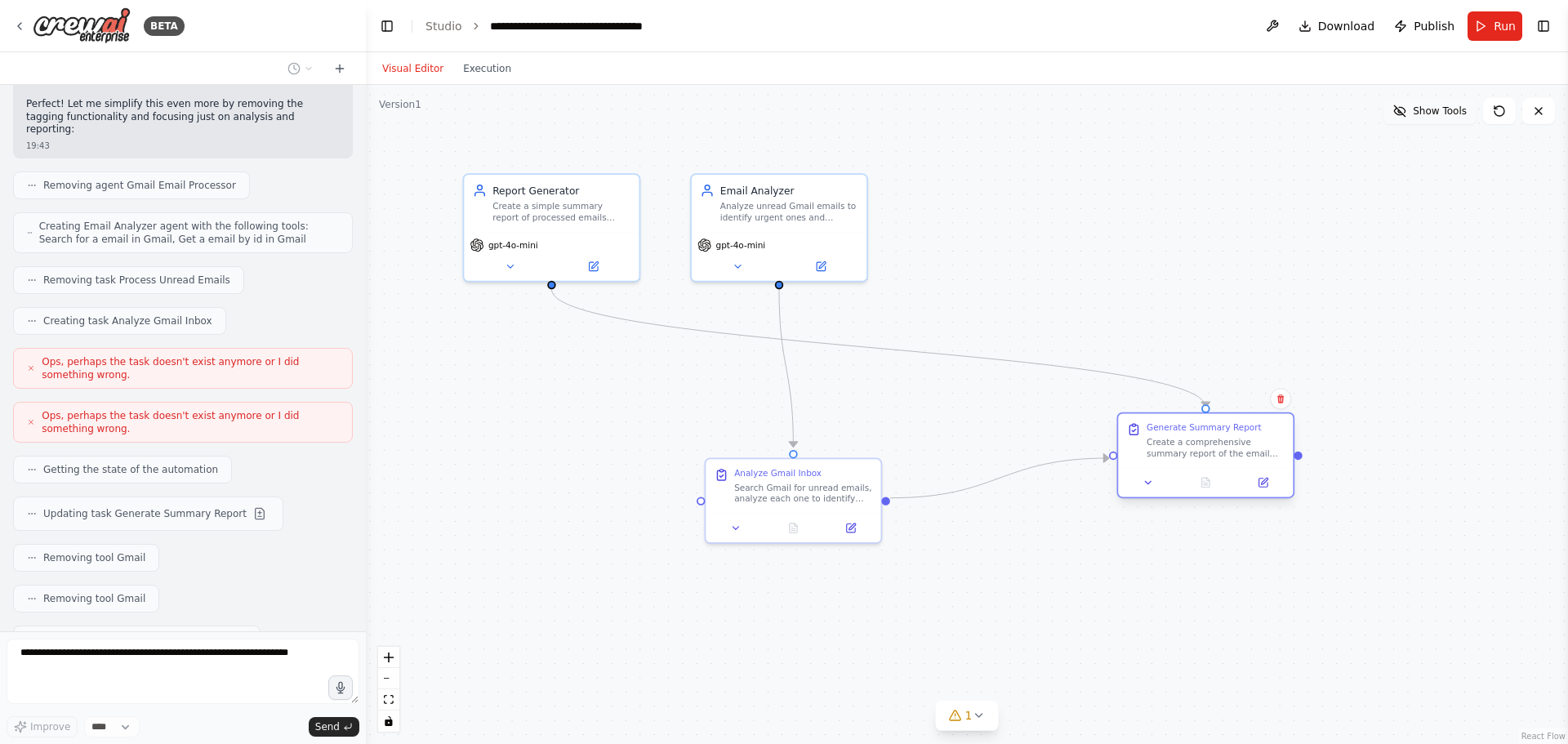
drag, startPoint x: 475, startPoint y: 514, endPoint x: 1250, endPoint y: 471, distance: 776.2
click at [1250, 459] on div "Create a comprehensive summary report of the email analysis including: total un…" at bounding box center [1215, 447] width 138 height 23
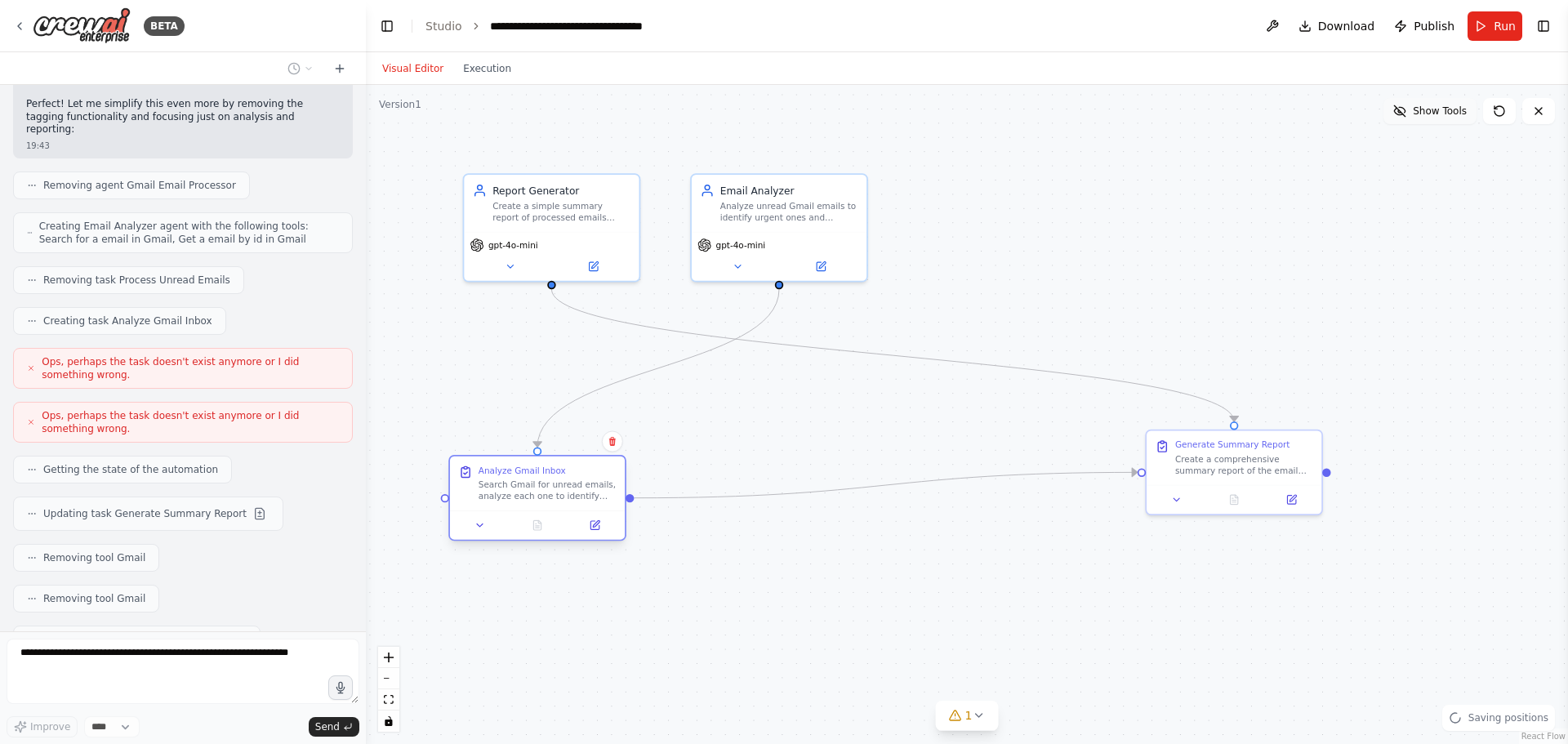
drag, startPoint x: 787, startPoint y: 497, endPoint x: 537, endPoint y: 497, distance: 250.0
click at [537, 497] on div "Search Gmail for unread emails, analyze each one to identify urgent messages ba…" at bounding box center [548, 491] width 138 height 23
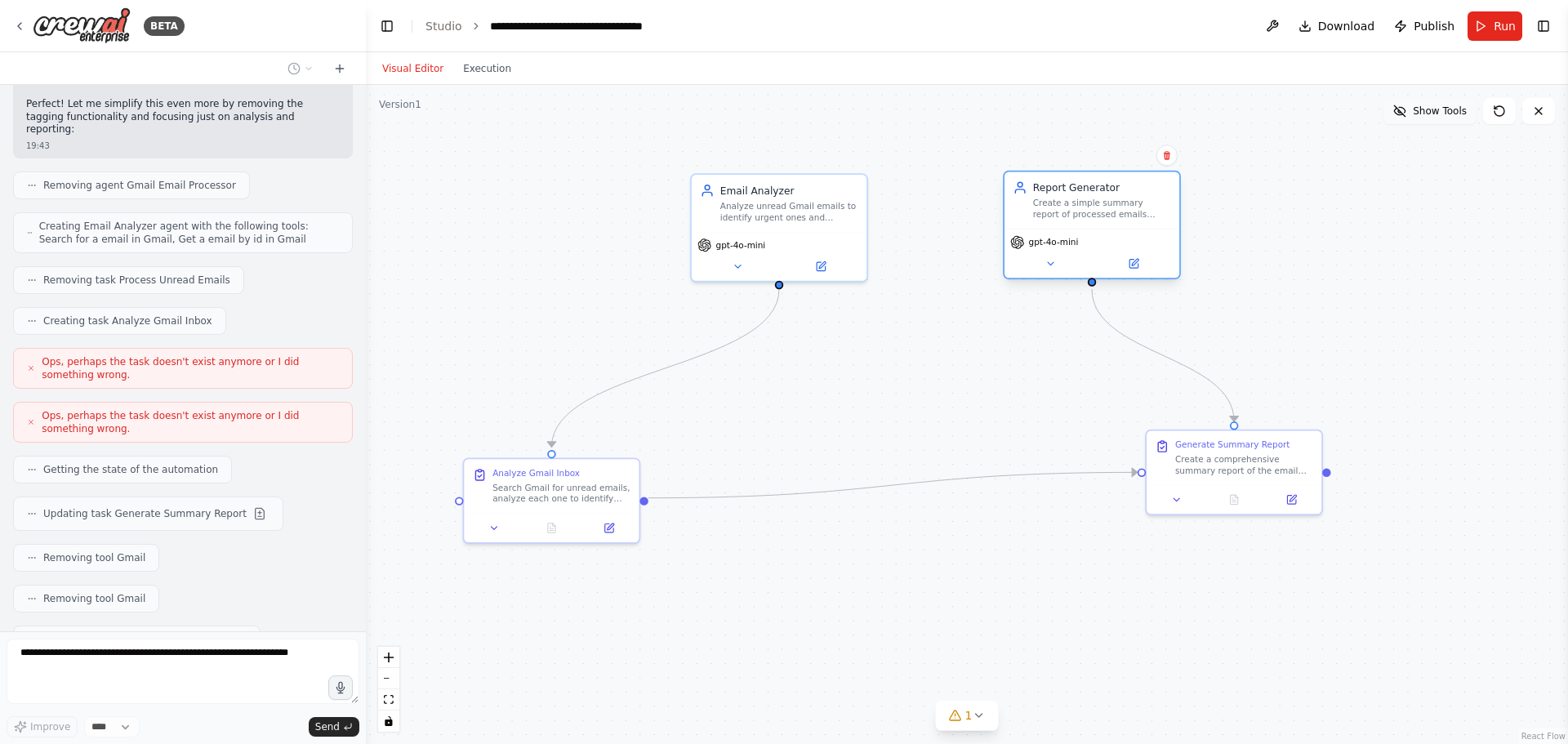
drag, startPoint x: 597, startPoint y: 206, endPoint x: 1019, endPoint y: 211, distance: 422.0
click at [1148, 214] on div "Create a simple summary report of processed emails showing how many were marked…" at bounding box center [1102, 208] width 138 height 23
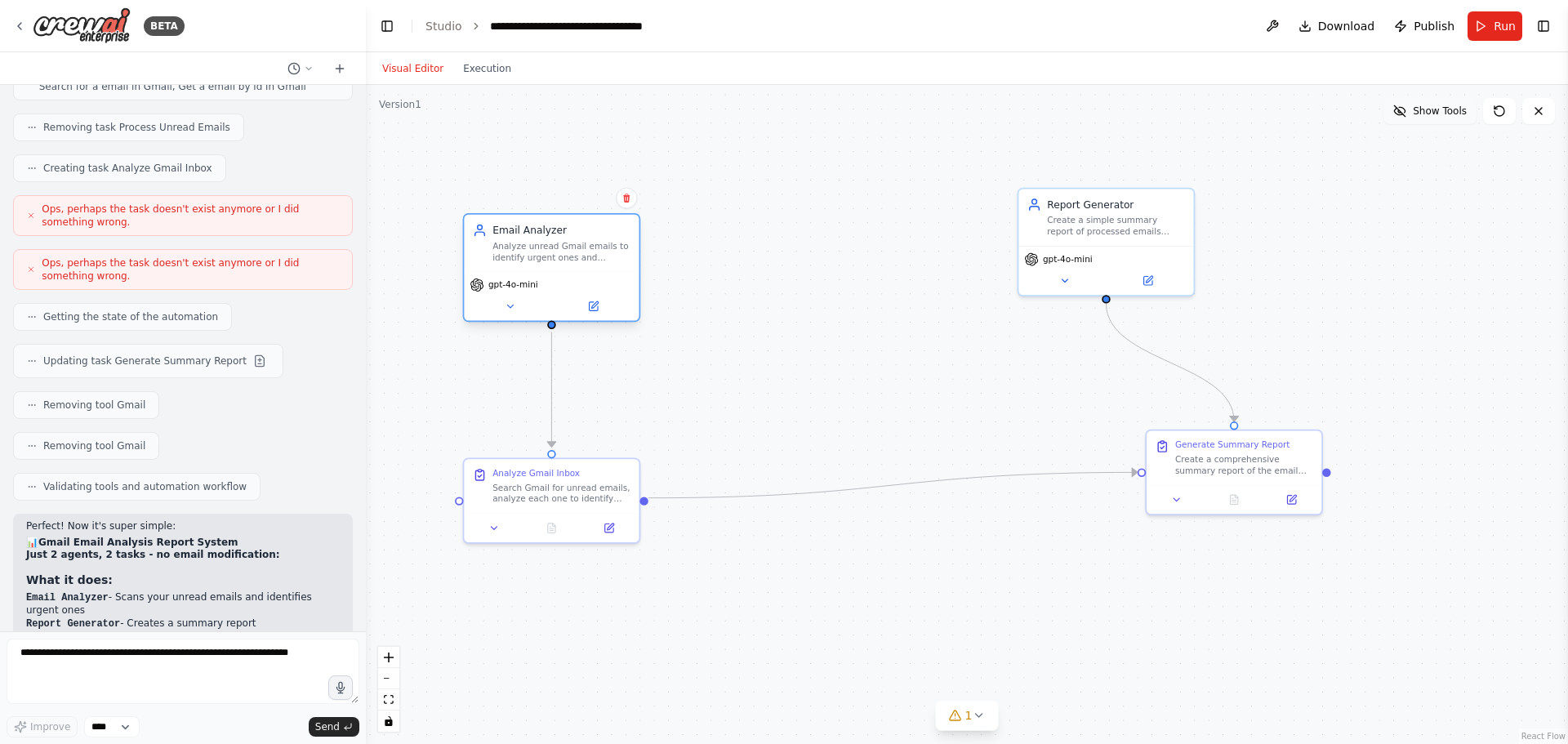
drag, startPoint x: 802, startPoint y: 219, endPoint x: 564, endPoint y: 256, distance: 240.9
click at [564, 256] on div "Analyze unread Gmail emails to identify urgent ones and generate insights witho…" at bounding box center [561, 251] width 138 height 23
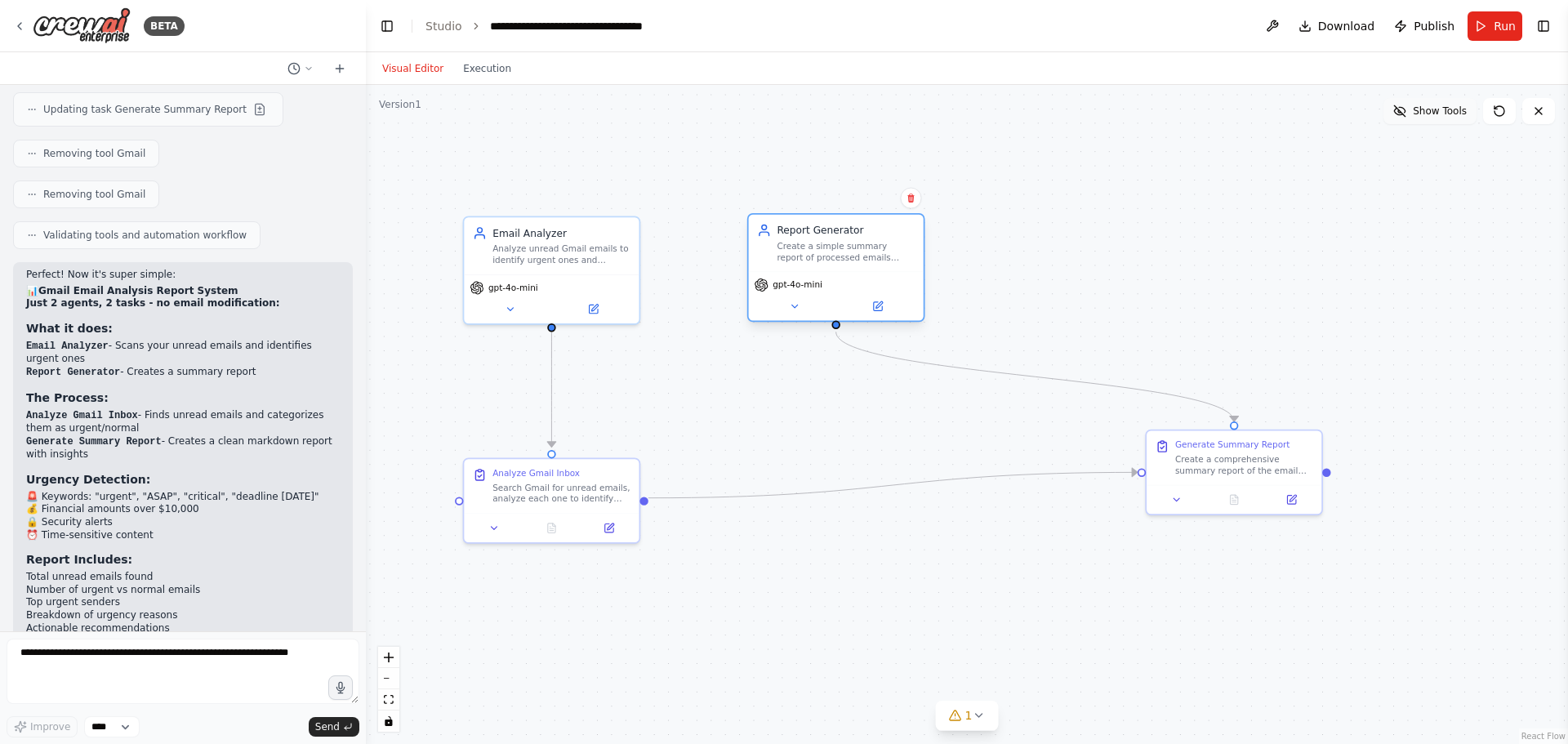
scroll to position [4281, 0]
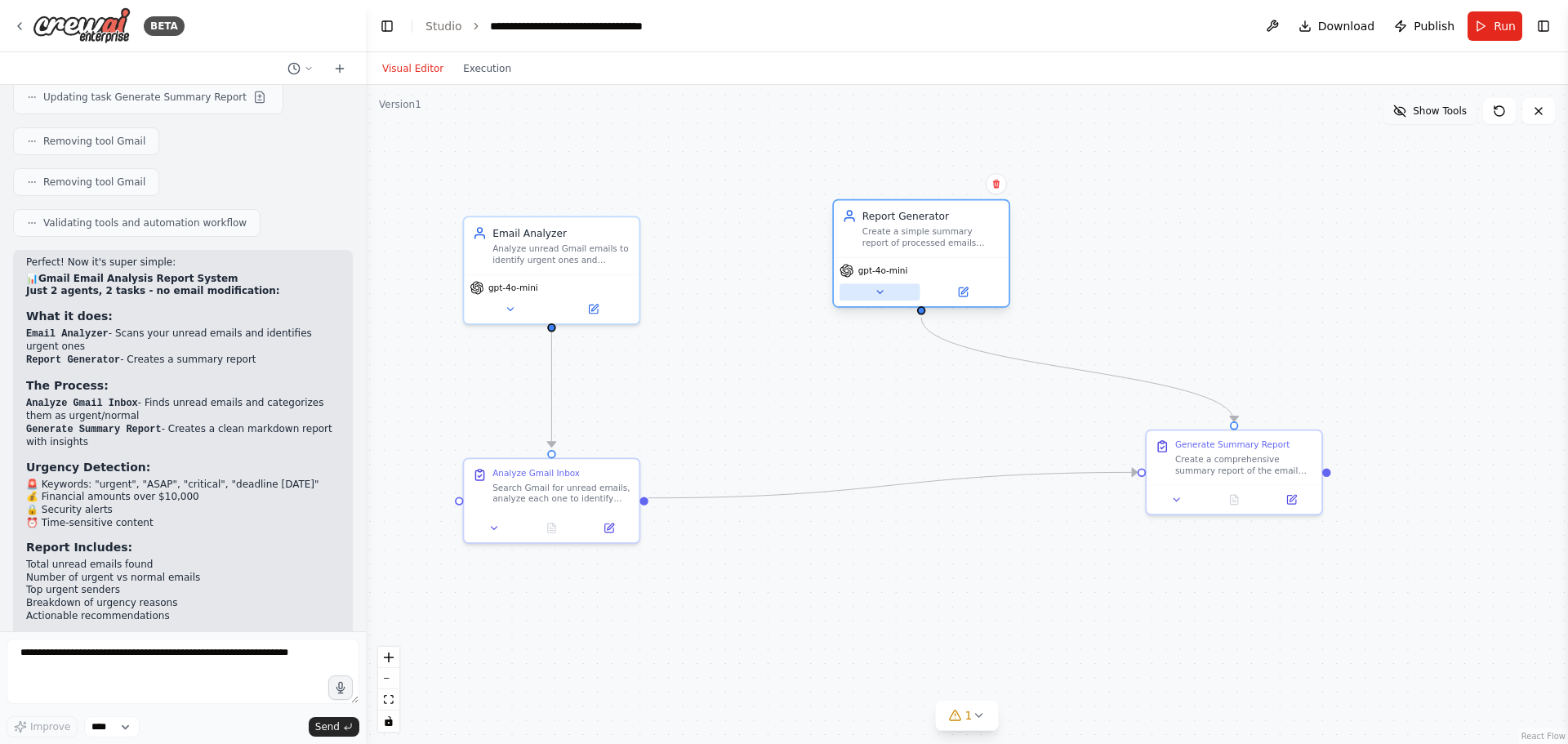
drag, startPoint x: 1096, startPoint y: 271, endPoint x: 909, endPoint y: 287, distance: 187.7
click at [909, 287] on button at bounding box center [880, 291] width 80 height 17
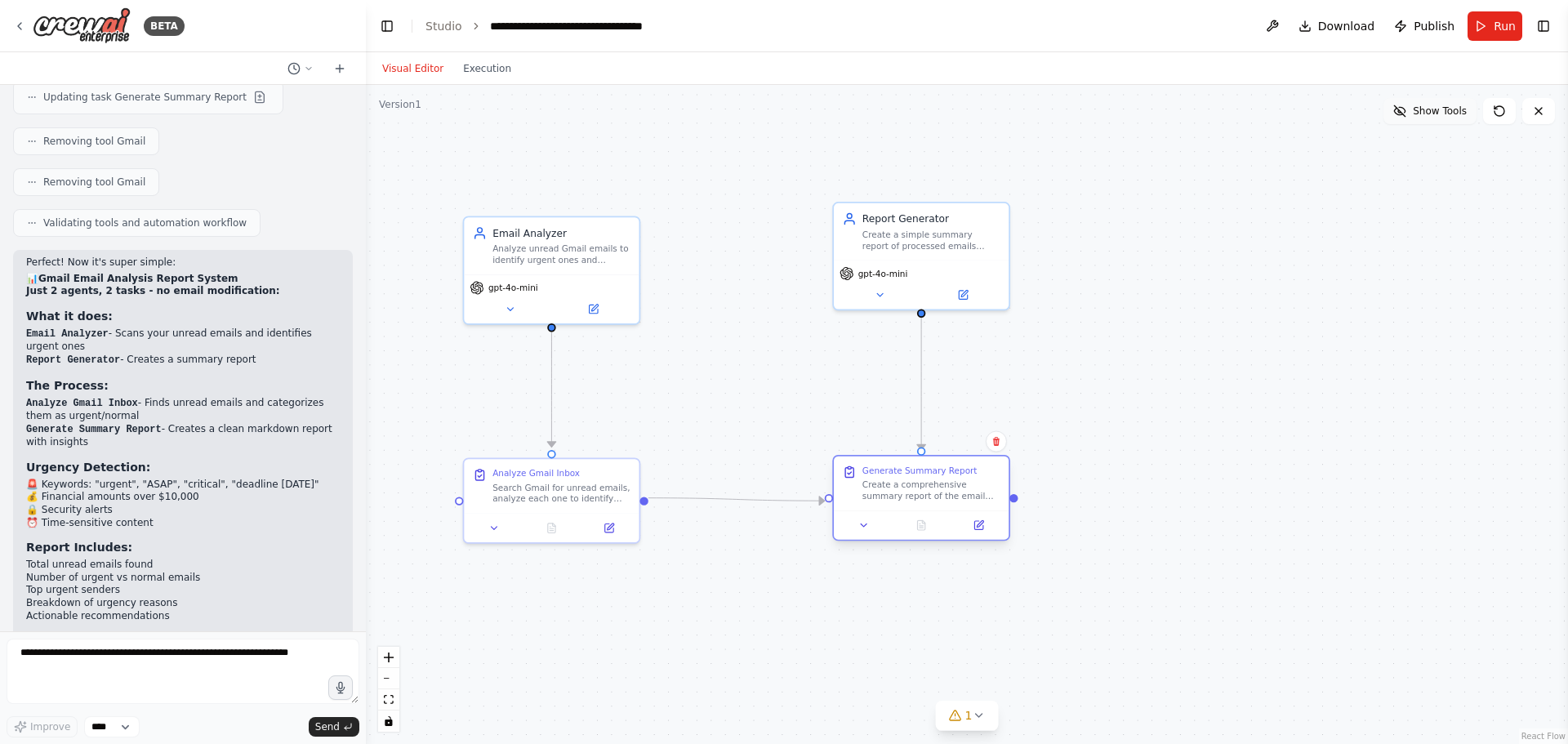
drag, startPoint x: 1218, startPoint y: 466, endPoint x: 907, endPoint y: 493, distance: 312.2
click at [907, 493] on div "Create a comprehensive summary report of the email analysis including: total un…" at bounding box center [931, 491] width 138 height 23
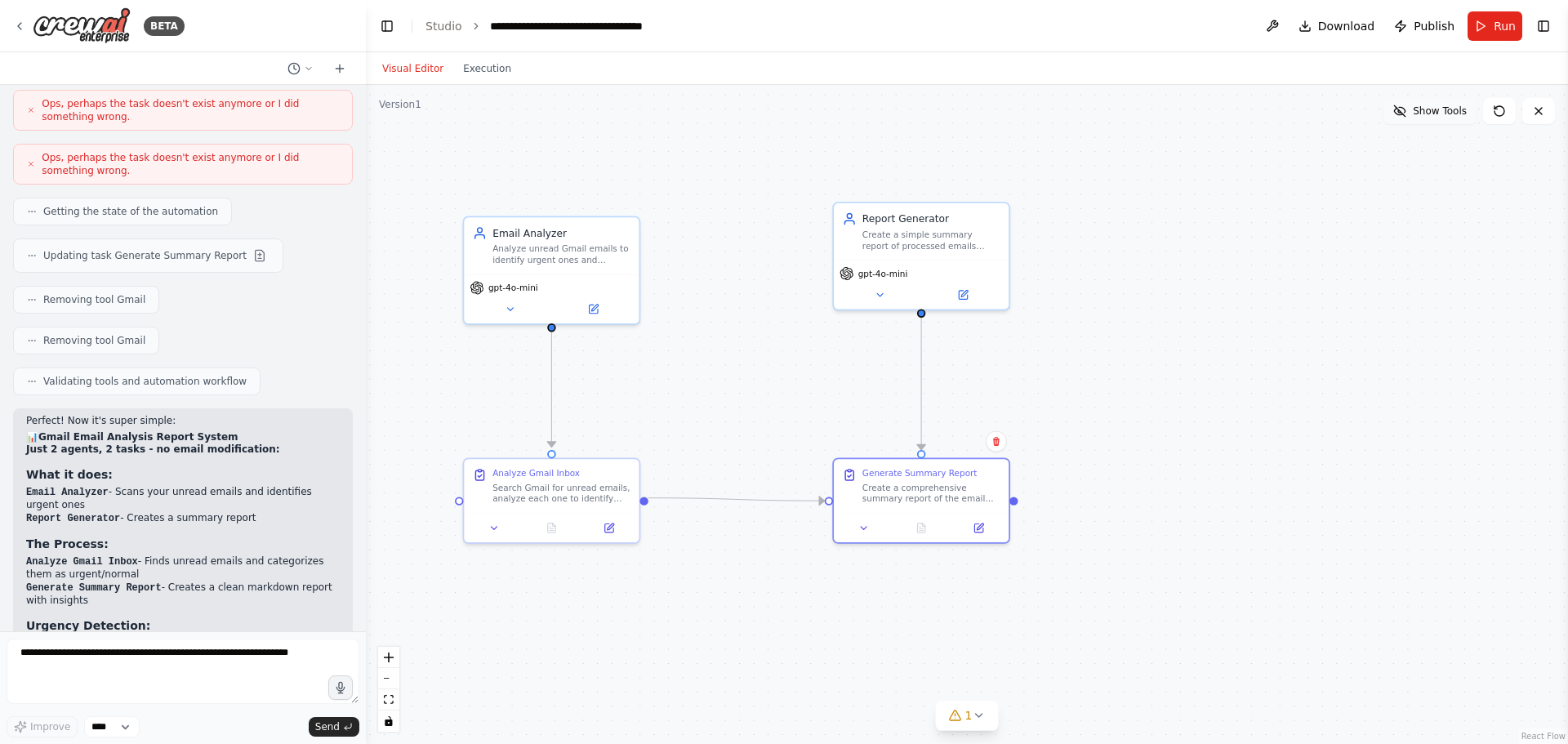
scroll to position [4117, 0]
click at [1404, 112] on icon at bounding box center [1399, 110] width 13 height 13
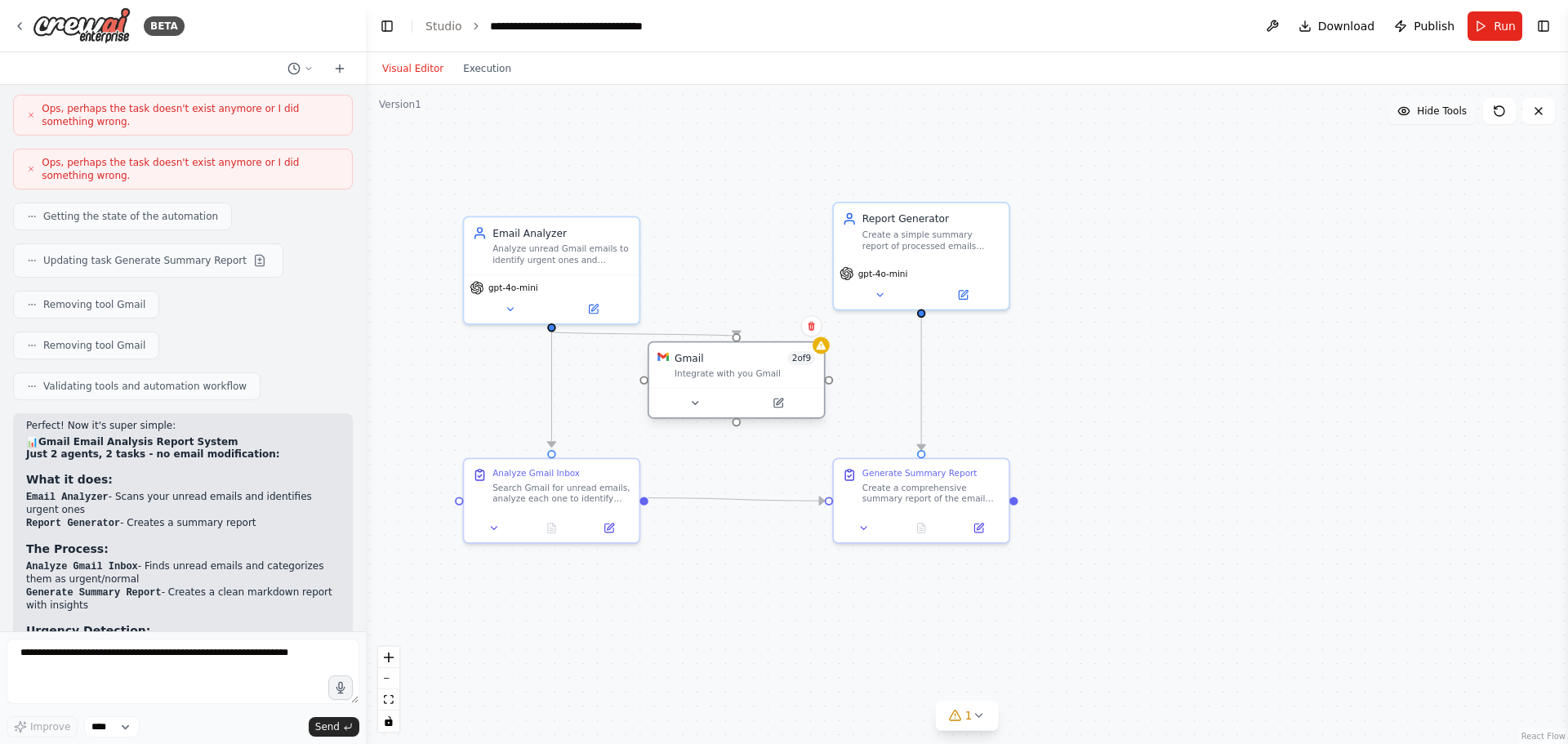
drag, startPoint x: 866, startPoint y: 375, endPoint x: 730, endPoint y: 378, distance: 136.0
click at [730, 378] on div "Integrate with you Gmail" at bounding box center [745, 374] width 141 height 11
click at [701, 404] on button at bounding box center [695, 403] width 80 height 17
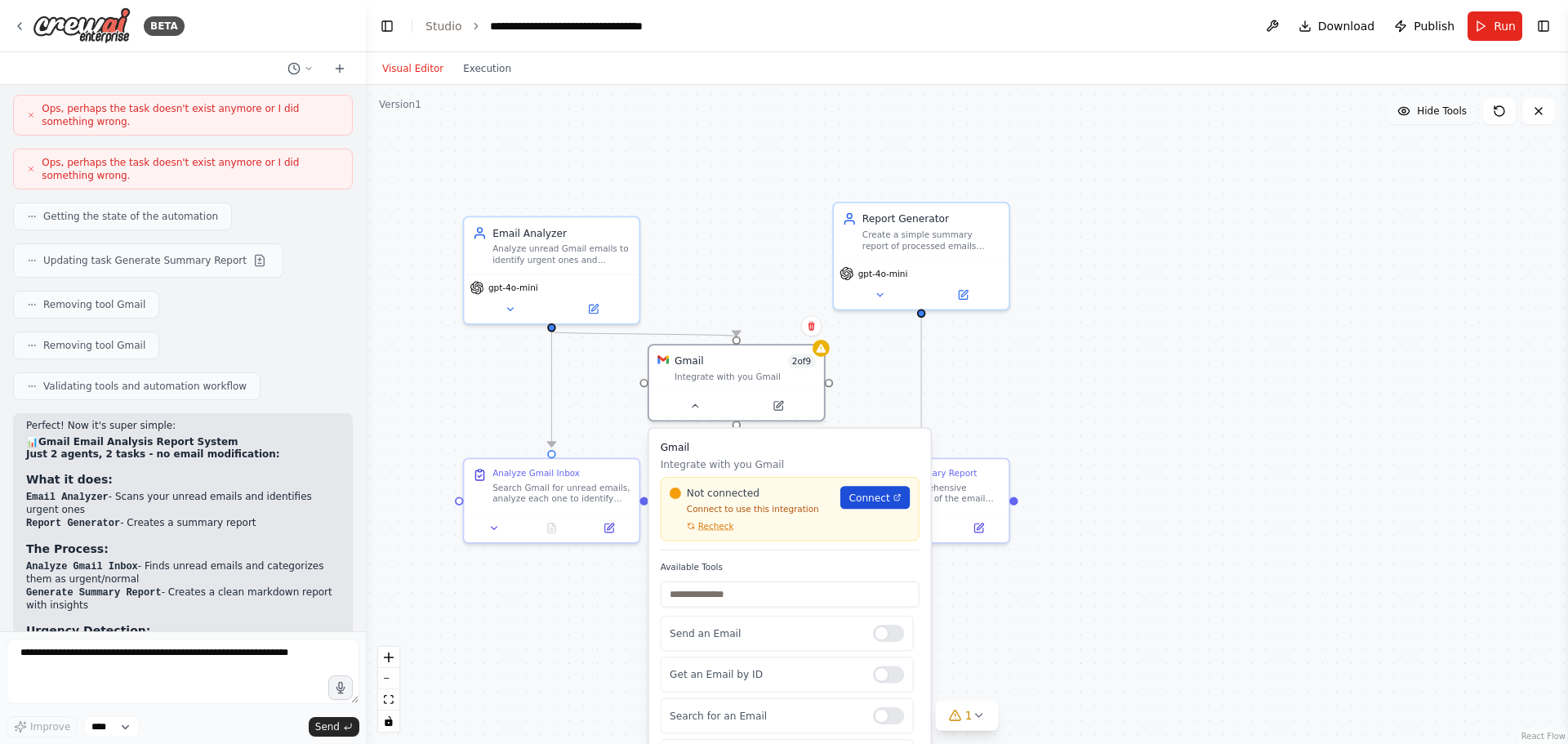
click at [869, 504] on span "Connect" at bounding box center [869, 497] width 41 height 14
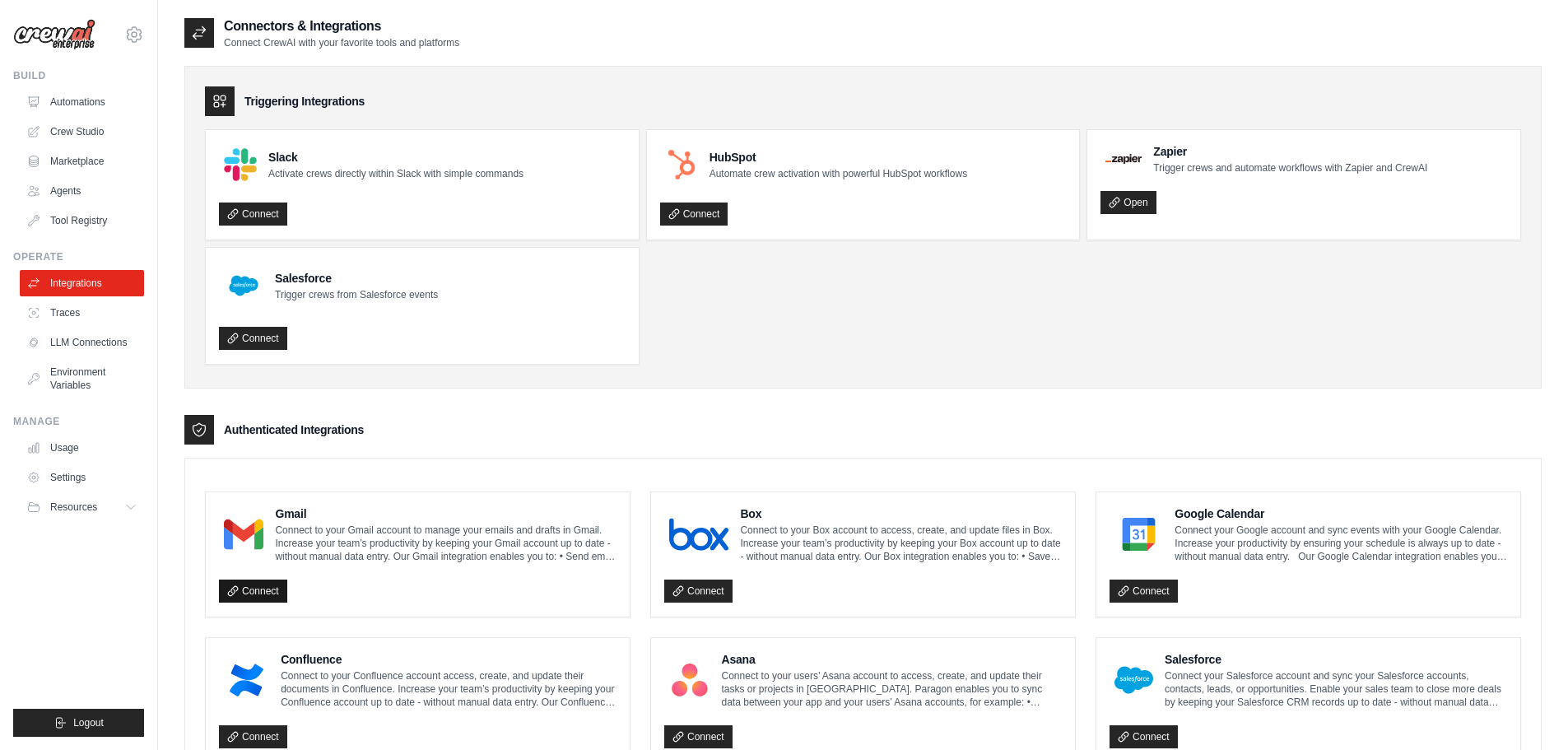
click at [259, 589] on link "Connect" at bounding box center [253, 590] width 68 height 23
